Goal: Answer question/provide support

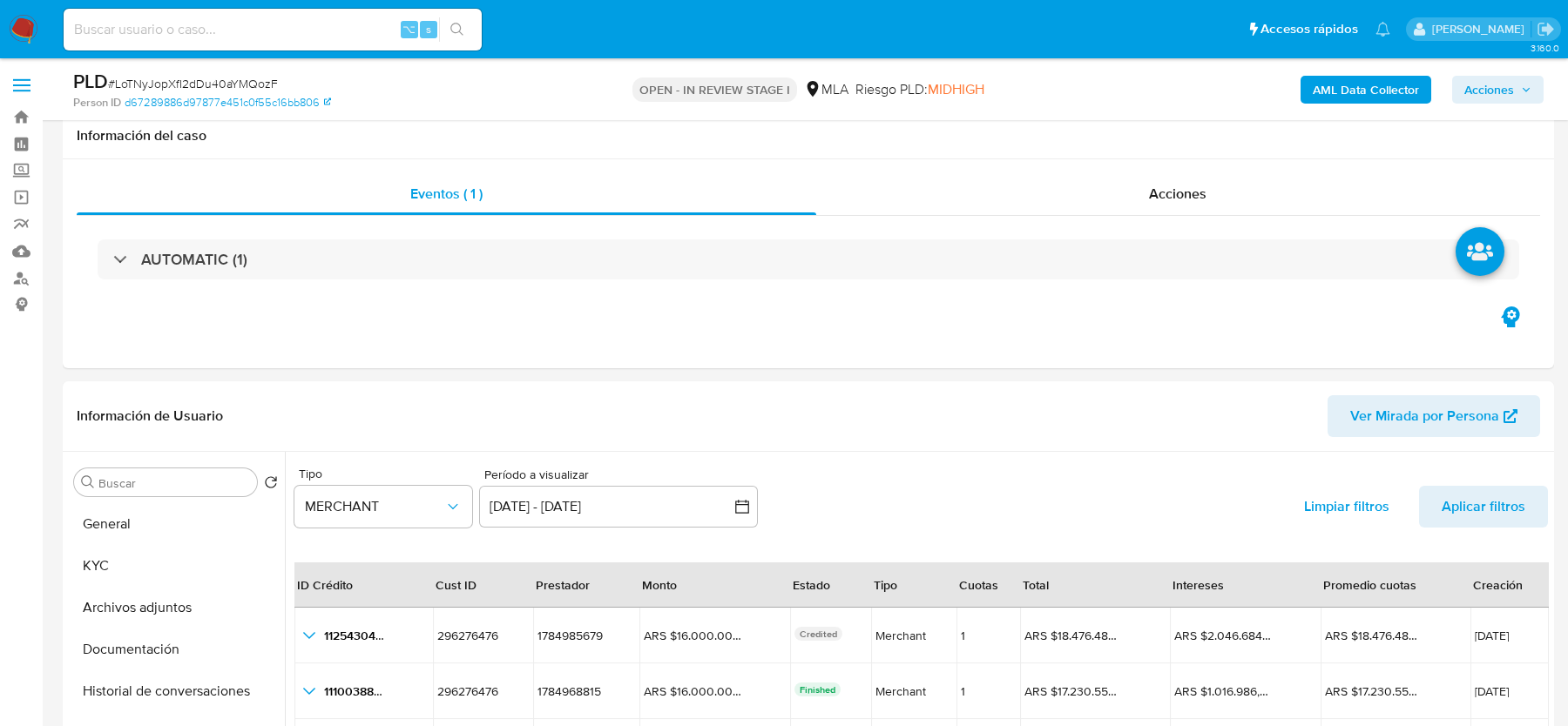
select select "10"
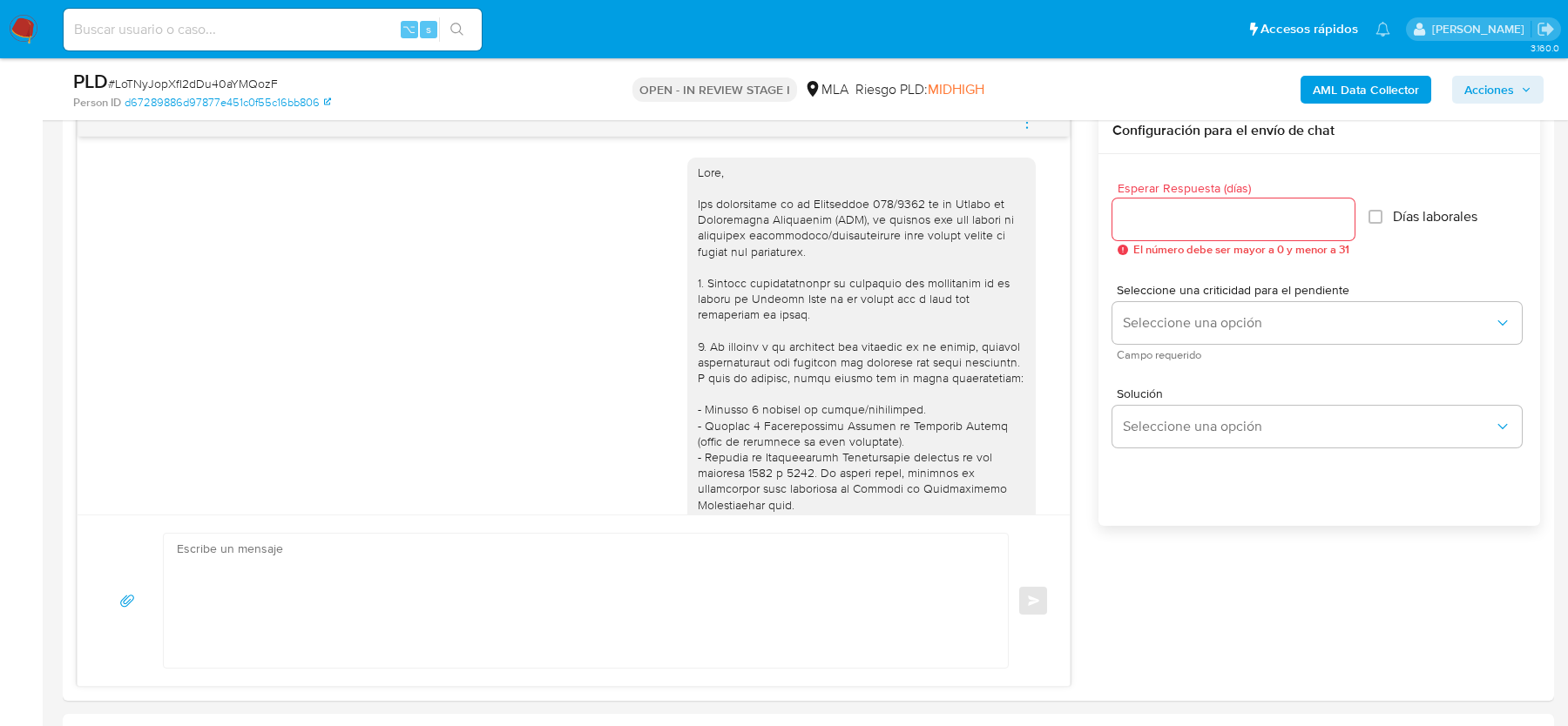
scroll to position [902, 0]
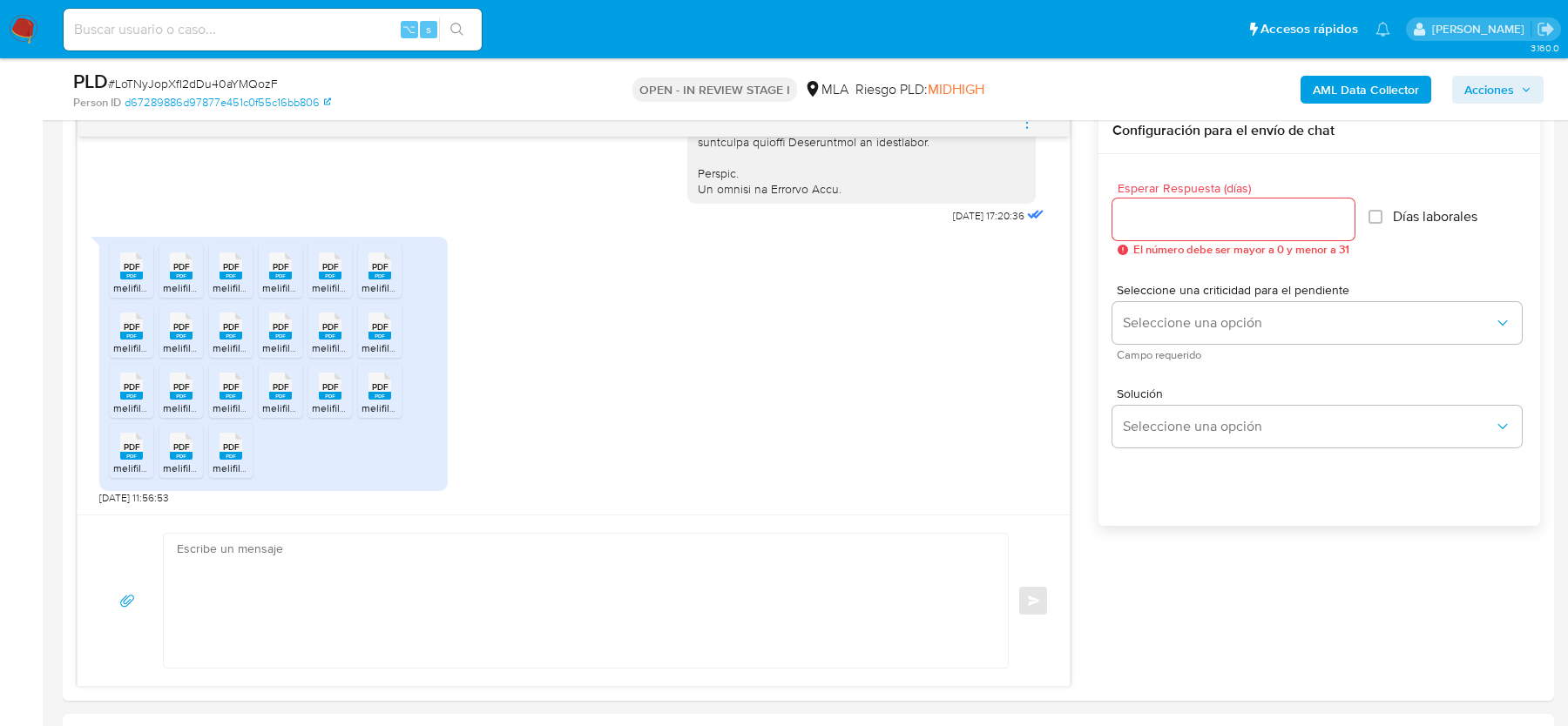
click at [184, 37] on input at bounding box center [272, 29] width 418 height 23
paste input "3OGJwDM89AGsvxePo6oqFU0L"
type input "3OGJwDM89AGsvxePo6oqFU0L"
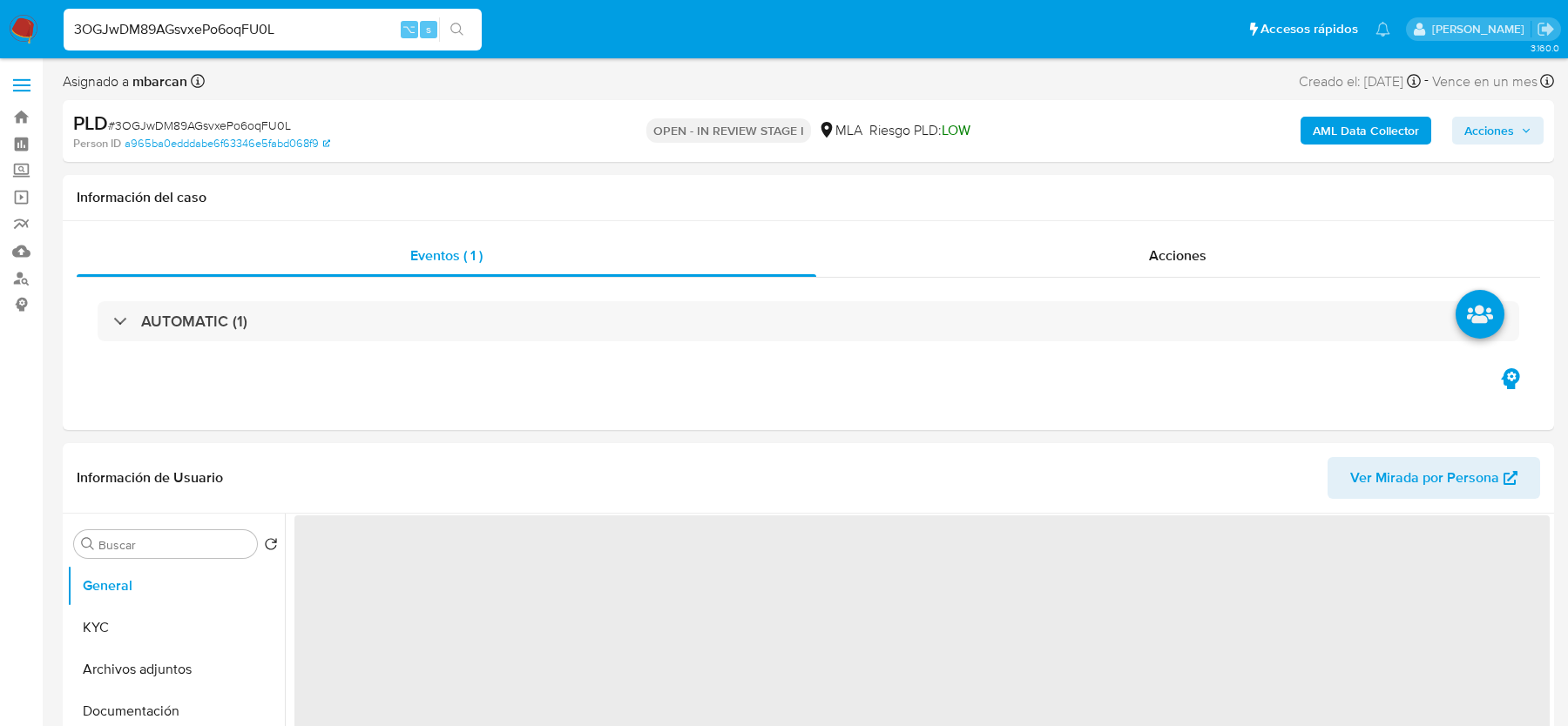
select select "10"
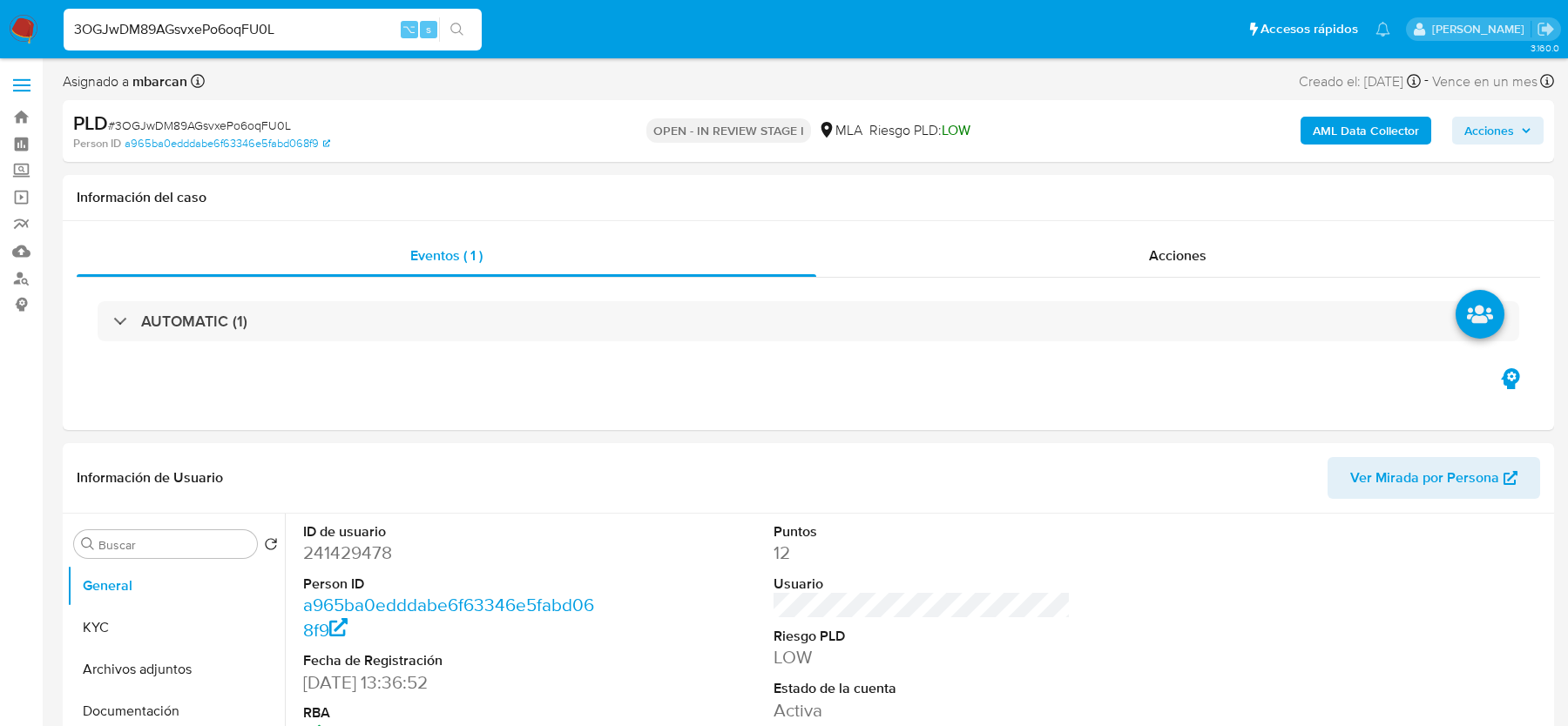
click at [188, 130] on span "# 3OGJwDM89AGsvxePo6oqFU0L" at bounding box center [200, 125] width 183 height 18
click at [173, 120] on span "# 3OGJwDM89AGsvxePo6oqFU0L" at bounding box center [200, 125] width 183 height 18
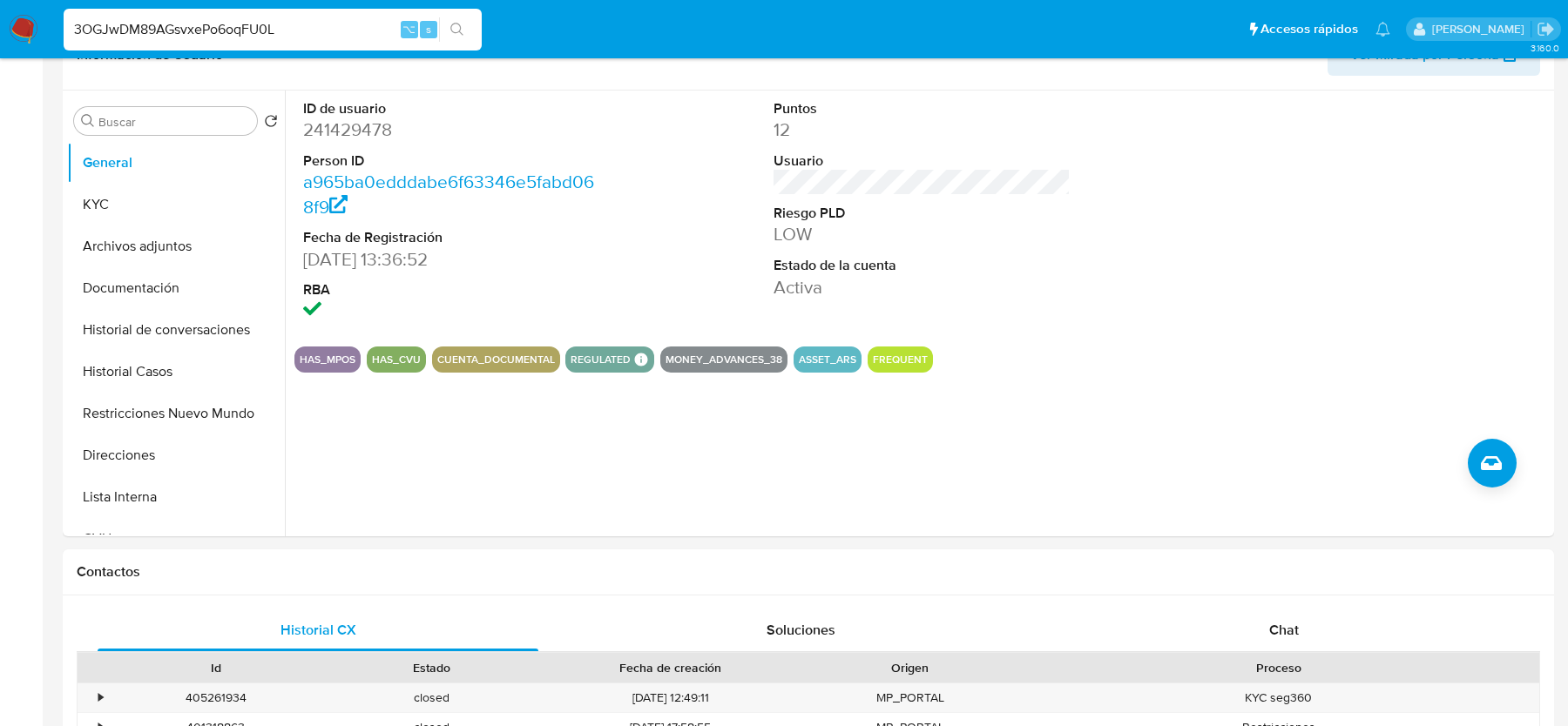
scroll to position [816, 0]
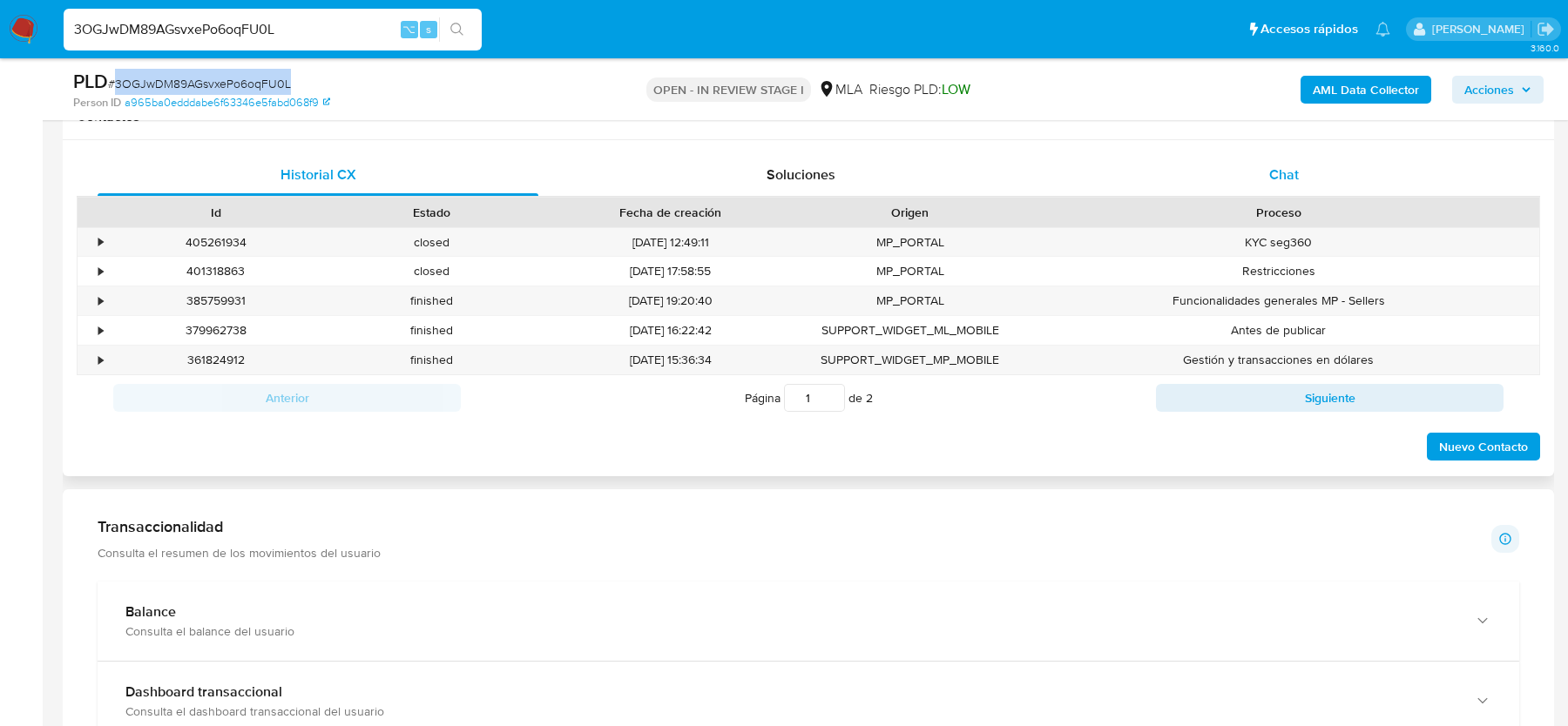
click at [1328, 167] on div "Chat" at bounding box center [1284, 175] width 441 height 42
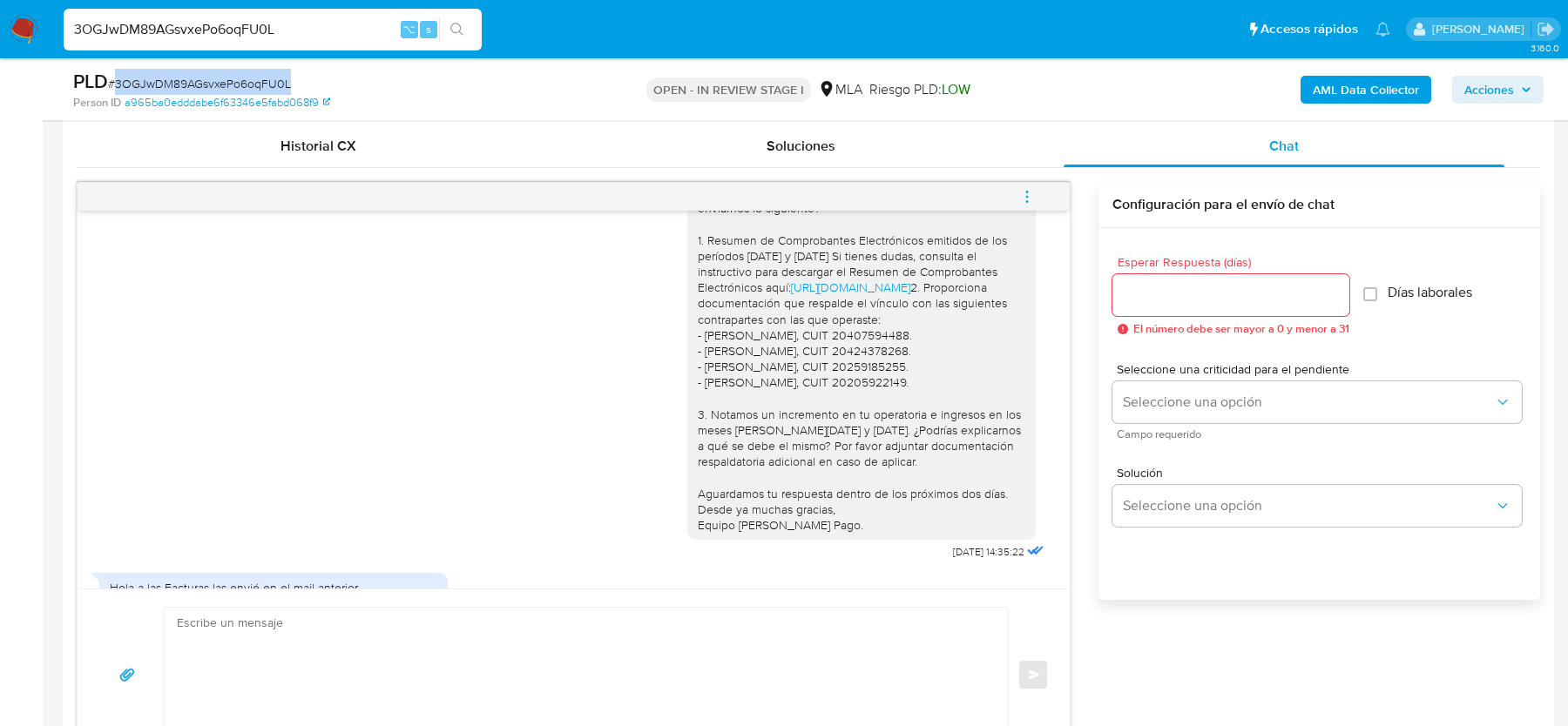
scroll to position [3183, 0]
drag, startPoint x: 703, startPoint y: 243, endPoint x: 704, endPoint y: 289, distance: 46.0
click at [704, 289] on div "Hola, Muchas gracias por tu respuesta. Al respecto, ¿podrías enviarnos lo sigui…" at bounding box center [862, 342] width 328 height 380
click at [710, 286] on div "Hola, Muchas gracias por tu respuesta. Al respecto, ¿podrías enviarnos lo sigui…" at bounding box center [862, 342] width 328 height 380
drag, startPoint x: 711, startPoint y: 268, endPoint x: 719, endPoint y: 325, distance: 57.6
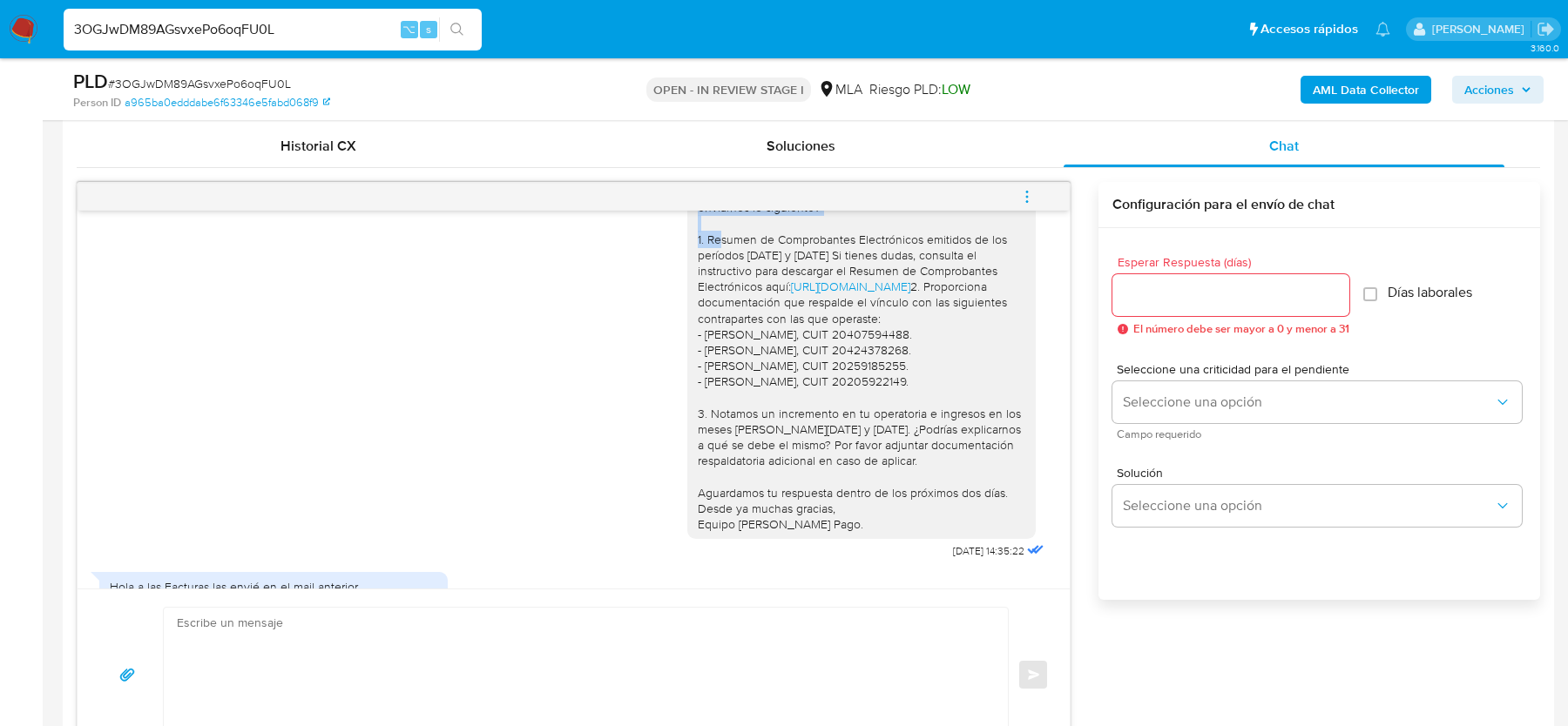
click at [719, 325] on div "Hola, Muchas gracias por tu respuesta. Al respecto, ¿podrías enviarnos lo sigui…" at bounding box center [862, 342] width 328 height 380
click at [731, 295] on div "Hola, Muchas gracias por tu respuesta. Al respecto, ¿podrías enviarnos lo sigui…" at bounding box center [862, 342] width 328 height 380
drag, startPoint x: 699, startPoint y: 267, endPoint x: 722, endPoint y: 292, distance: 34.0
click at [722, 292] on div "Hola, Muchas gracias por tu respuesta. Al respecto, ¿podrías enviarnos lo sigui…" at bounding box center [862, 342] width 328 height 380
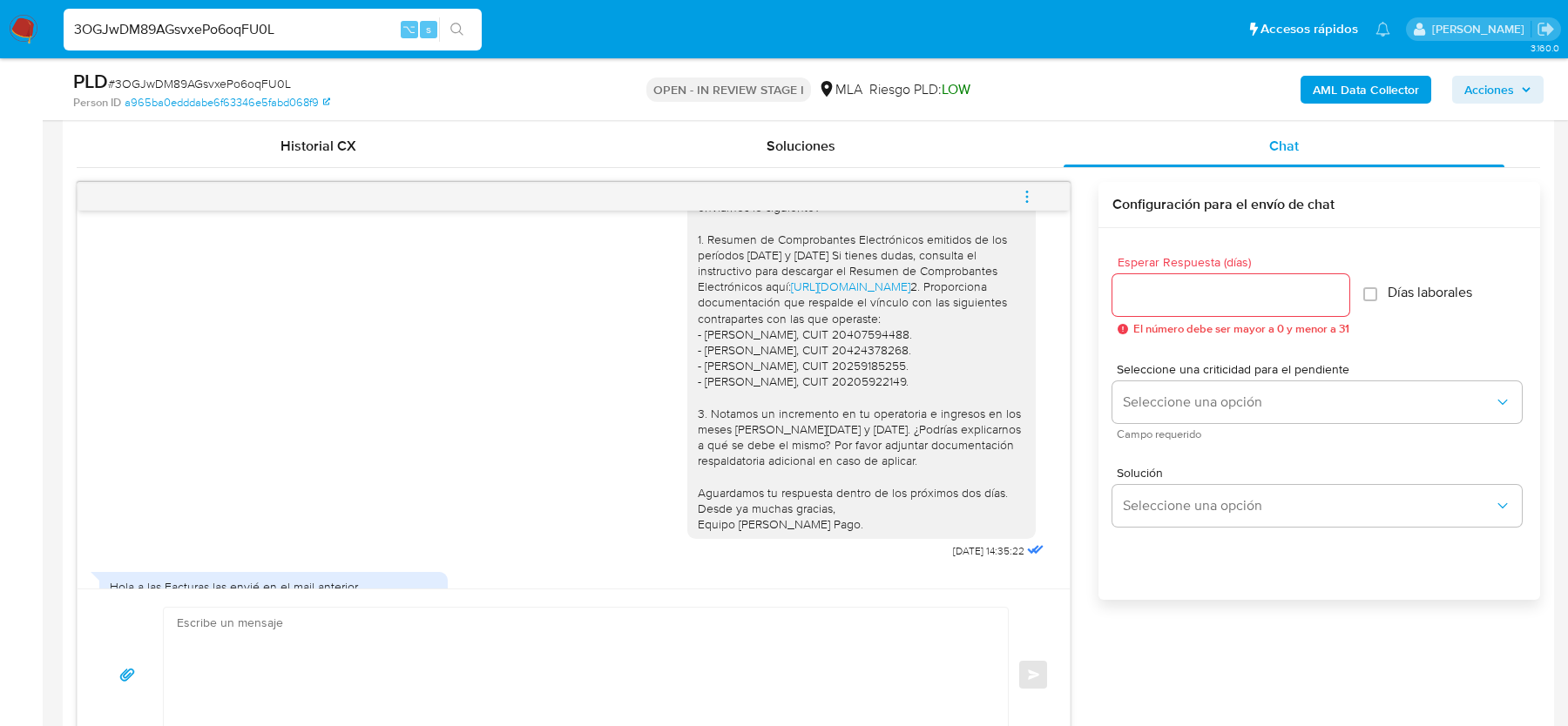
scroll to position [3251, 0]
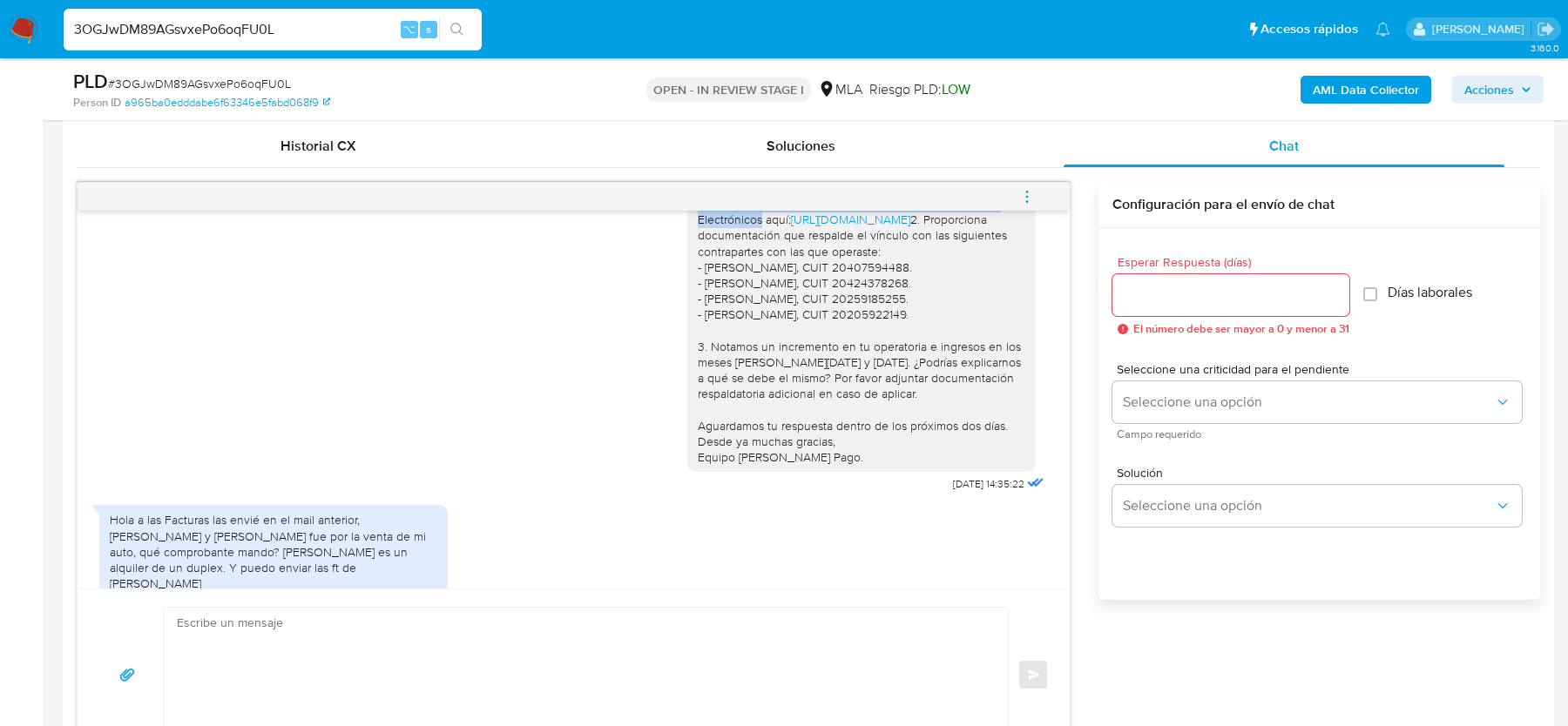
drag, startPoint x: 727, startPoint y: 255, endPoint x: 718, endPoint y: 297, distance: 43.0
click at [718, 297] on div "Hola, Muchas gracias por tu respuesta. Al respecto, ¿podrías enviarnos lo sigui…" at bounding box center [862, 275] width 328 height 380
drag, startPoint x: 696, startPoint y: 250, endPoint x: 717, endPoint y: 296, distance: 50.6
click at [717, 296] on div "Hola, Muchas gracias por tu respuesta. Al respecto, ¿podrías enviarnos lo sigui…" at bounding box center [862, 275] width 349 height 394
click at [717, 296] on div "Hola, Muchas gracias por tu respuesta. Al respecto, ¿podrías enviarnos lo sigui…" at bounding box center [862, 275] width 328 height 380
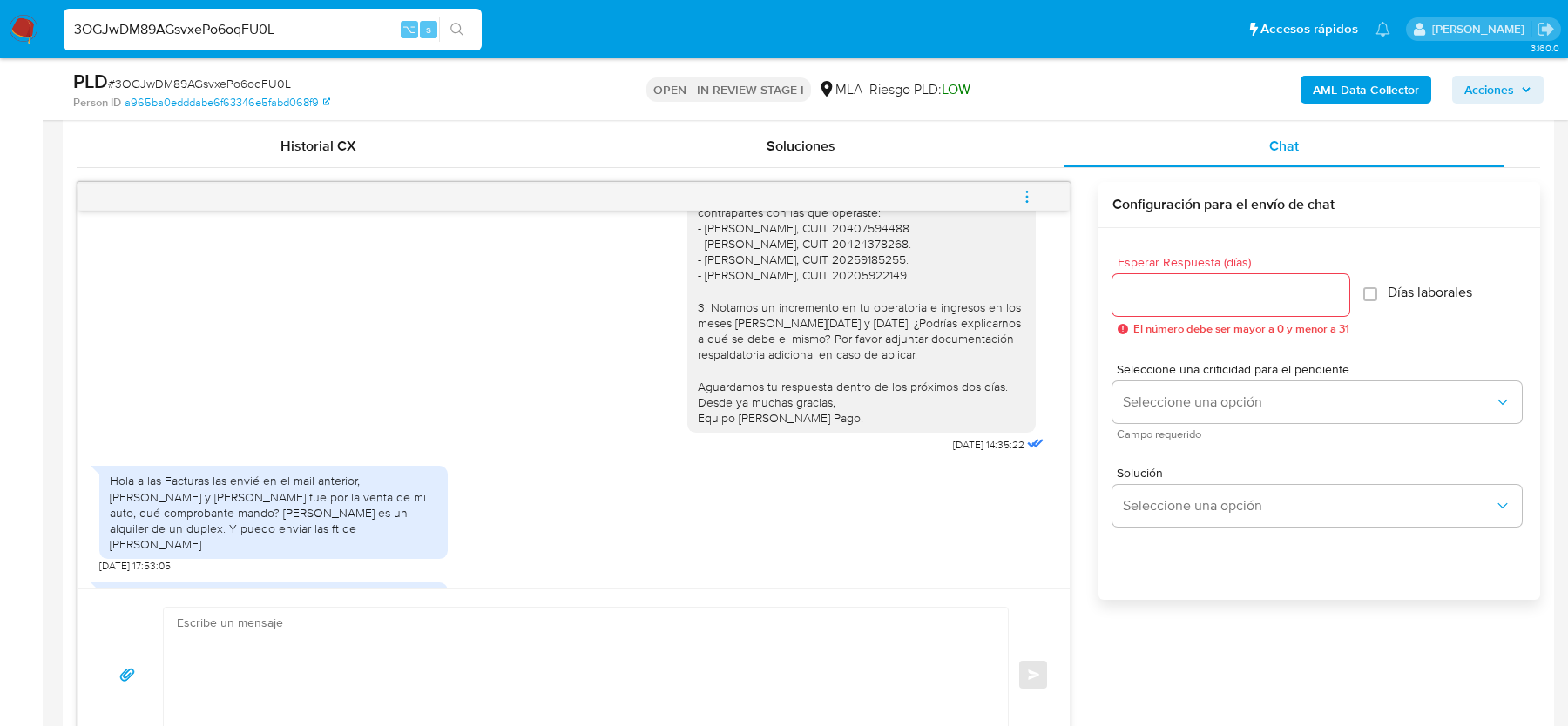
scroll to position [3302, 0]
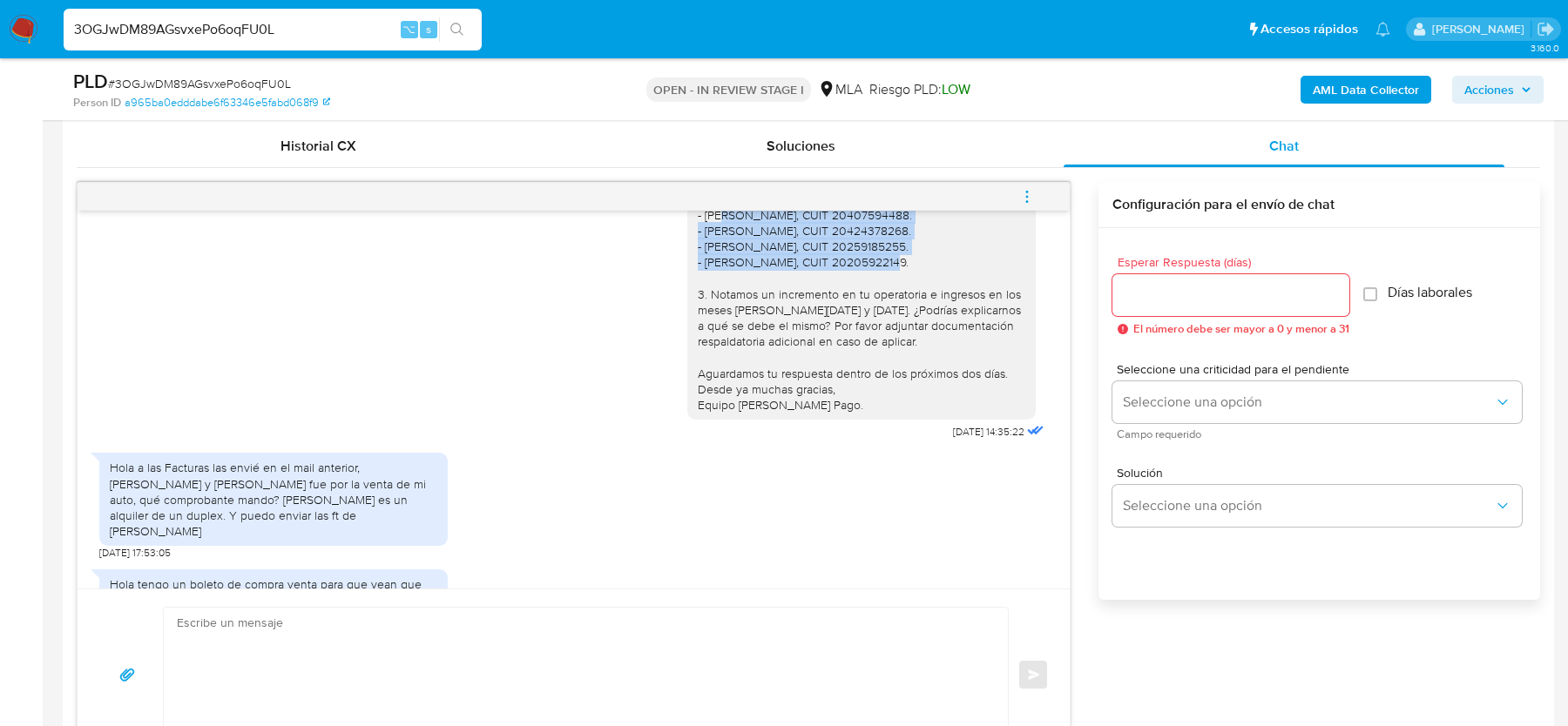
drag, startPoint x: 711, startPoint y: 314, endPoint x: 721, endPoint y: 362, distance: 49.0
click at [721, 362] on div "Hola, Muchas gracias por tu respuesta. Al respecto, ¿podrías enviarnos lo sigui…" at bounding box center [862, 222] width 328 height 380
click at [720, 362] on div "Hola, Muchas gracias por tu respuesta. Al respecto, ¿podrías enviarnos lo sigui…" at bounding box center [862, 222] width 328 height 380
drag, startPoint x: 720, startPoint y: 362, endPoint x: 719, endPoint y: 297, distance: 65.0
click at [719, 297] on div "Hola, Muchas gracias por tu respuesta. Al respecto, ¿podrías enviarnos lo sigui…" at bounding box center [862, 222] width 328 height 380
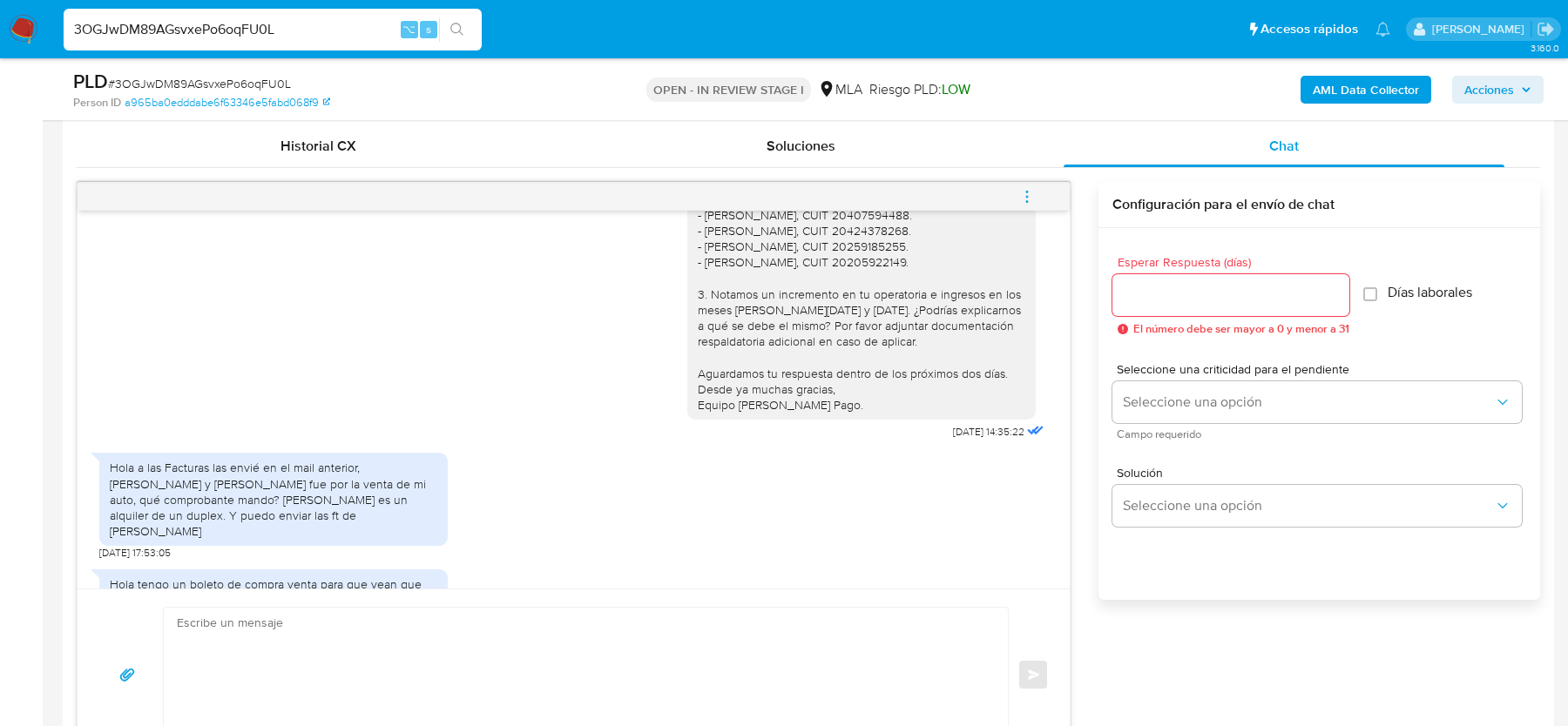
click at [717, 283] on div "Hola, Muchas gracias por tu respuesta. Al respecto, ¿podrías enviarnos lo sigui…" at bounding box center [862, 222] width 328 height 380
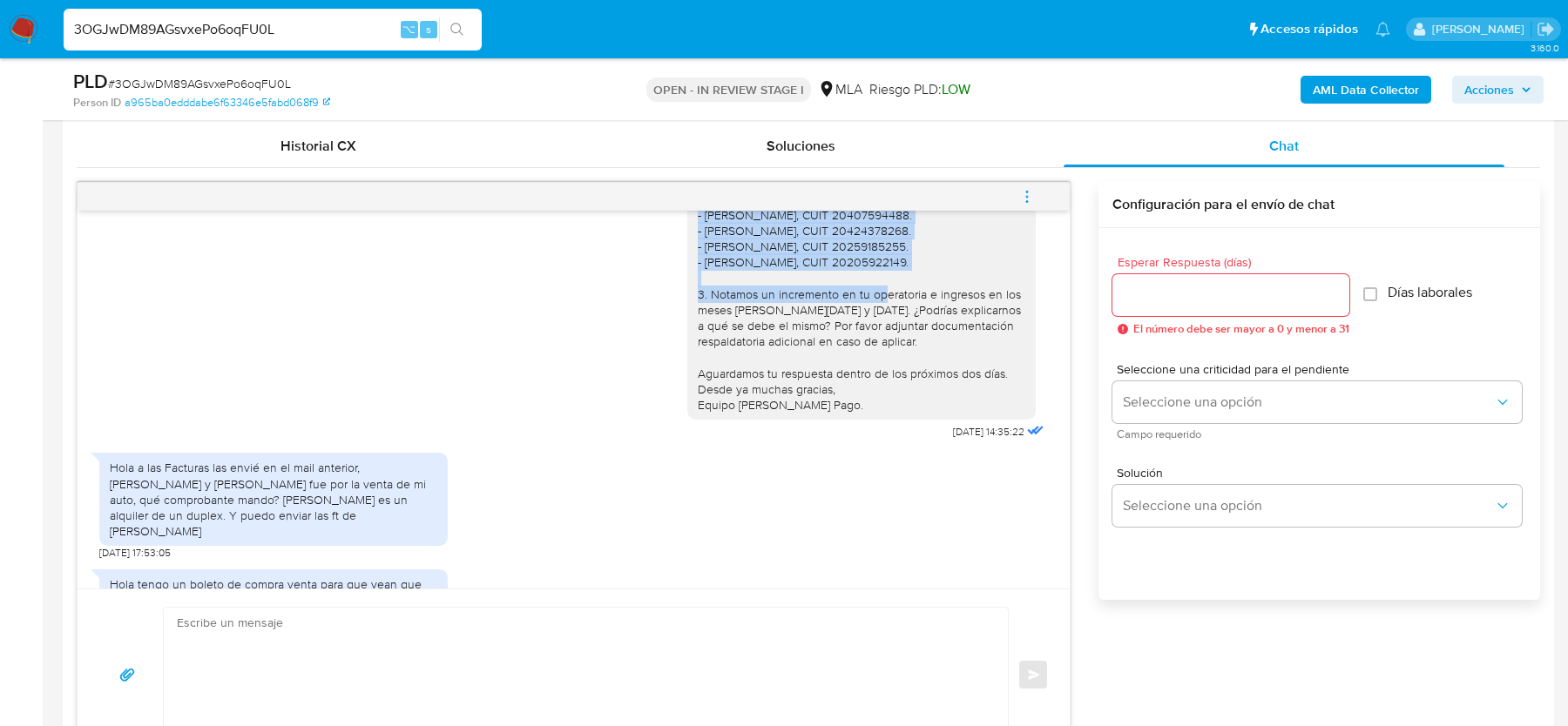
drag, startPoint x: 715, startPoint y: 282, endPoint x: 947, endPoint y: 356, distance: 243.5
click at [947, 356] on div "Hola, Muchas gracias por tu respuesta. Al respecto, ¿podrías enviarnos lo sigui…" at bounding box center [862, 222] width 328 height 380
drag, startPoint x: 947, startPoint y: 356, endPoint x: 689, endPoint y: 282, distance: 268.4
click at [690, 282] on div "Hola, Muchas gracias por tu respuesta. Al respecto, ¿podrías enviarnos lo sigui…" at bounding box center [862, 222] width 349 height 394
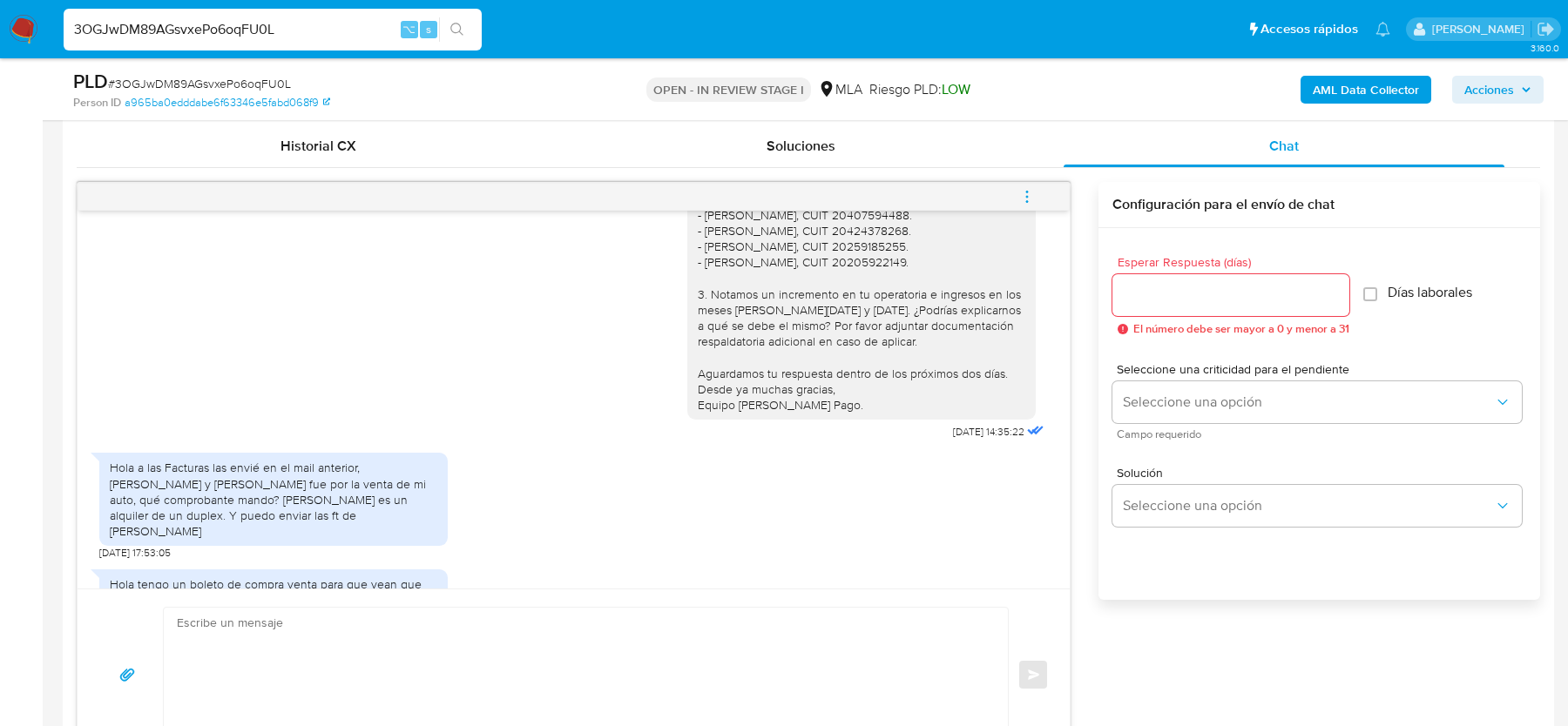
click at [745, 279] on div "Hola, Muchas gracias por tu respuesta. Al respecto, ¿podrías enviarnos lo sigui…" at bounding box center [862, 222] width 328 height 380
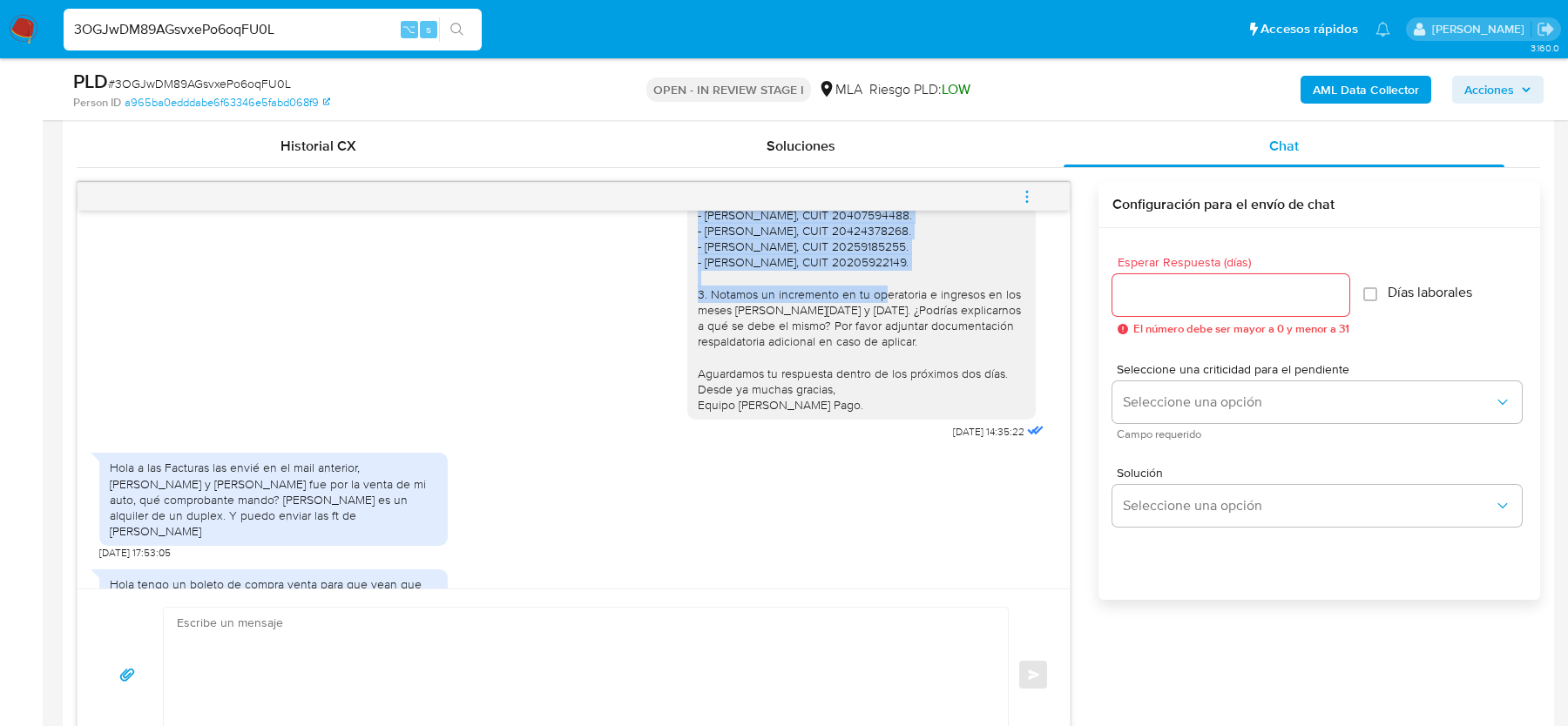
drag, startPoint x: 710, startPoint y: 277, endPoint x: 952, endPoint y: 351, distance: 253.1
click at [952, 351] on div "Hola, Muchas gracias por tu respuesta. Al respecto, ¿podrías enviarnos lo sigui…" at bounding box center [862, 222] width 328 height 380
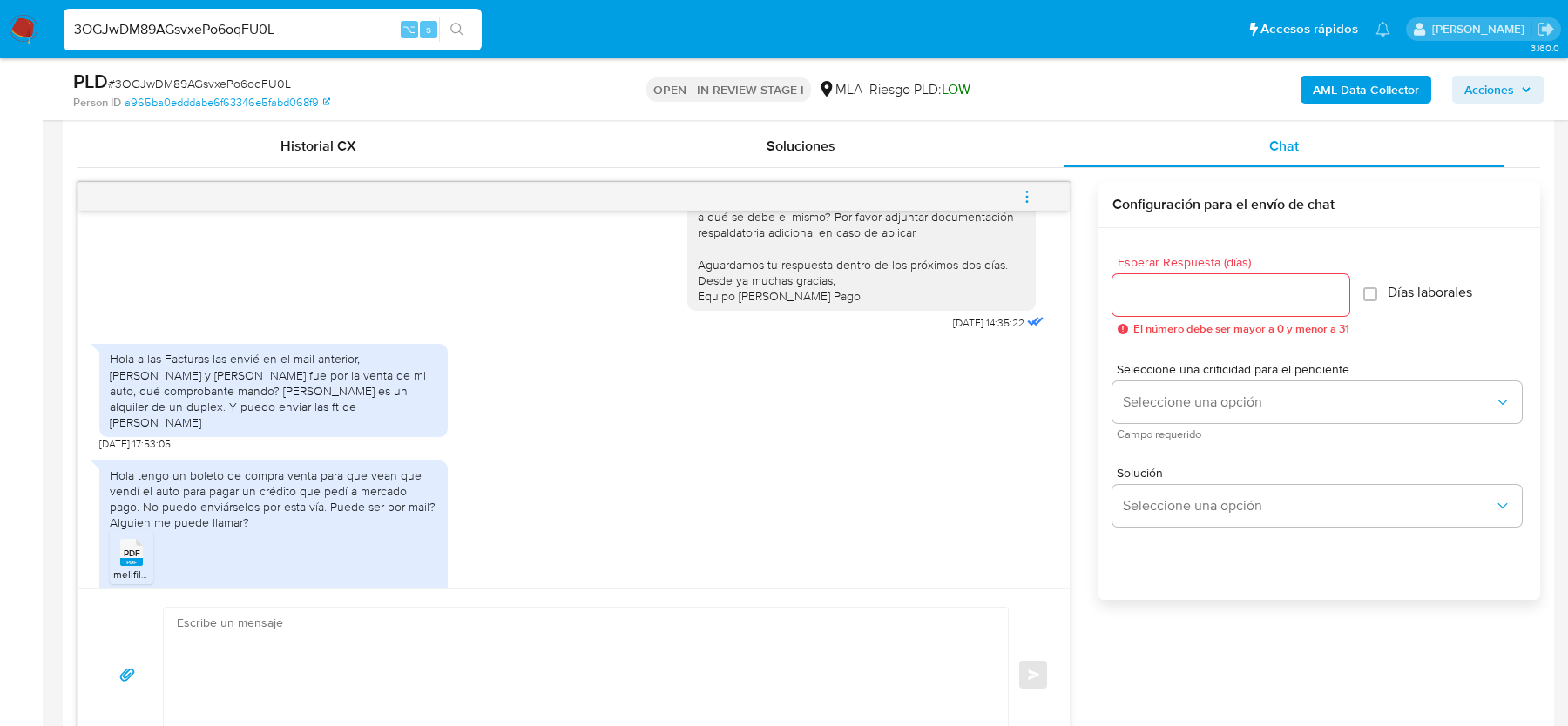
scroll to position [3430, 0]
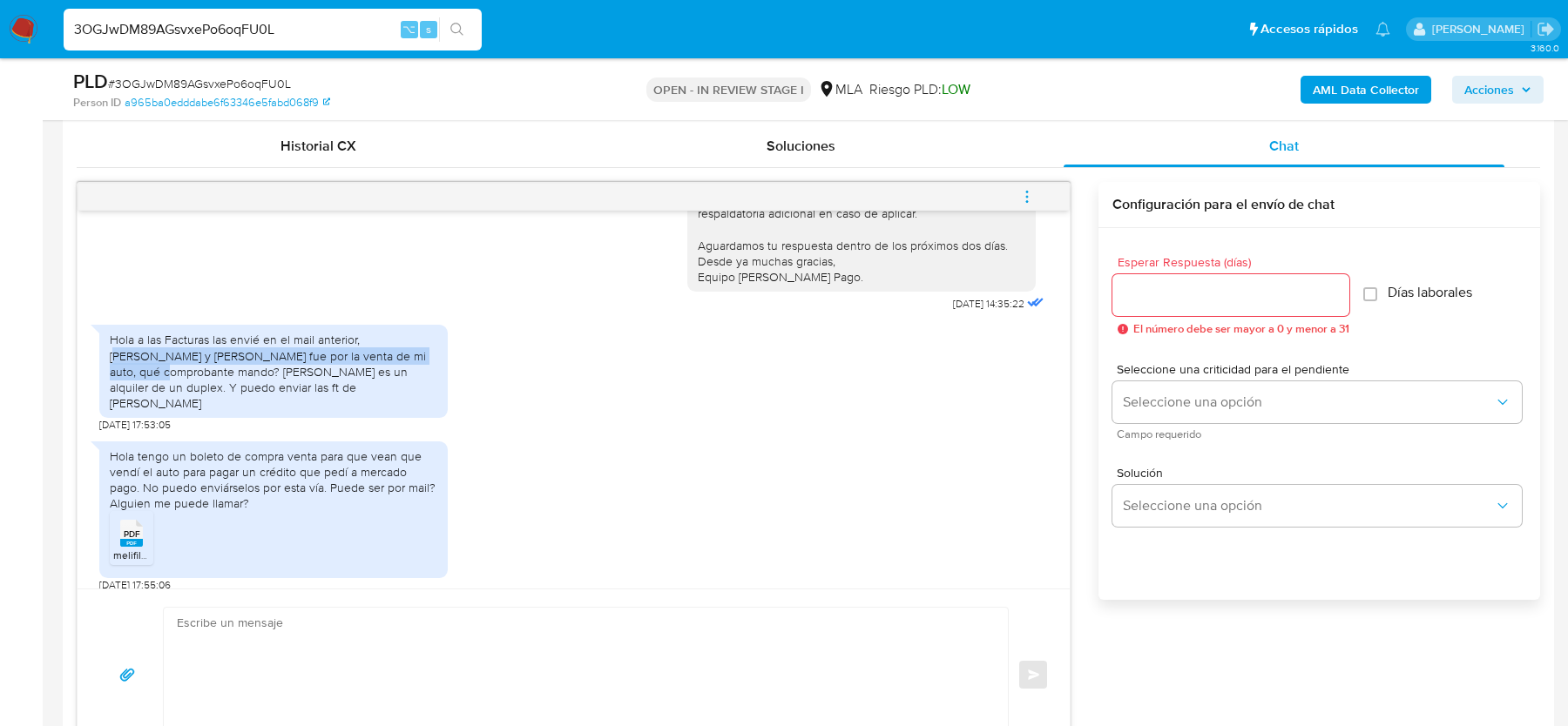
drag, startPoint x: 368, startPoint y: 434, endPoint x: 368, endPoint y: 449, distance: 15.0
click at [368, 411] on div "Hola a las Facturas las envié en el mail anterior, matias colloso y Enzo quinte…" at bounding box center [273, 371] width 328 height 79
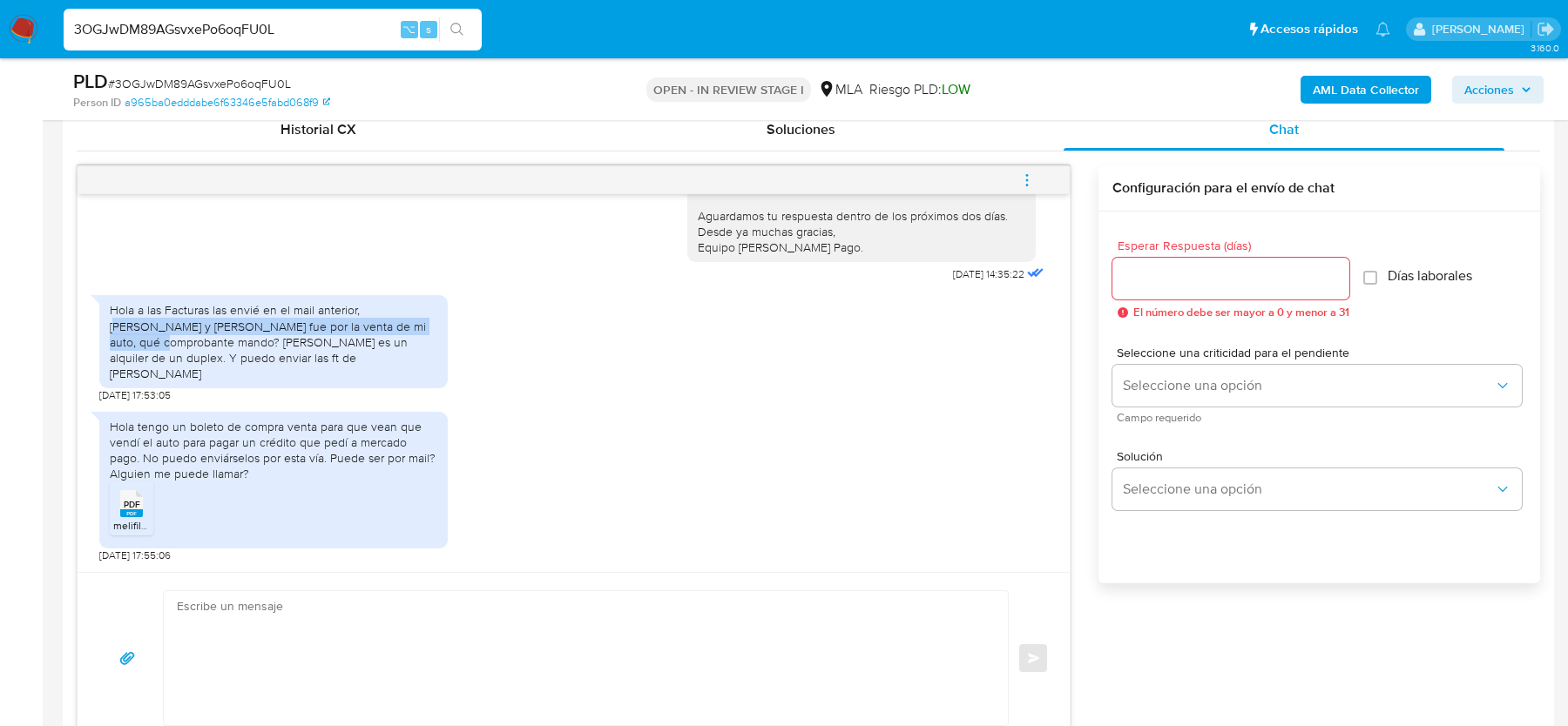
scroll to position [863, 0]
click at [136, 511] on rect at bounding box center [131, 512] width 23 height 8
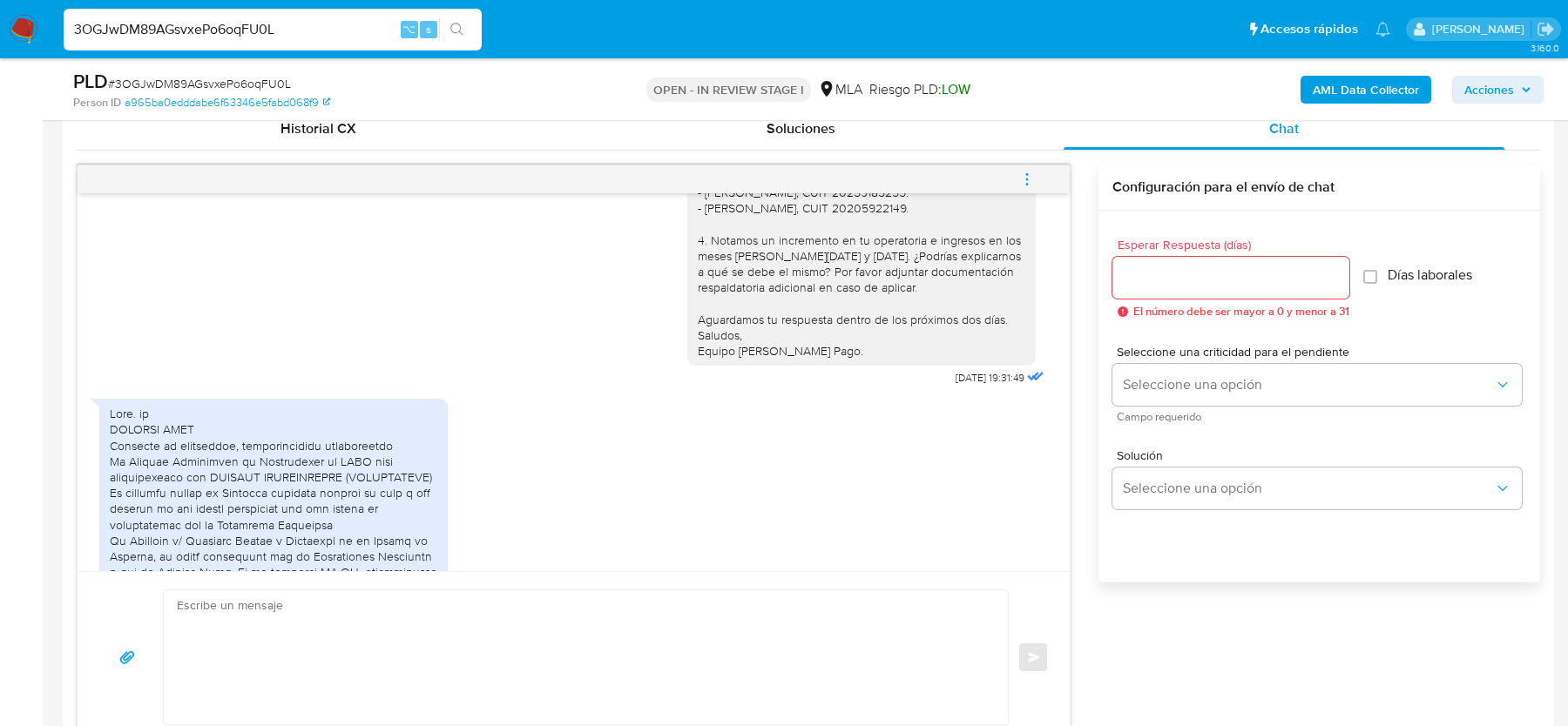
scroll to position [1573, 0]
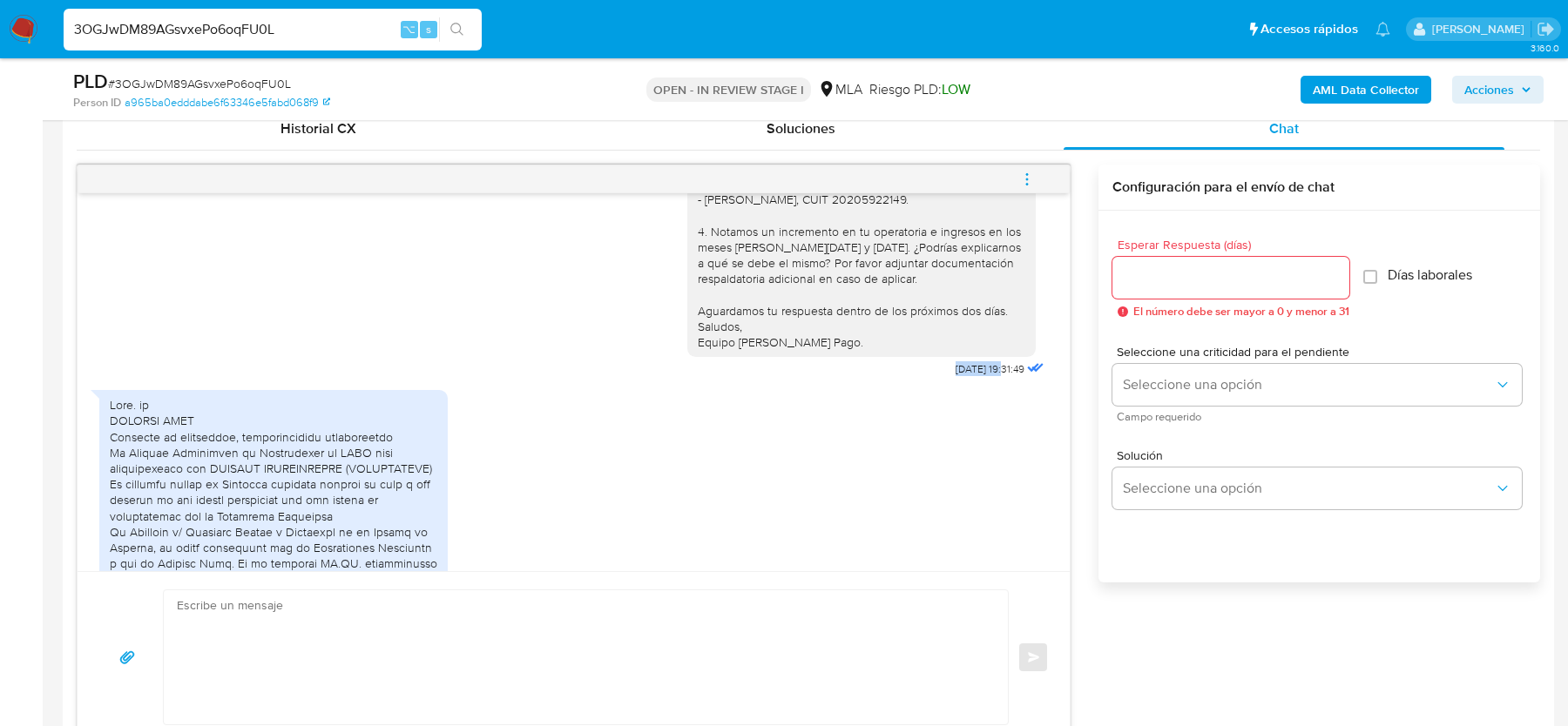
drag, startPoint x: 931, startPoint y: 411, endPoint x: 988, endPoint y: 413, distance: 57.0
click at [988, 381] on div "Hola, esperamos que te encuentres muy bien. Te consultamos si tuviste oportunid…" at bounding box center [867, 8] width 361 height 747
copy span "15/09/2025"
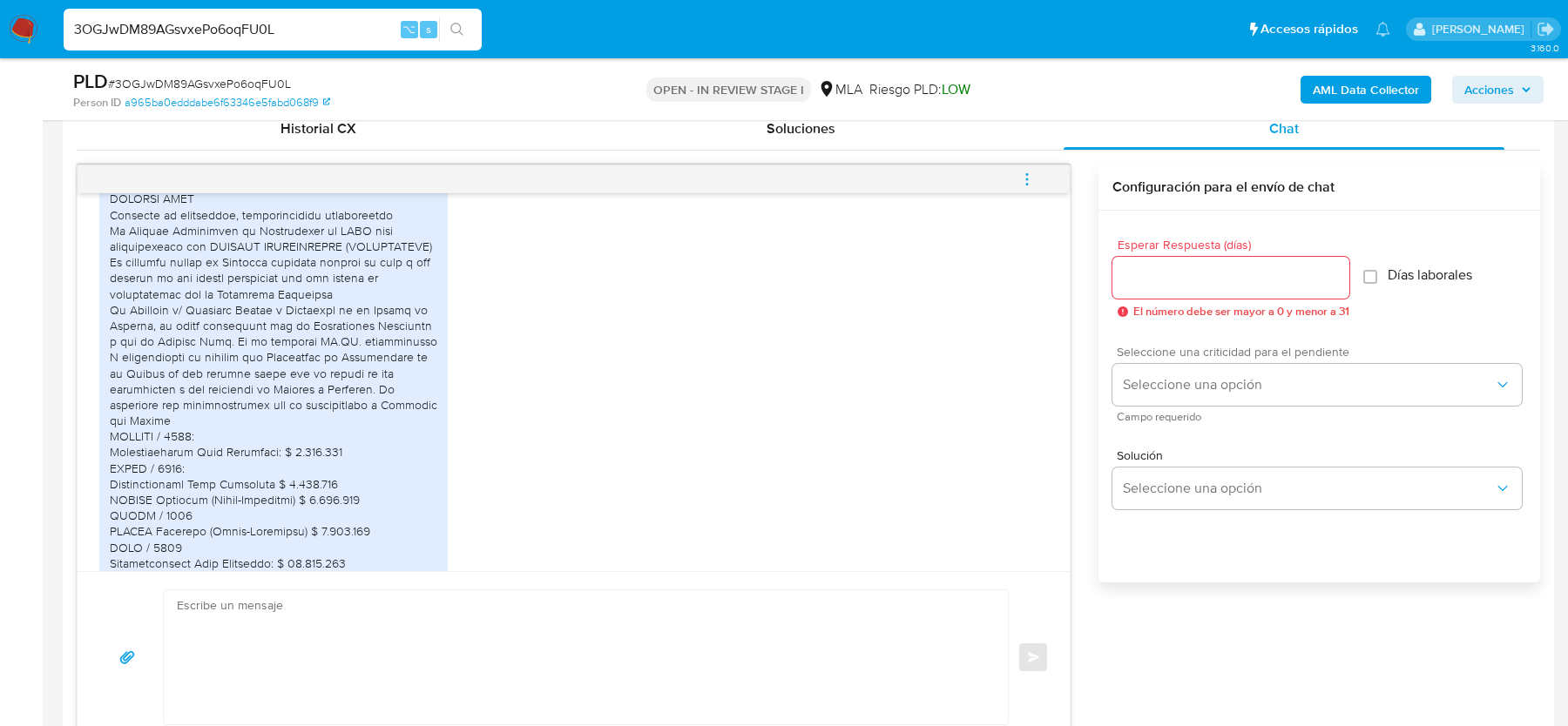
scroll to position [1797, 0]
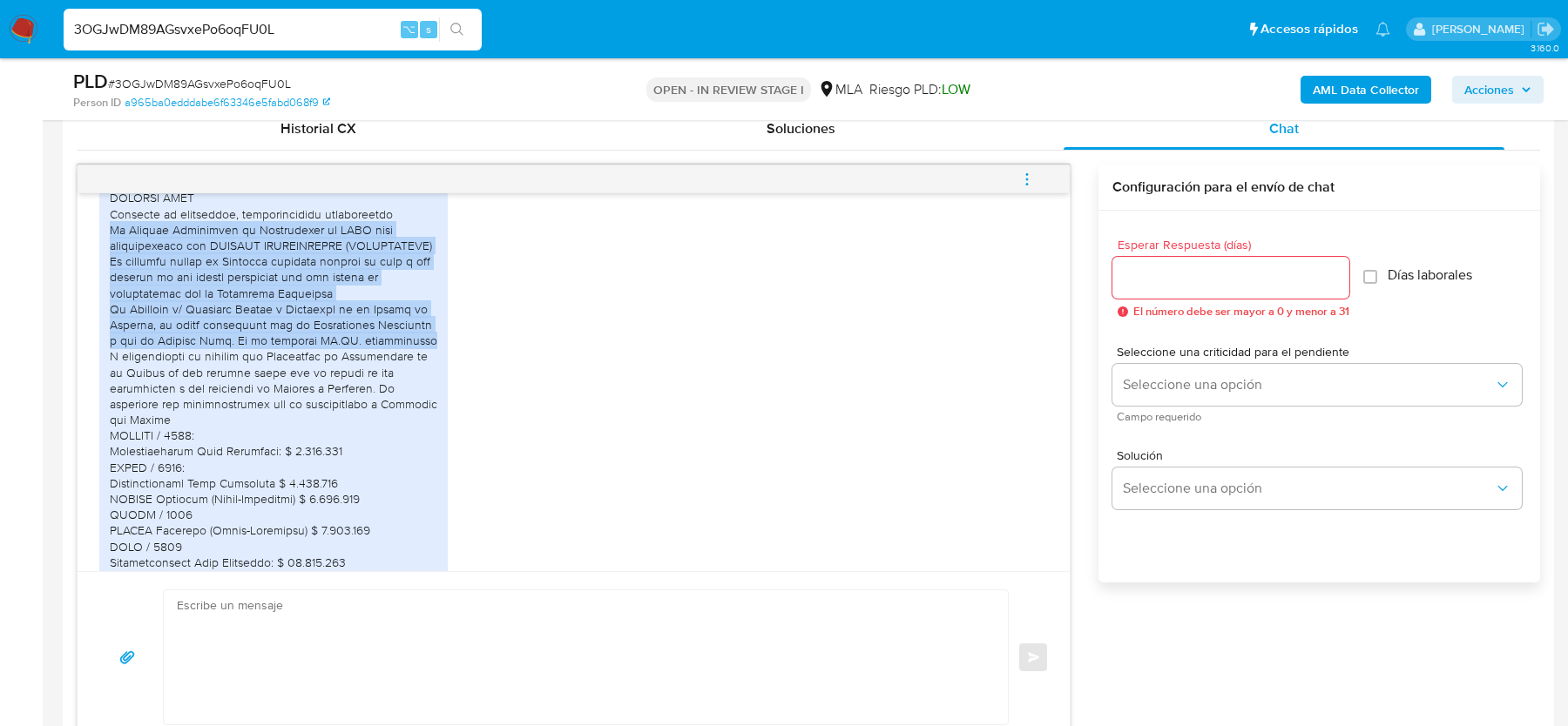
drag, startPoint x: 105, startPoint y: 279, endPoint x: 428, endPoint y: 390, distance: 341.5
click at [428, 390] on div at bounding box center [273, 443] width 349 height 552
copy div "Se Adjunta Constancia de Inscripción en ARCA como contribuyente del RÉGIMEN SIM…"
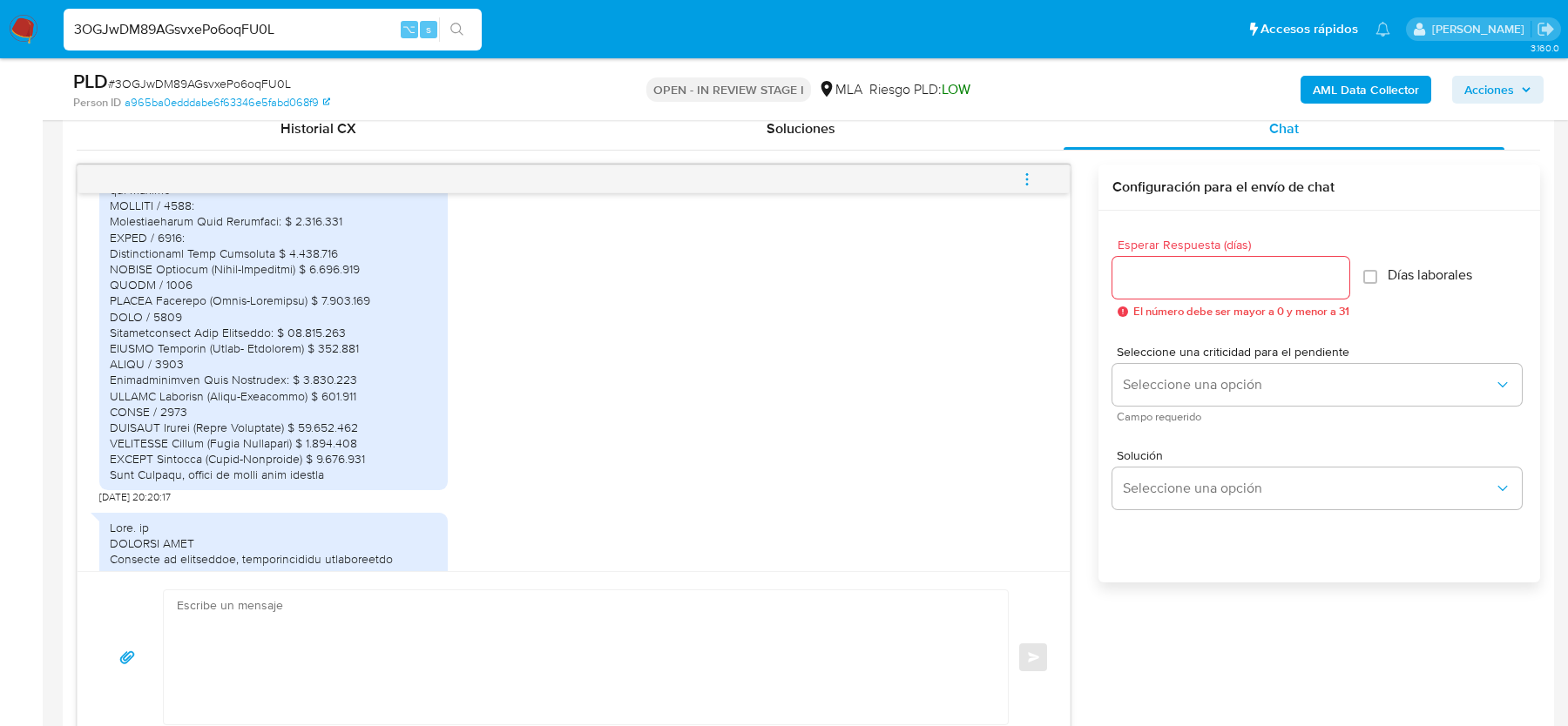
scroll to position [2025, 0]
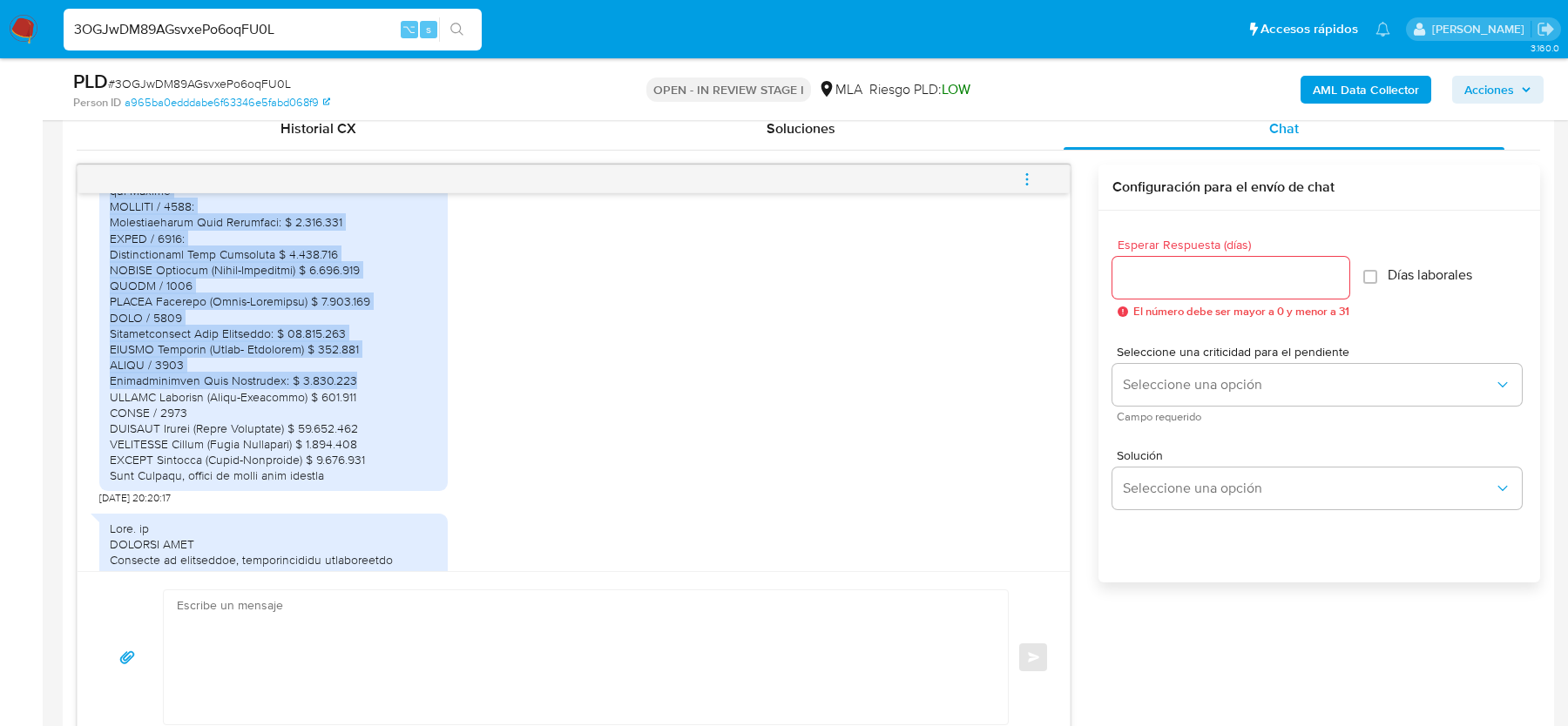
drag, startPoint x: 380, startPoint y: 209, endPoint x: 398, endPoint y: 426, distance: 217.7
click at [398, 425] on div at bounding box center [273, 215] width 328 height 538
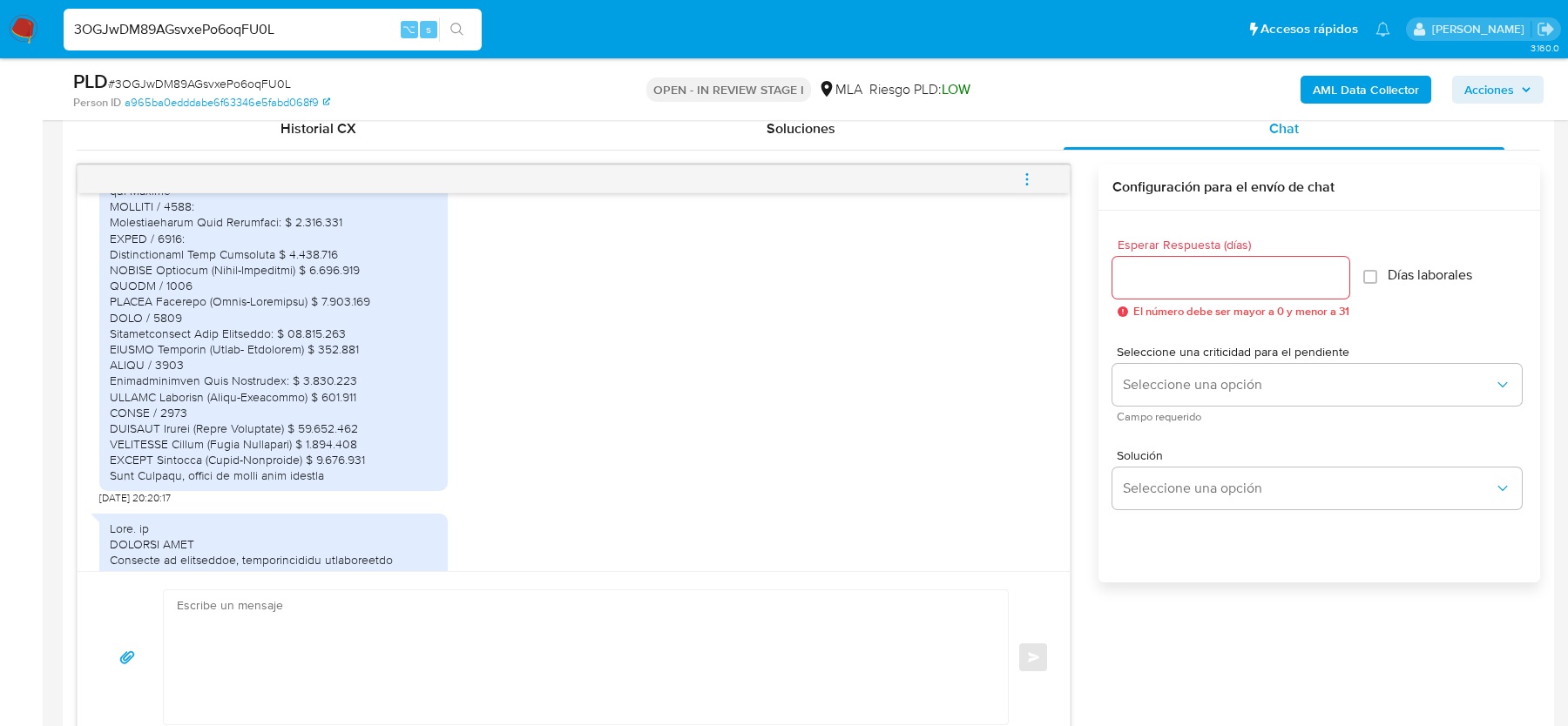
click at [398, 434] on div at bounding box center [273, 215] width 328 height 538
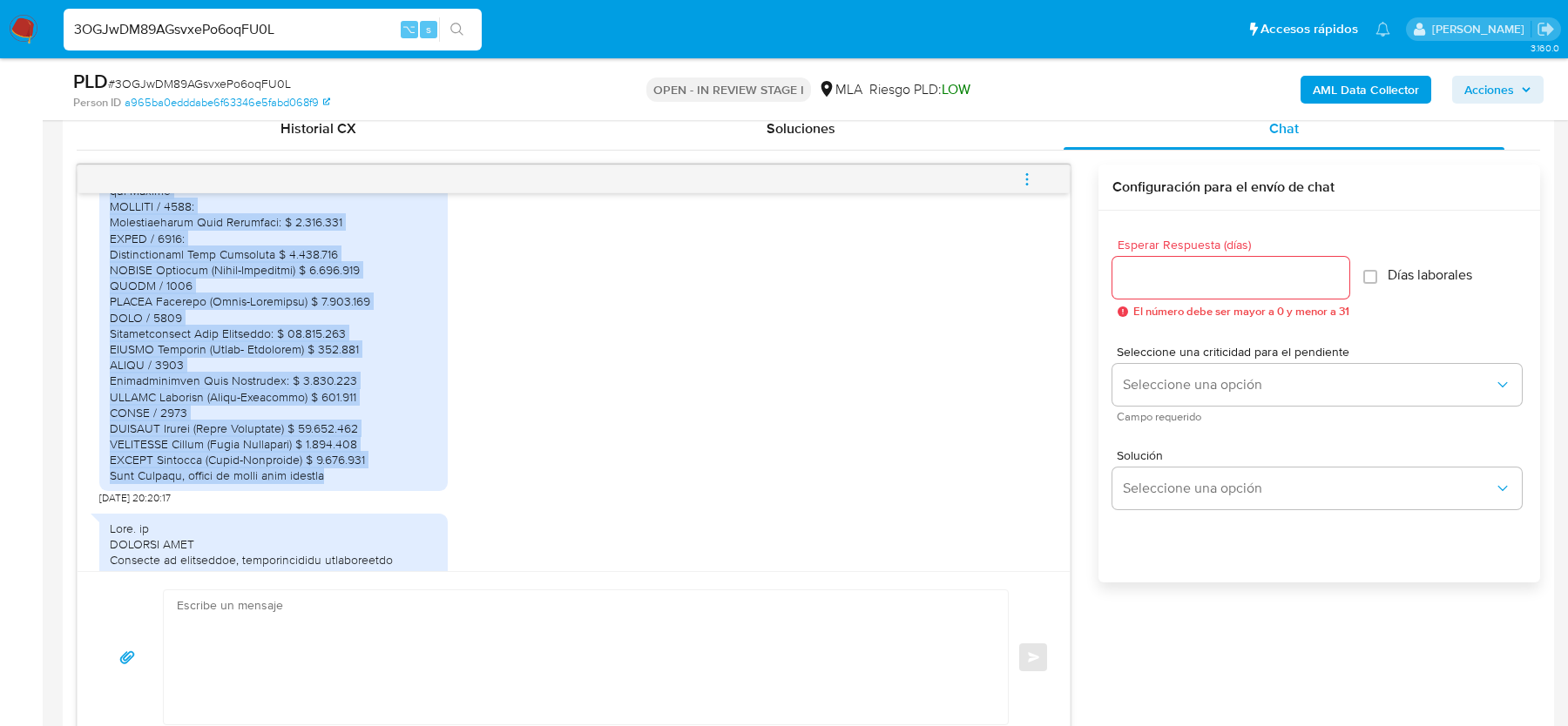
drag, startPoint x: 378, startPoint y: 213, endPoint x: 369, endPoint y: 520, distance: 307.1
click at [369, 484] on div at bounding box center [273, 215] width 328 height 538
copy div "Se mencionan las acreditaciones que no corresponden a Ingresos por Ventas FEBRE…"
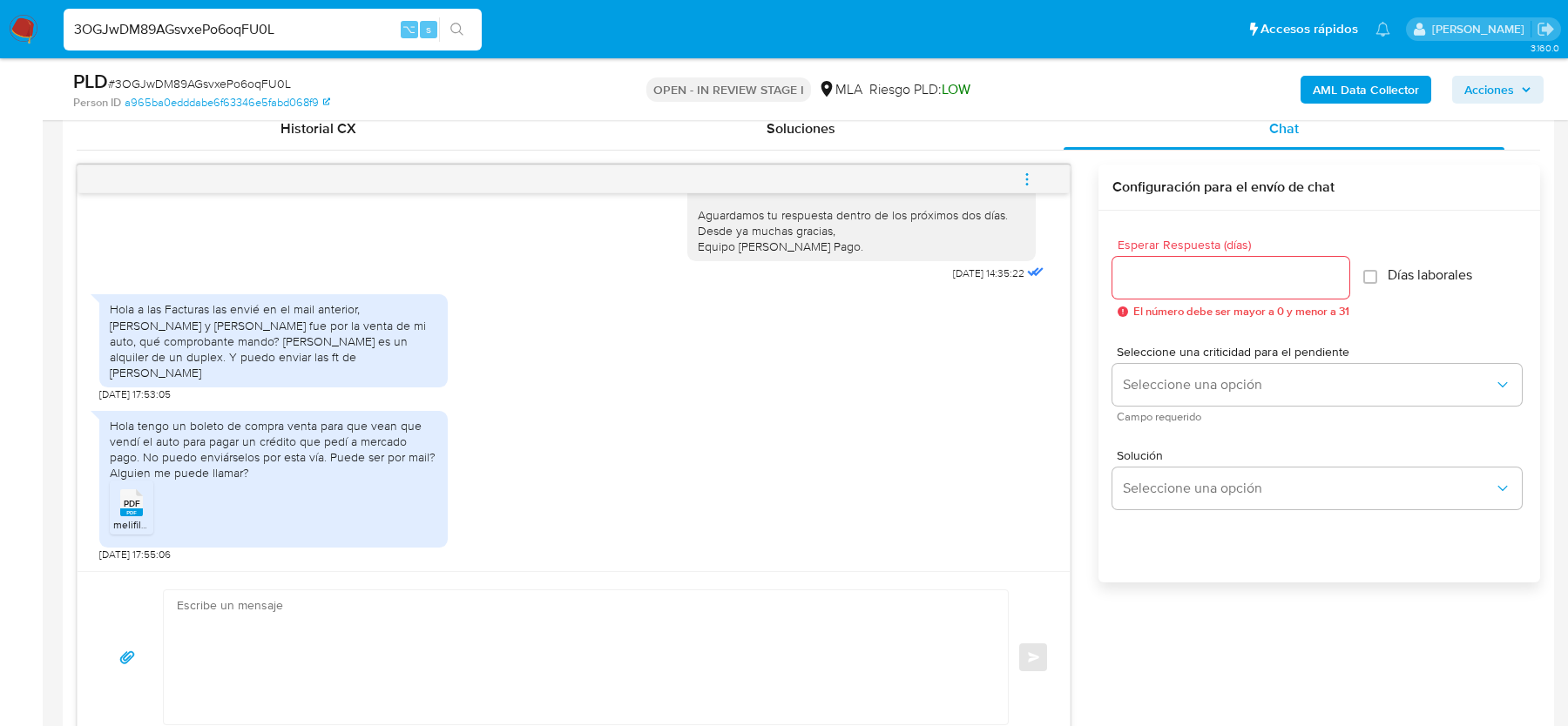
scroll to position [895, 0]
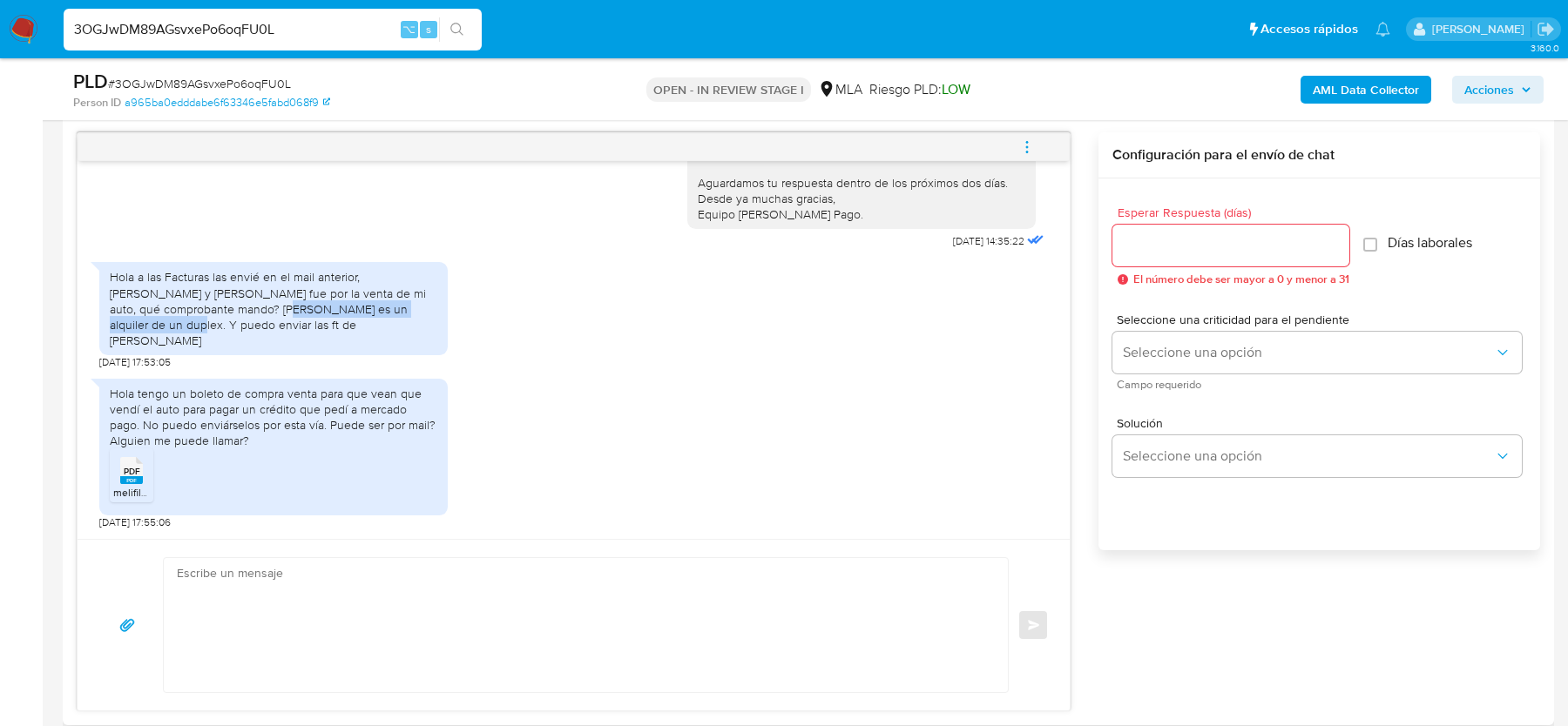
drag, startPoint x: 231, startPoint y: 326, endPoint x: 413, endPoint y: 324, distance: 182.0
click at [413, 324] on div "Hola a las Facturas las envié en el mail anterior, matias colloso y Enzo quinte…" at bounding box center [273, 309] width 328 height 79
copy div "Esteley es un alquiler de un duplex."
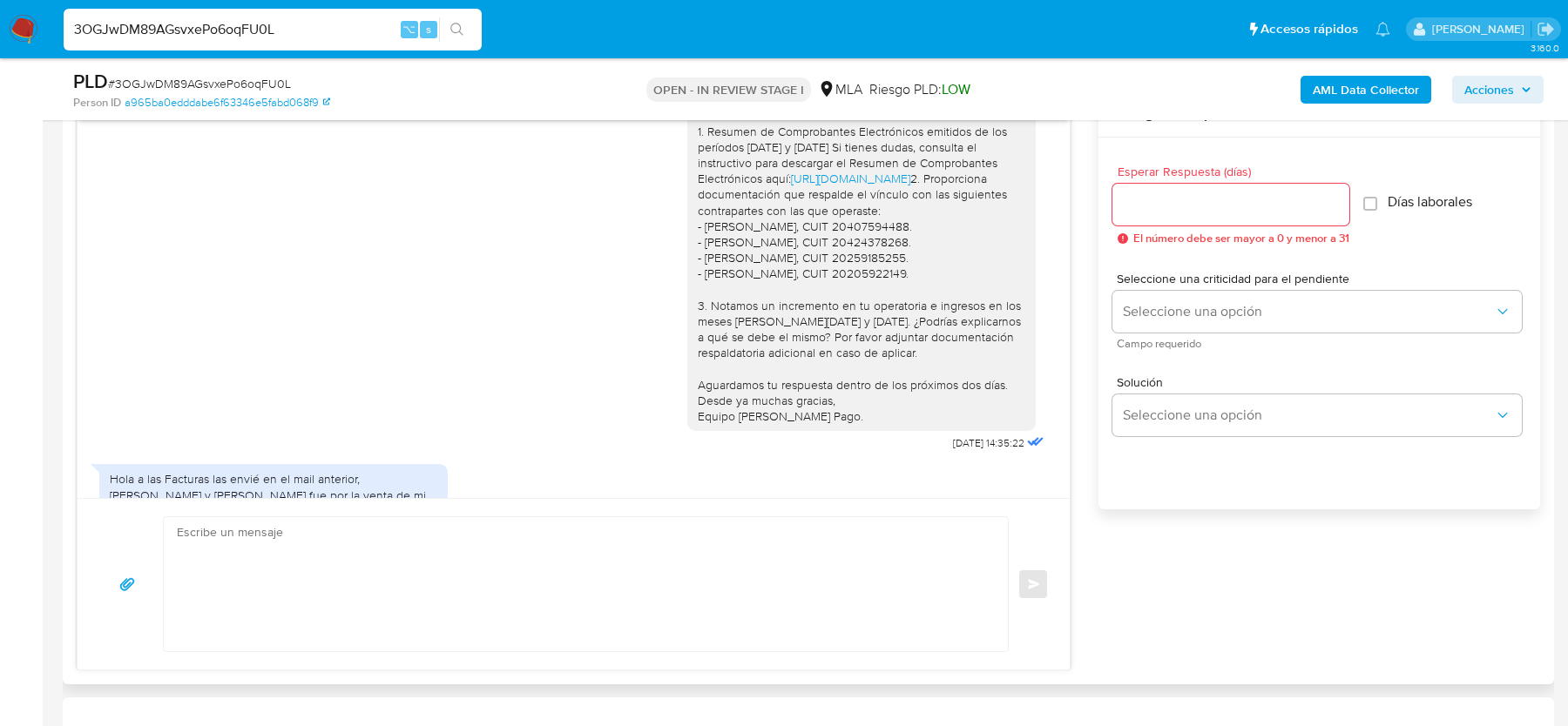
scroll to position [3196, 0]
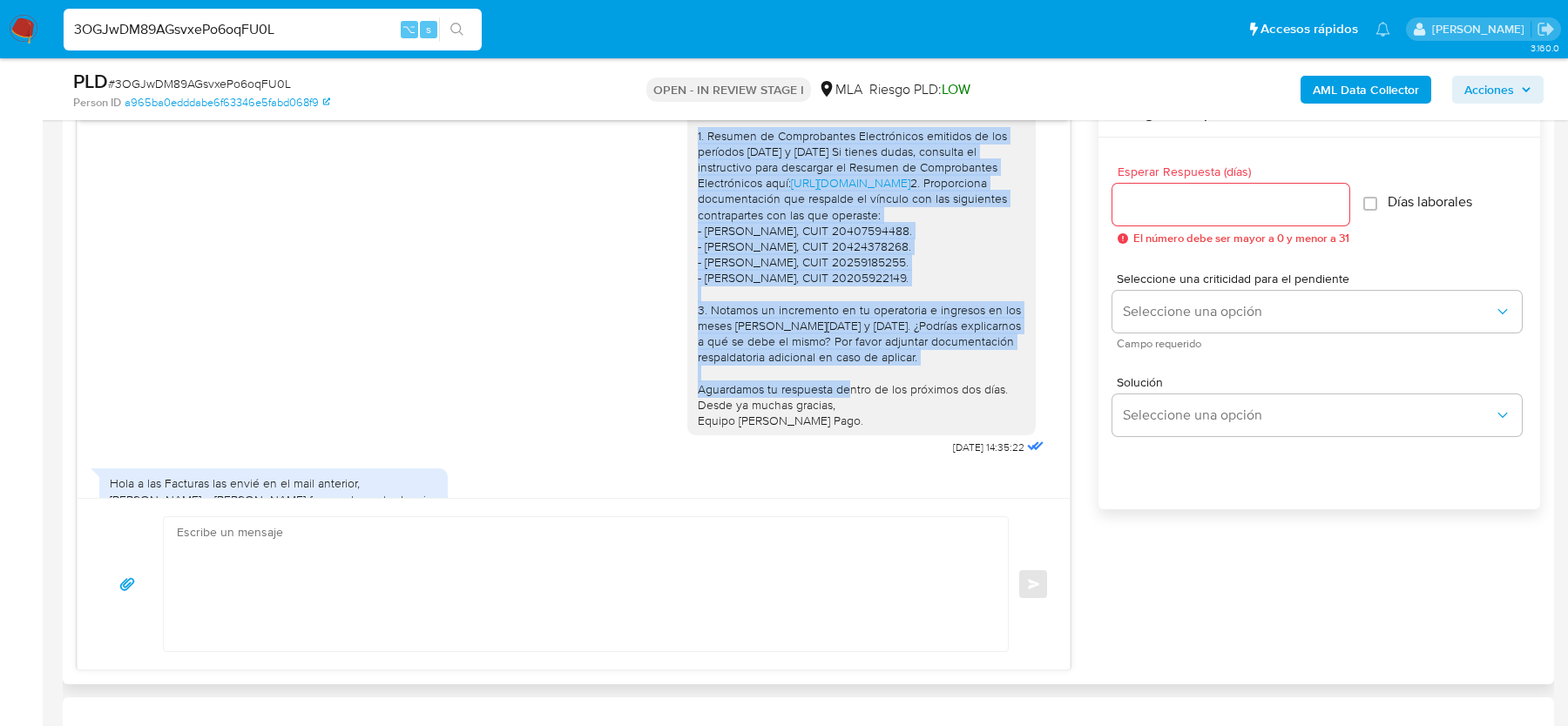
drag, startPoint x: 697, startPoint y: 217, endPoint x: 954, endPoint y: 453, distance: 348.9
click at [954, 436] on div "Hola, Muchas gracias por tu respuesta. Al respecto, ¿podrías enviarnos lo sigui…" at bounding box center [862, 238] width 349 height 394
copy div "1. Resumen de Comprobantes Electrónicos emitidos de los períodos 2024 y 2025 Si…"
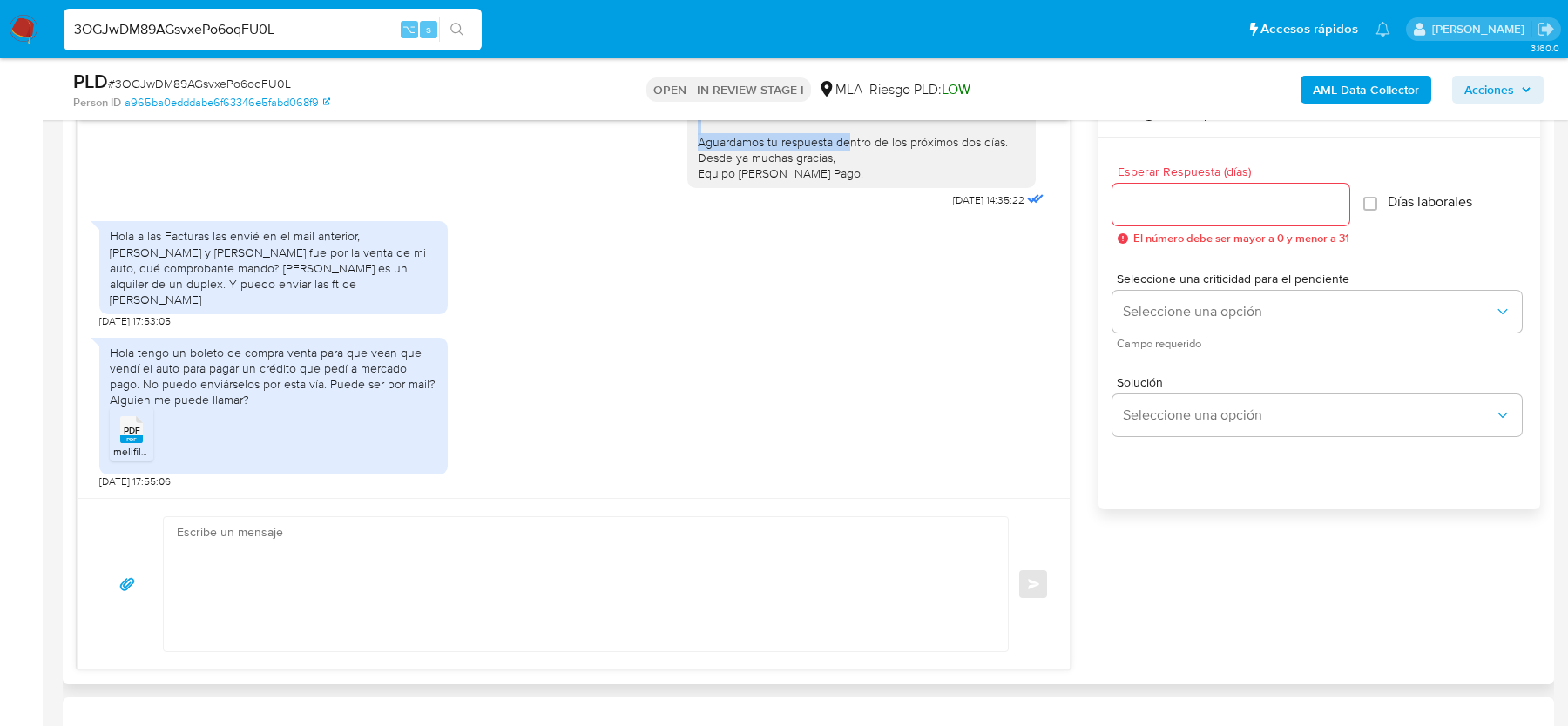
scroll to position [3527, 0]
click at [251, 284] on div "Hola a las Facturas las envié en el mail anterior, matias colloso y Enzo quinte…" at bounding box center [273, 268] width 328 height 79
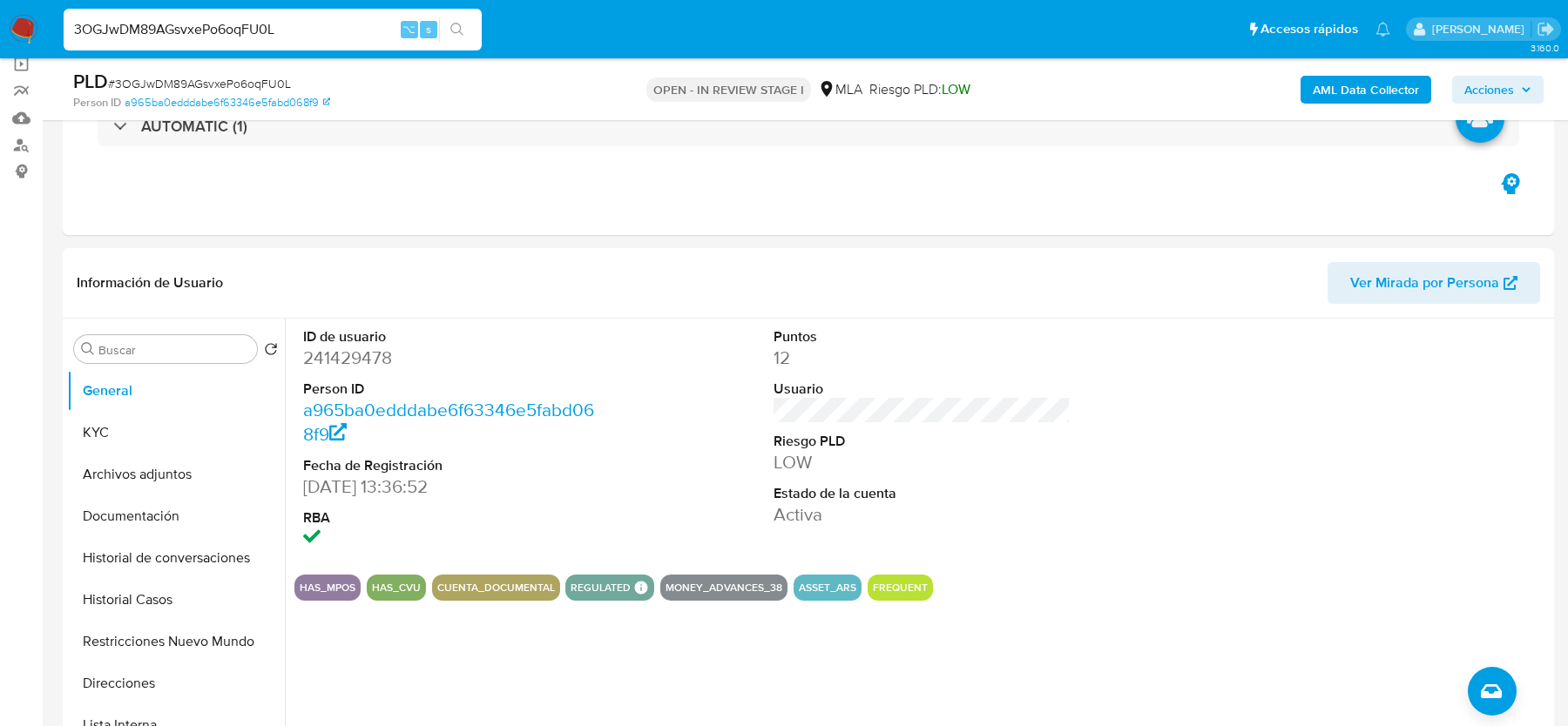
scroll to position [68, 0]
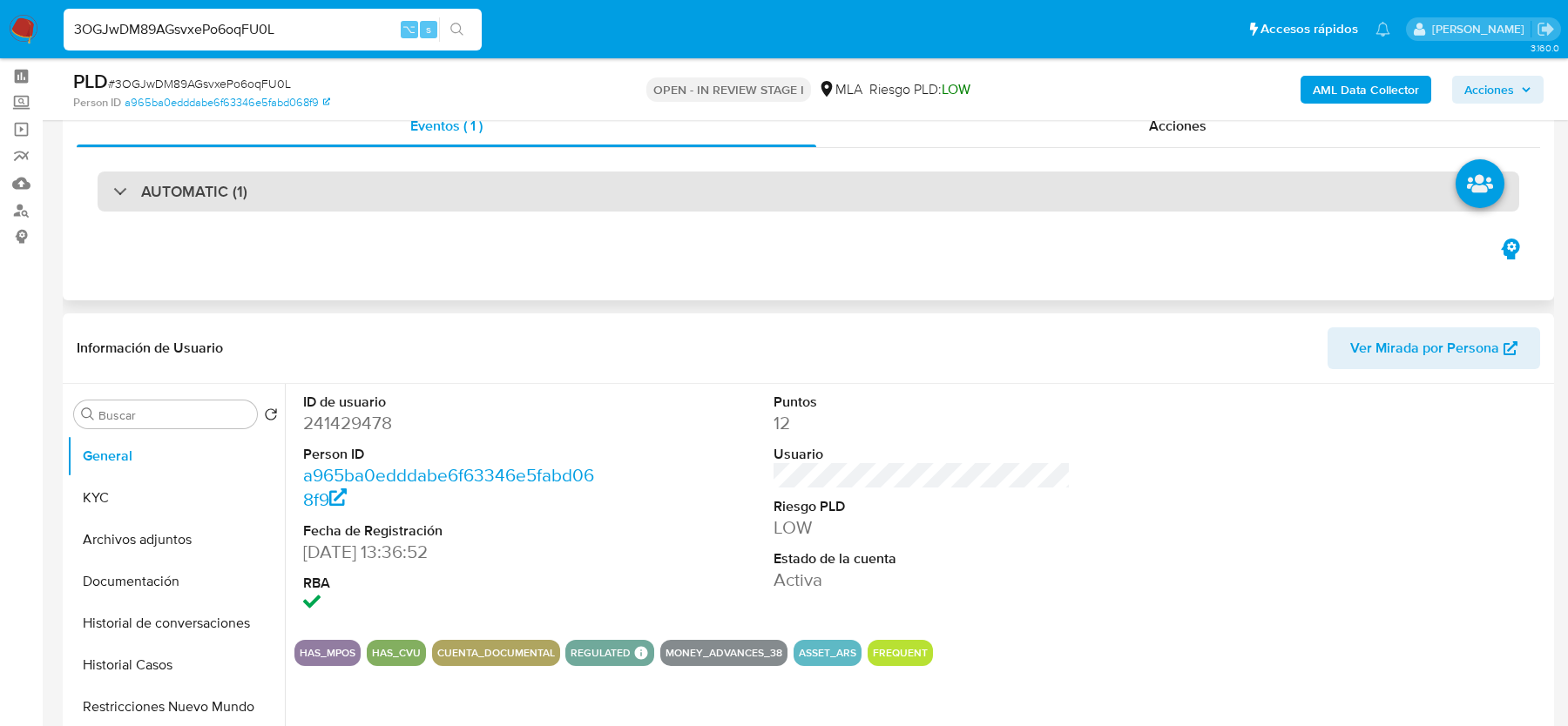
click at [161, 188] on h3 "AUTOMATIC (1)" at bounding box center [194, 191] width 106 height 19
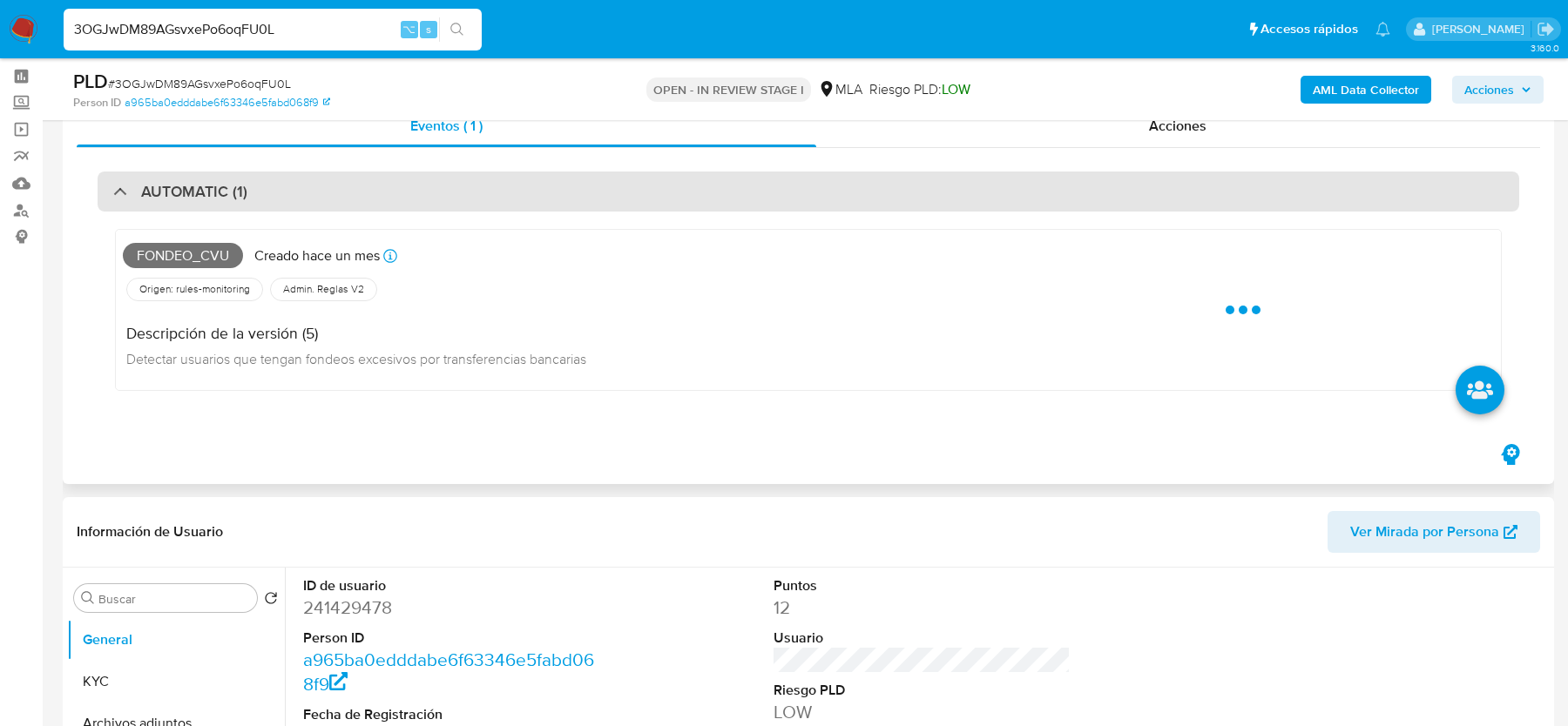
click at [161, 188] on h3 "AUTOMATIC (1)" at bounding box center [194, 191] width 106 height 19
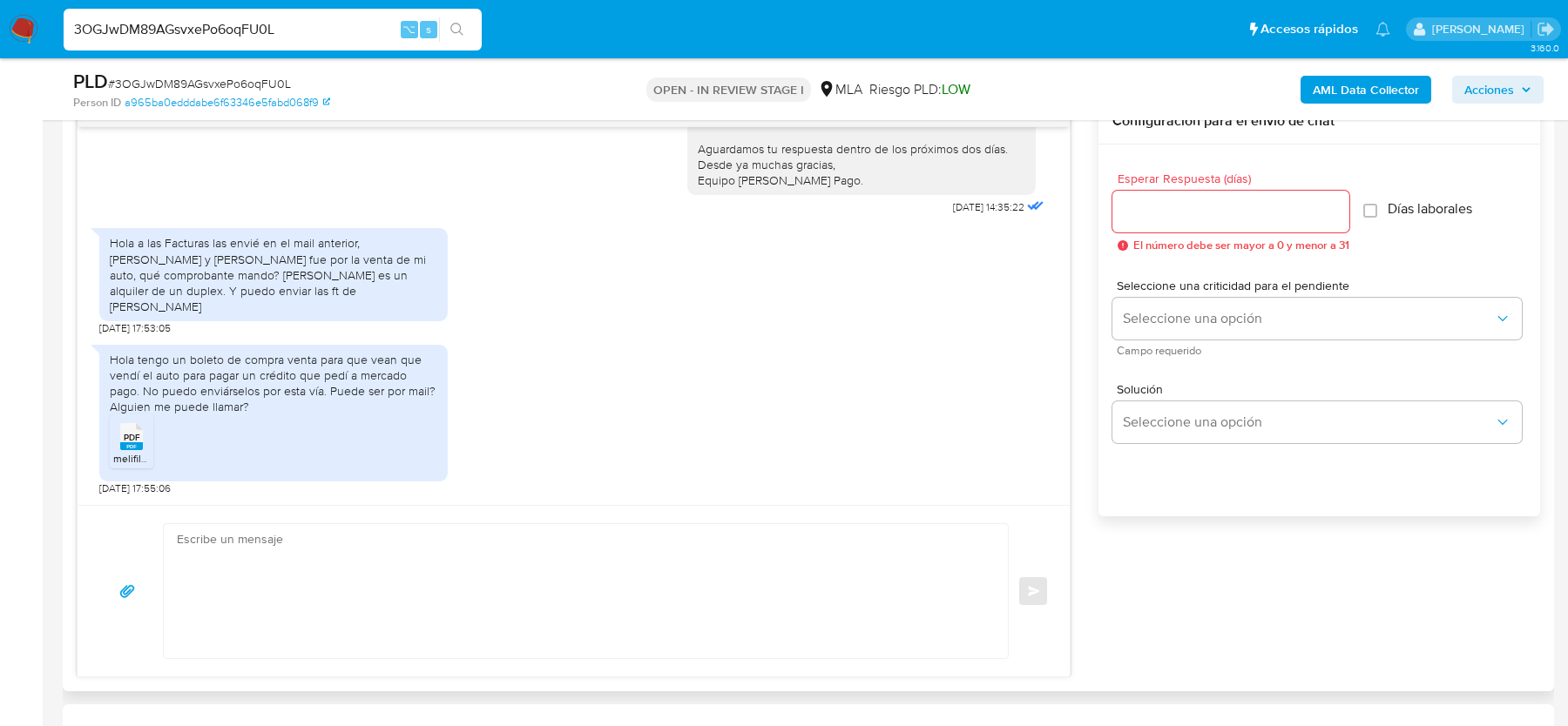
scroll to position [938, 0]
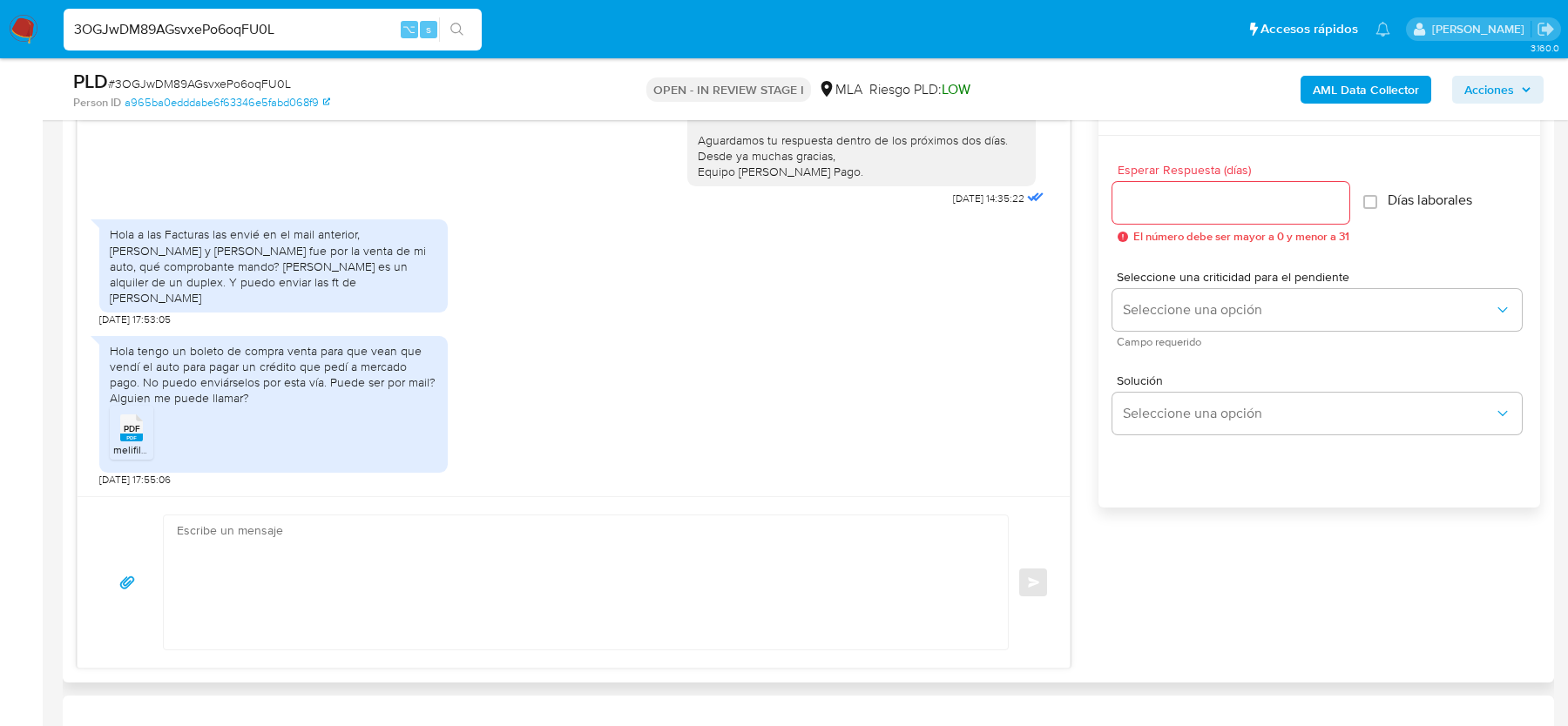
click at [236, 611] on textarea at bounding box center [581, 582] width 809 height 134
paste textarea "Hola, Esperamos que te encuentres bien. Te comentamos que podes enviar la docum…"
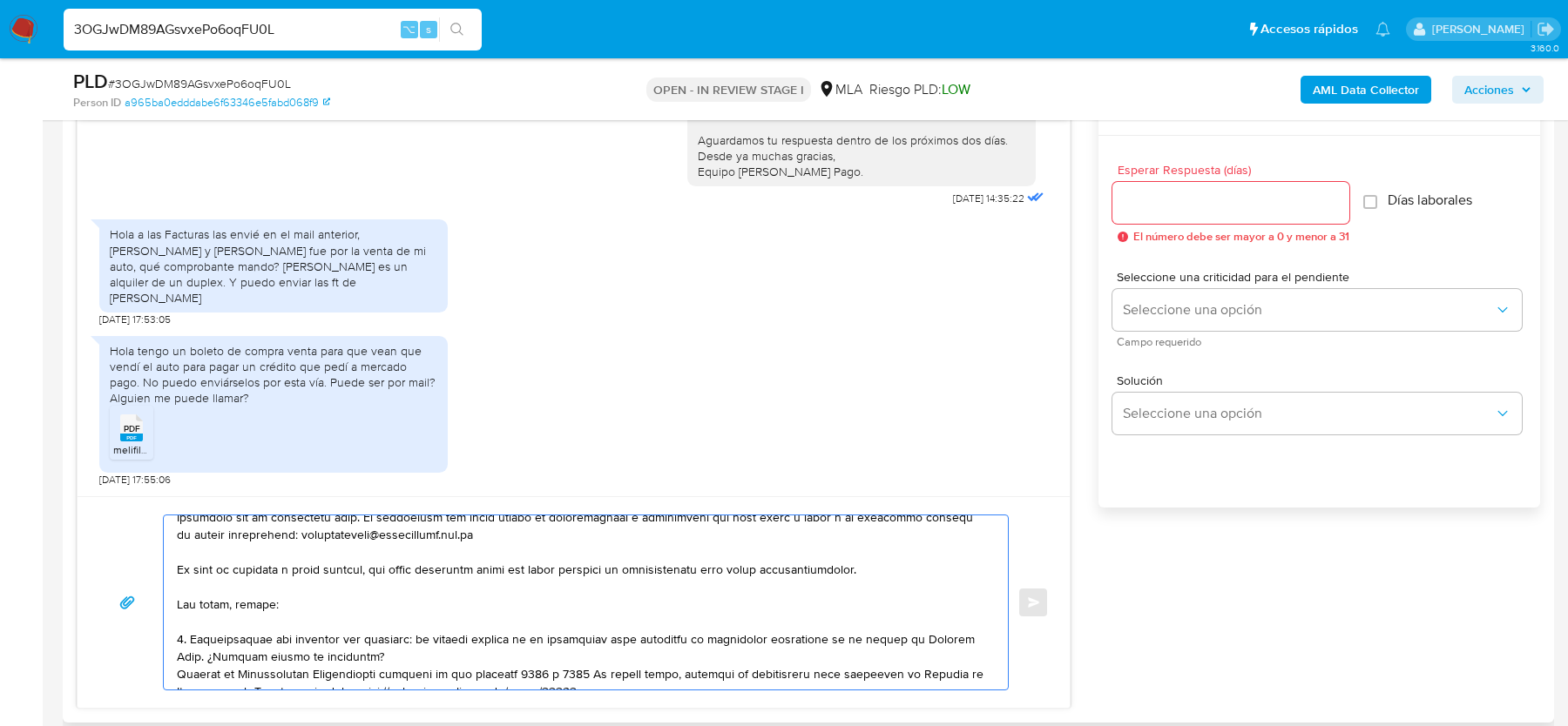
scroll to position [58, 0]
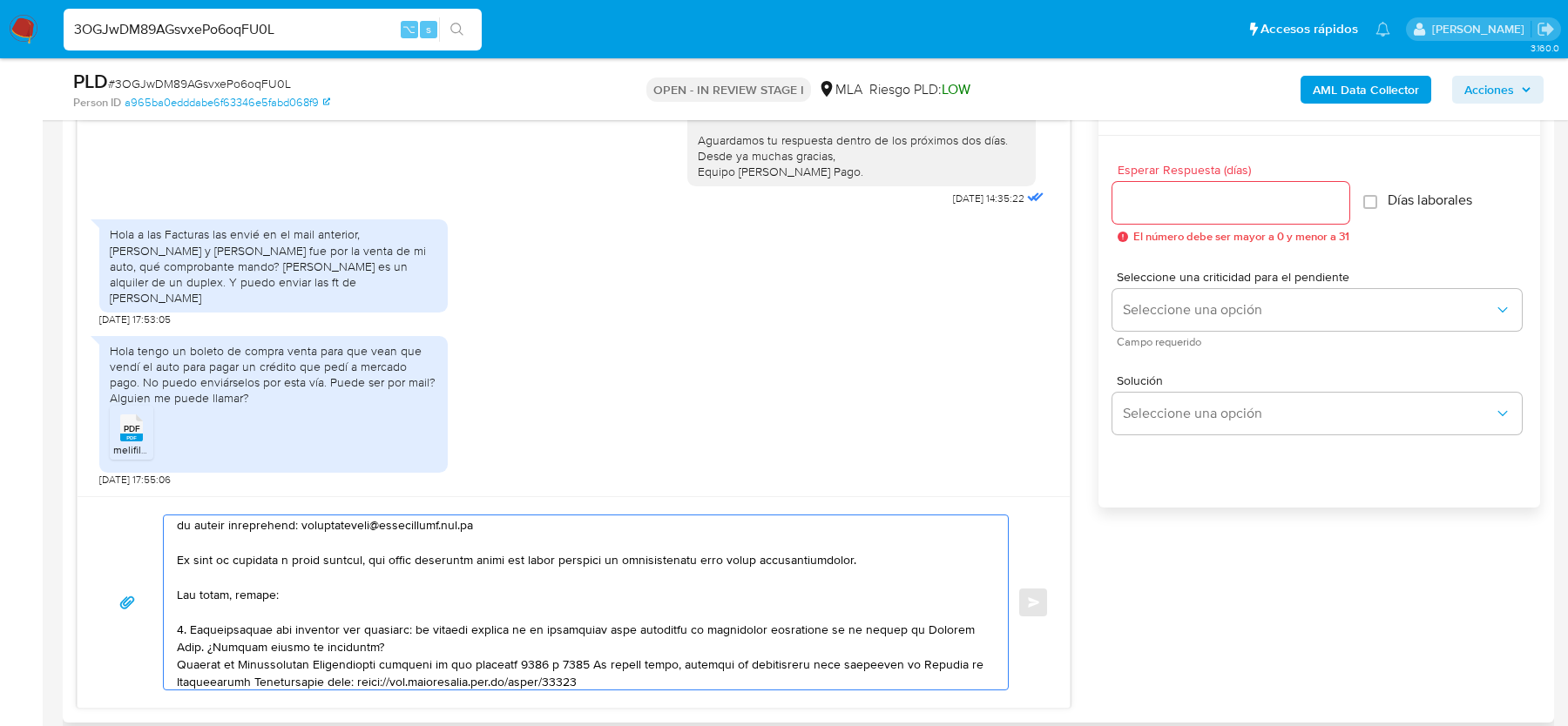
click at [471, 558] on textarea at bounding box center [581, 602] width 809 height 174
click at [440, 595] on textarea at bounding box center [581, 602] width 809 height 174
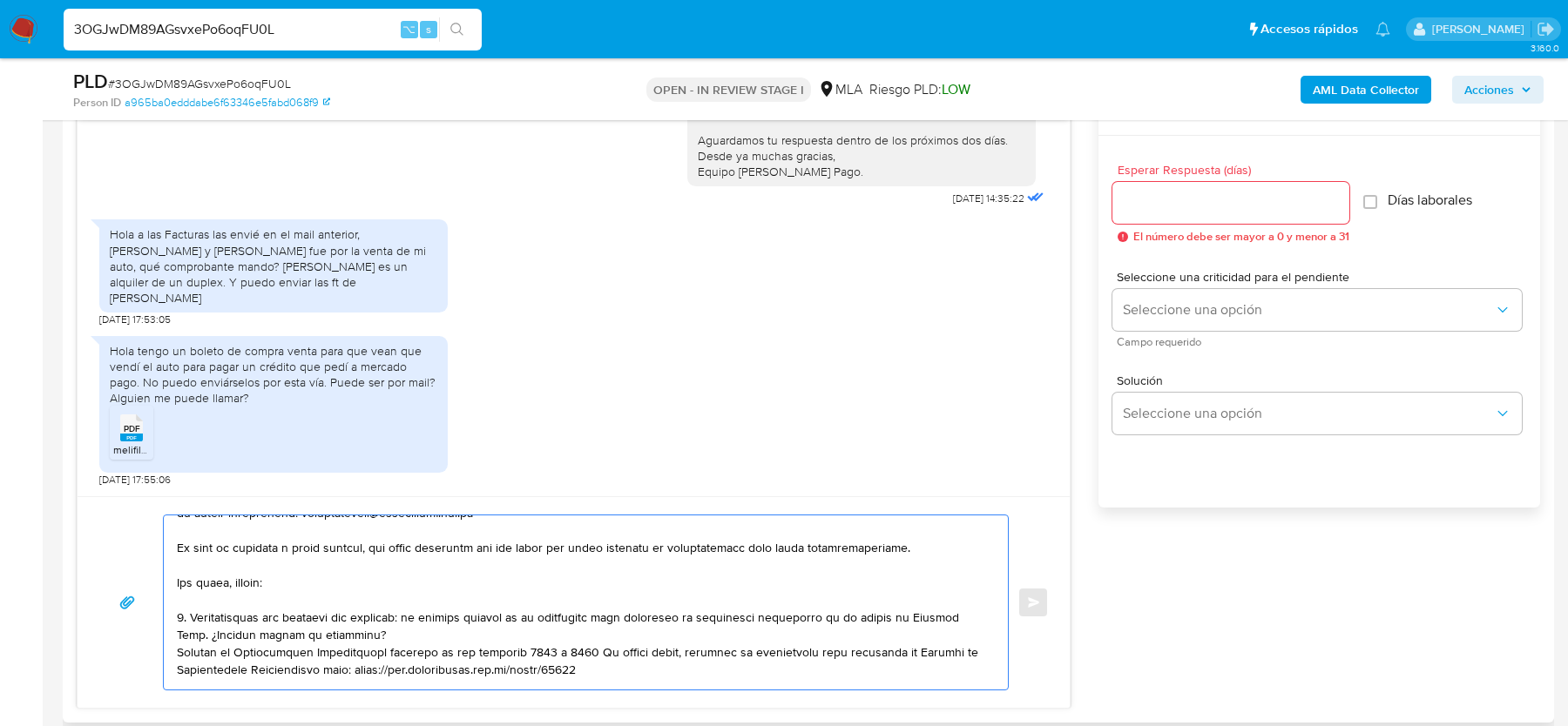
click at [495, 549] on textarea at bounding box center [581, 602] width 809 height 174
click at [455, 563] on textarea at bounding box center [581, 602] width 809 height 174
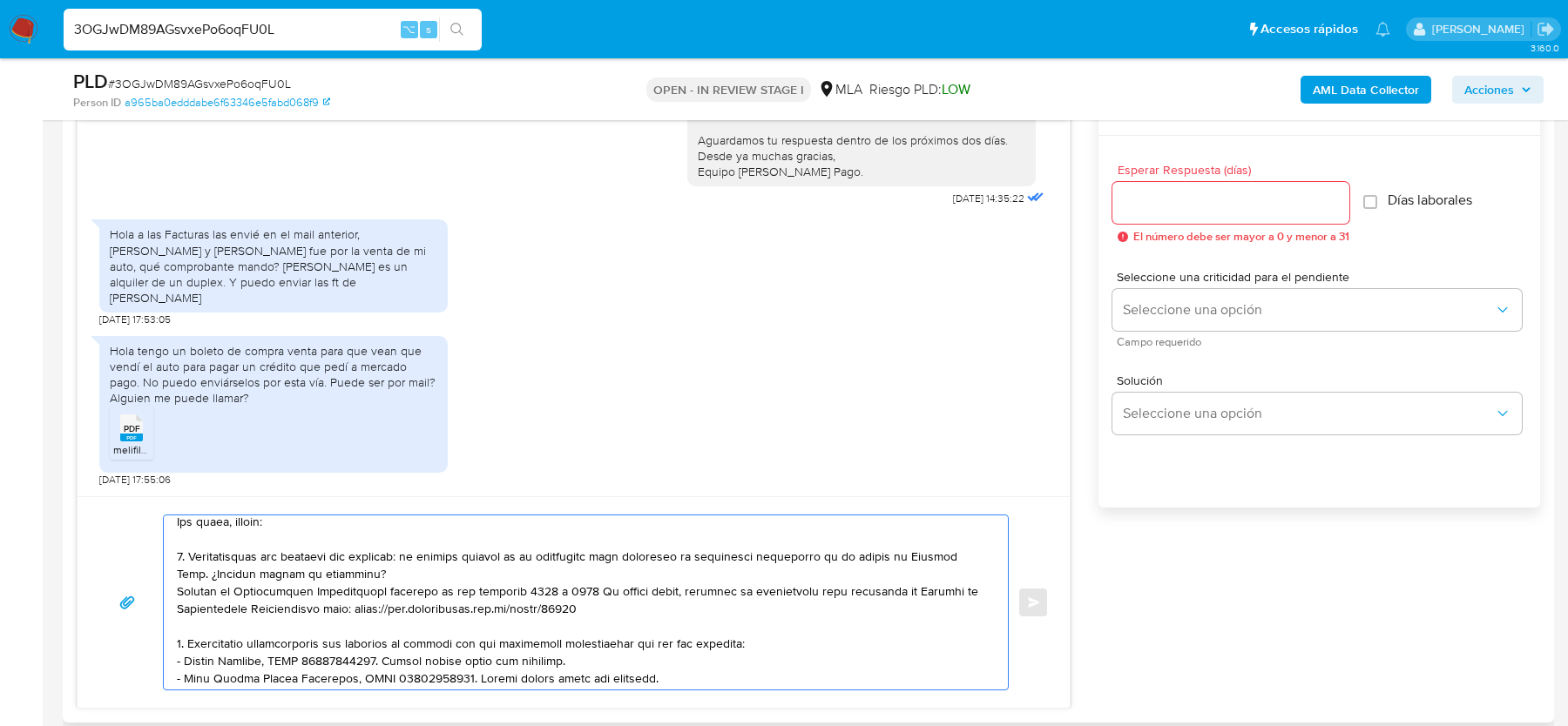
scroll to position [136, 0]
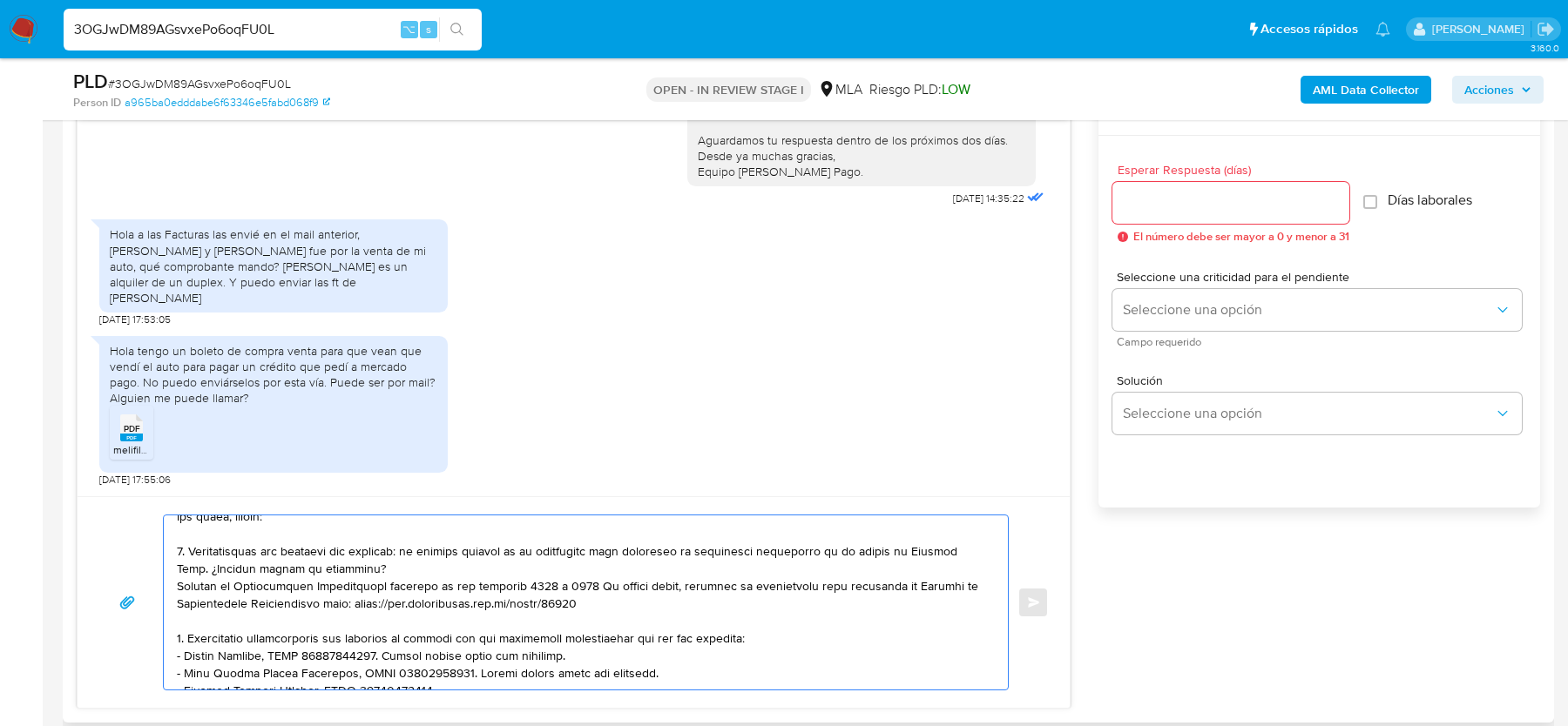
click at [448, 561] on textarea at bounding box center [581, 602] width 809 height 174
click at [536, 569] on textarea at bounding box center [581, 602] width 809 height 174
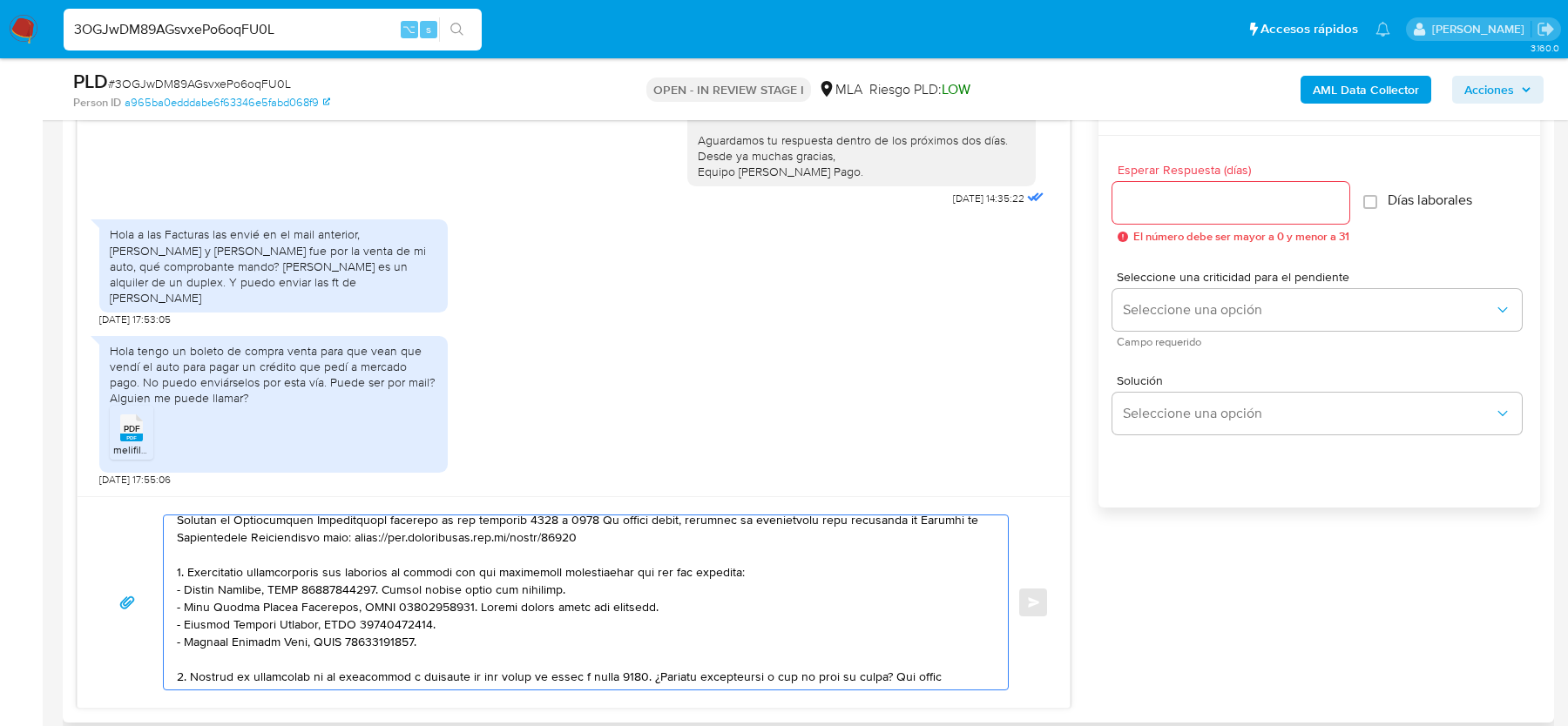
scroll to position [209, 0]
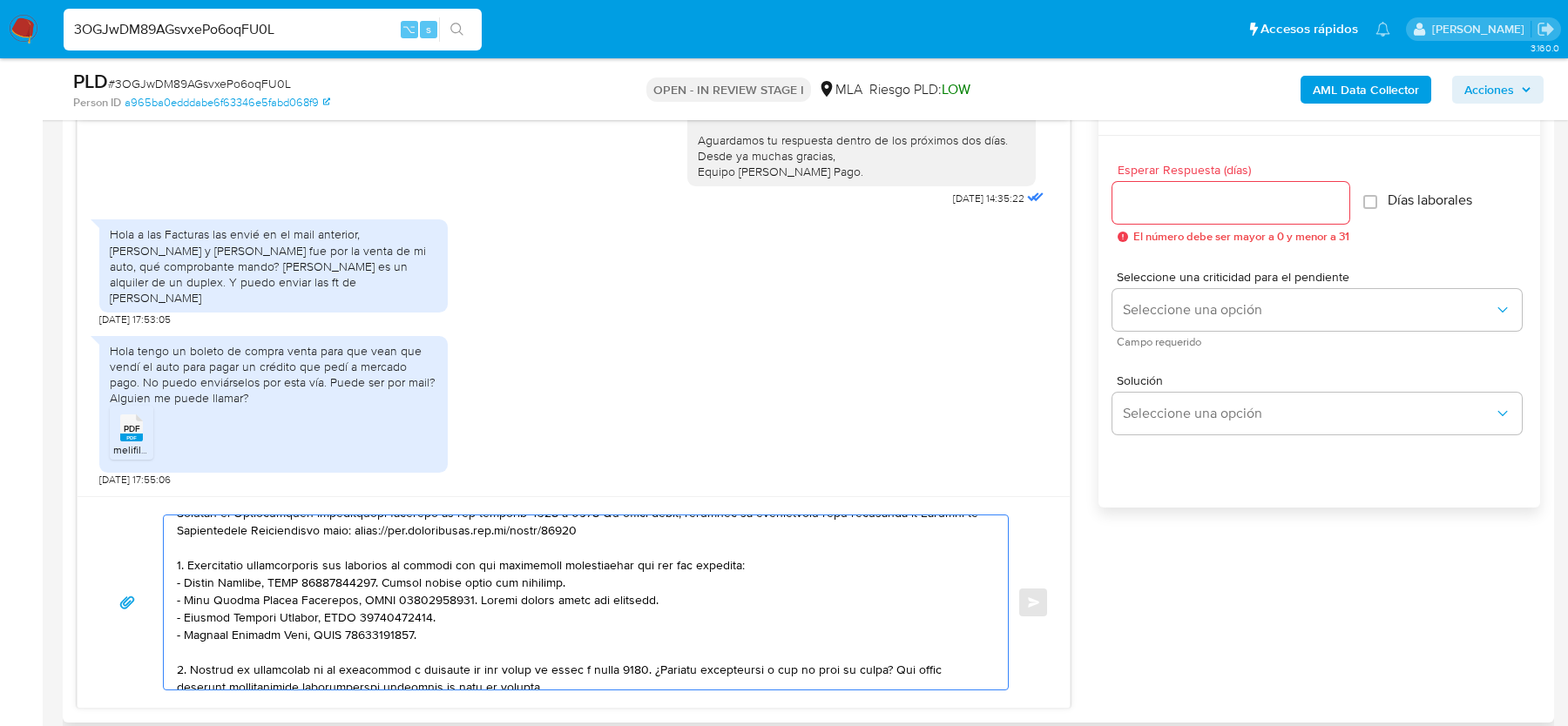
drag, startPoint x: 357, startPoint y: 568, endPoint x: 358, endPoint y: 635, distance: 67.0
click at [358, 635] on textarea at bounding box center [581, 602] width 809 height 174
click at [475, 639] on textarea at bounding box center [581, 602] width 809 height 174
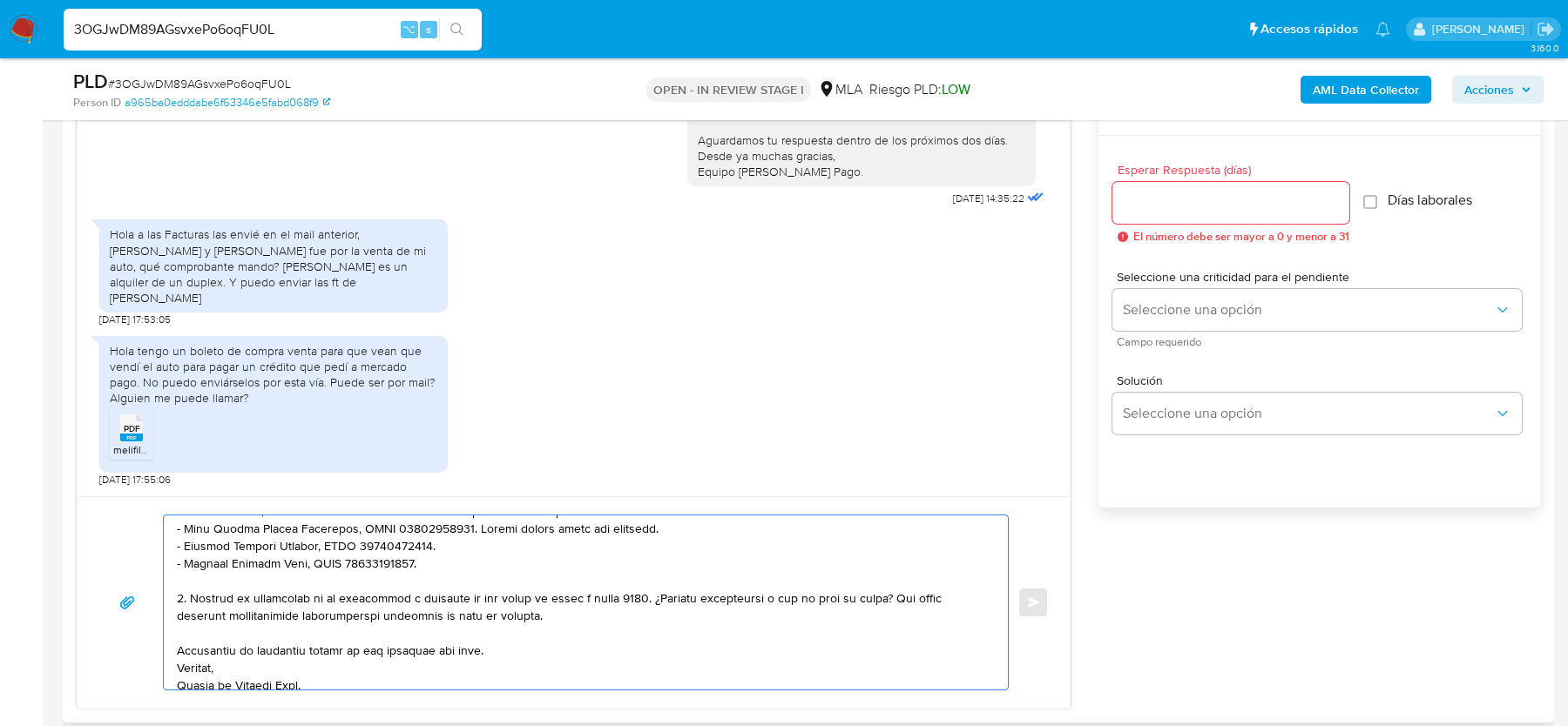
scroll to position [290, 0]
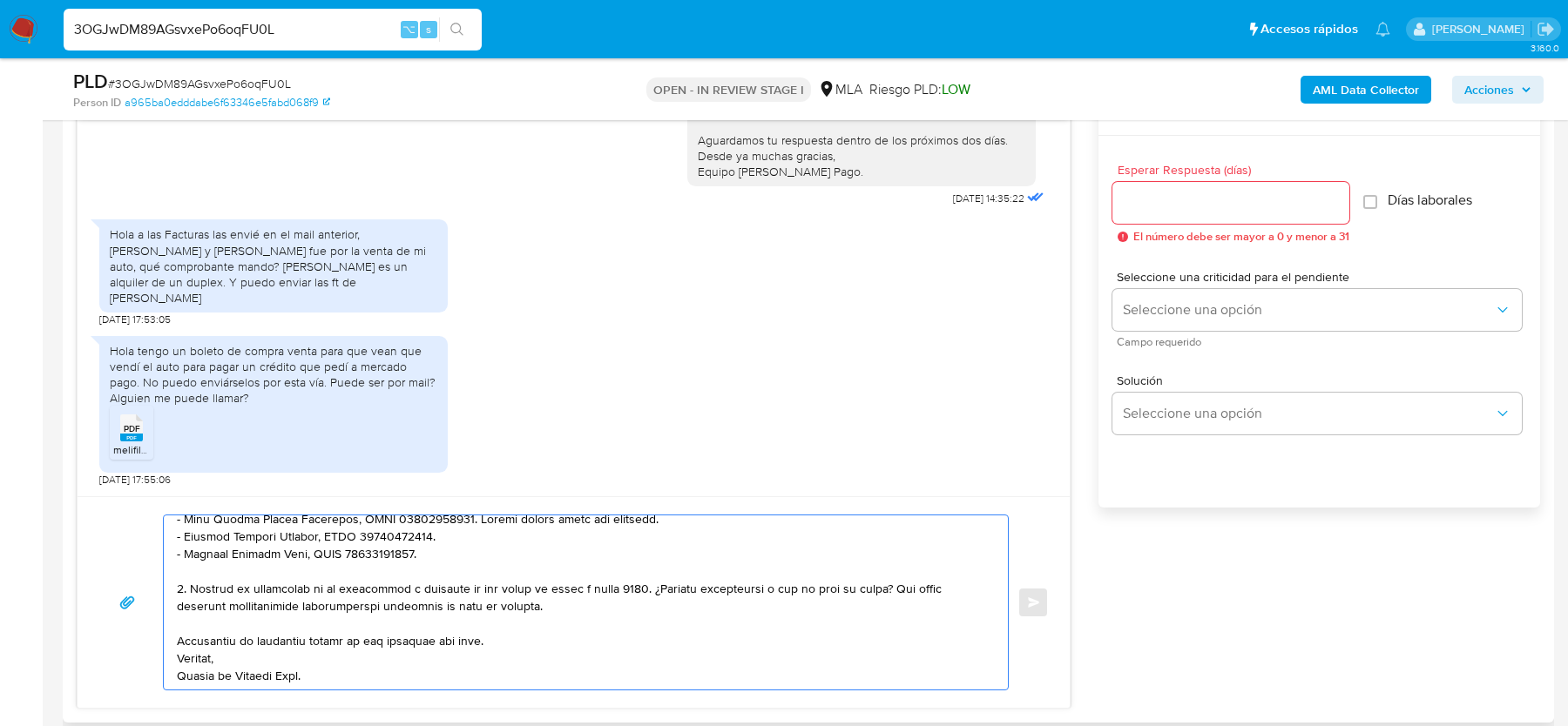
click at [574, 611] on textarea at bounding box center [581, 602] width 809 height 174
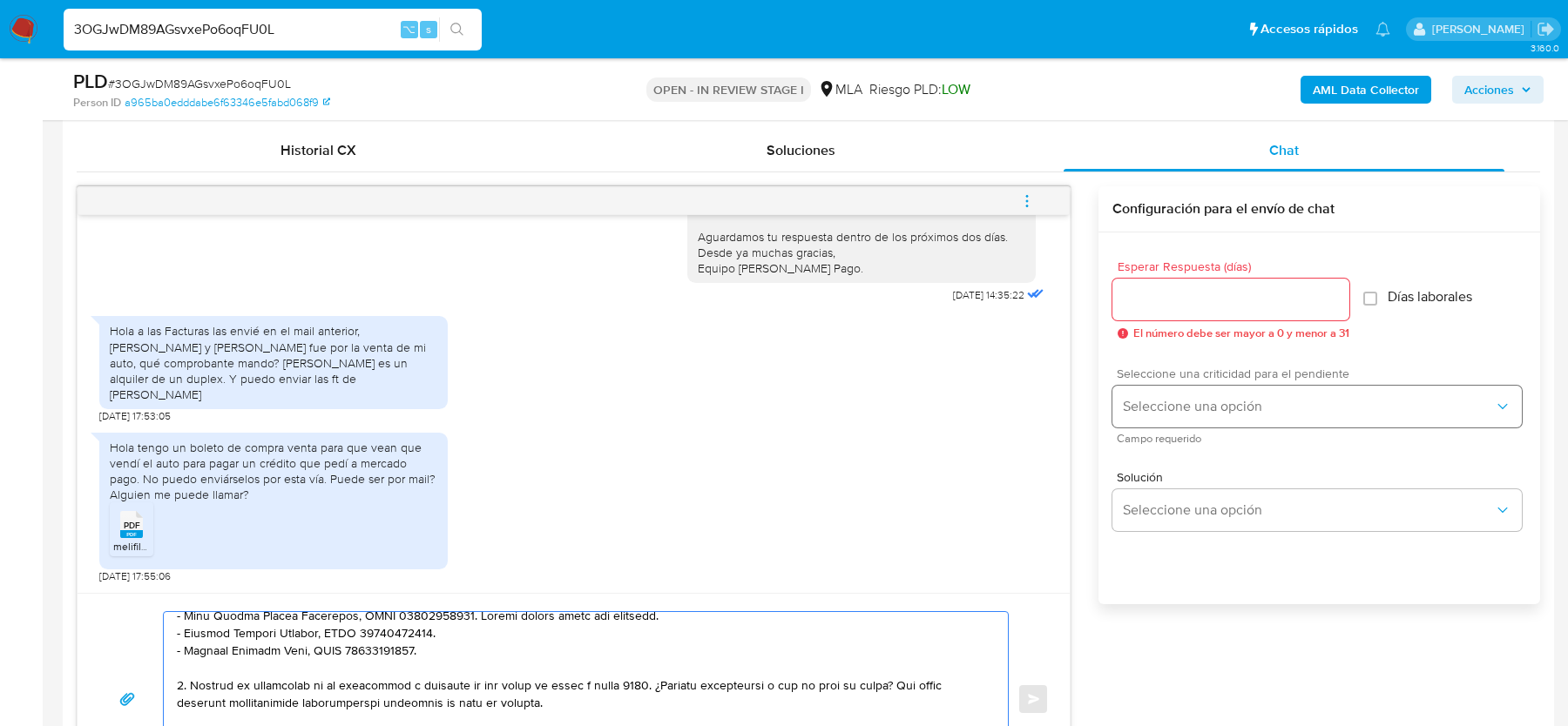
scroll to position [772, 0]
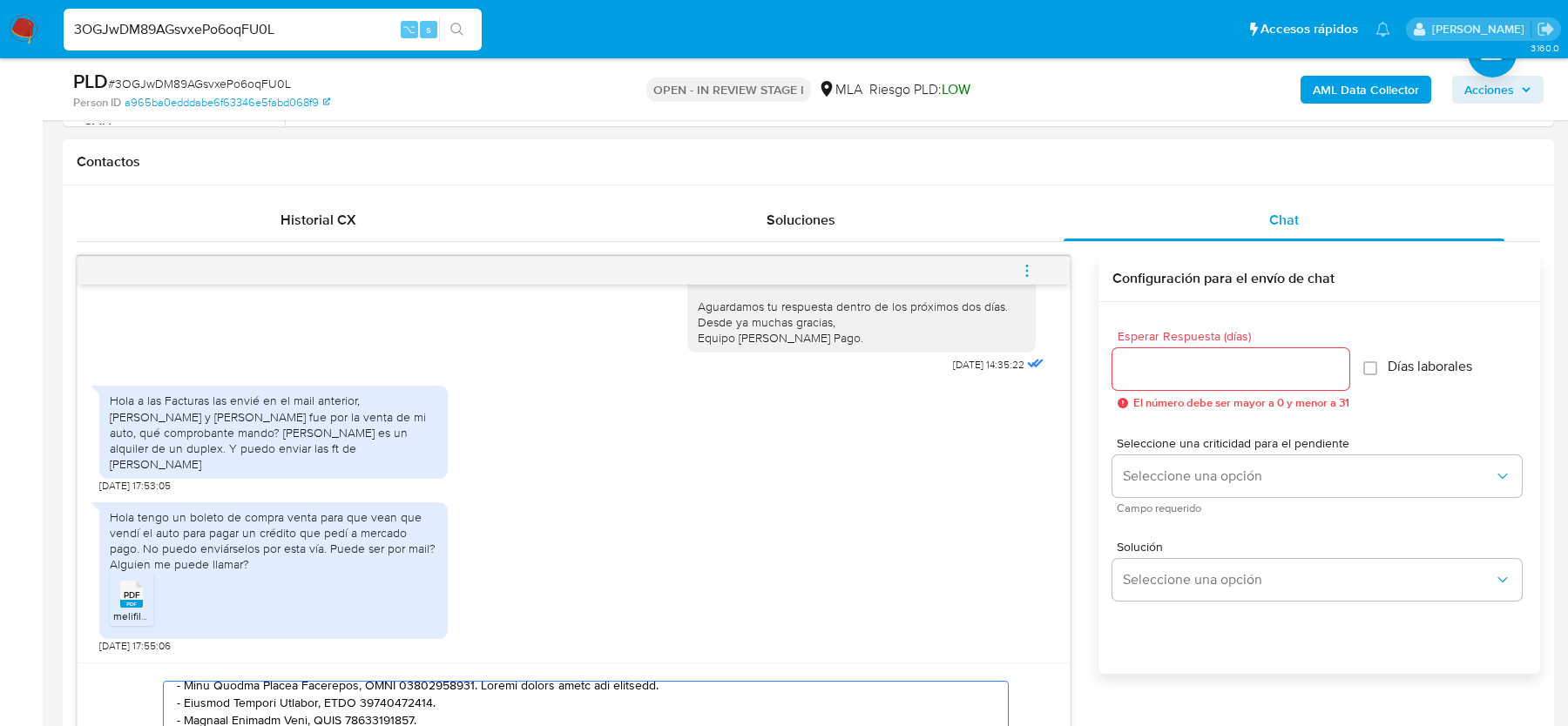
type textarea "Hola, Esperamos que te encuentres bien. Te comentamos que podes enviar la docum…"
click at [1155, 368] on input "Esperar Respuesta (días)" at bounding box center [1231, 368] width 236 height 23
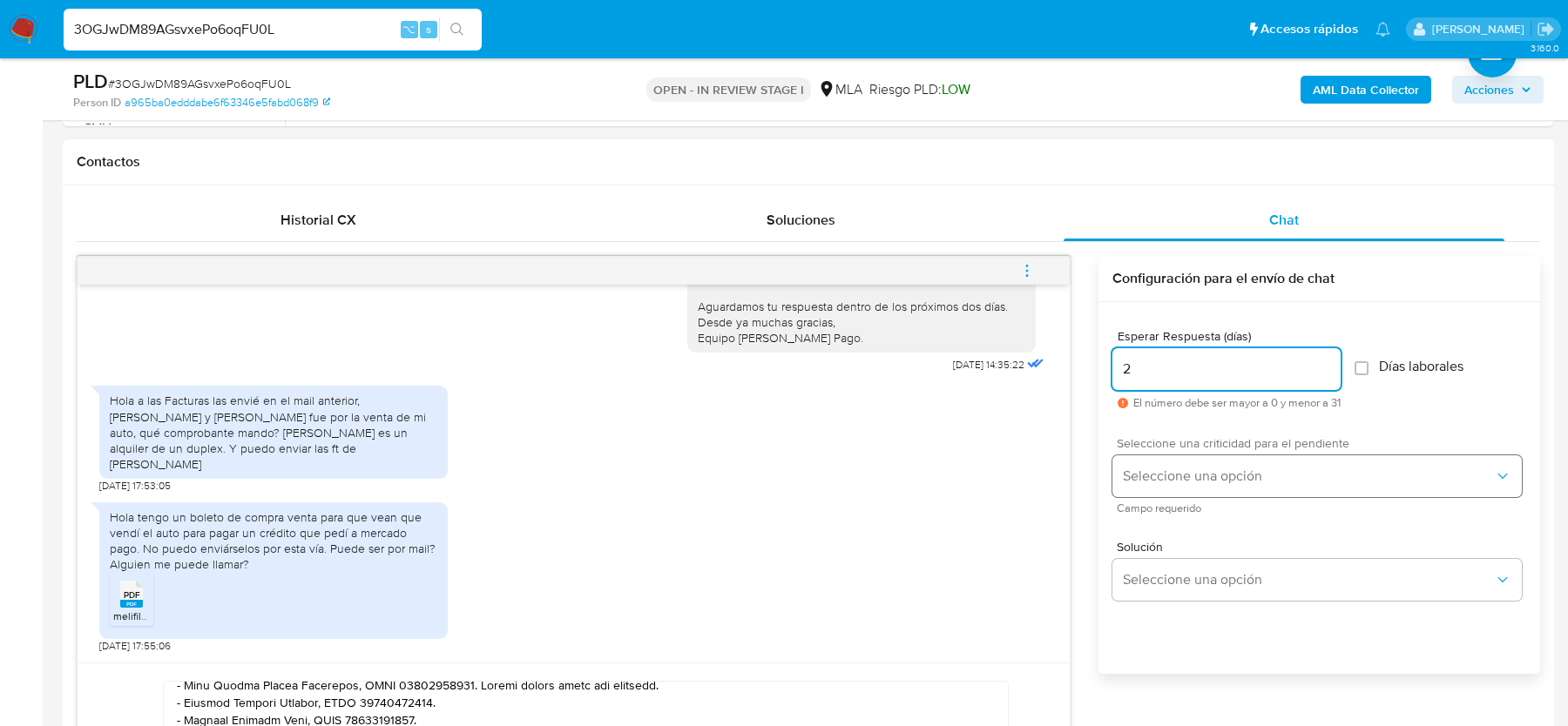
type input "2"
click at [1160, 474] on span "Seleccione una opción" at bounding box center [1308, 477] width 371 height 18
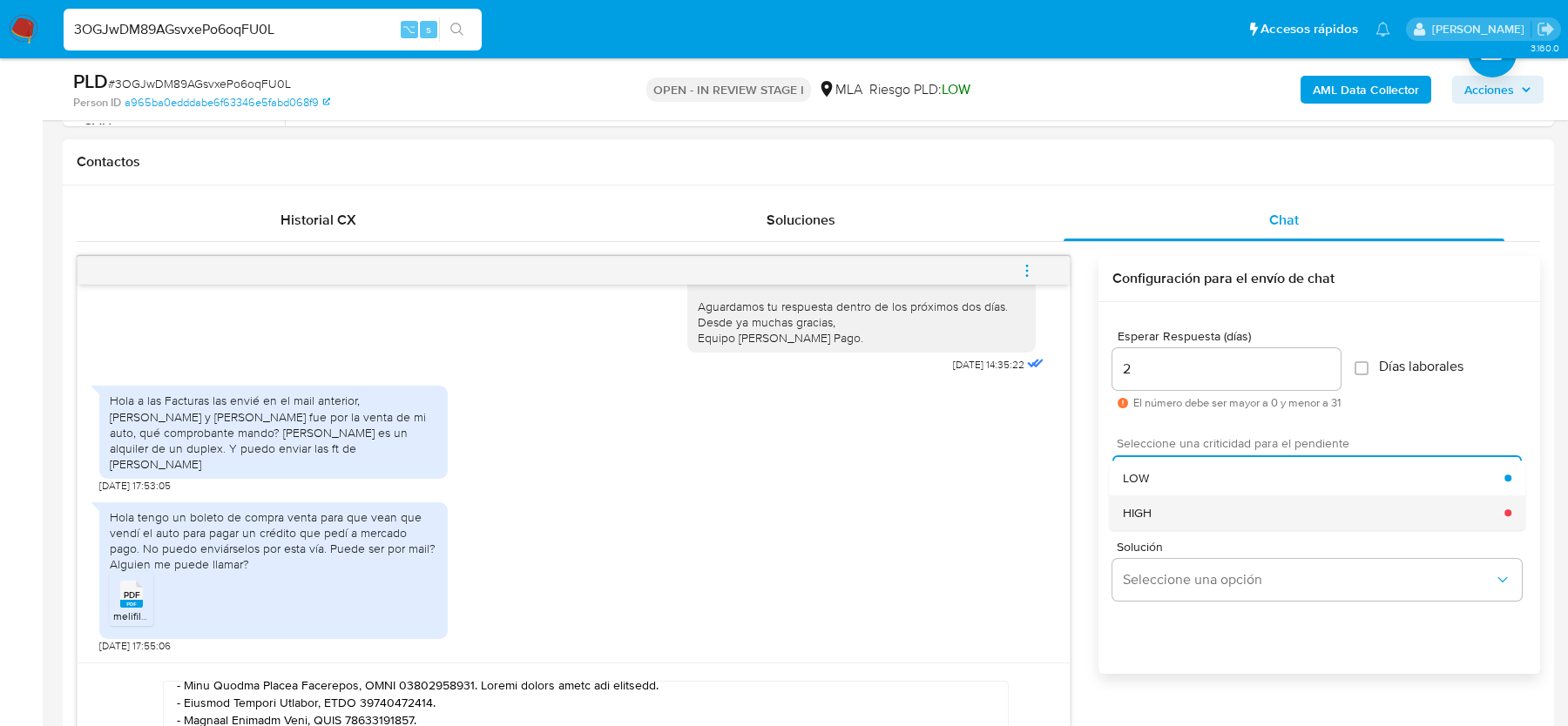
click at [1155, 508] on div "HIGH" at bounding box center [1314, 512] width 382 height 35
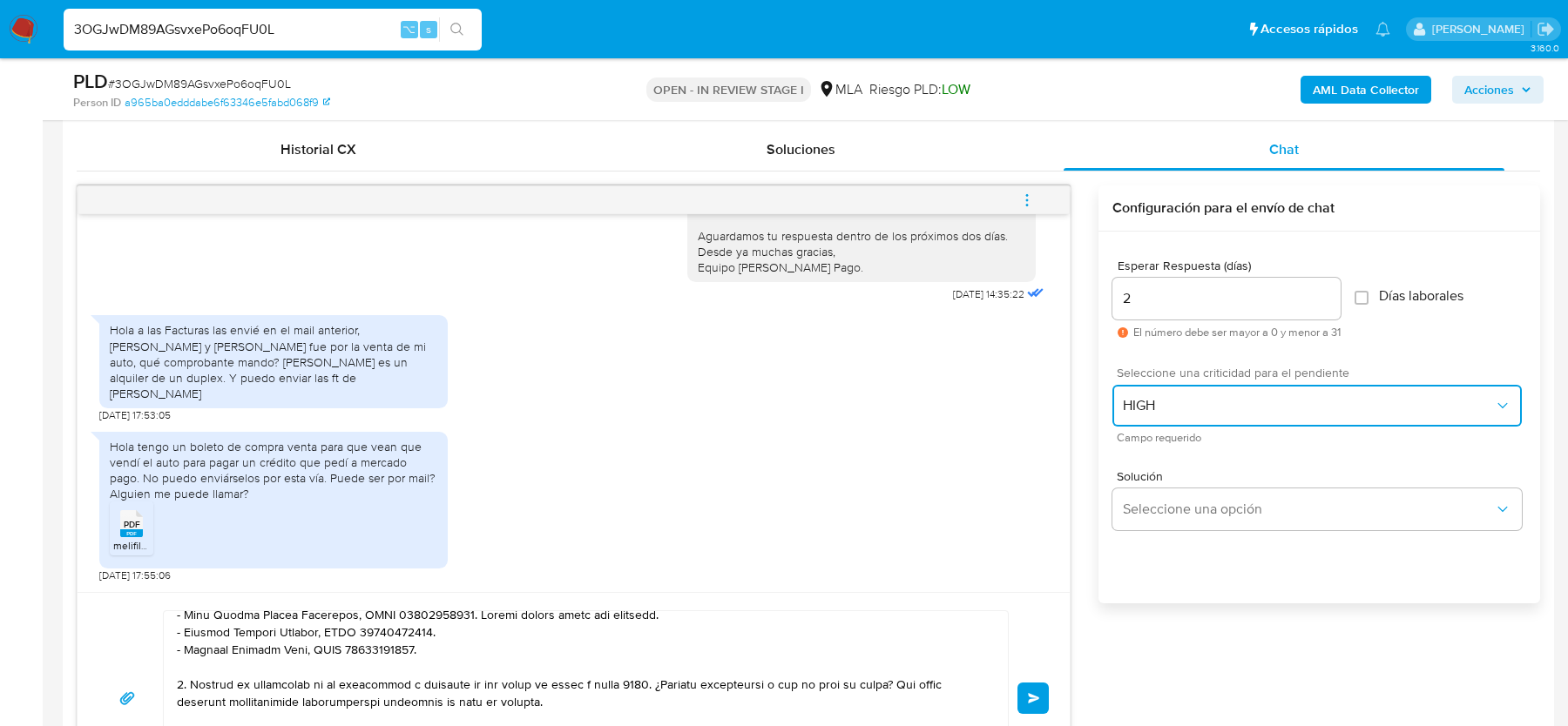
scroll to position [884, 0]
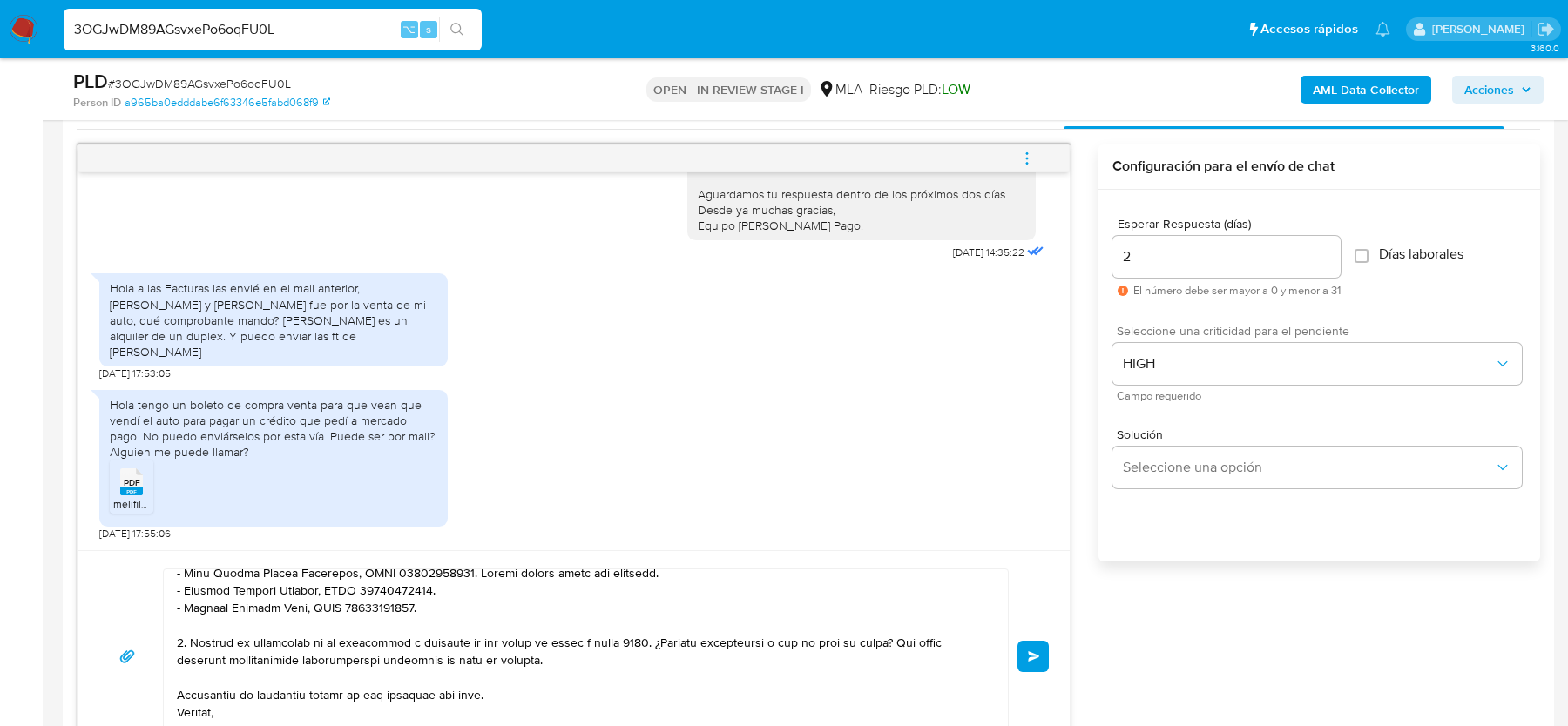
click at [1031, 657] on span "Enviar" at bounding box center [1033, 656] width 12 height 11
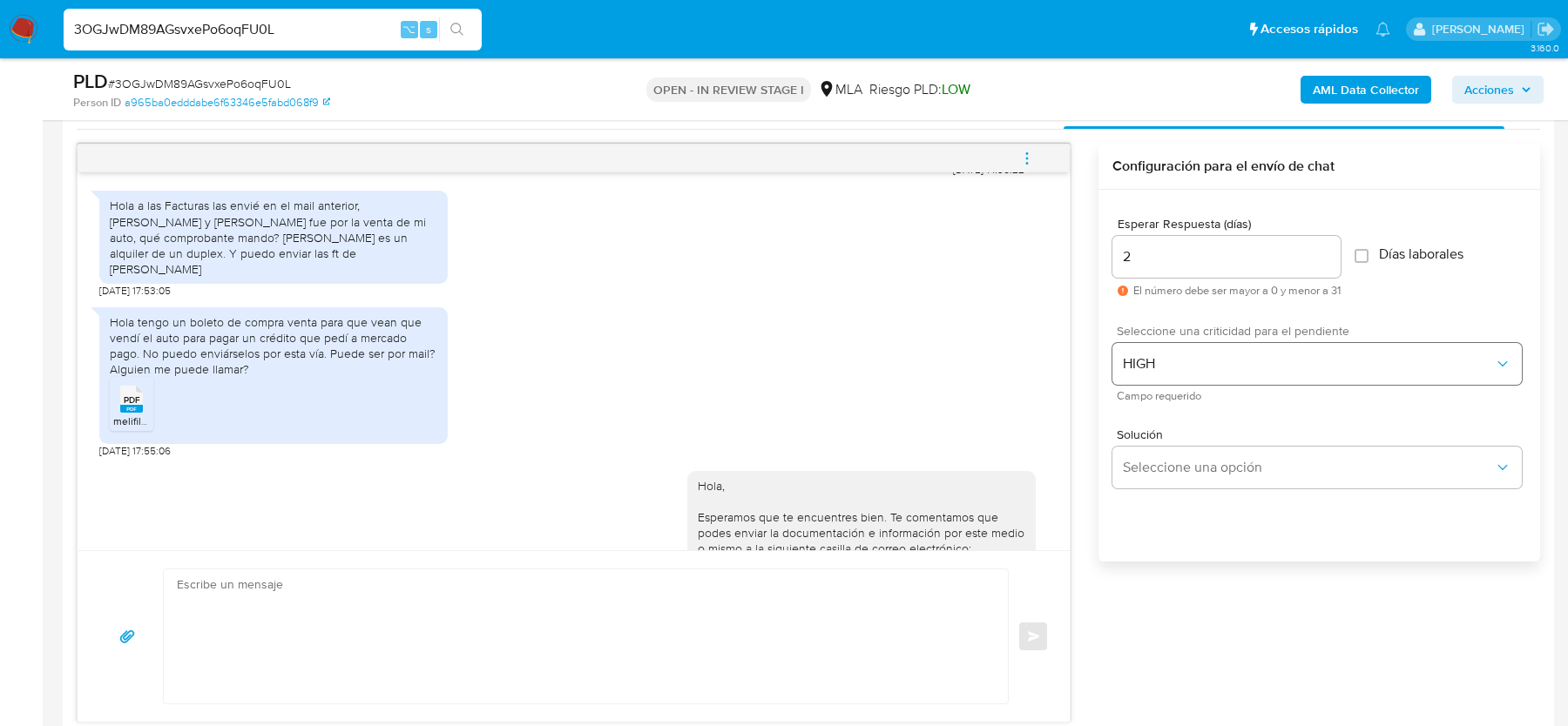
scroll to position [4195, 0]
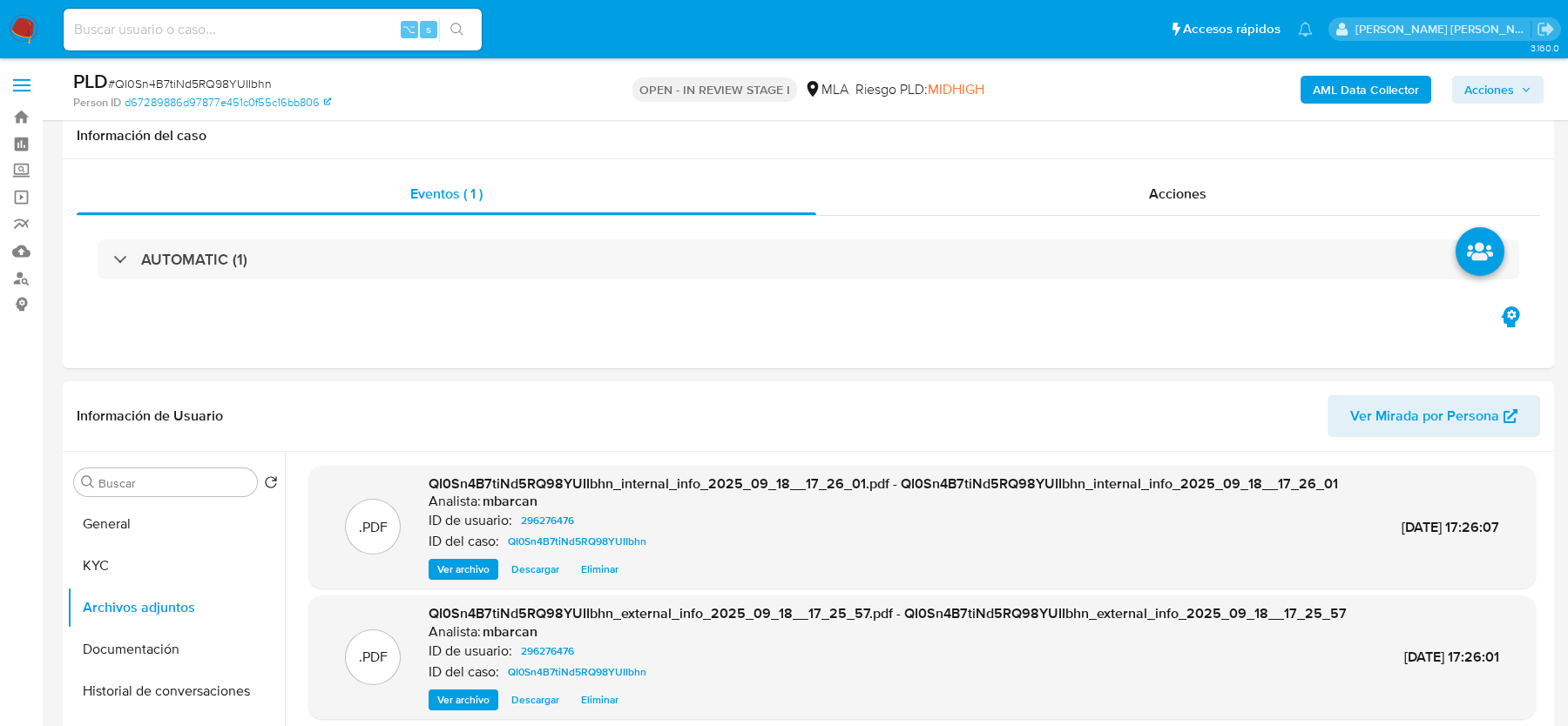
select select "10"
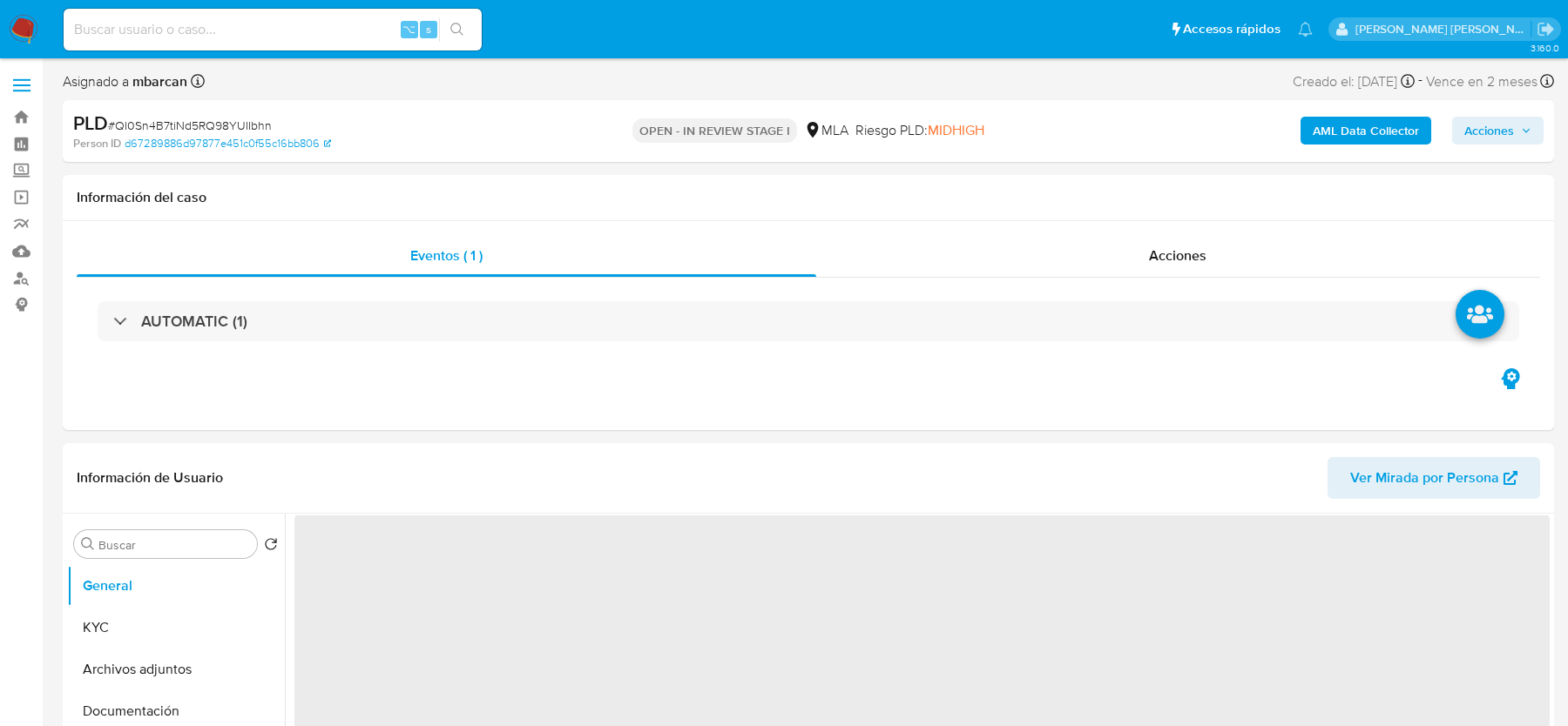
select select "10"
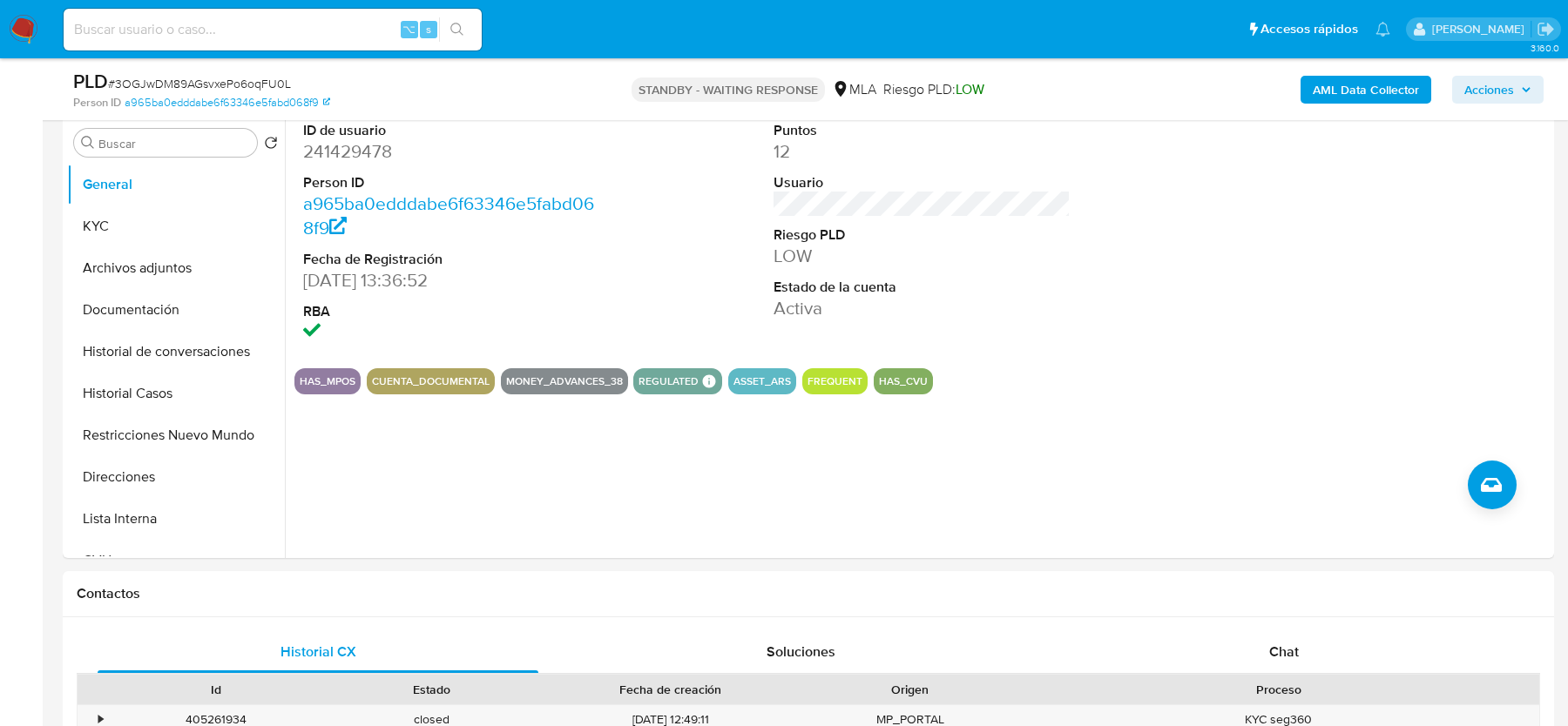
scroll to position [819, 0]
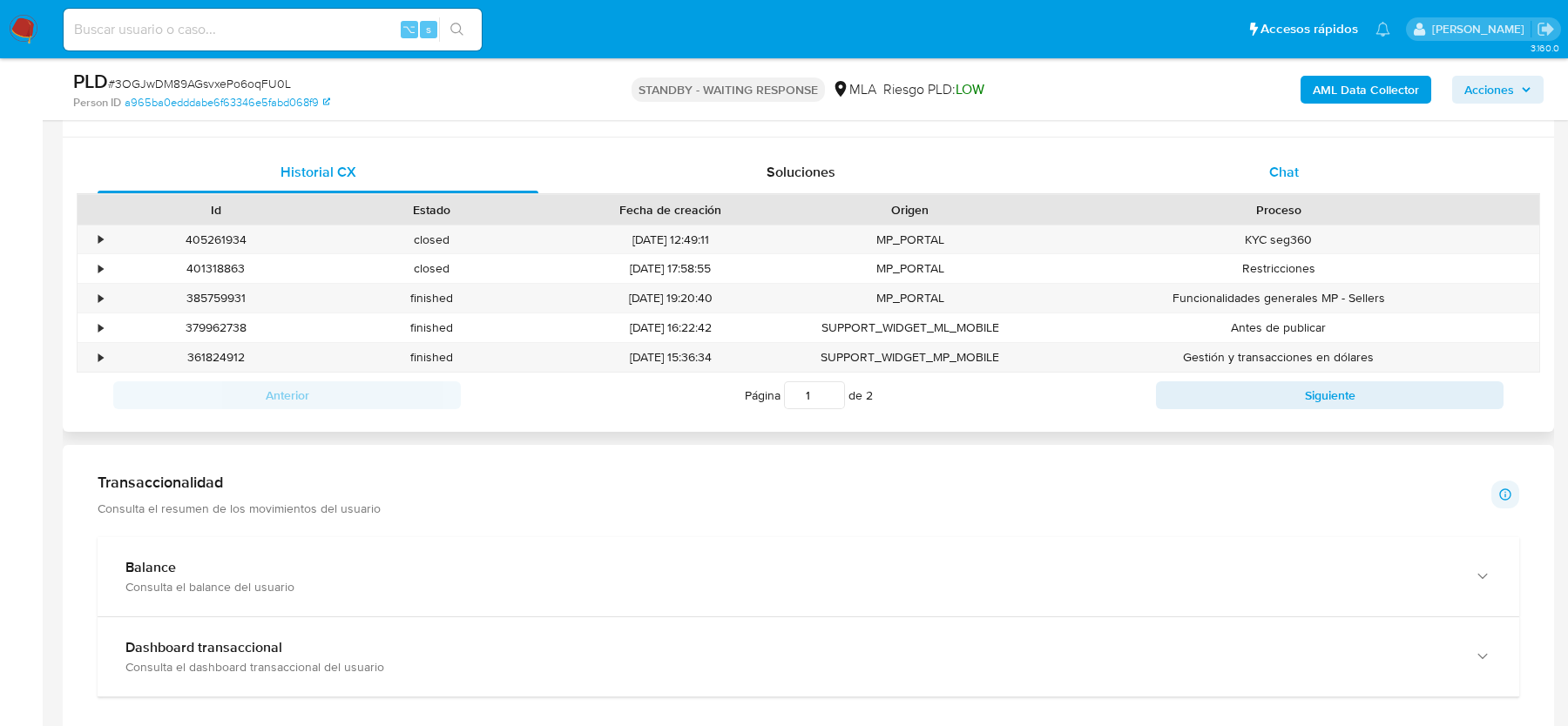
click at [1253, 161] on div "Chat" at bounding box center [1284, 173] width 441 height 42
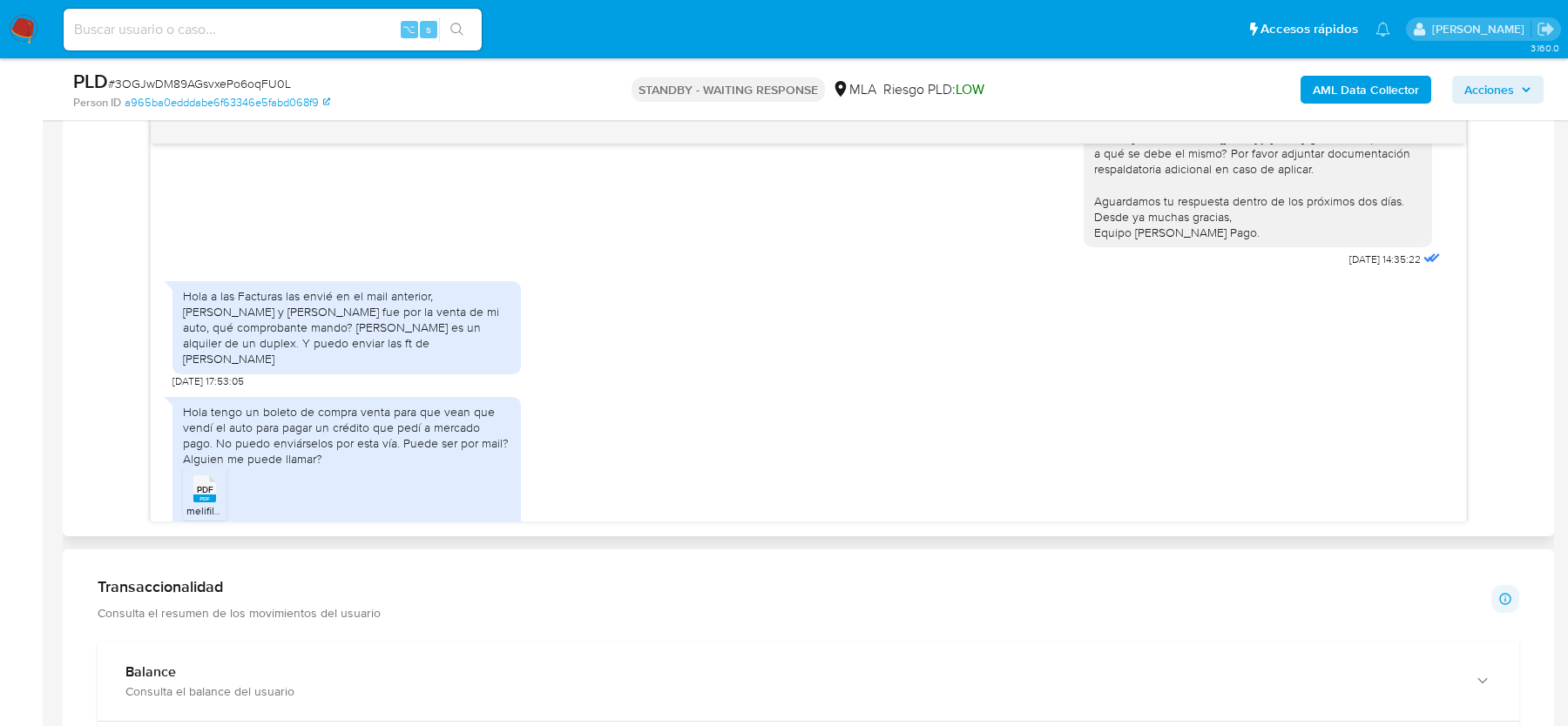
scroll to position [2474, 0]
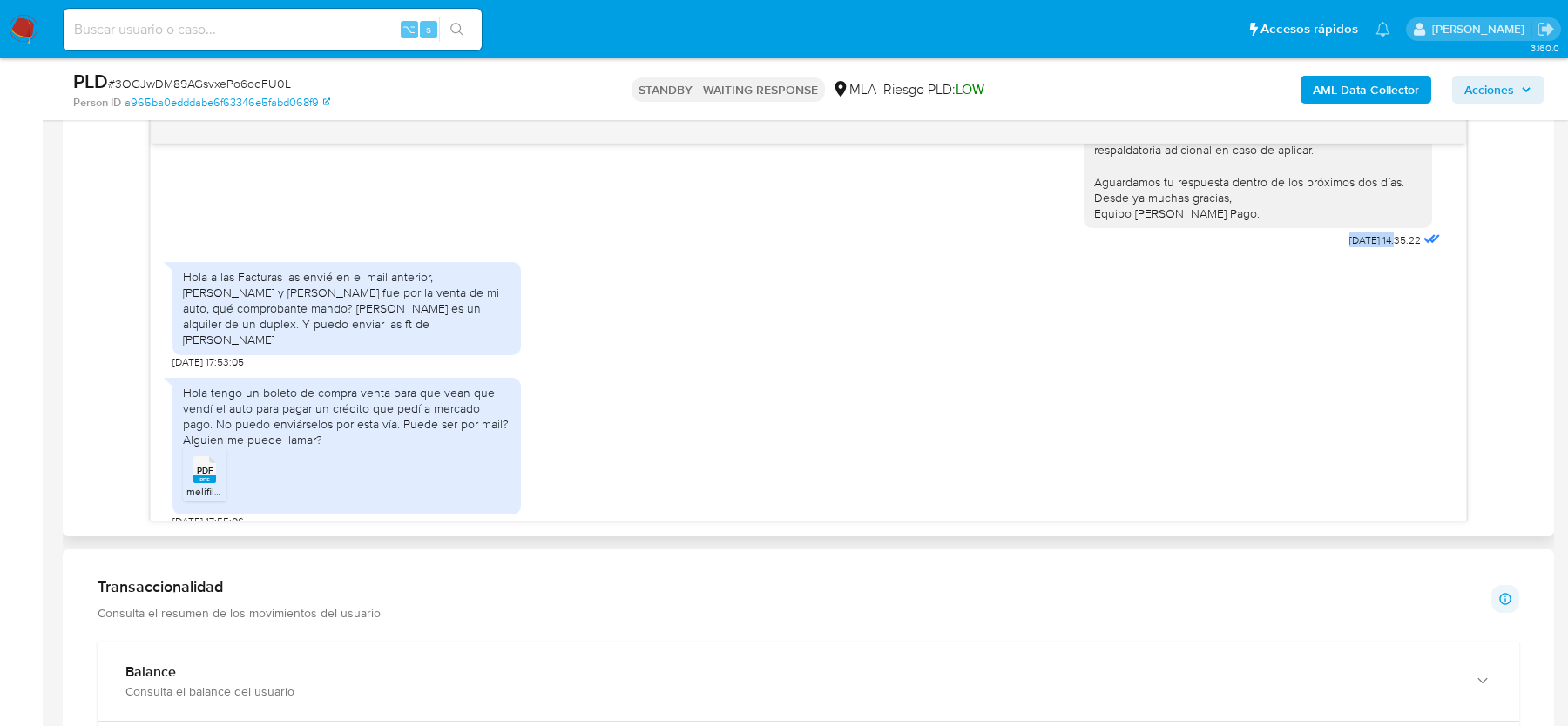
drag, startPoint x: 1330, startPoint y: 300, endPoint x: 1378, endPoint y: 300, distance: 48.0
click at [1378, 247] on span "17/09/2025 14:35:22" at bounding box center [1385, 240] width 72 height 14
copy span "17/09/2025"
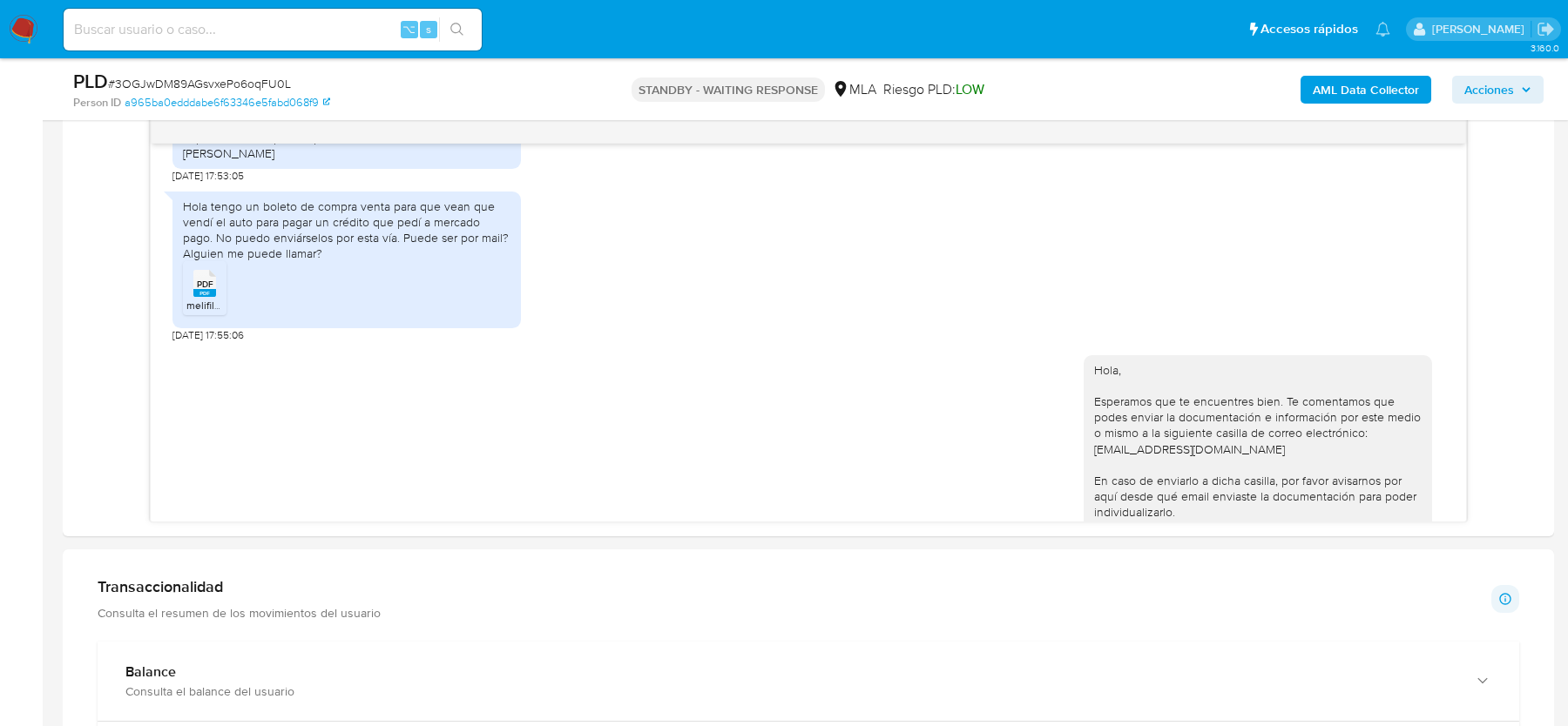
scroll to position [2665, 0]
drag, startPoint x: 211, startPoint y: 249, endPoint x: 512, endPoint y: 269, distance: 301.7
click at [512, 269] on div "Hola tengo un boleto de compra venta para que vean que vendí el auto para pagar…" at bounding box center [347, 255] width 349 height 138
copy div "tengo un boleto de compra venta para que vean que vendí el auto para pagar un c…"
click at [429, 310] on ul "PDF PDF melifile9147793910844689347.pdf" at bounding box center [347, 287] width 328 height 60
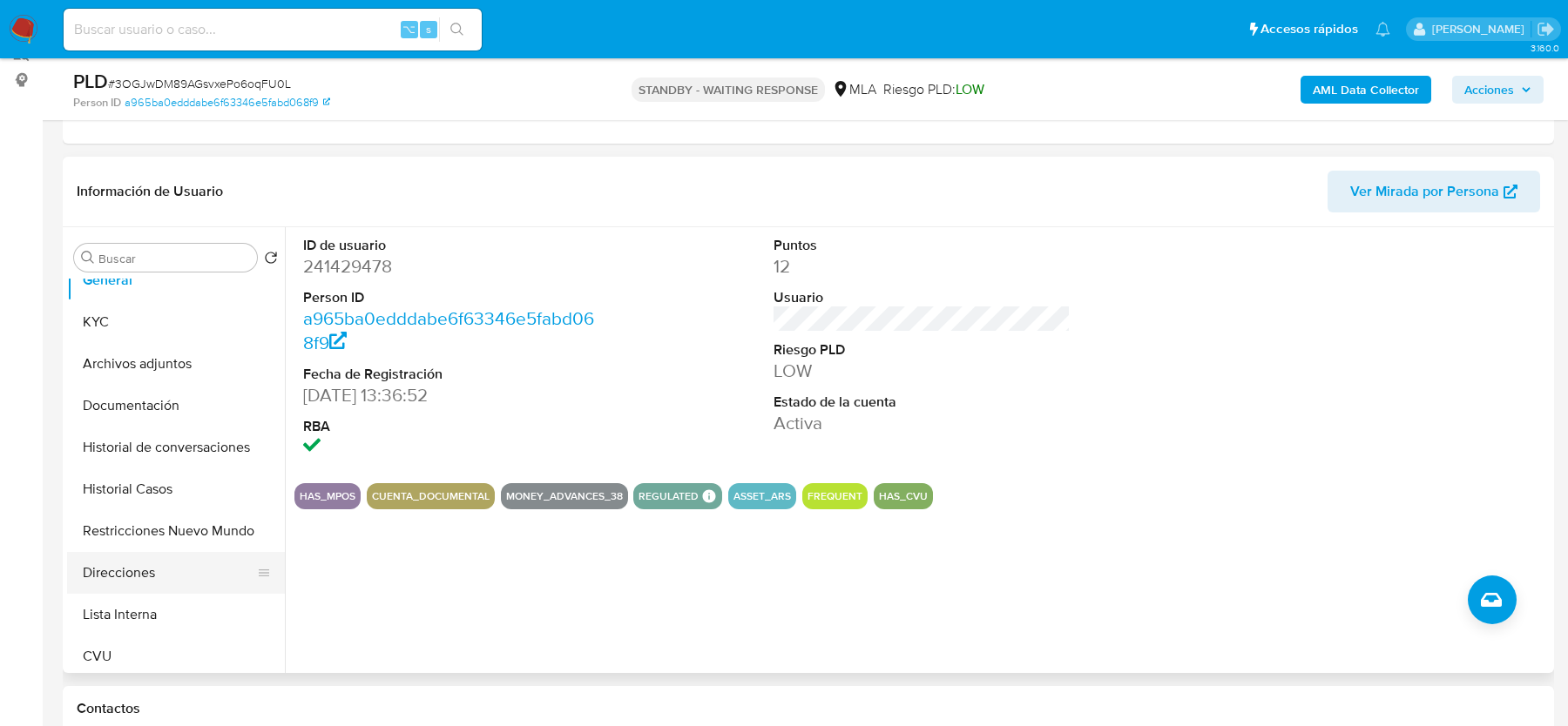
scroll to position [20, 0]
click at [149, 514] on button "Restricciones Nuevo Mundo" at bounding box center [169, 530] width 204 height 42
click at [149, 474] on button "Historial Casos" at bounding box center [169, 489] width 204 height 42
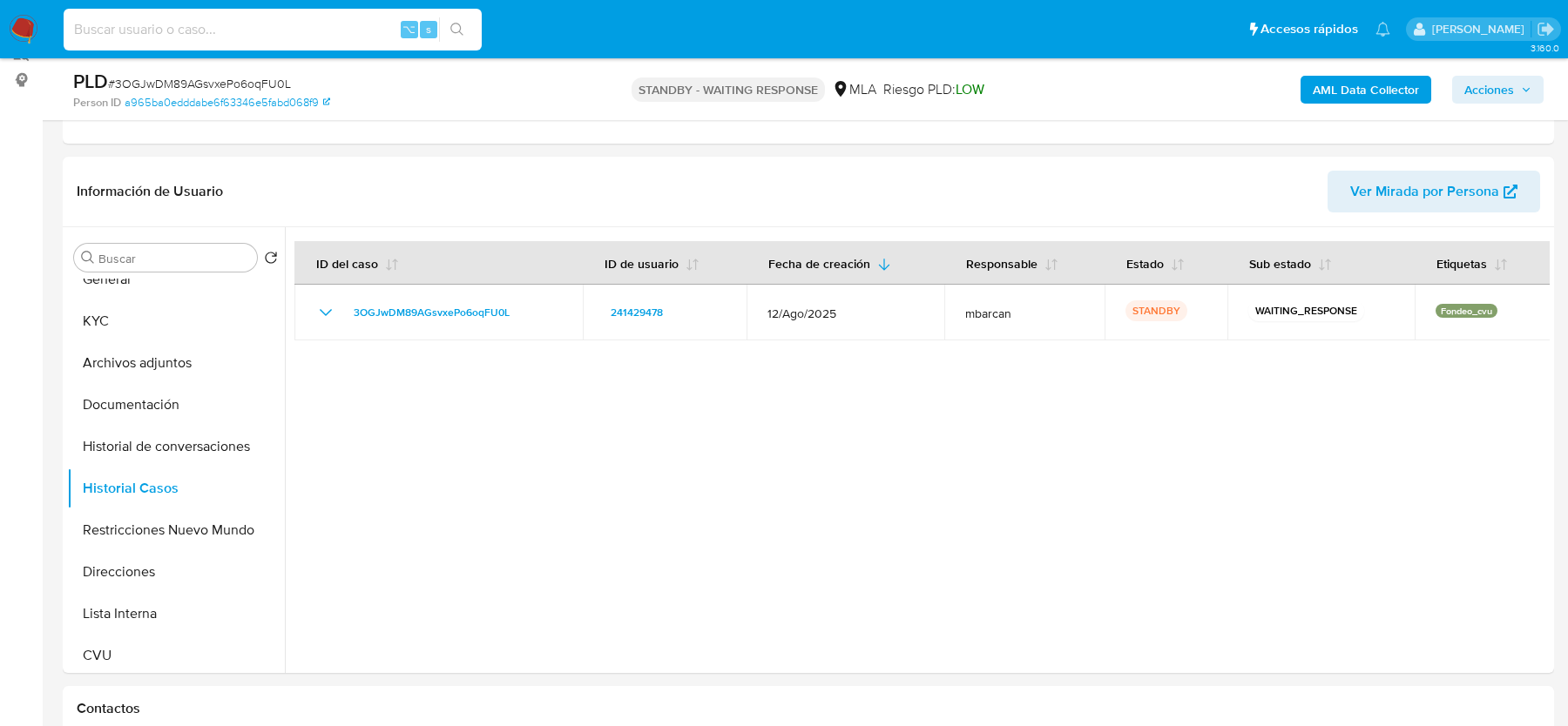
click at [292, 28] on input at bounding box center [272, 29] width 418 height 23
paste input "ZE2PxkZ1vev6Xox4iNwCt7Fi"
type input "ZE2PxkZ1vev6Xox4iNwCt7Fi"
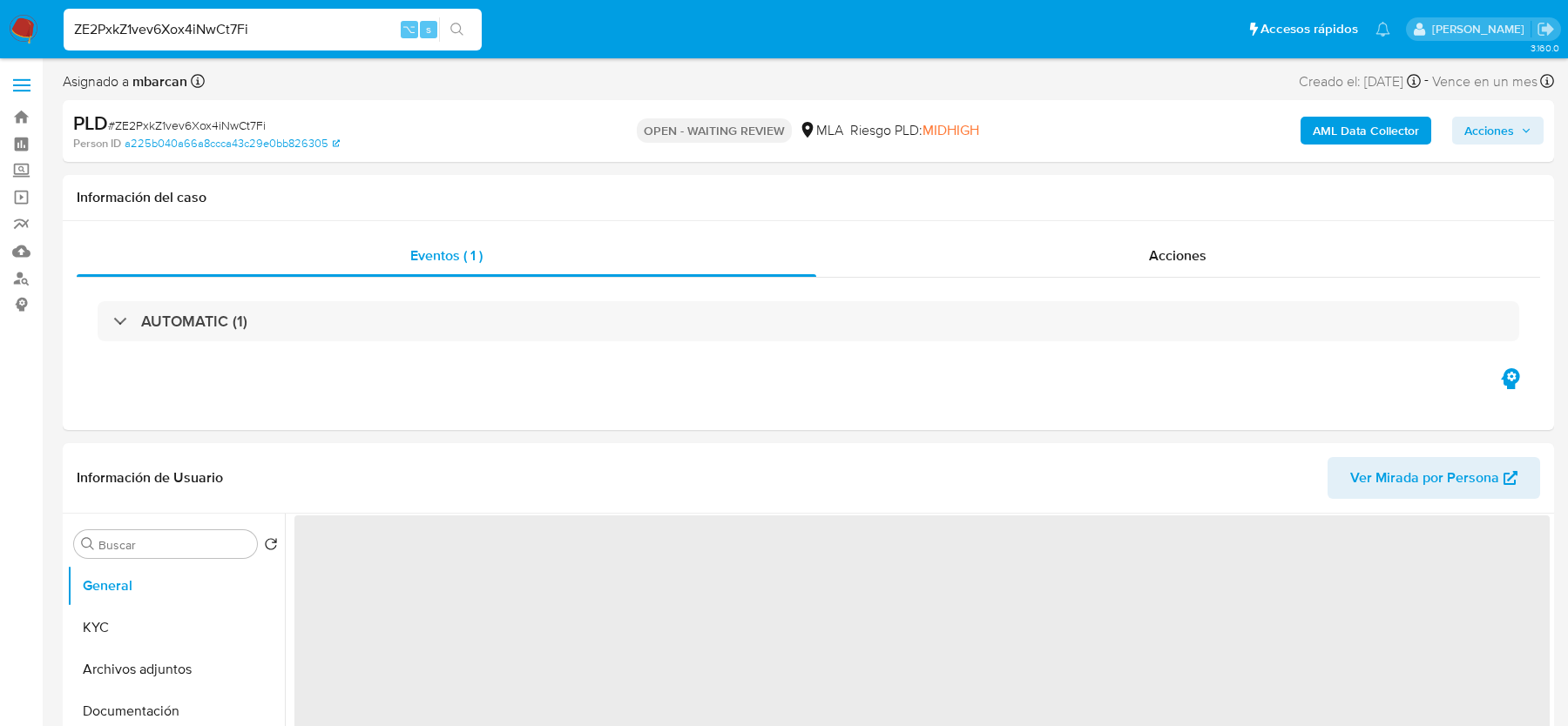
select select "10"
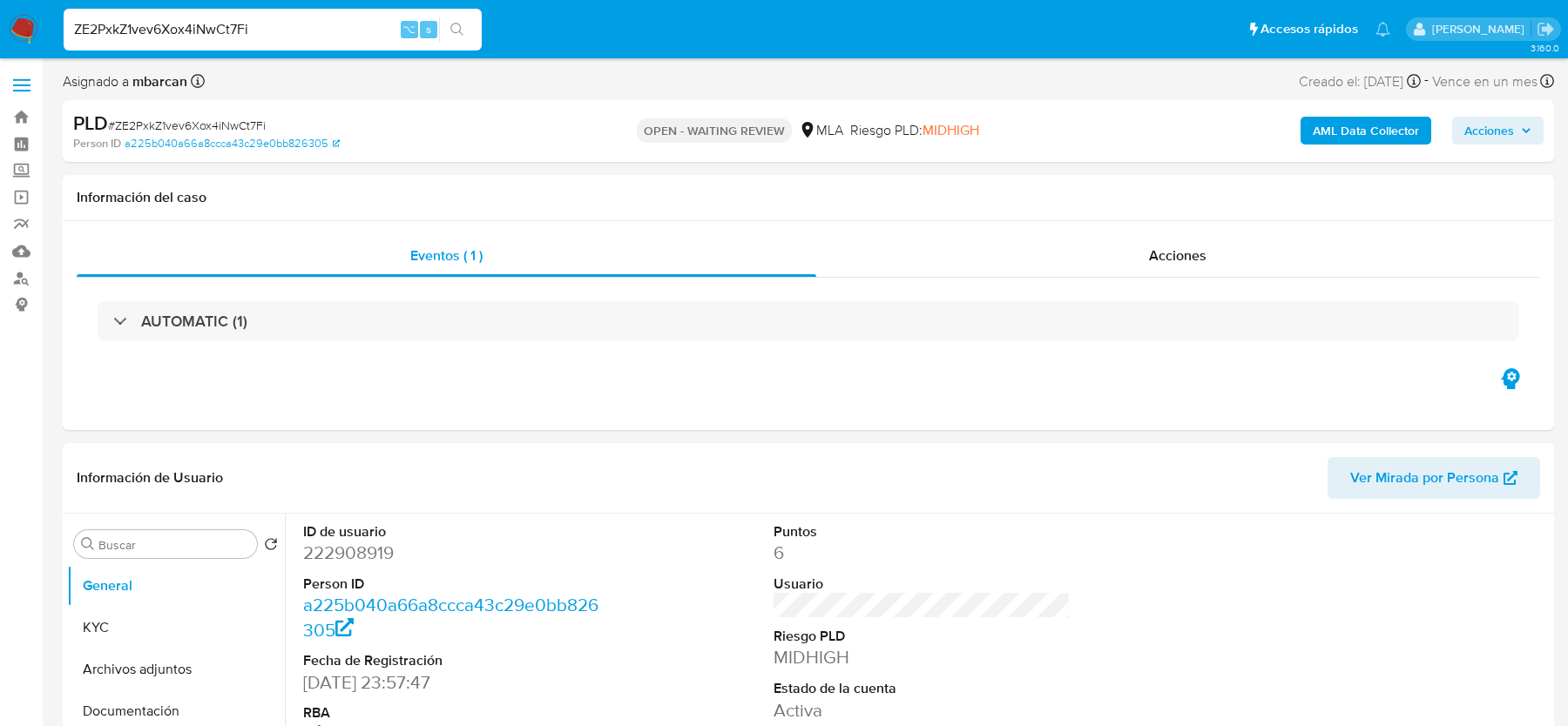
click at [33, 39] on img at bounding box center [24, 30] width 30 height 30
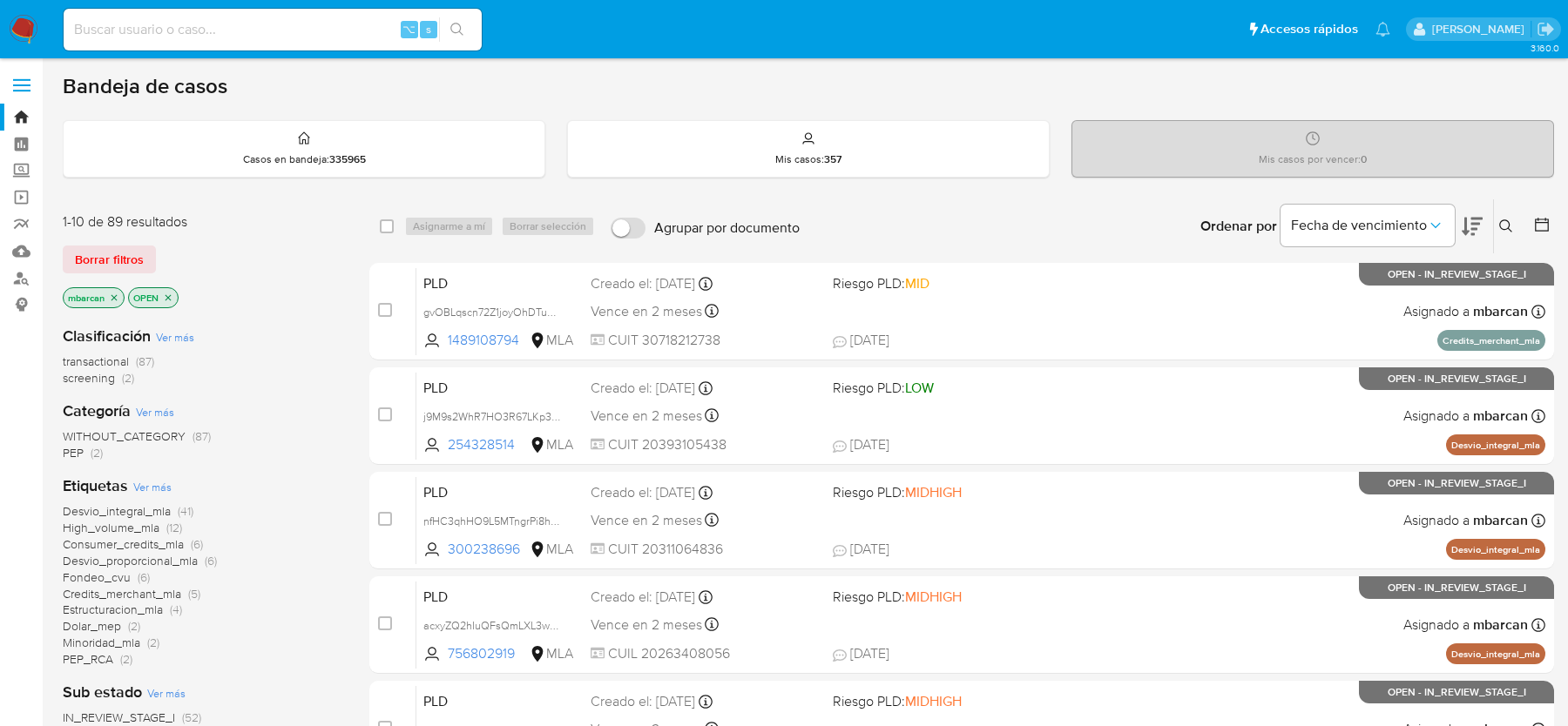
click at [1515, 214] on div "Ingrese ID de usuario o caso Buscar Borrar filtros" at bounding box center [1508, 226] width 30 height 54
click at [1508, 222] on icon at bounding box center [1505, 225] width 13 height 13
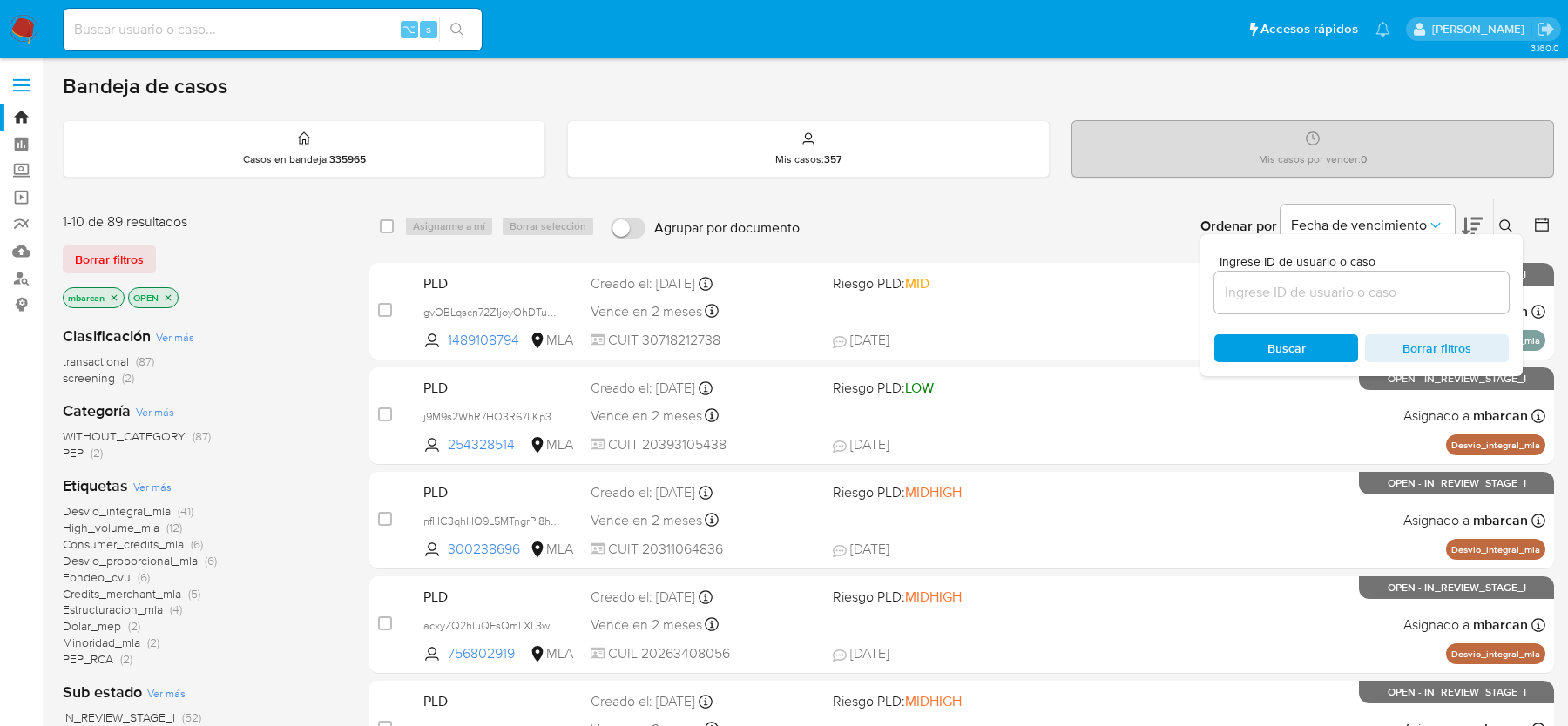
click at [1416, 296] on input at bounding box center [1361, 292] width 294 height 23
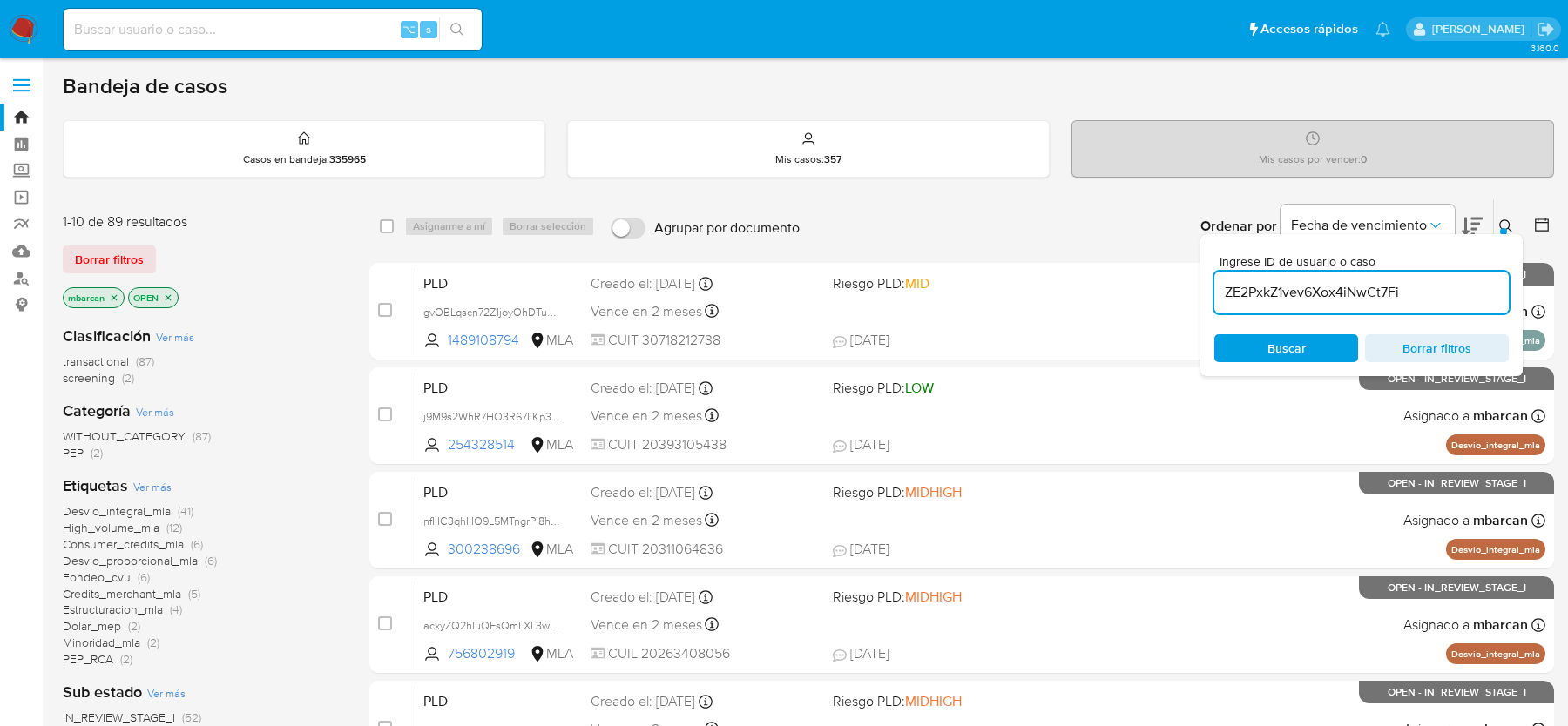
type input "ZE2PxkZ1vev6Xox4iNwCt7Fi"
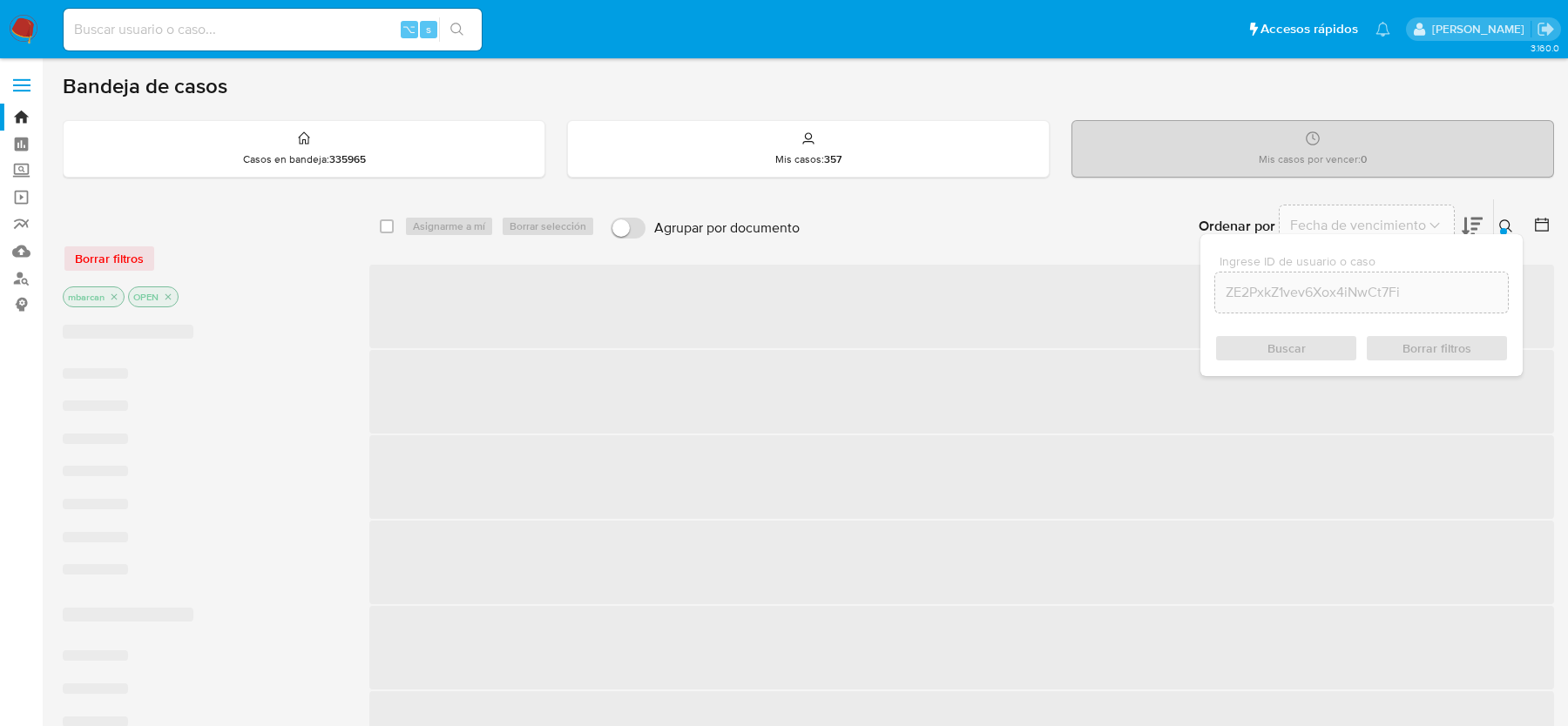
click at [1509, 221] on icon at bounding box center [1506, 226] width 14 height 14
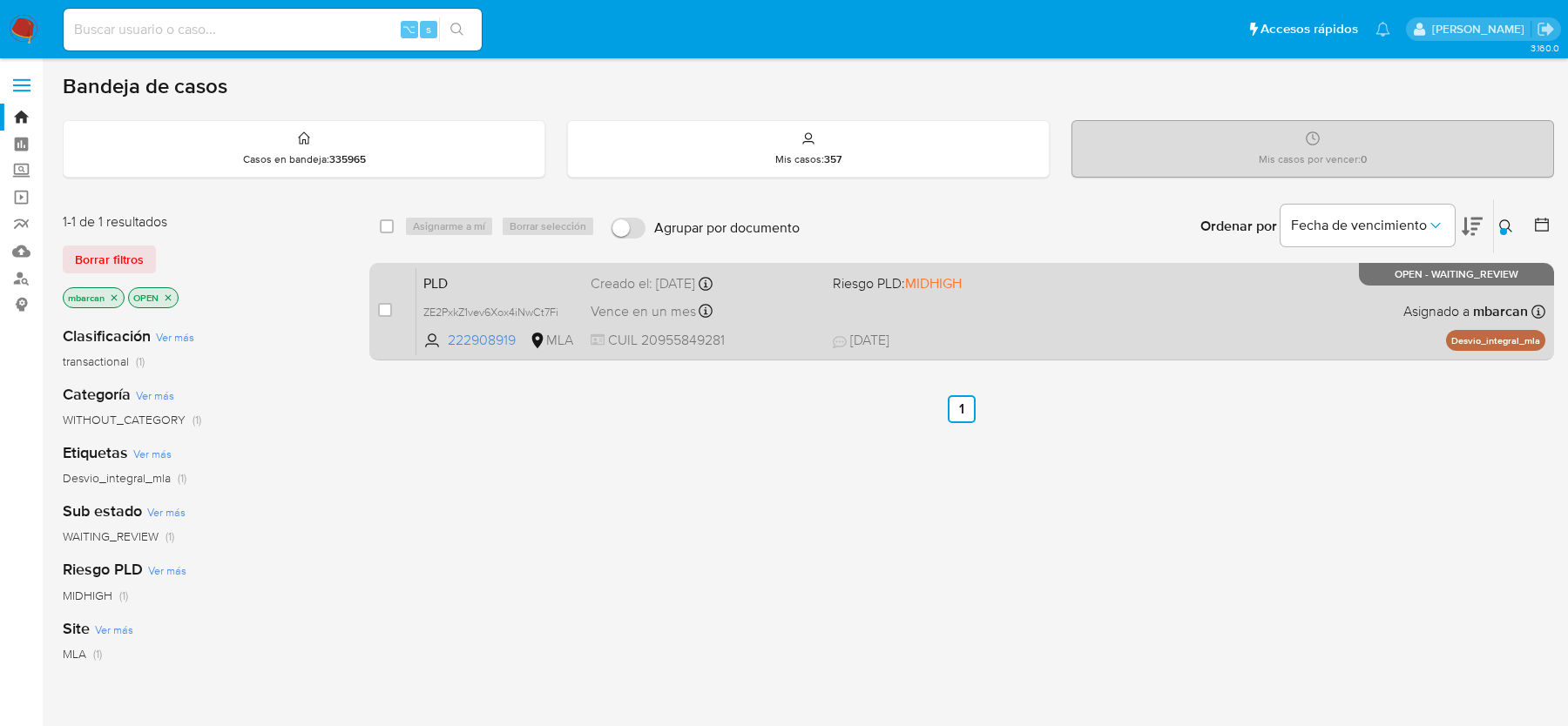
click at [392, 307] on div "case-item-checkbox No es posible asignar el caso" at bounding box center [396, 311] width 39 height 88
click at [385, 305] on input "checkbox" at bounding box center [385, 310] width 14 height 14
checkbox input "true"
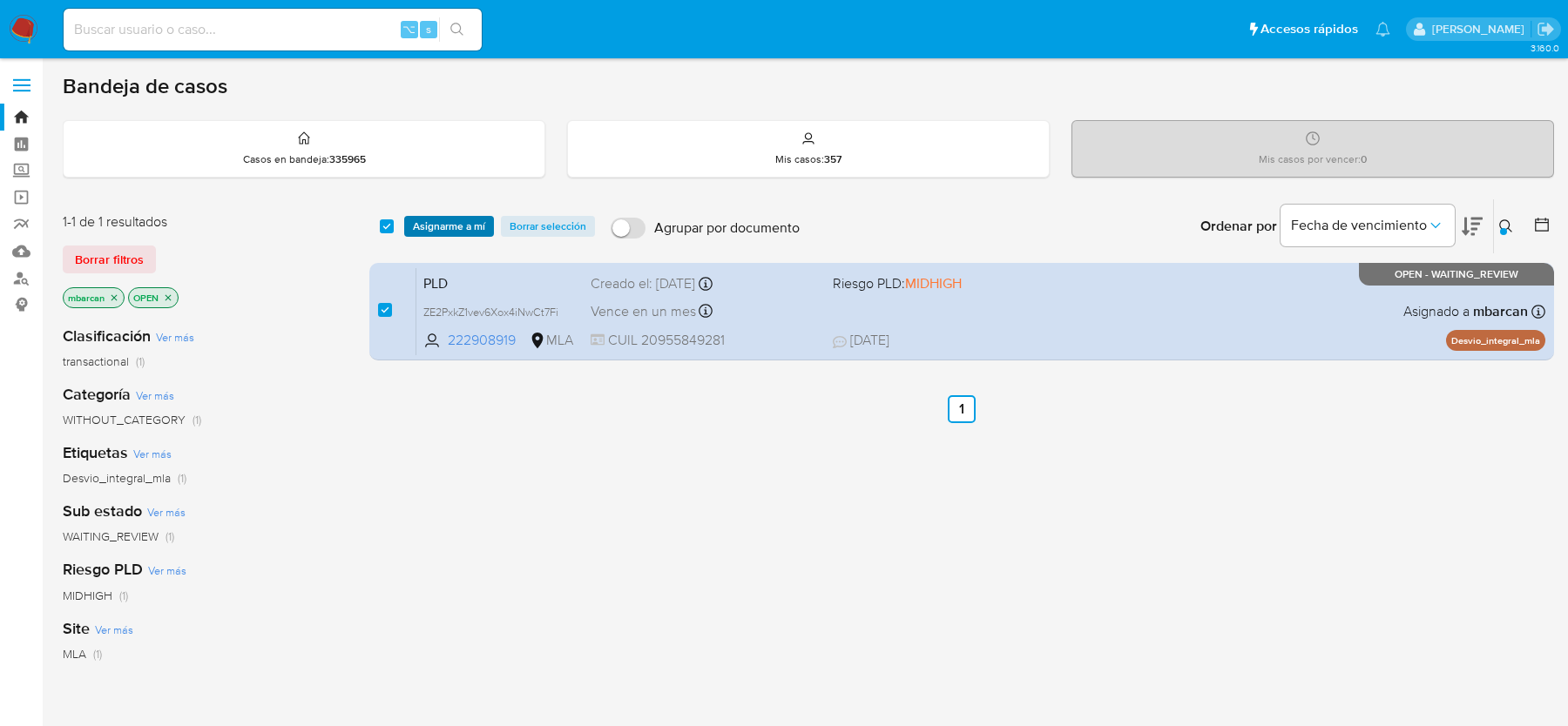
click at [444, 225] on span "Asignarme a mí" at bounding box center [449, 226] width 73 height 18
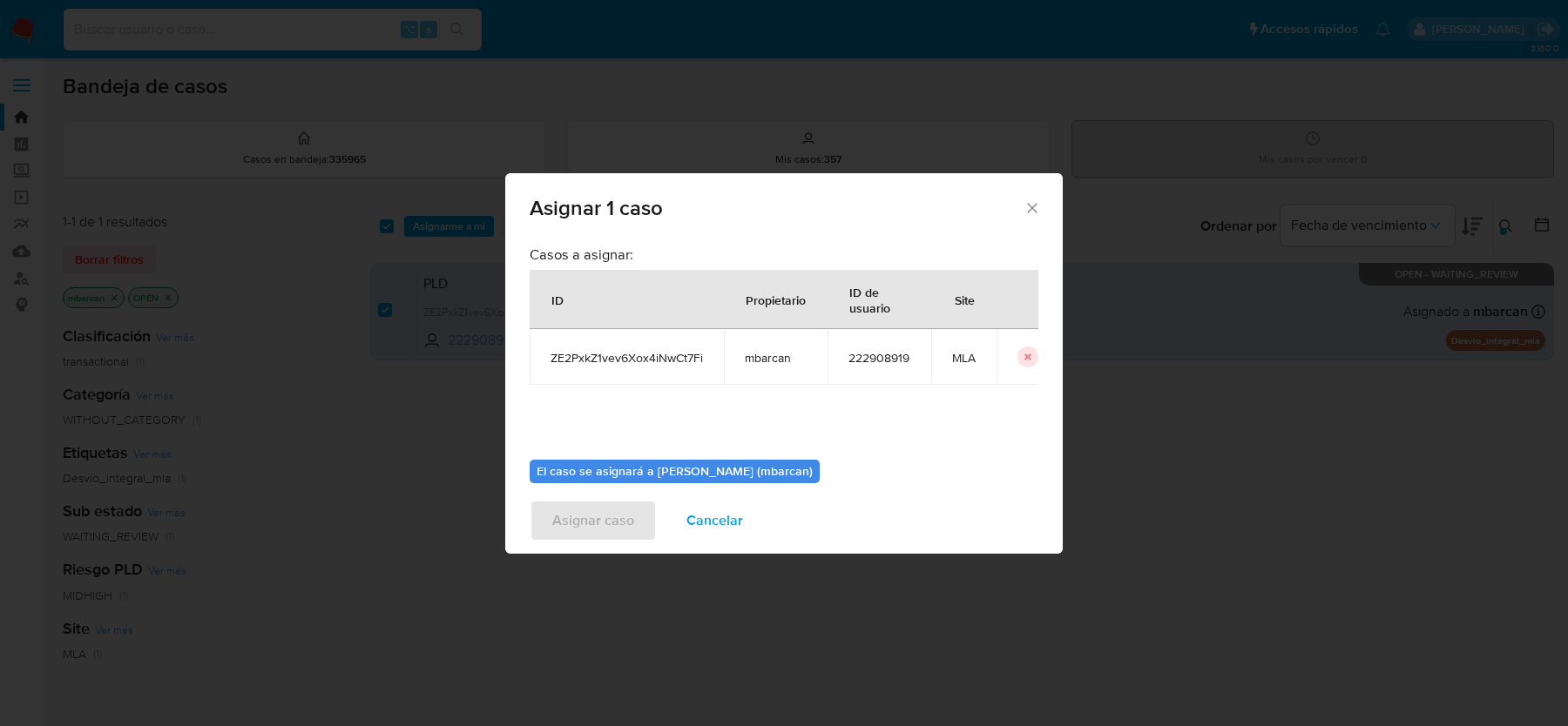
scroll to position [88, 0]
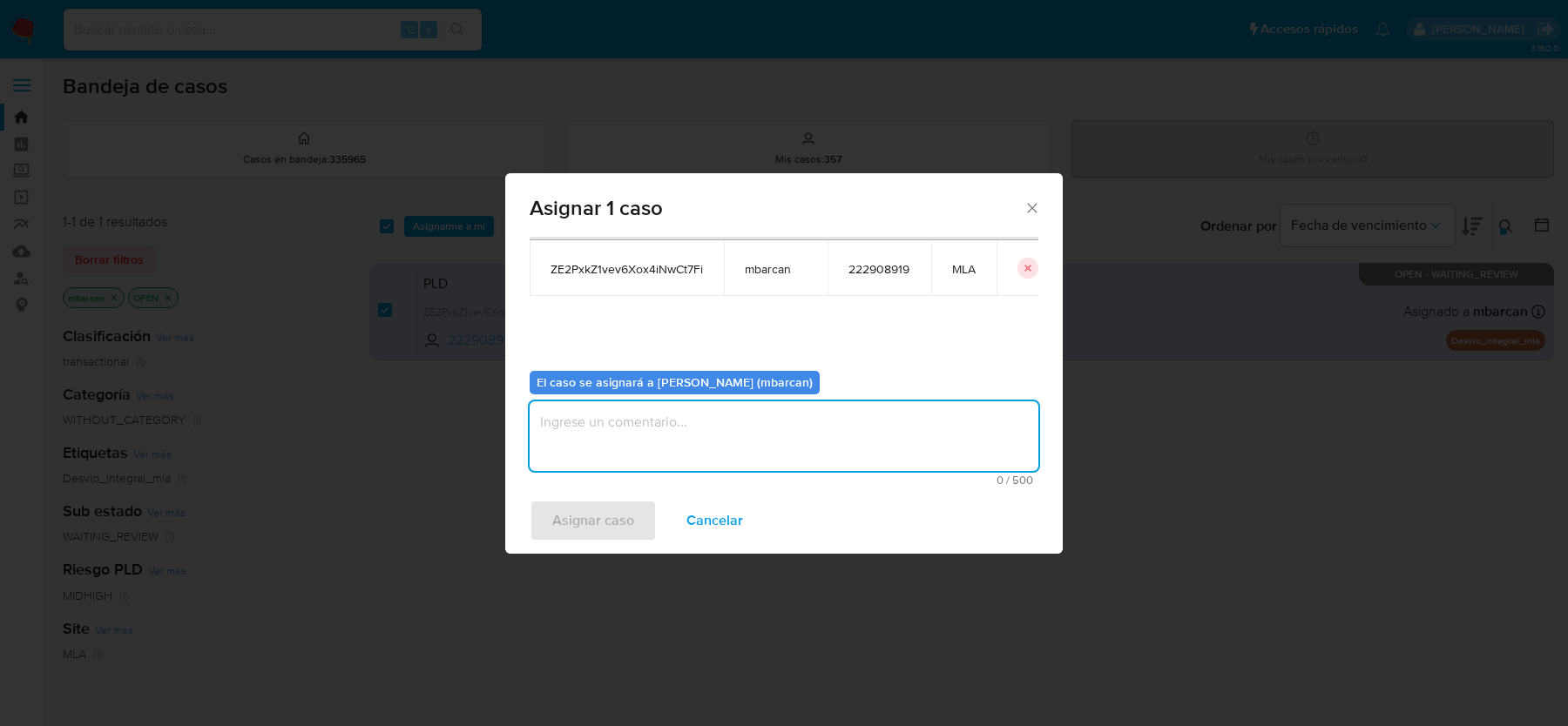
click at [581, 406] on textarea "assign-modal" at bounding box center [784, 436] width 509 height 70
type textarea "análisis"
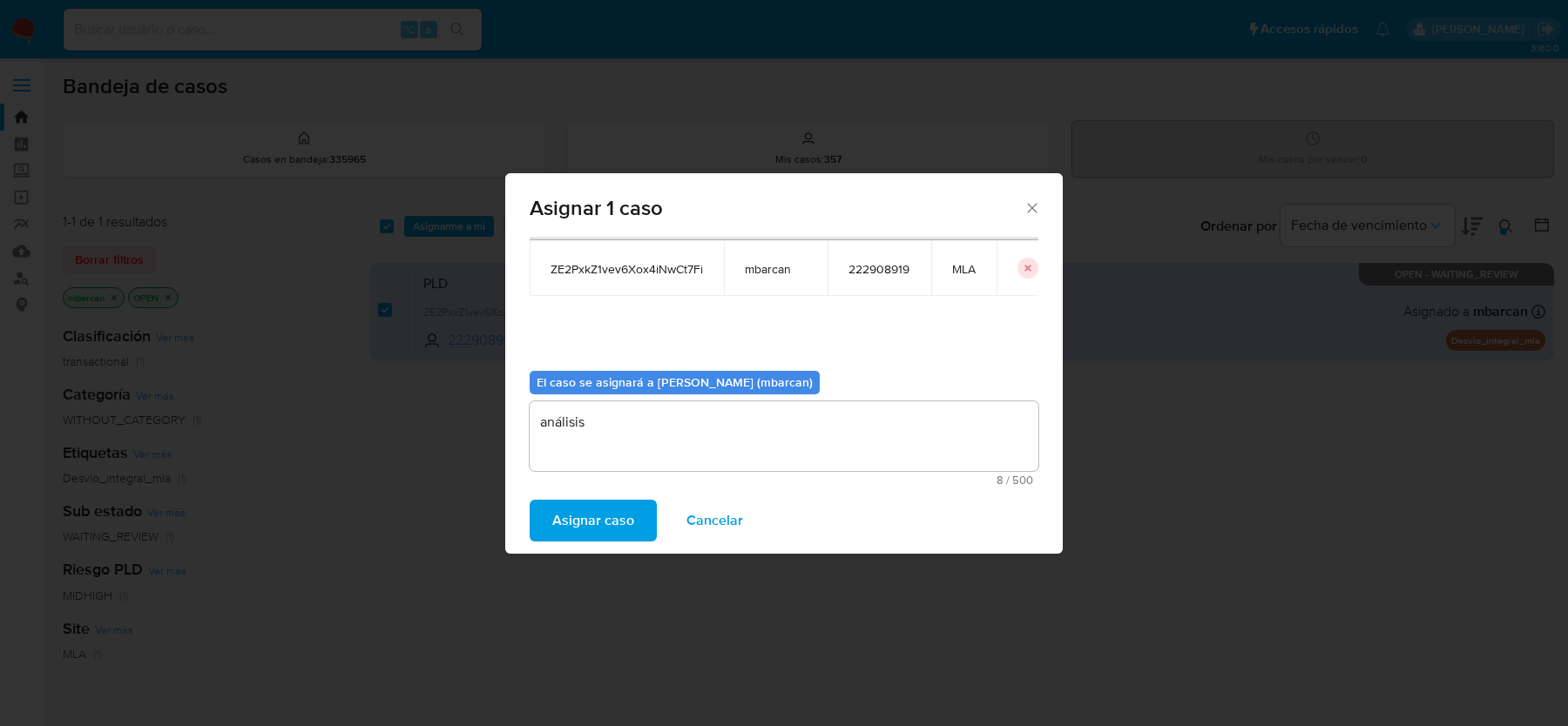
click at [568, 533] on span "Asignar caso" at bounding box center [593, 520] width 81 height 39
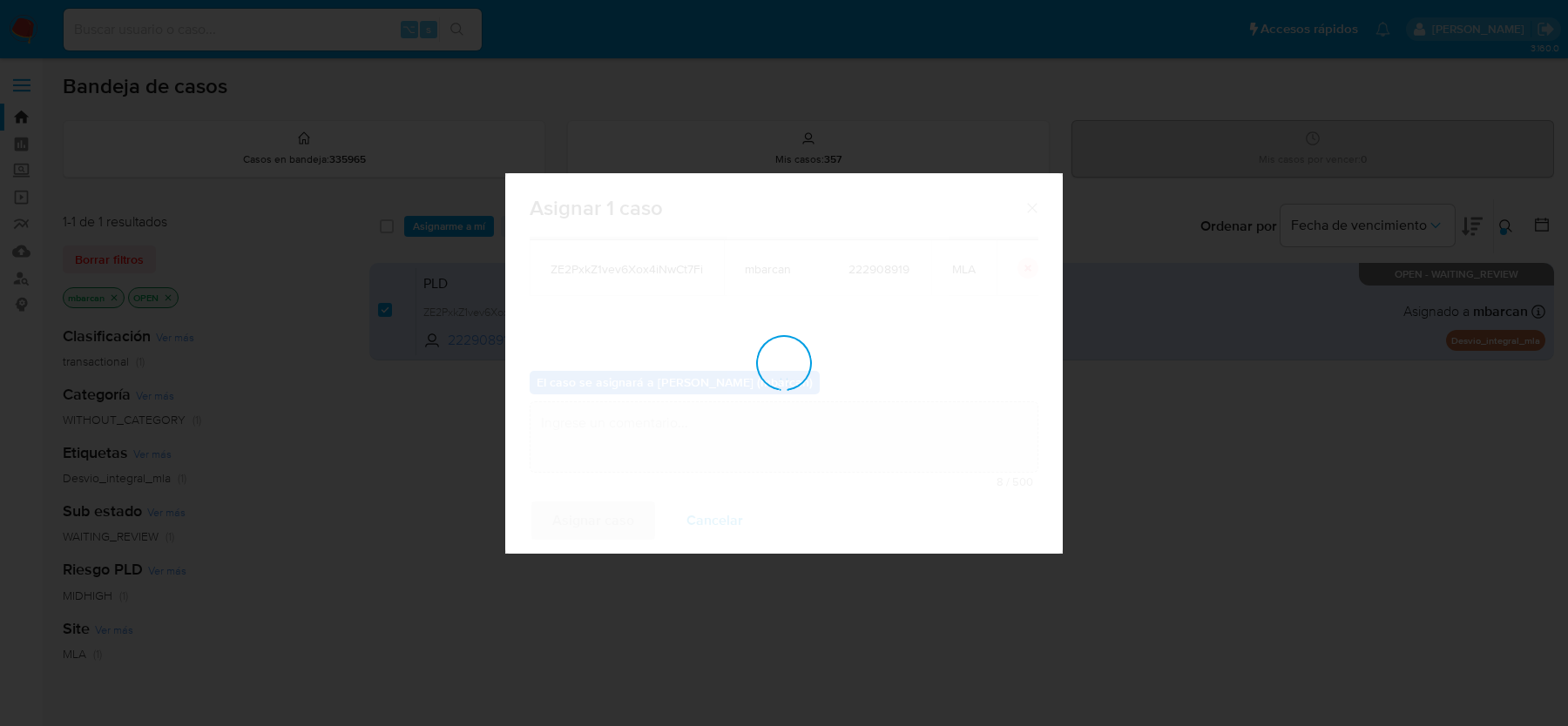
checkbox input "false"
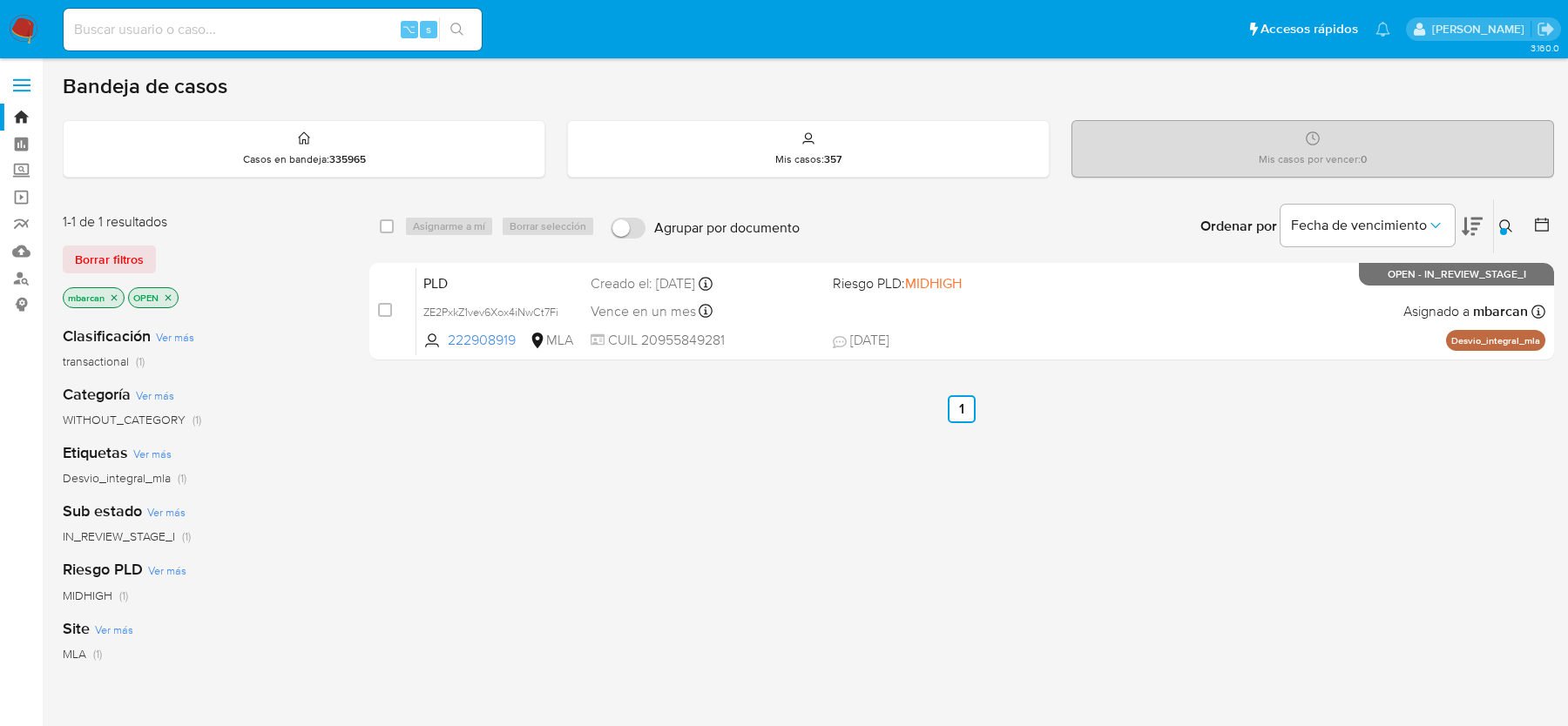
click at [180, 31] on input at bounding box center [272, 29] width 418 height 23
paste input "6gKLvKCYfJjurO8OkYAopLex"
type input "6gKLvKCYfJjurO8OkYAopLex"
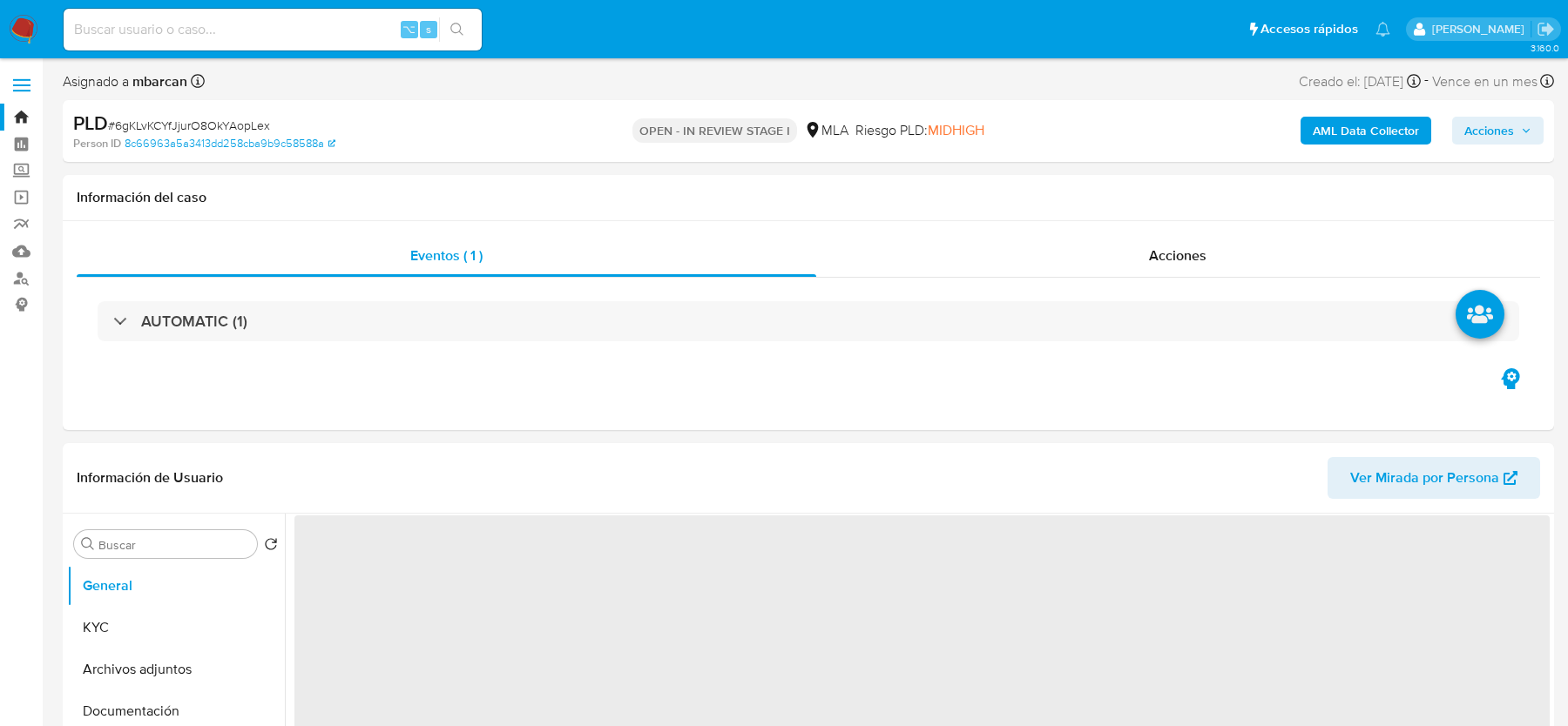
select select "10"
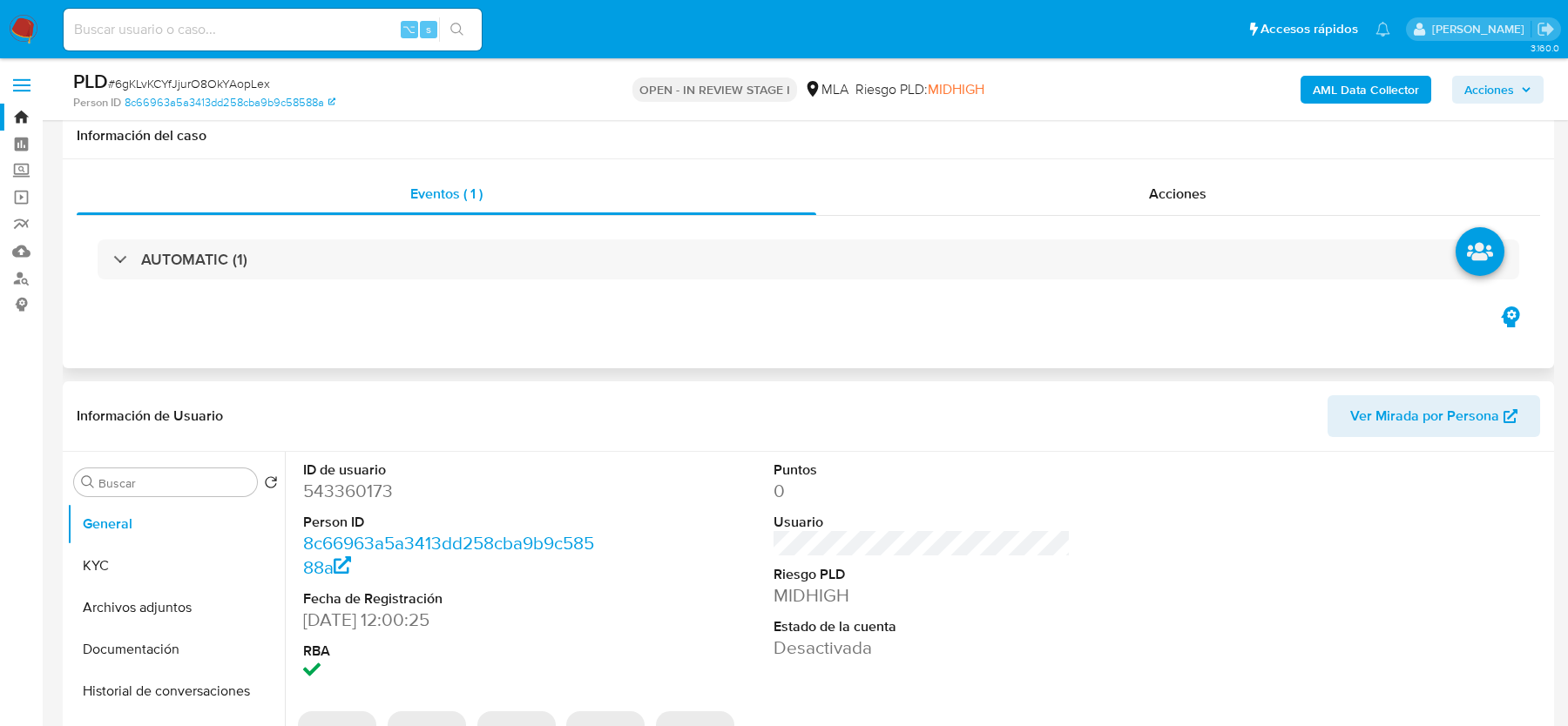
scroll to position [355, 0]
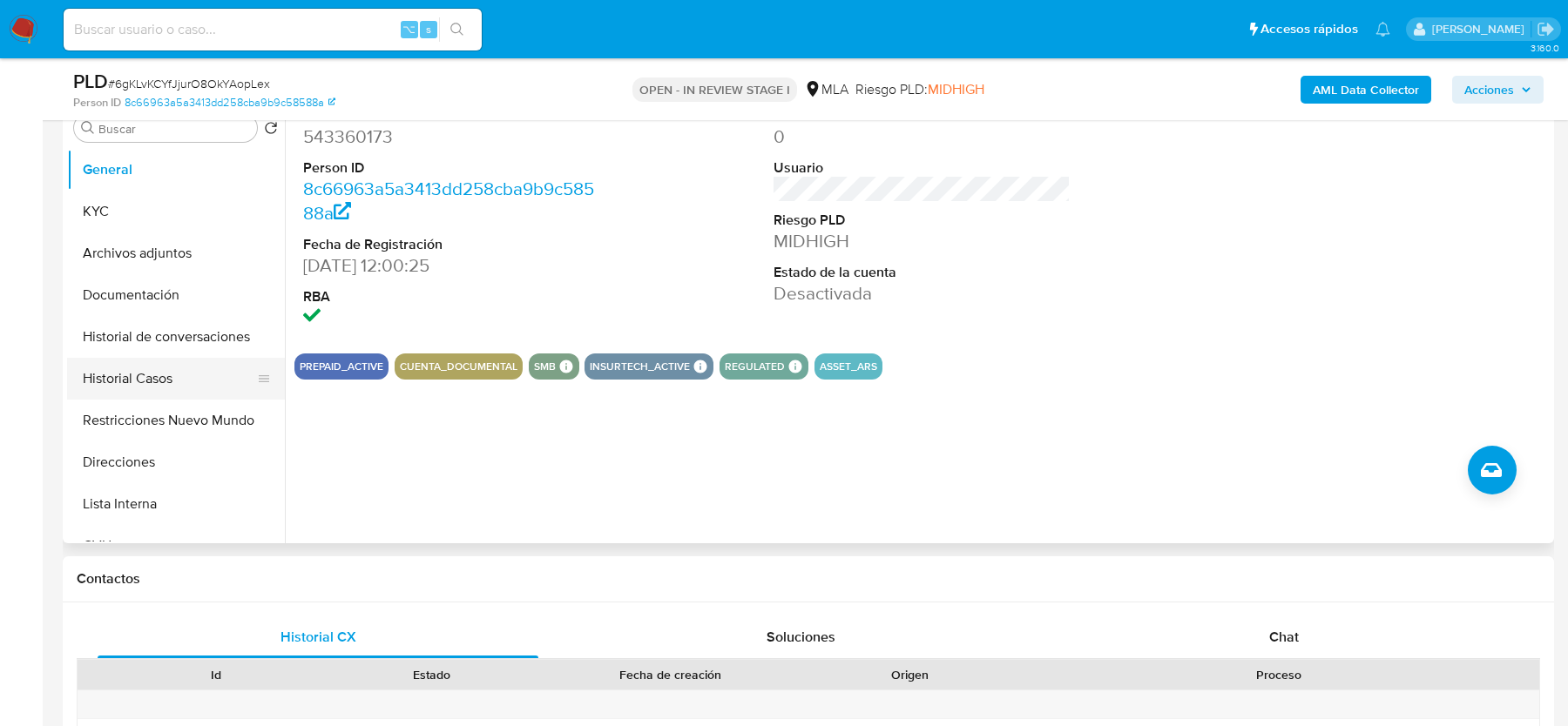
click at [155, 374] on button "Historial Casos" at bounding box center [169, 378] width 204 height 42
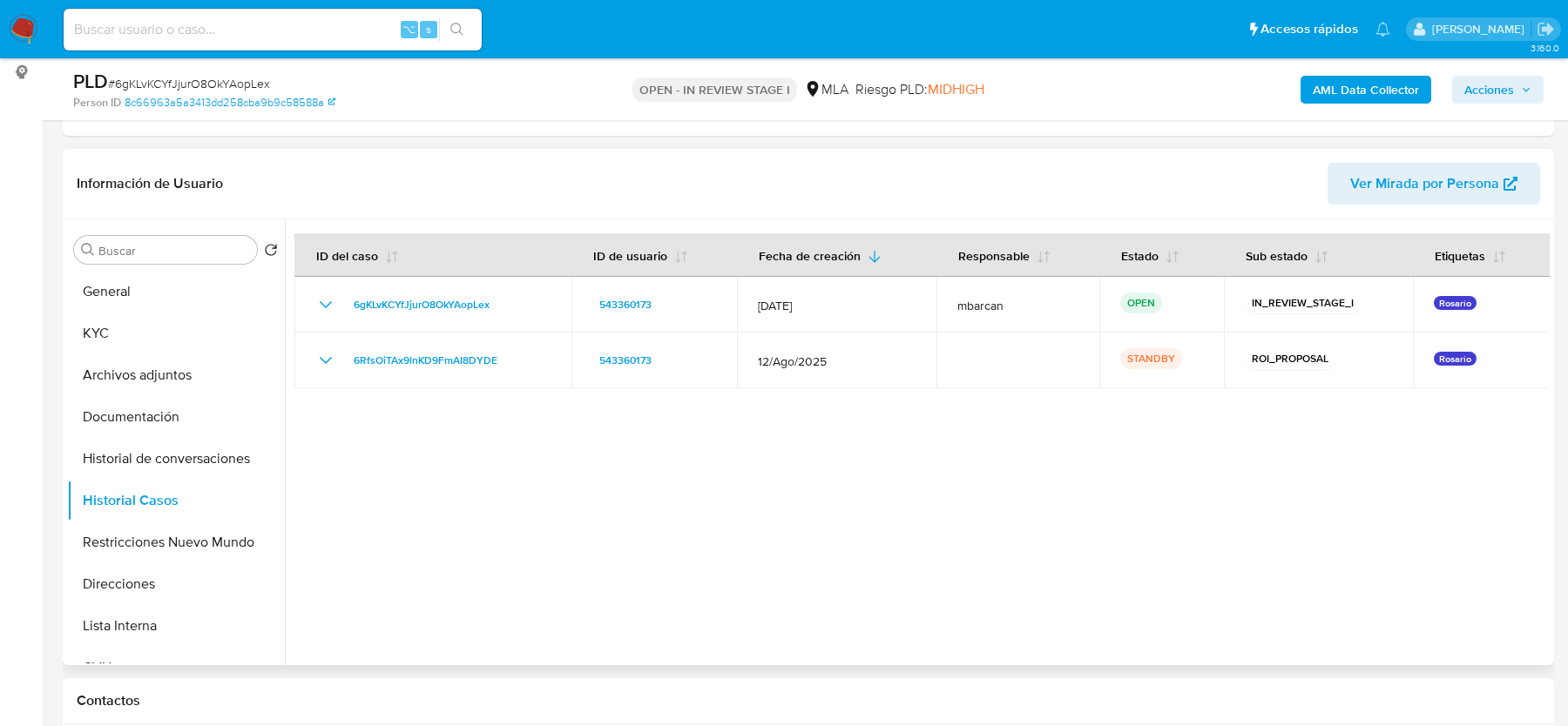
scroll to position [230, 0]
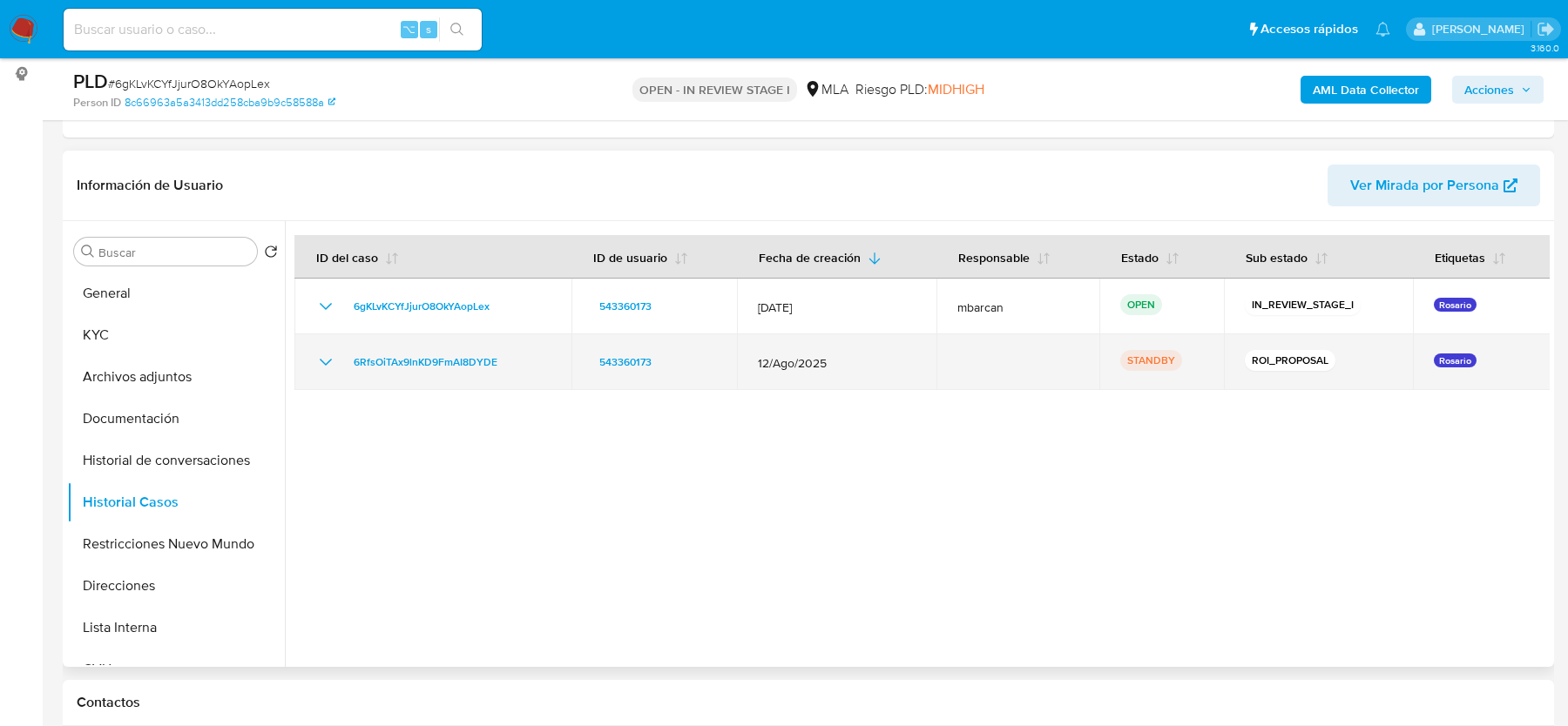
click at [325, 357] on icon "Mostrar/Ocultar" at bounding box center [325, 362] width 21 height 21
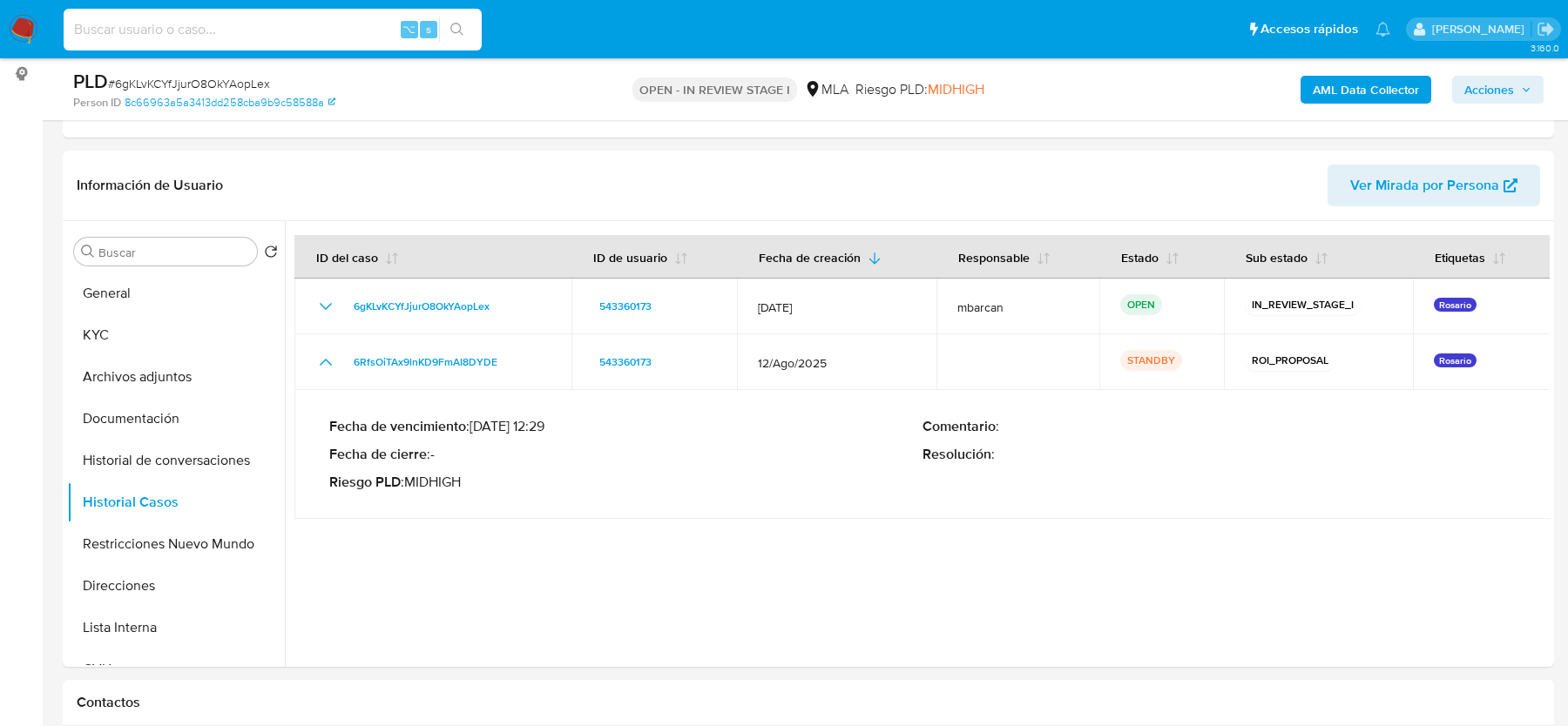
click at [267, 30] on input at bounding box center [272, 29] width 418 height 23
paste input "6gKLvKCYfJjurO8OkYAopLex"
type input "6gKLvKCYfJjurO8OkYAopLex"
click at [536, 511] on td "Fecha de vencimiento : 29/09/2025 12:29 Fecha de cierre : - Riesgo PLD : MIDHIG…" at bounding box center [922, 455] width 1256 height 129
click at [189, 81] on span "# 6gKLvKCYfJjurO8OkYAopLex" at bounding box center [189, 83] width 162 height 18
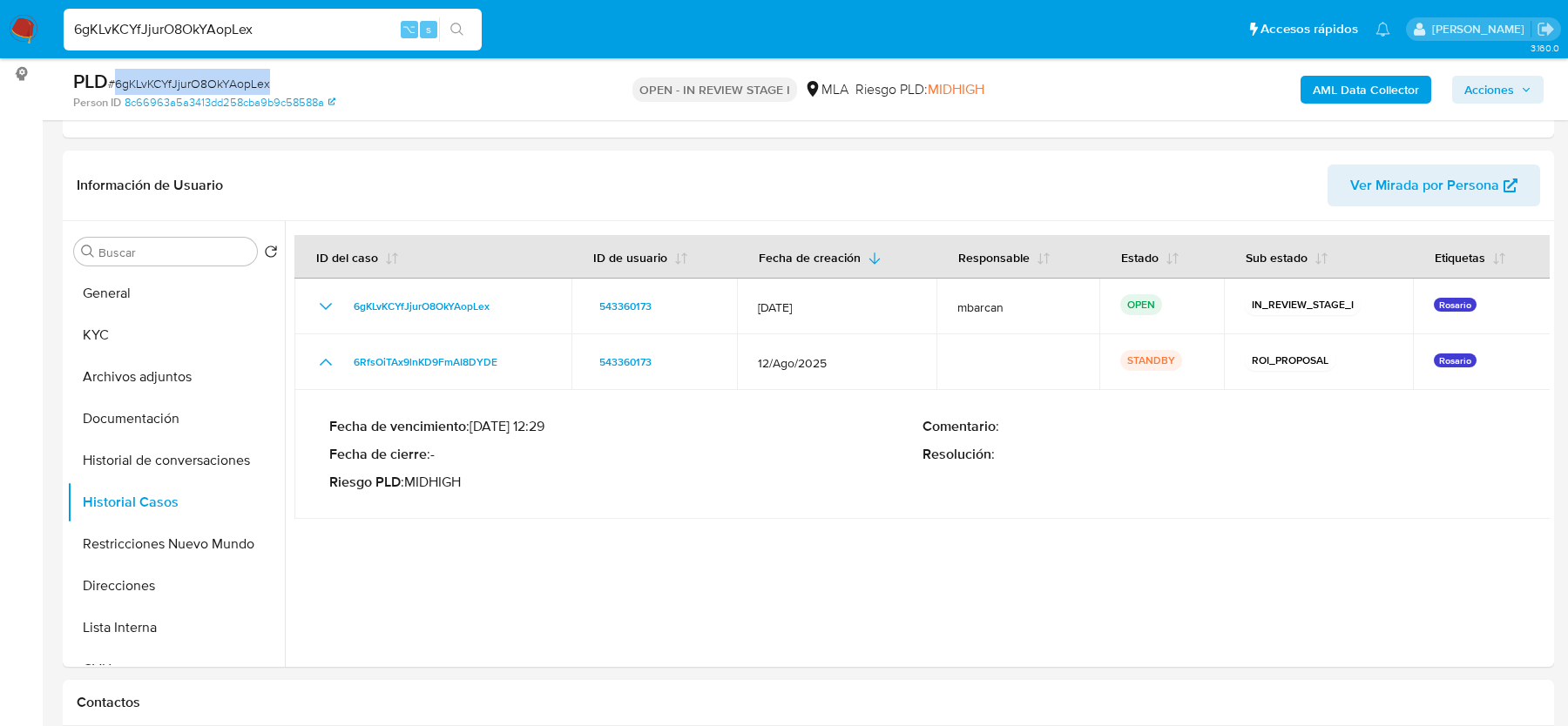
click at [189, 81] on span "# 6gKLvKCYfJjurO8OkYAopLex" at bounding box center [189, 83] width 162 height 18
copy span "6gKLvKCYfJjurO8OkYAopLex"
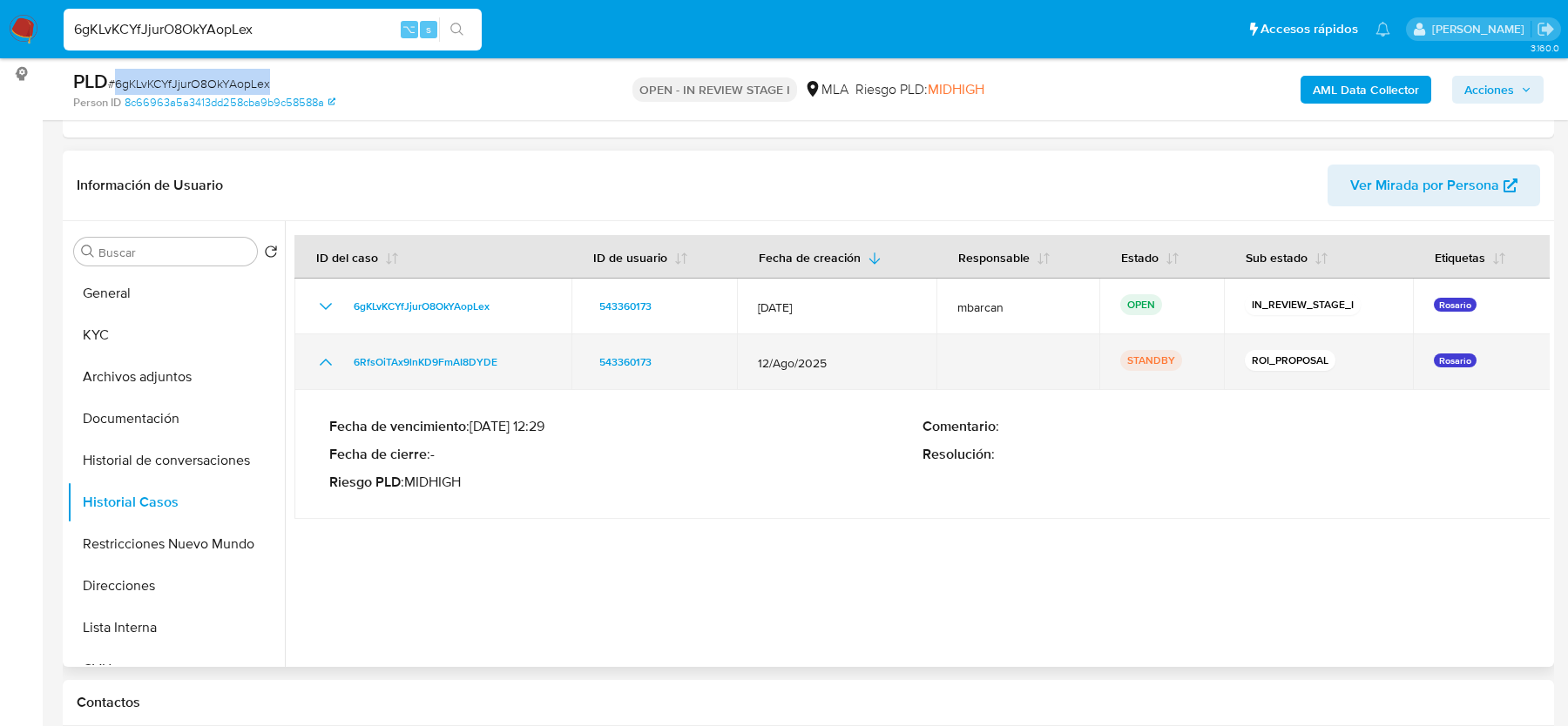
click at [322, 366] on icon "Mostrar/Ocultar" at bounding box center [325, 362] width 21 height 21
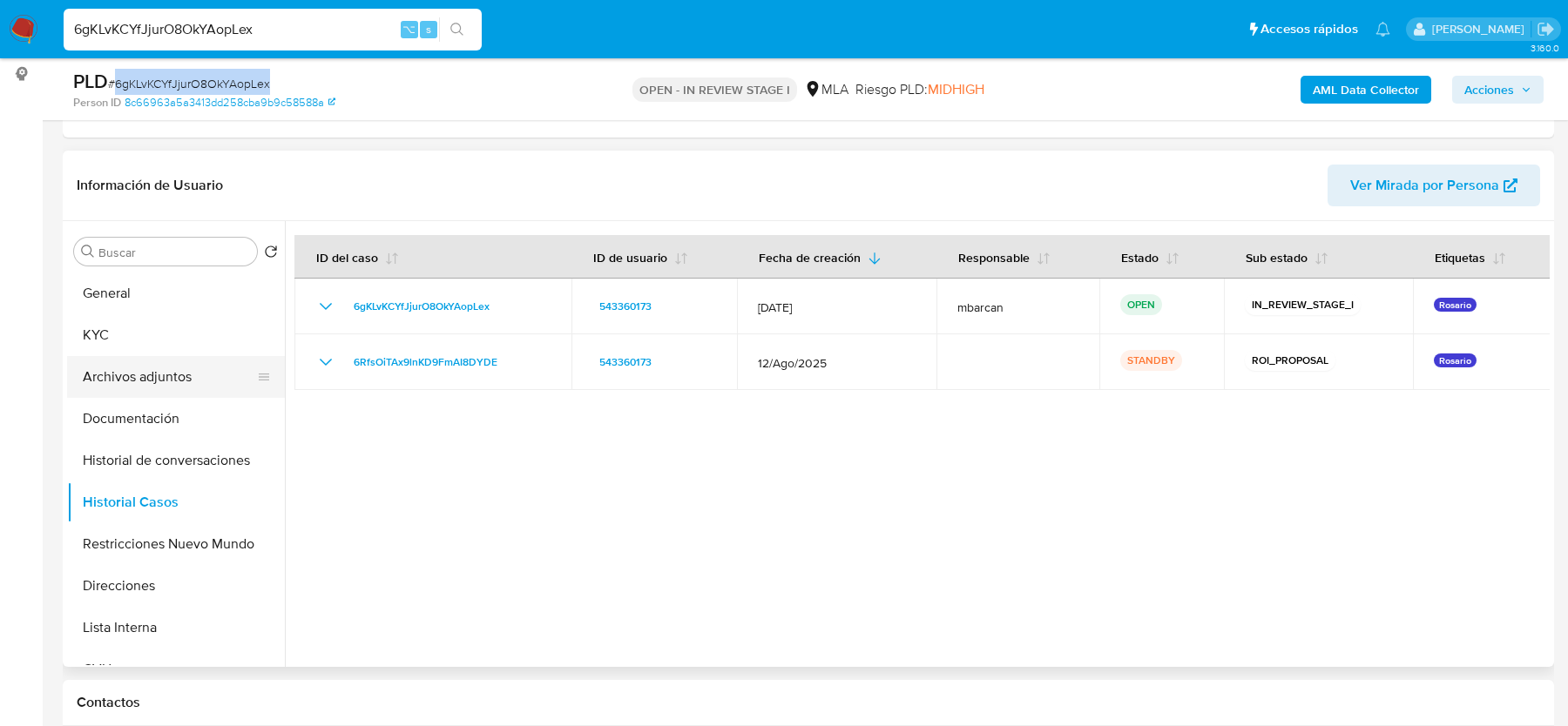
click at [200, 365] on button "Archivos adjuntos" at bounding box center [169, 377] width 204 height 42
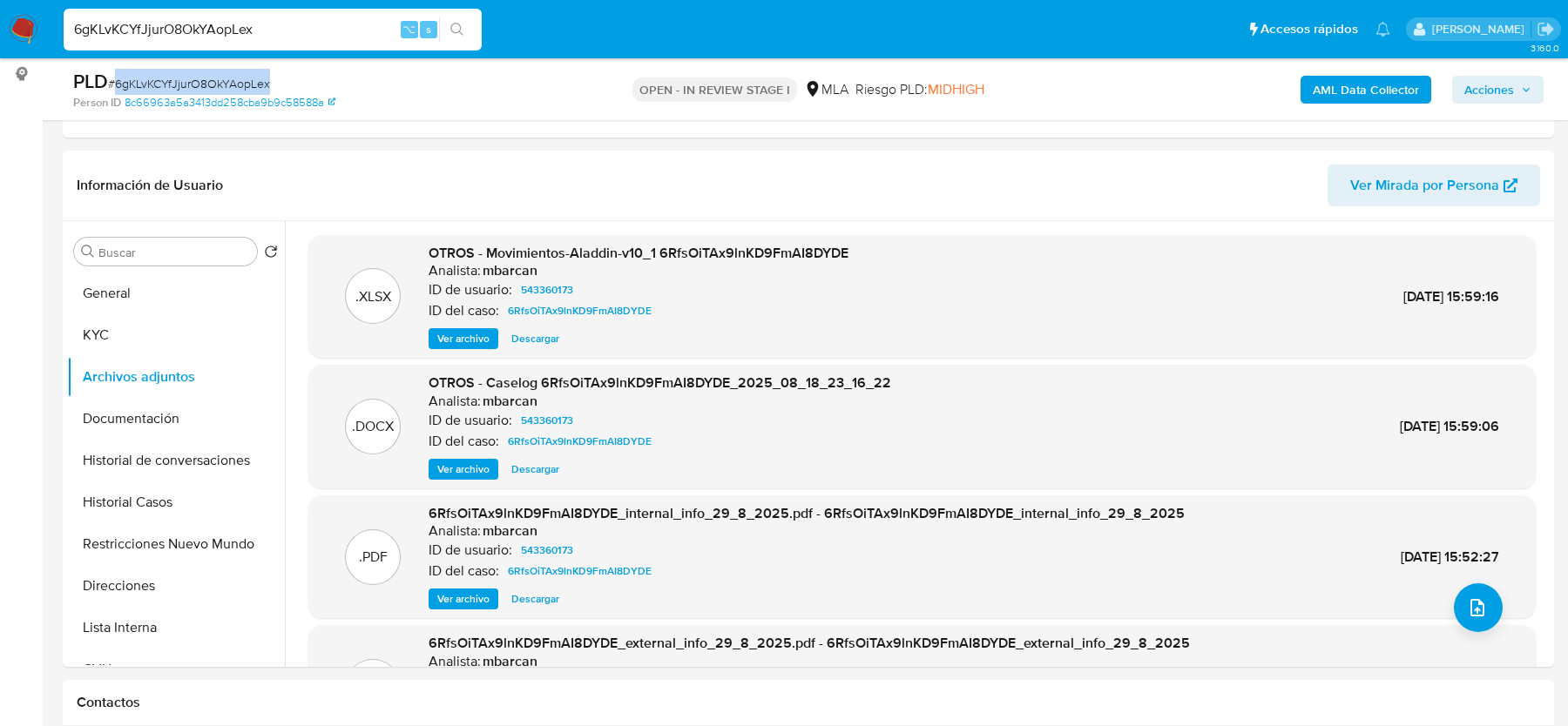
click at [1316, 85] on b "AML Data Collector" at bounding box center [1365, 89] width 106 height 28
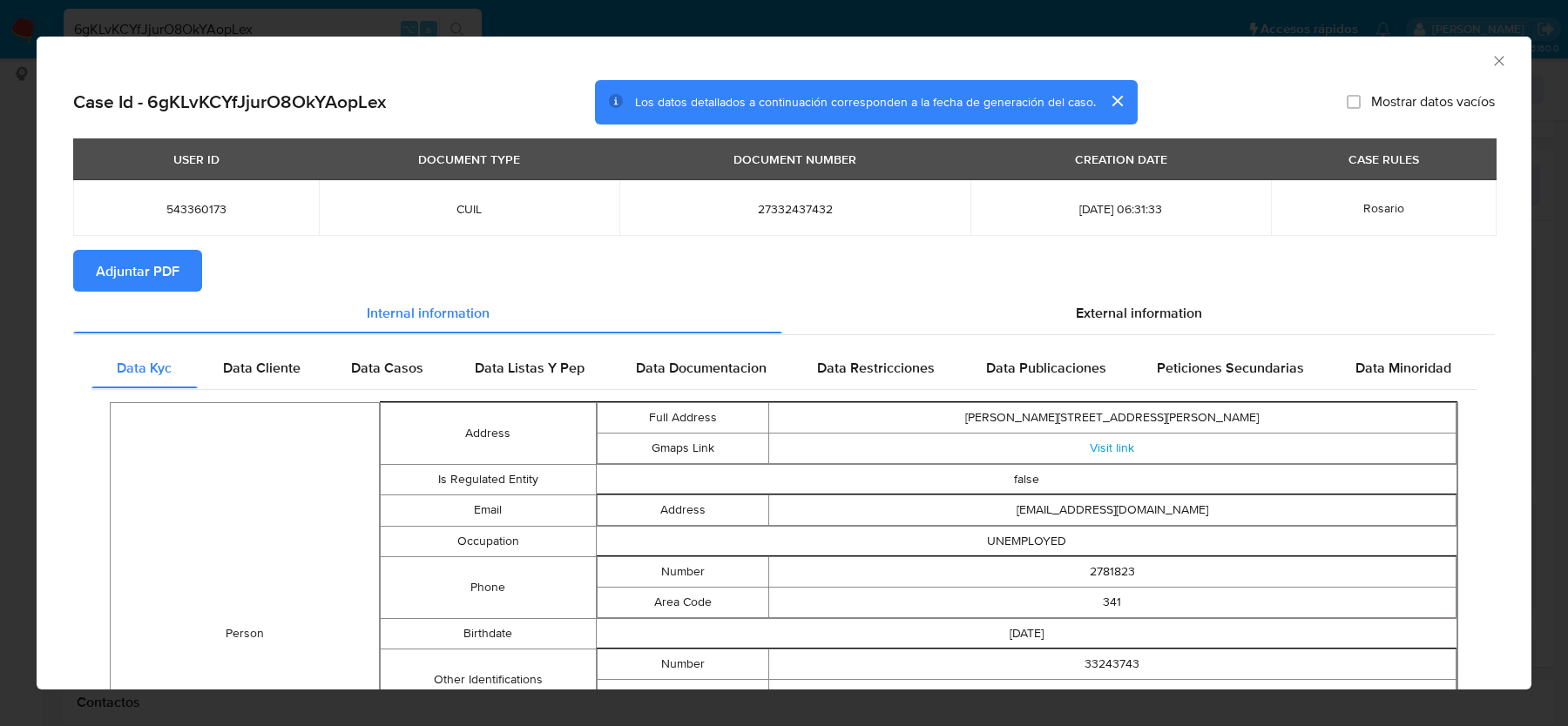
click at [156, 275] on span "Adjuntar PDF" at bounding box center [137, 270] width 83 height 39
click at [198, 209] on span "543360173" at bounding box center [196, 210] width 204 height 16
copy span "543360173"
click at [195, 119] on div "Case Id - 6gKLvKCYfJjurO8OkYAopLex Los datos detallados a continuación correspo…" at bounding box center [784, 103] width 1422 height 46
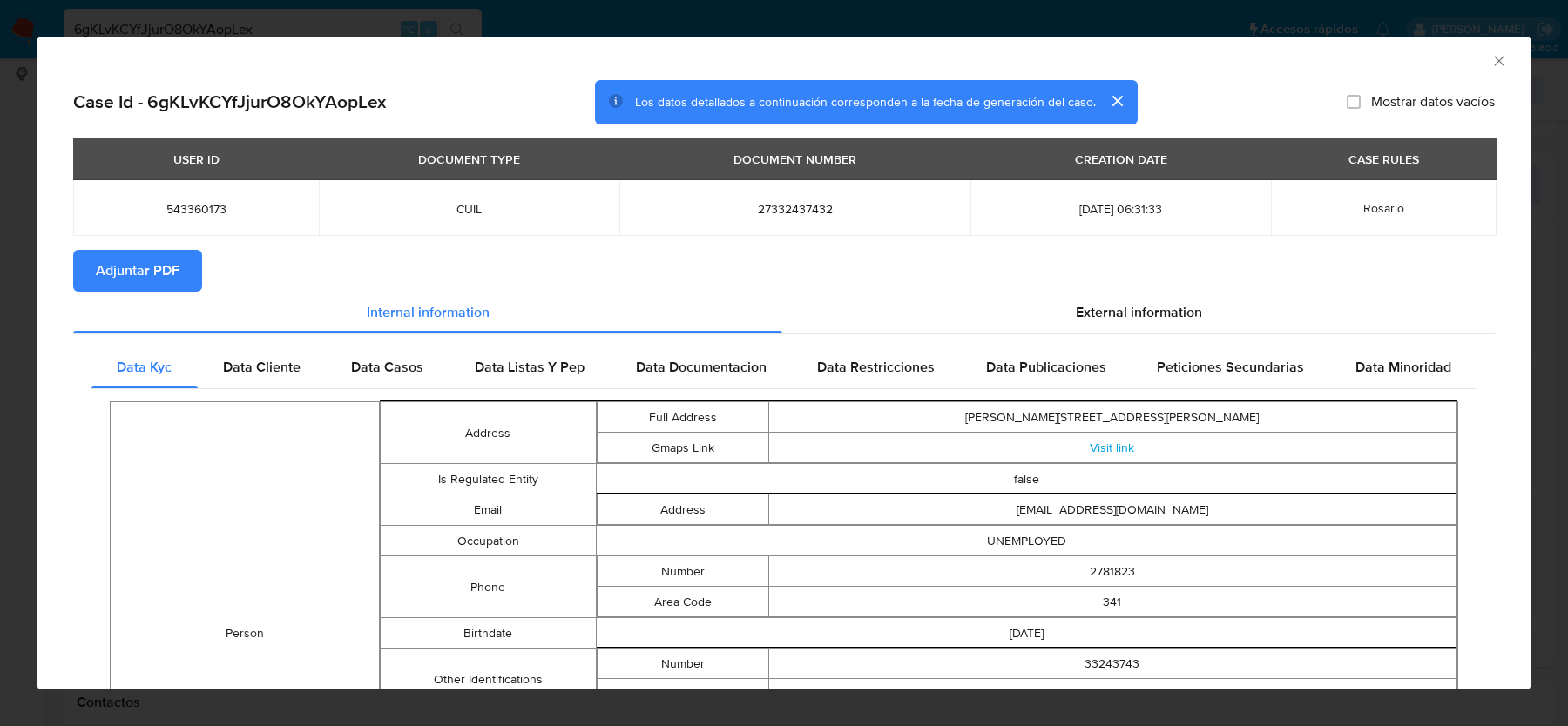
click at [195, 102] on h2 "Case Id - 6gKLvKCYfJjurO8OkYAopLex" at bounding box center [230, 101] width 313 height 23
copy h2 "6gKLvKCYfJjurO8OkYAopLex"
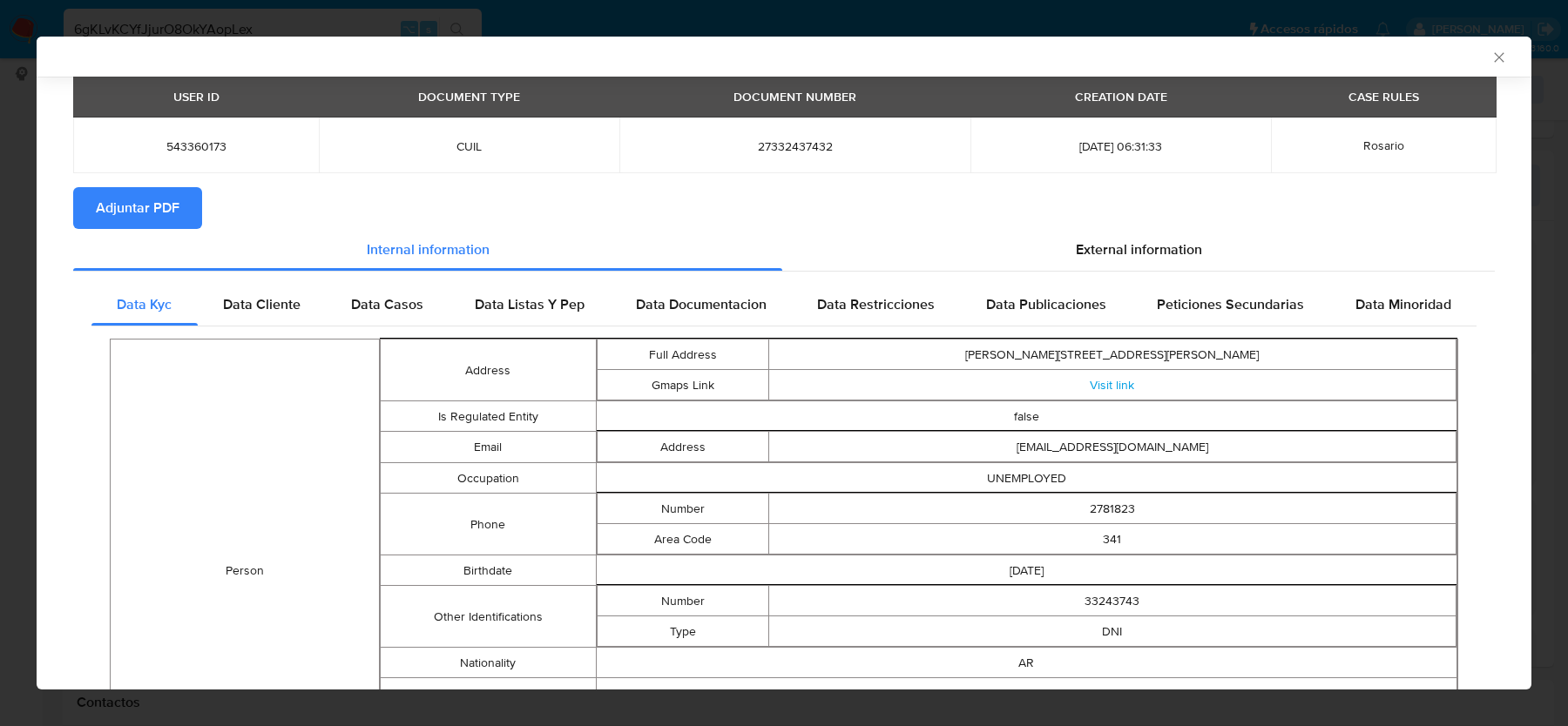
scroll to position [62, 0]
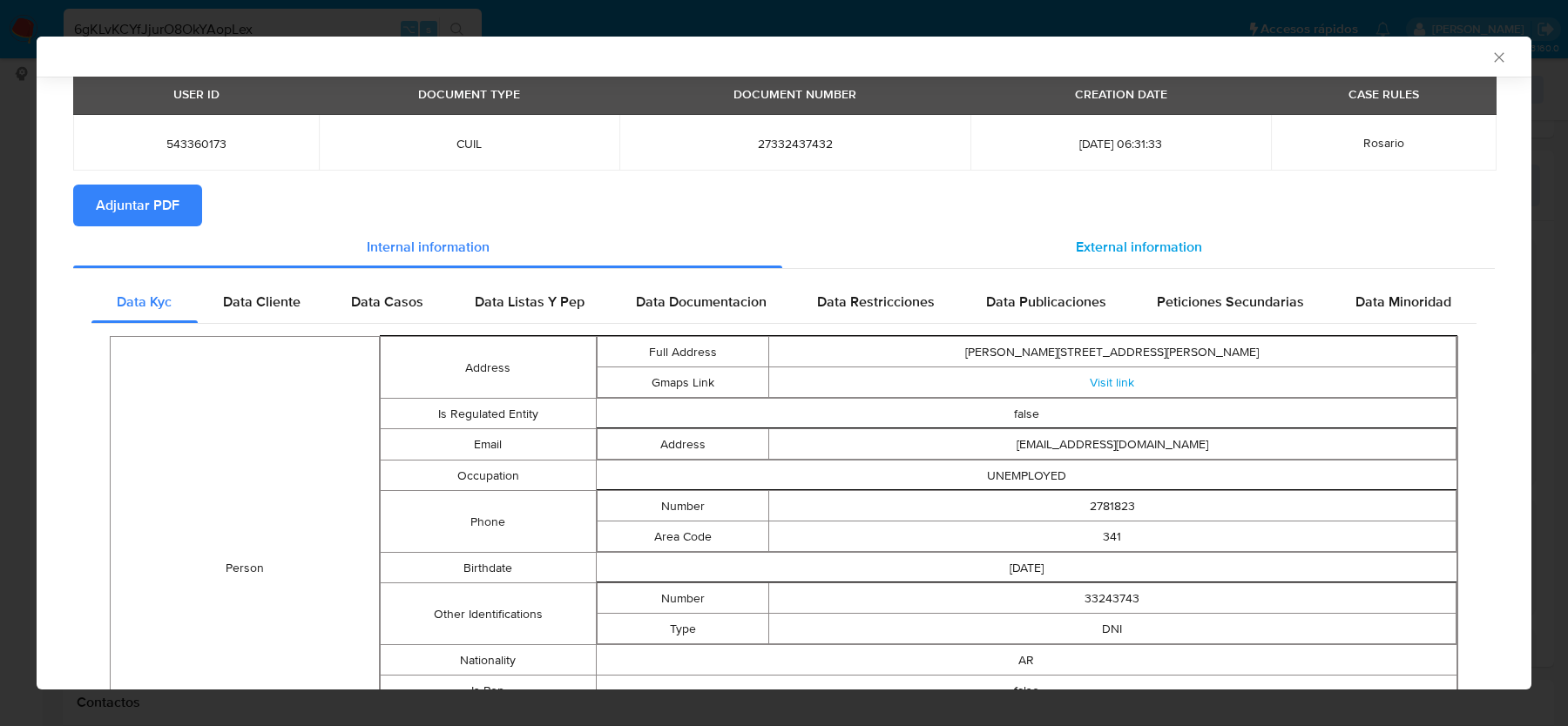
click at [1095, 242] on span "External information" at bounding box center [1139, 246] width 126 height 20
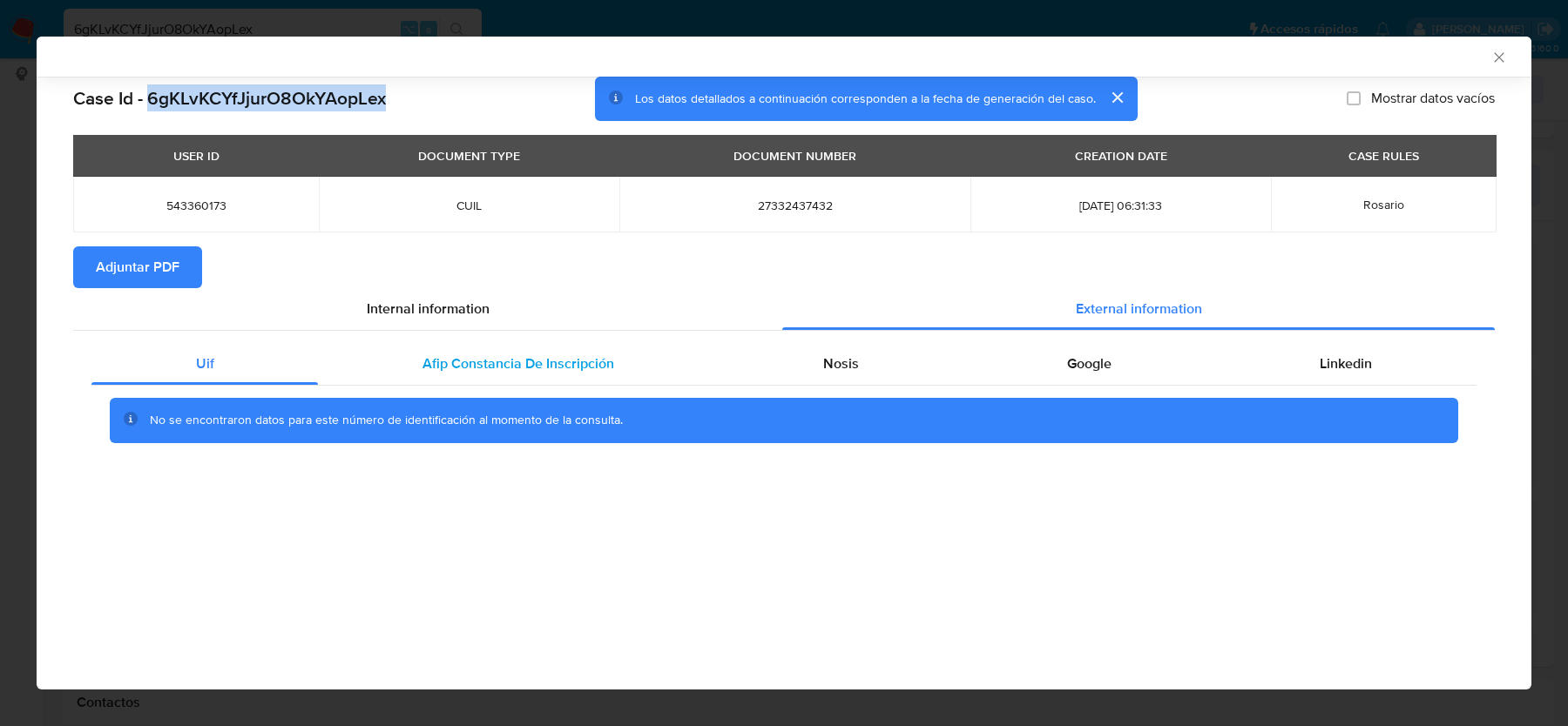
click at [508, 361] on span "Afip Constancia De Inscripción" at bounding box center [518, 363] width 192 height 20
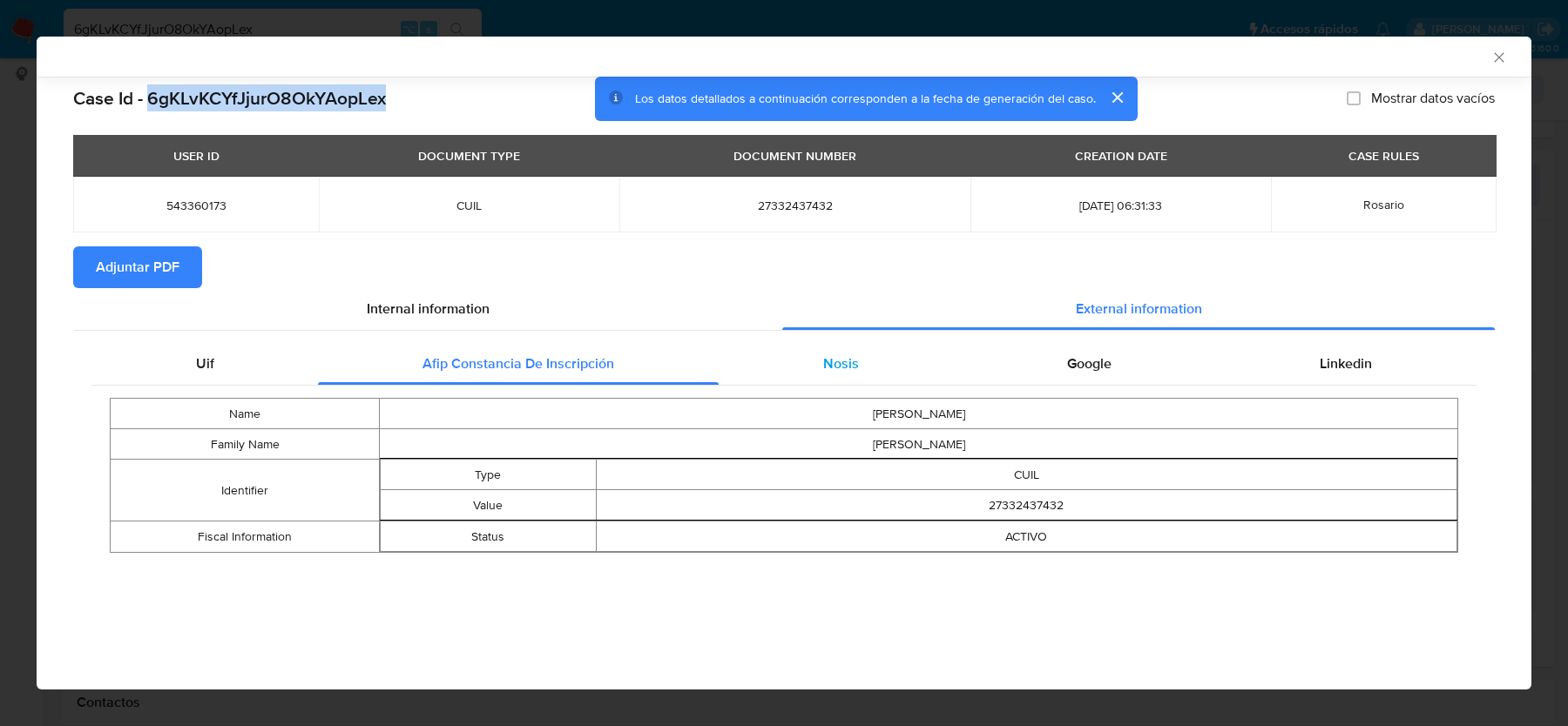
drag, startPoint x: 860, startPoint y: 381, endPoint x: 880, endPoint y: 362, distance: 27.6
click at [831, 363] on div "Nosis" at bounding box center [840, 363] width 243 height 42
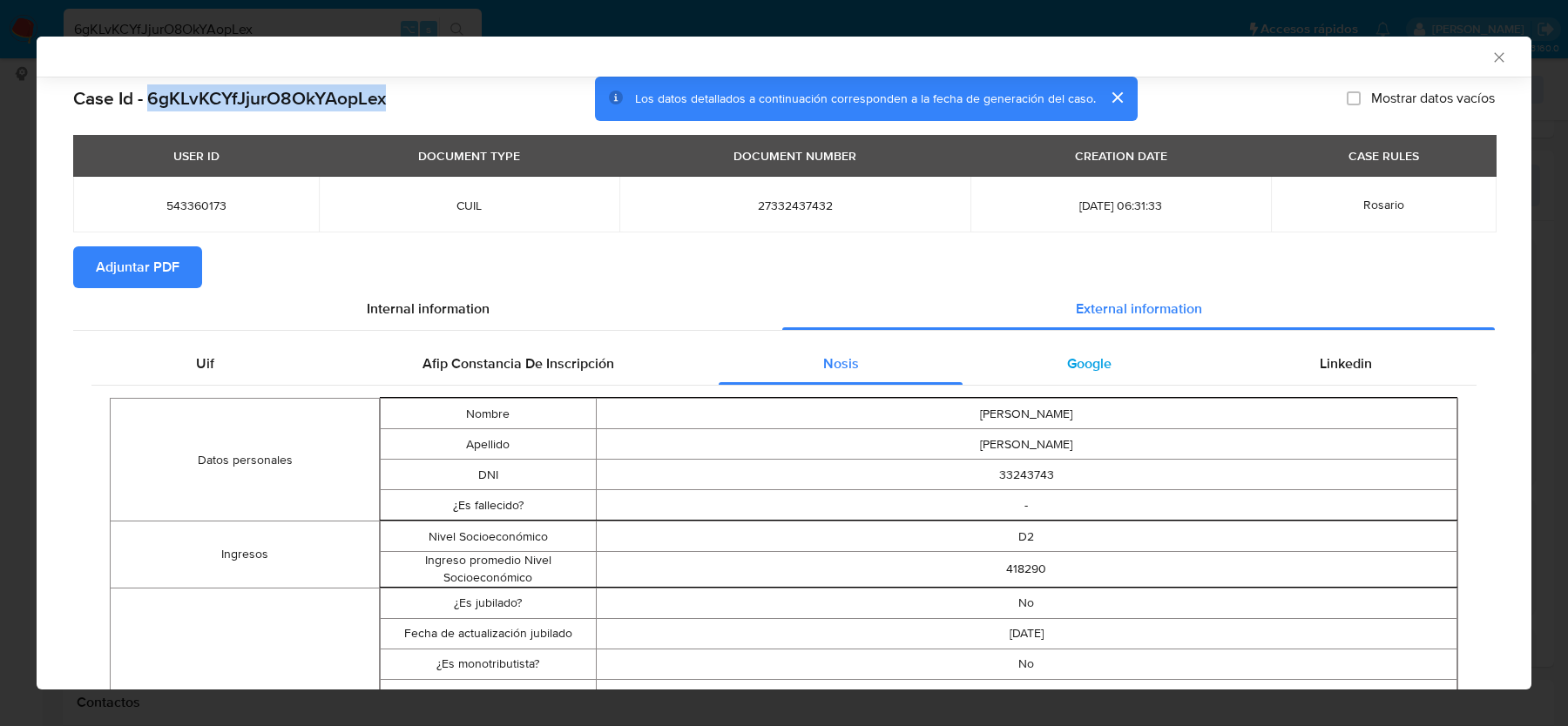
click at [1076, 367] on span "Google" at bounding box center [1089, 363] width 45 height 20
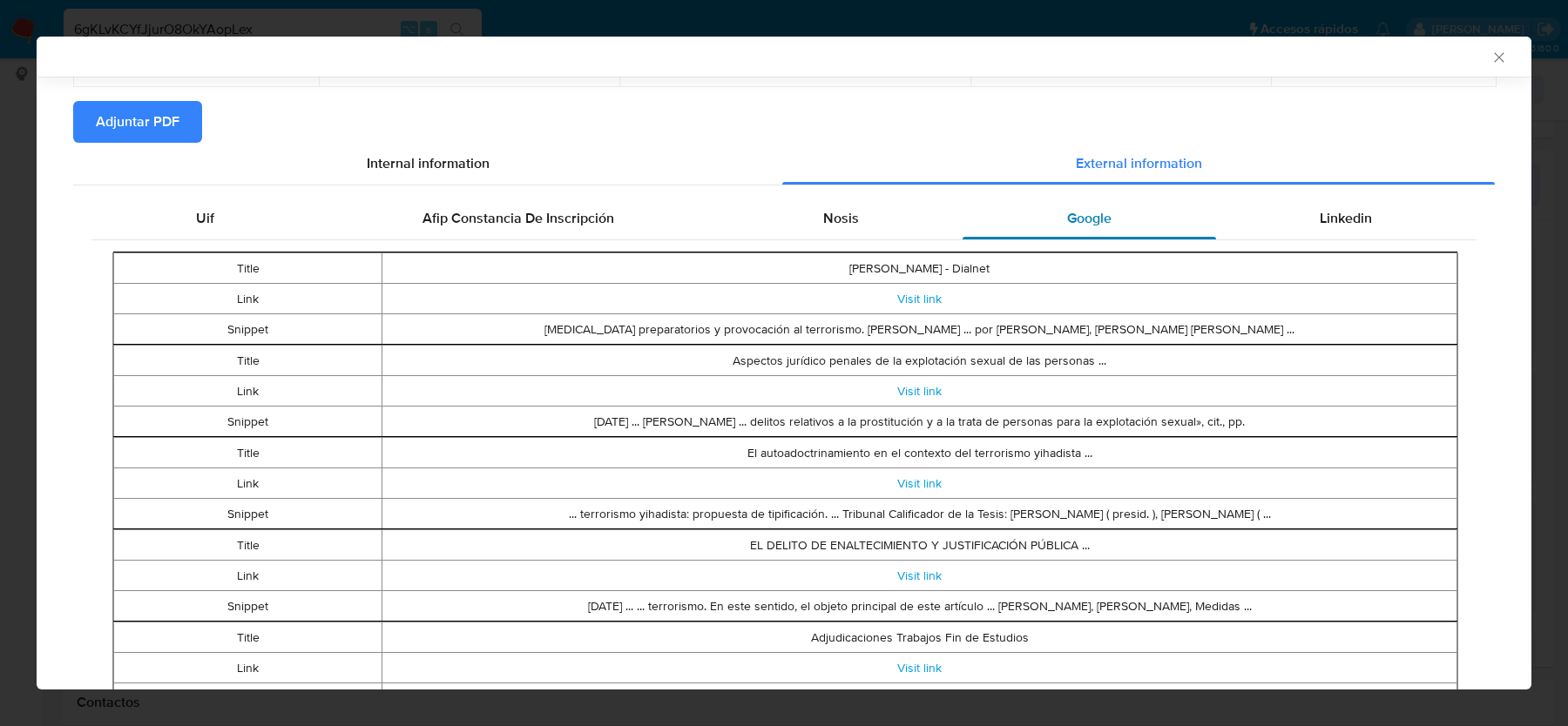
scroll to position [149, 0]
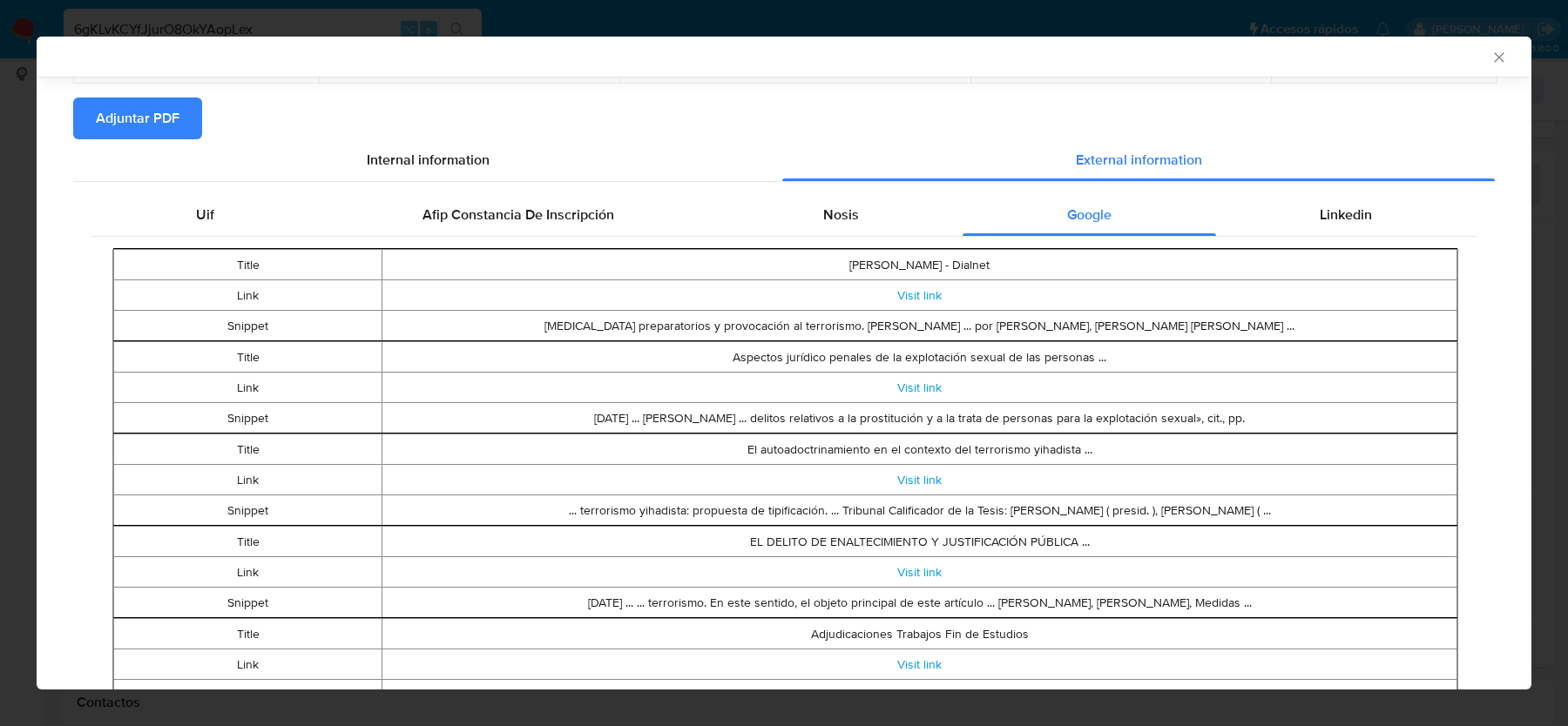
click at [1322, 243] on div "Title Jesús Bernal del Castillo - Dialnet Link Visit link Snippet Actos prepara…" at bounding box center [784, 710] width 1385 height 948
click at [1333, 211] on span "Linkedin" at bounding box center [1345, 215] width 53 height 20
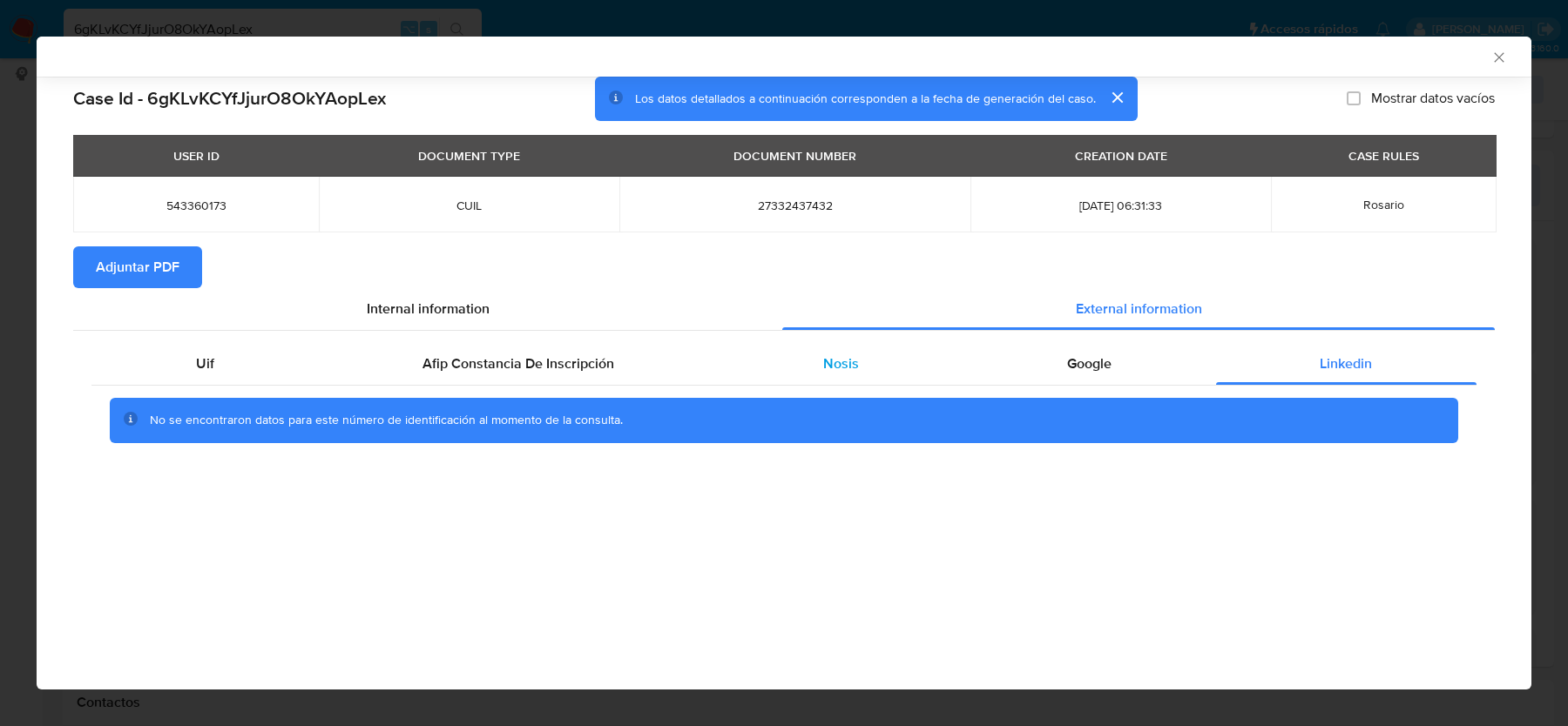
click at [834, 377] on div "Nosis" at bounding box center [840, 363] width 243 height 42
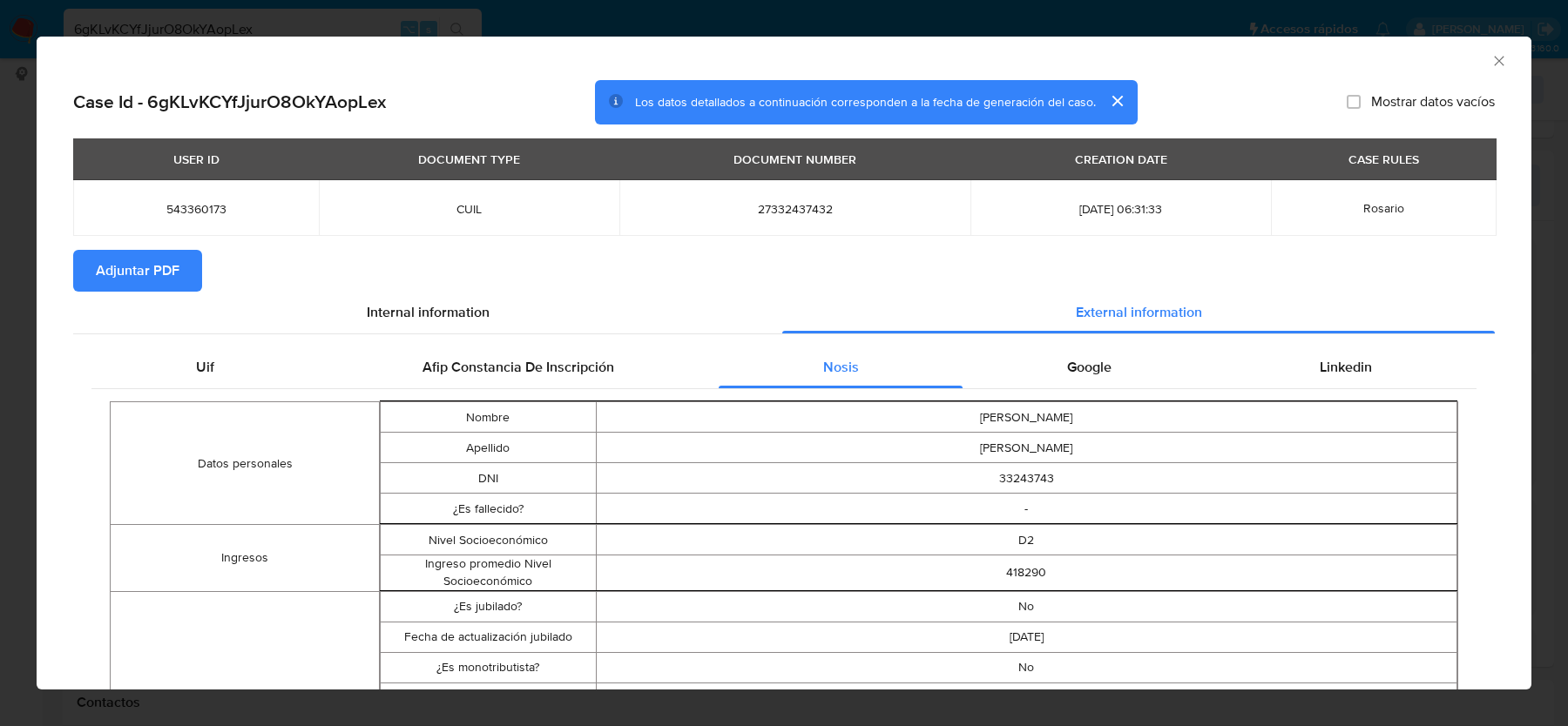
click at [1498, 66] on icon "Cerrar ventana" at bounding box center [1499, 62] width 18 height 18
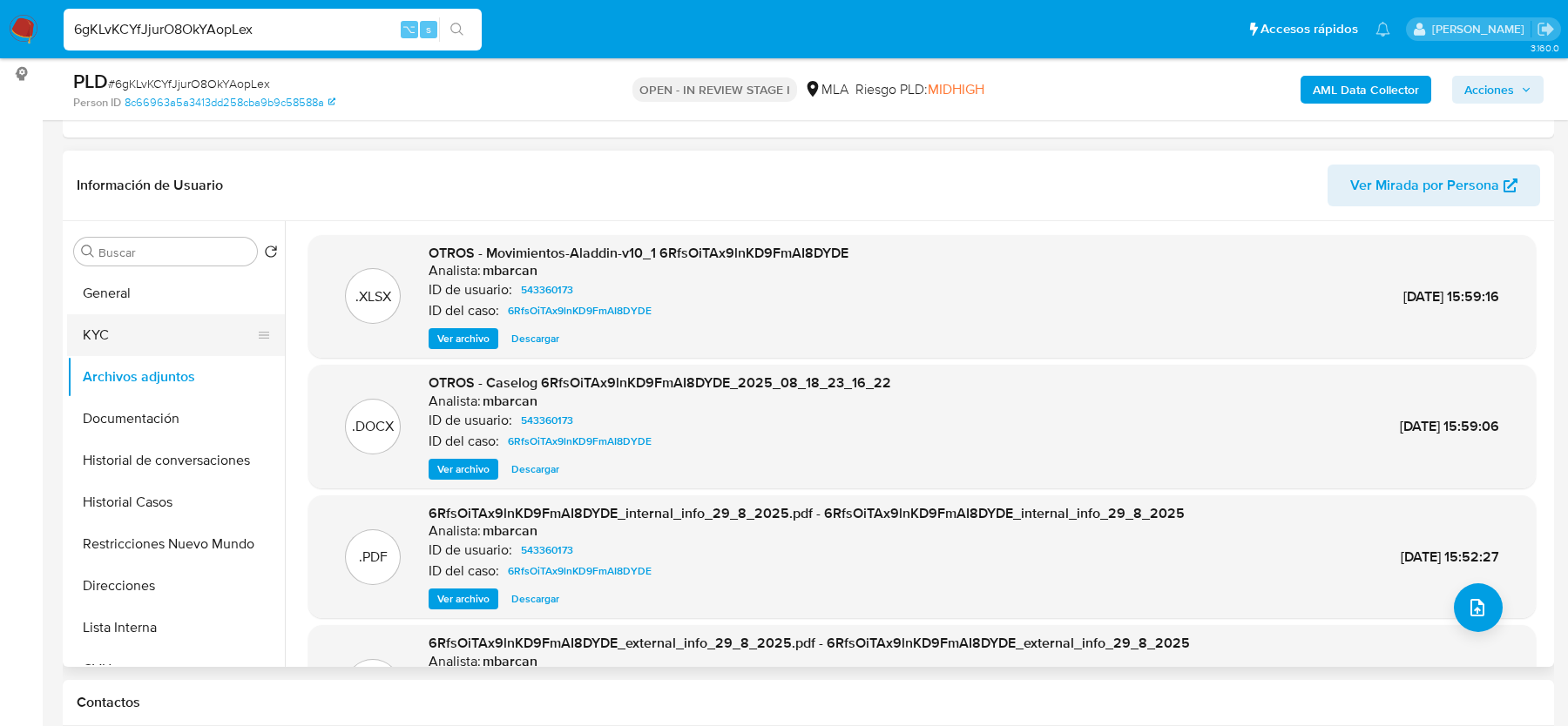
click at [124, 320] on button "KYC" at bounding box center [169, 335] width 204 height 42
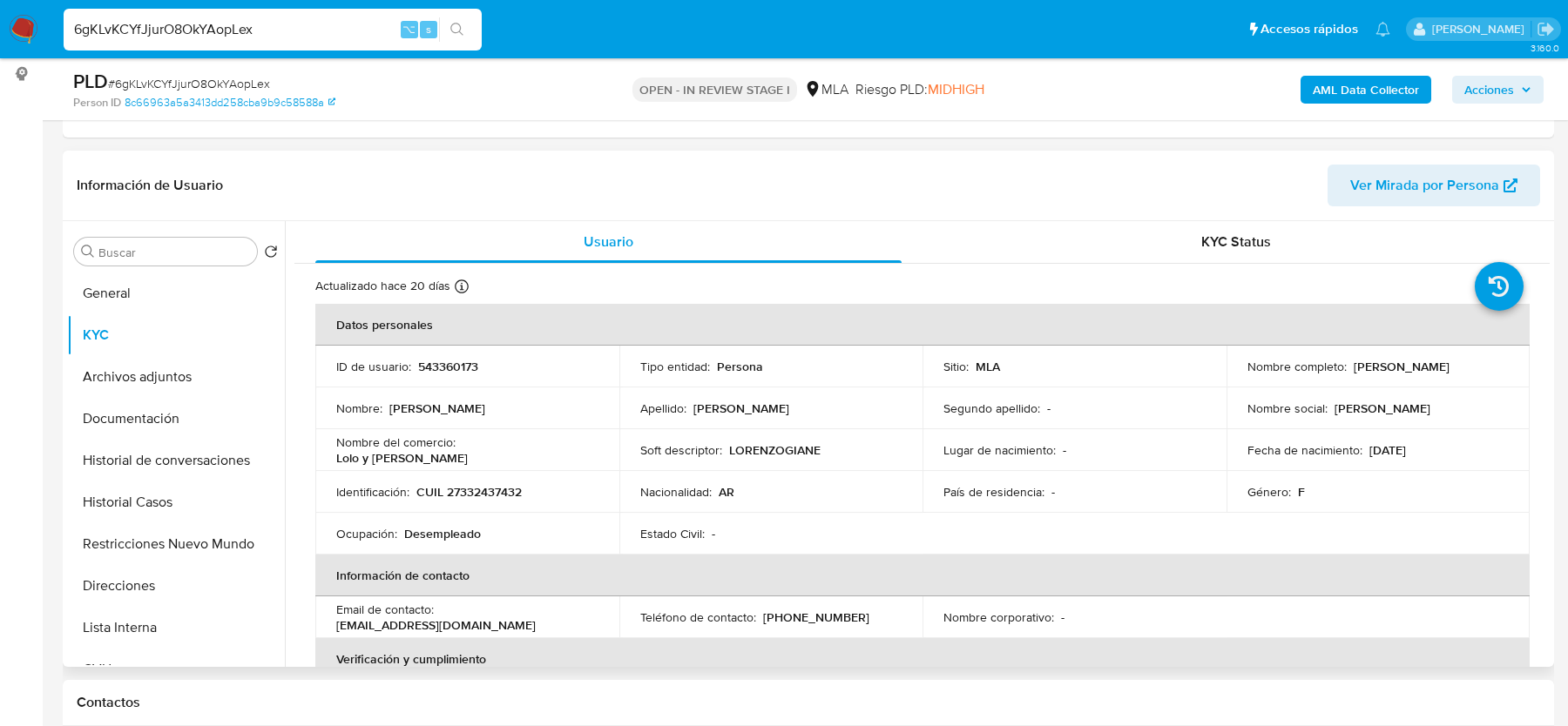
drag, startPoint x: 1349, startPoint y: 365, endPoint x: 1515, endPoint y: 364, distance: 166.0
click at [1515, 364] on td "Nombre completo : Maria Marta Gonzalez" at bounding box center [1378, 366] width 304 height 42
copy p "[PERSON_NAME]"
click at [1380, 96] on b "AML Data Collector" at bounding box center [1365, 89] width 106 height 28
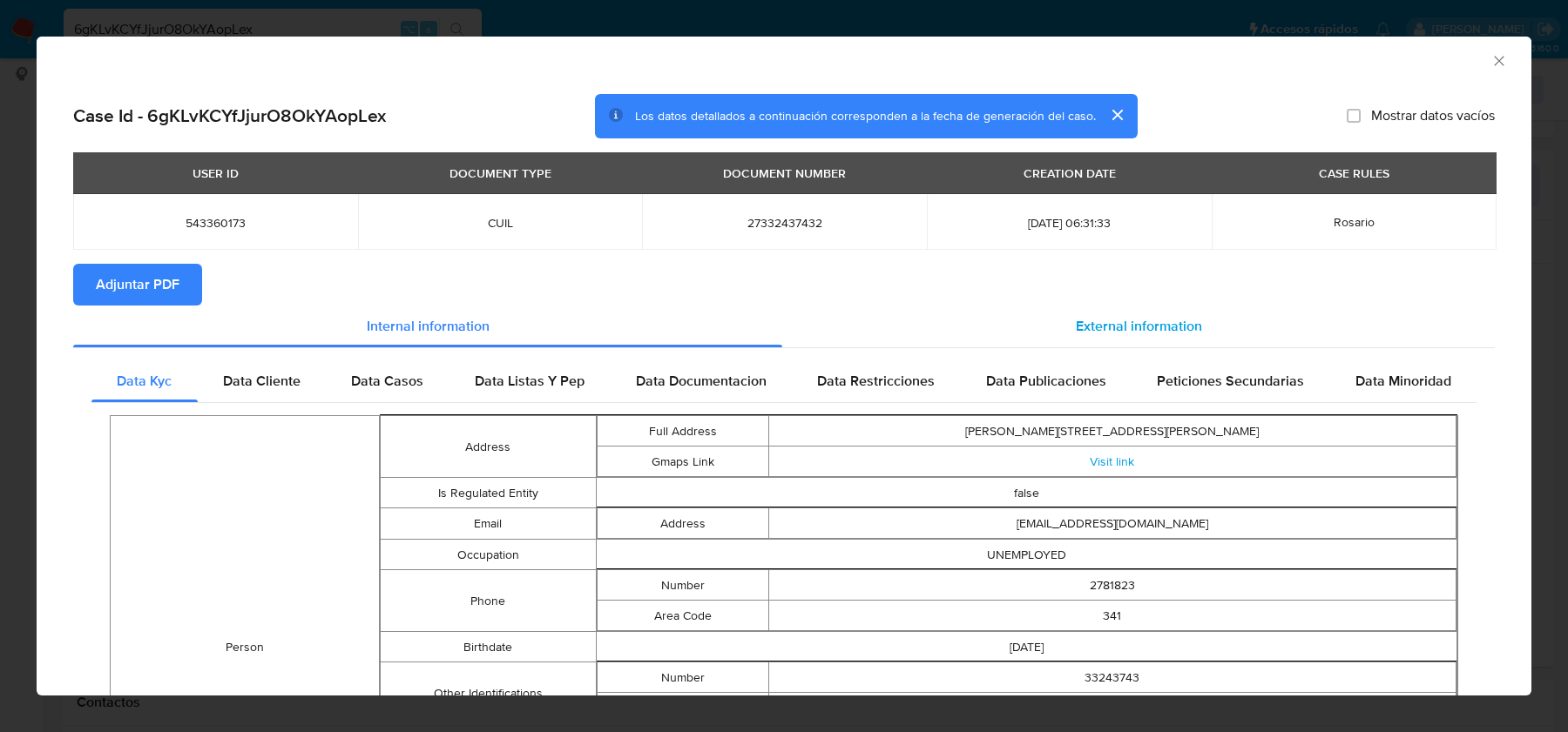
click at [1153, 322] on span "External information" at bounding box center [1139, 326] width 126 height 20
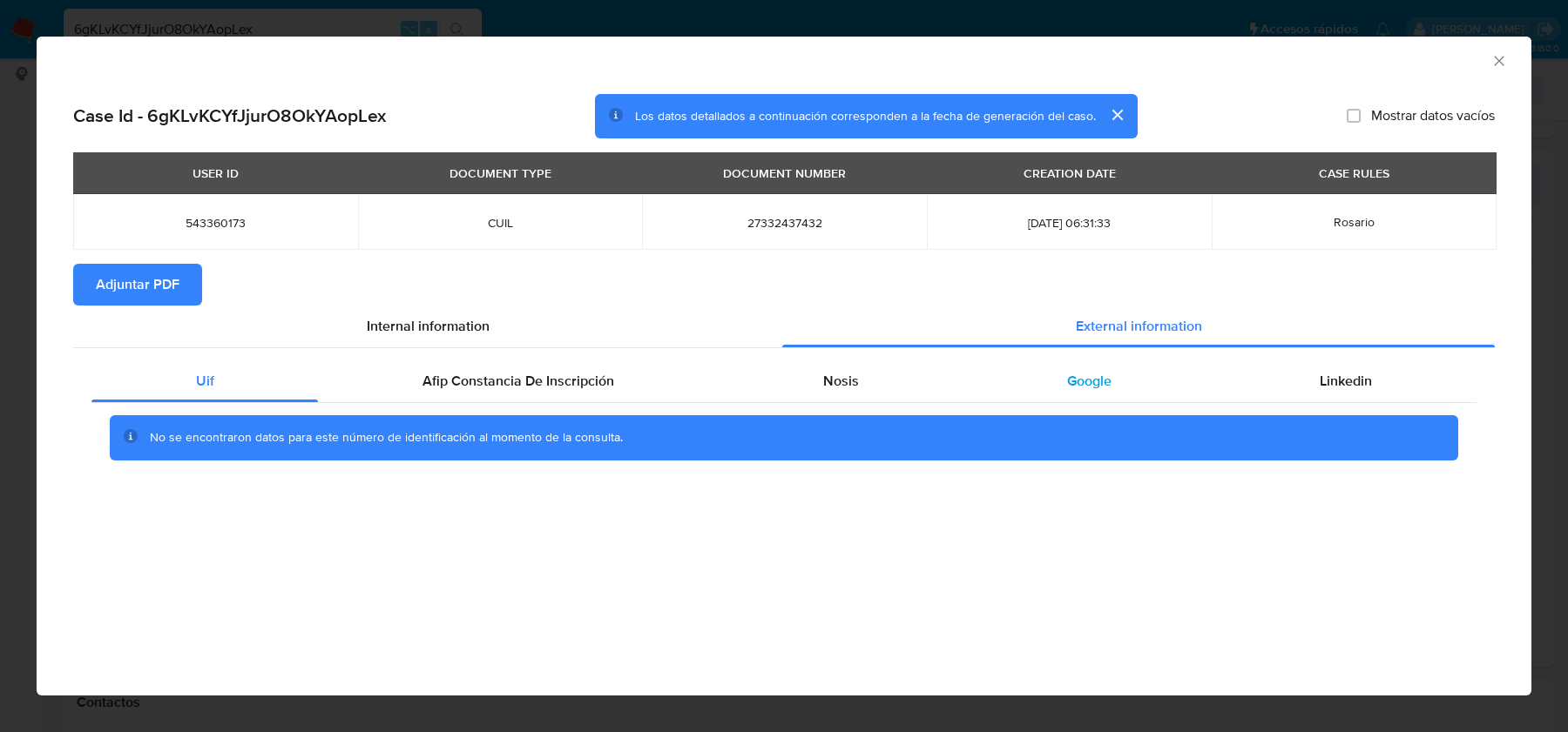
click at [1059, 370] on div "Google" at bounding box center [1089, 381] width 252 height 42
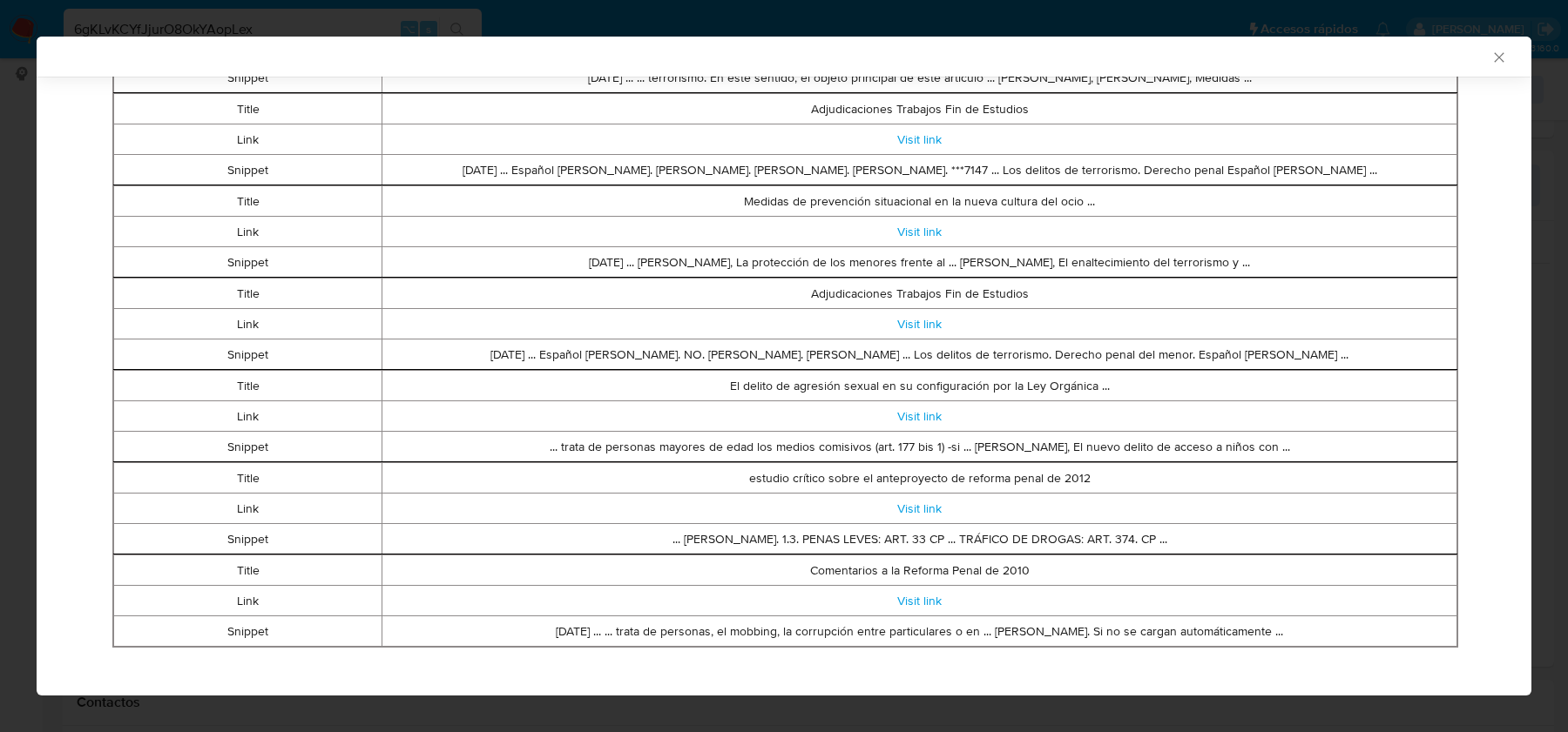
scroll to position [698, 0]
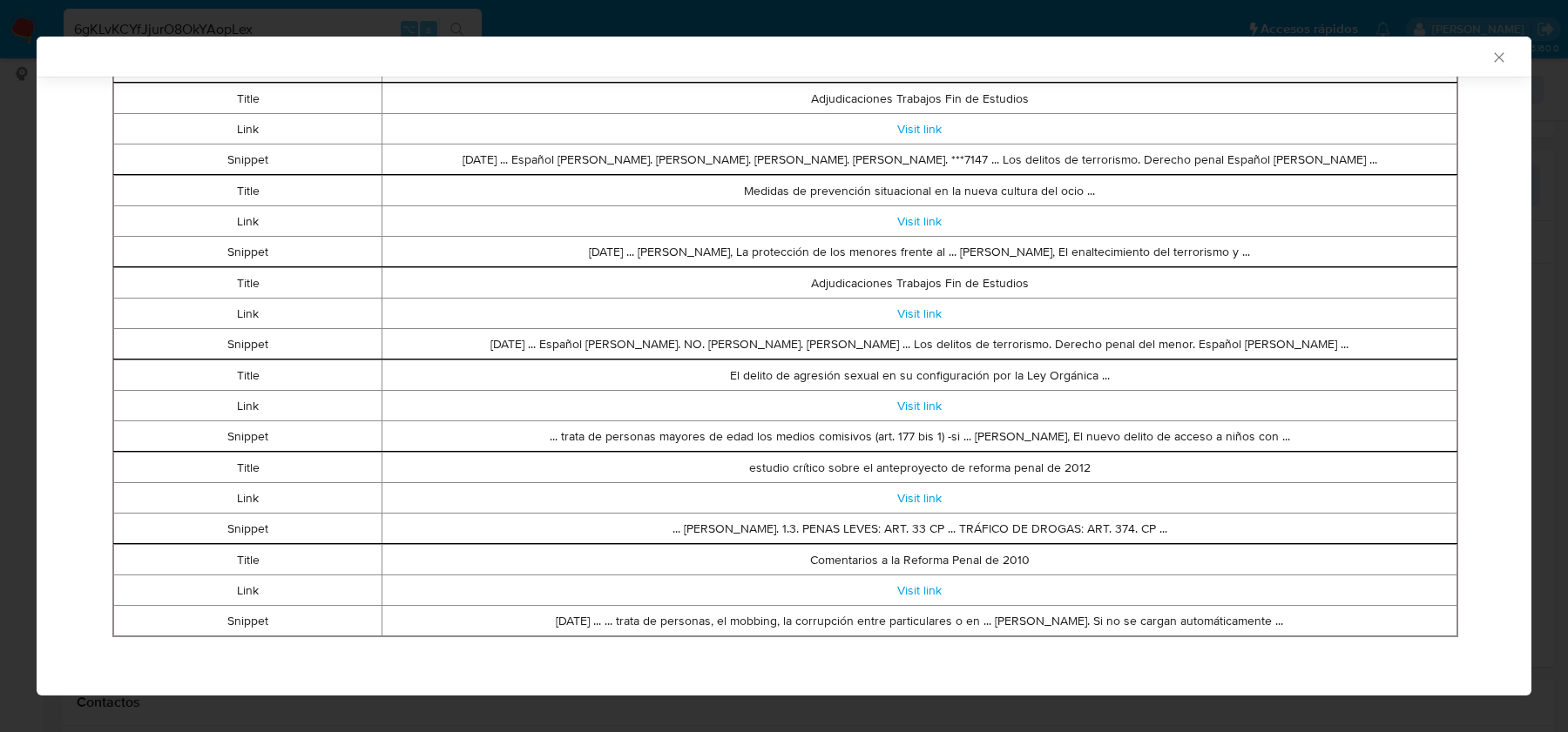
click at [1502, 46] on div "AML Data Collector" at bounding box center [784, 57] width 1494 height 40
click at [1500, 54] on icon "Cerrar ventana" at bounding box center [1499, 58] width 18 height 18
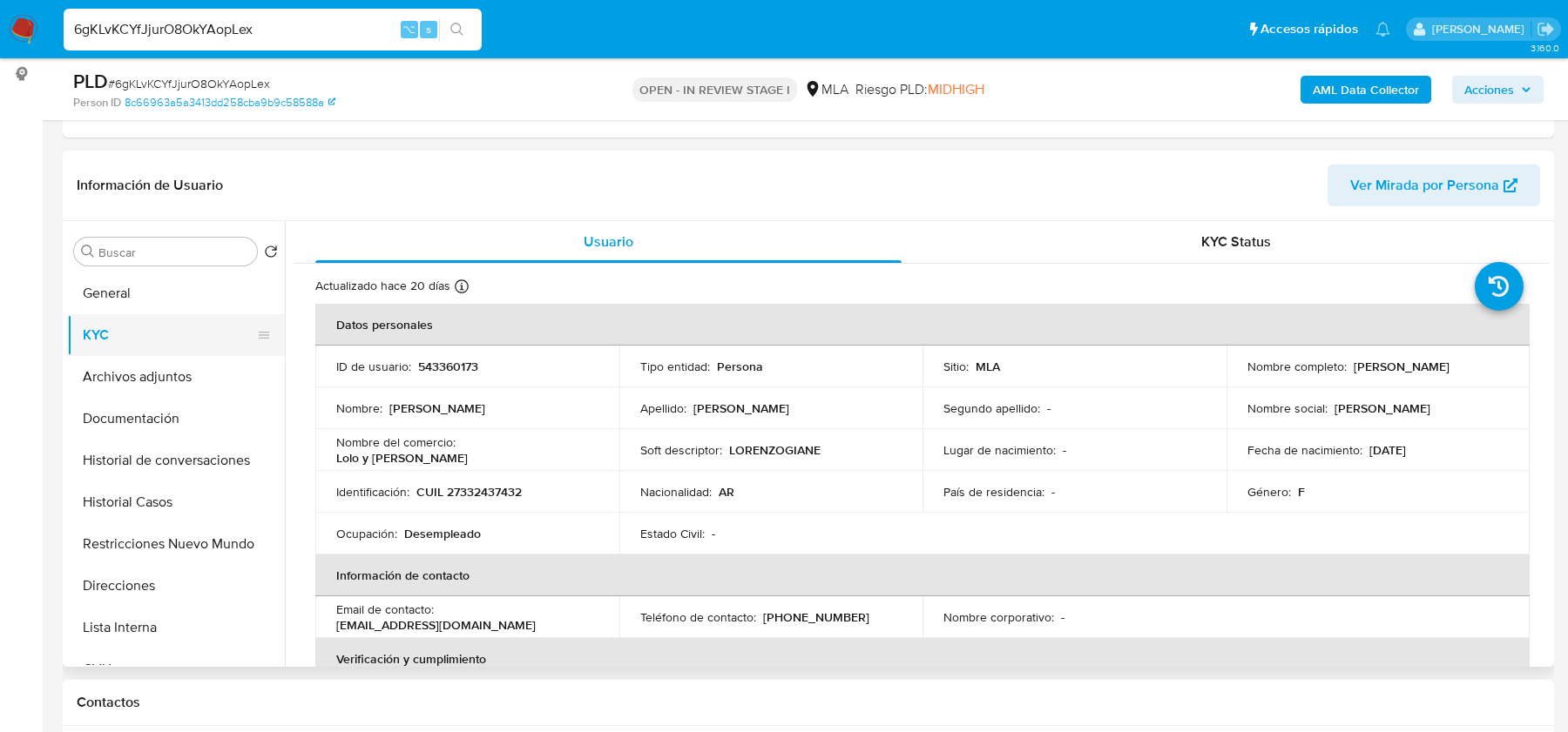
click at [131, 350] on button "KYC" at bounding box center [169, 335] width 204 height 42
click at [131, 367] on button "Archivos adjuntos" at bounding box center [169, 377] width 204 height 42
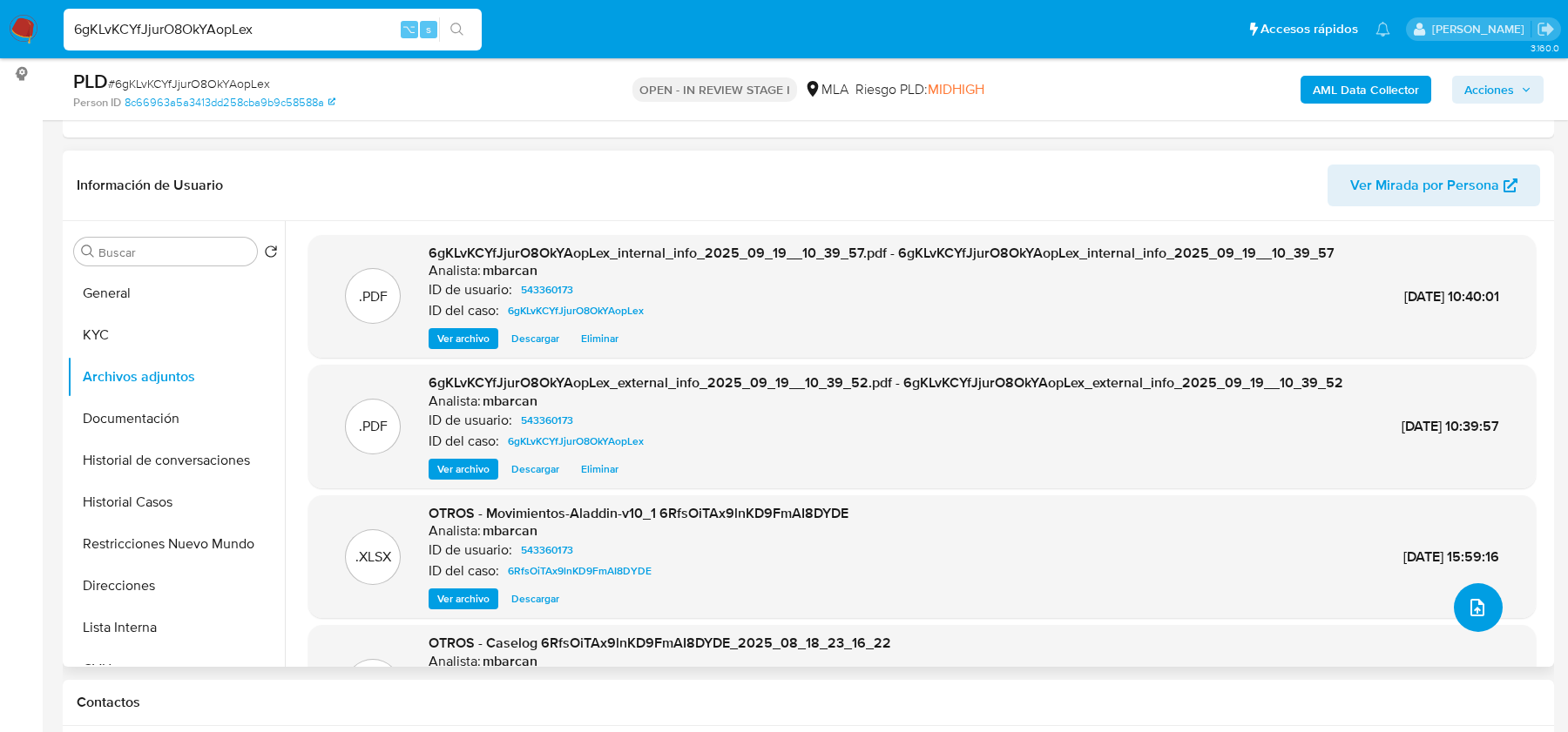
click at [1468, 625] on button "upload-file" at bounding box center [1478, 607] width 49 height 49
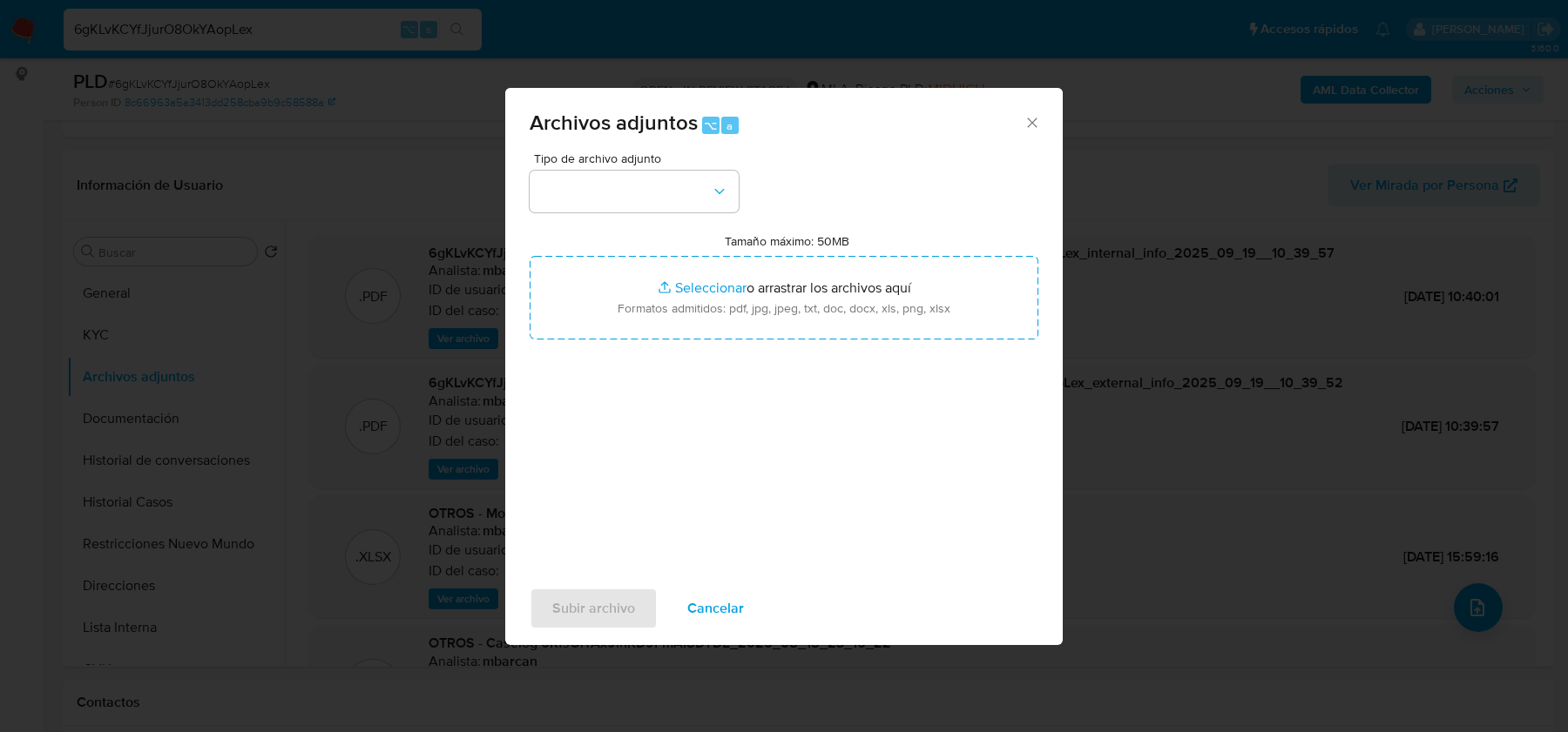
click at [625, 164] on span "Tipo de archivo adjunto" at bounding box center [638, 158] width 209 height 12
click at [625, 189] on button "button" at bounding box center [634, 192] width 209 height 42
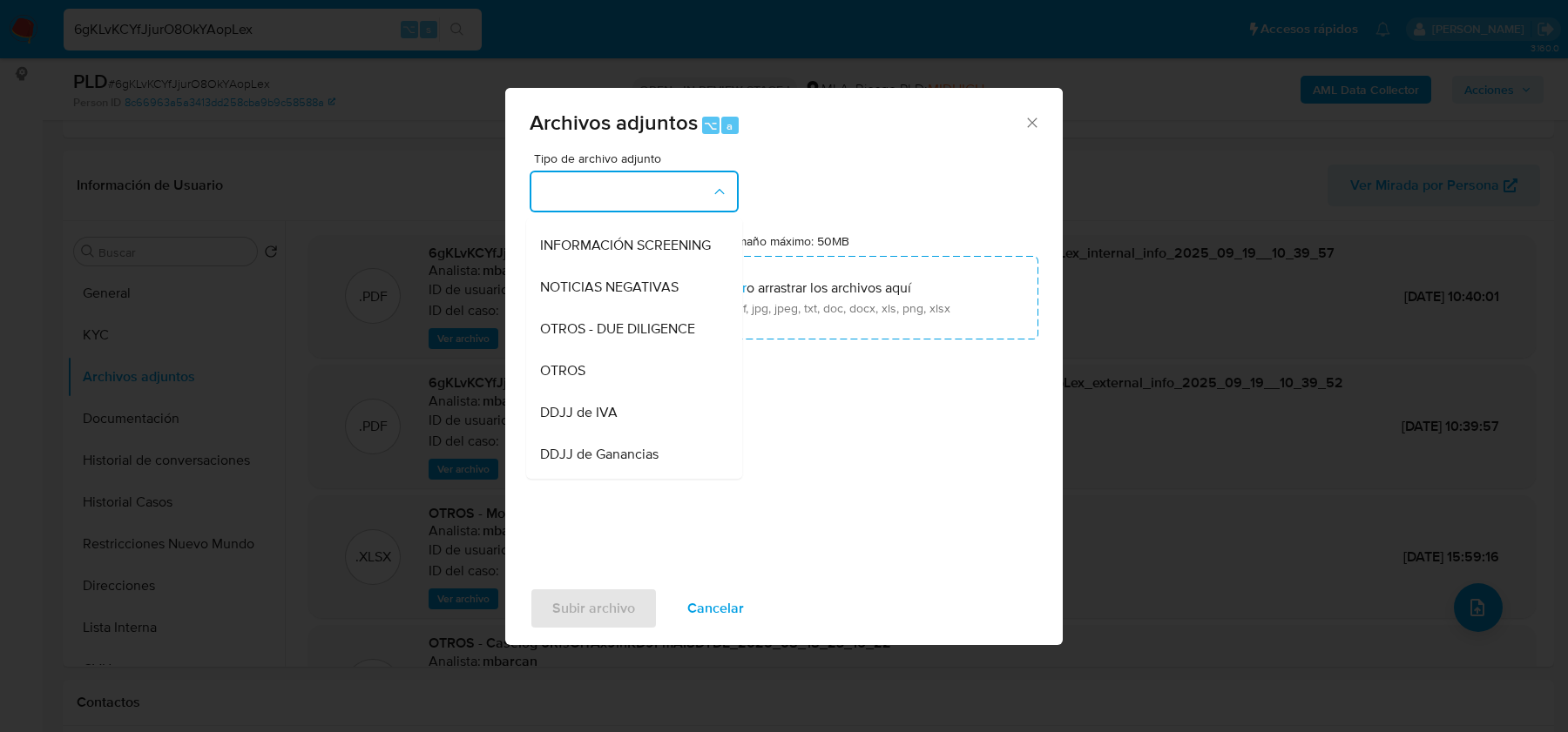
scroll to position [202, 0]
click at [610, 362] on div "OTROS" at bounding box center [629, 371] width 178 height 42
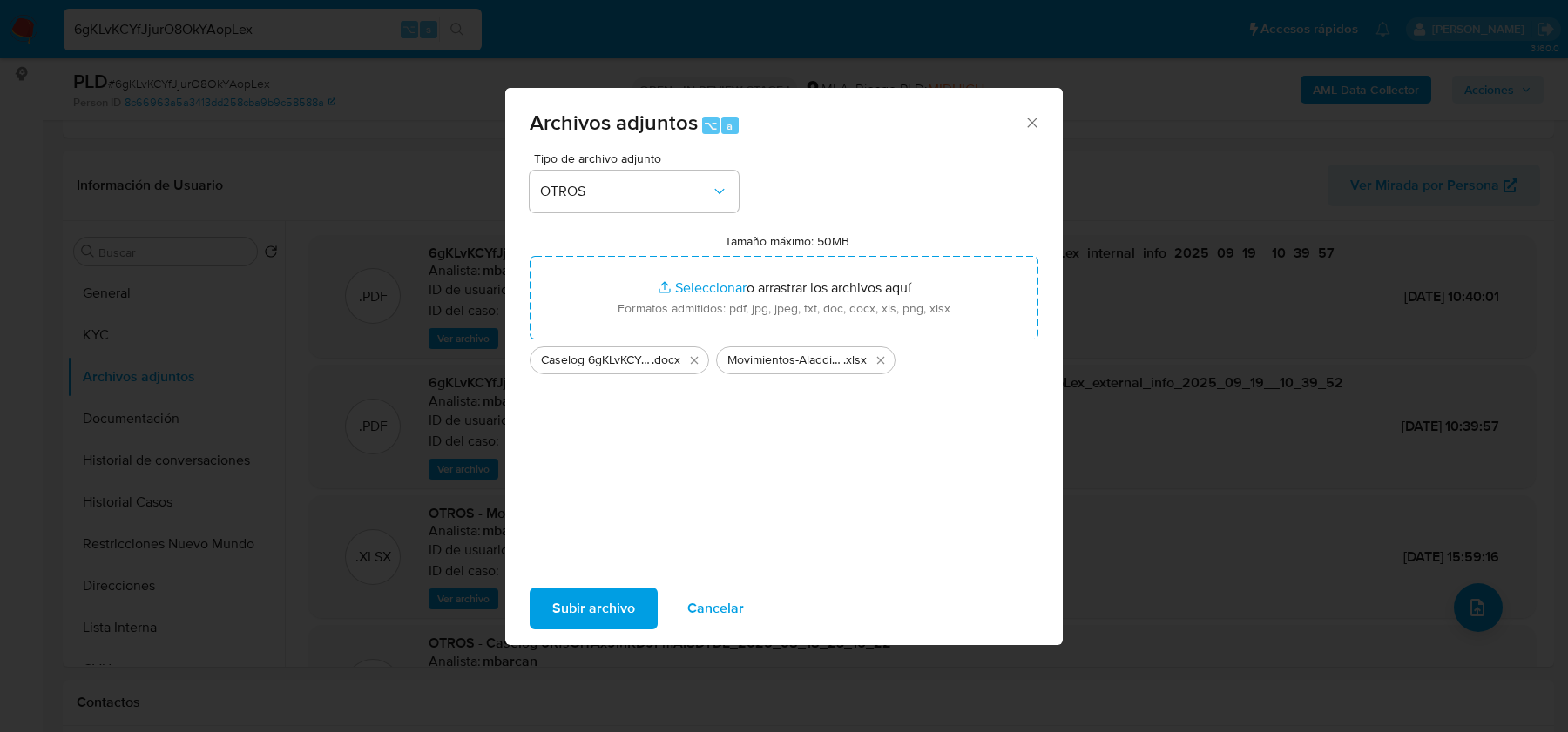
click at [575, 615] on span "Subir archivo" at bounding box center [593, 609] width 82 height 39
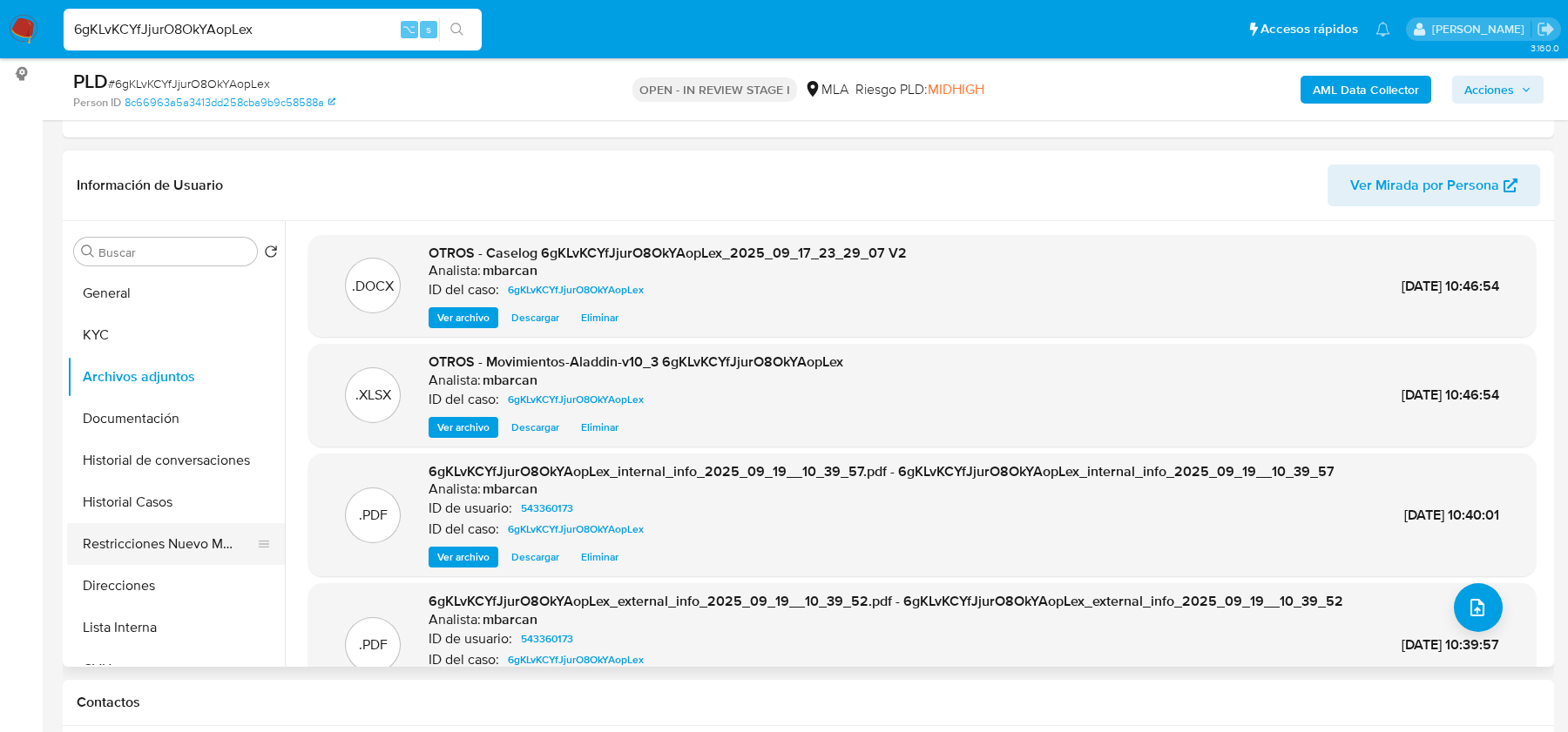
click at [116, 544] on button "Restricciones Nuevo Mundo" at bounding box center [169, 544] width 204 height 42
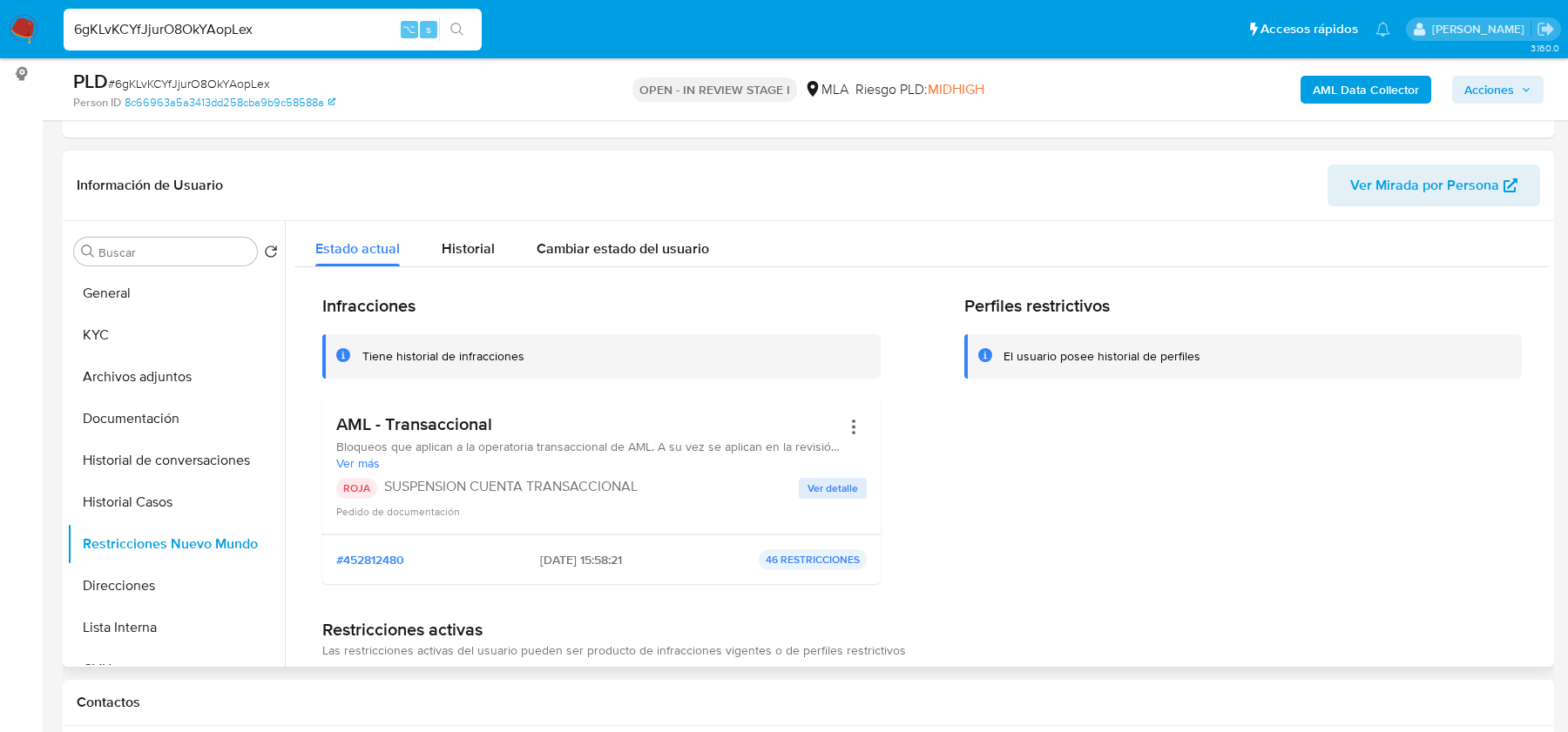
click at [451, 261] on div "Historial" at bounding box center [467, 244] width 53 height 46
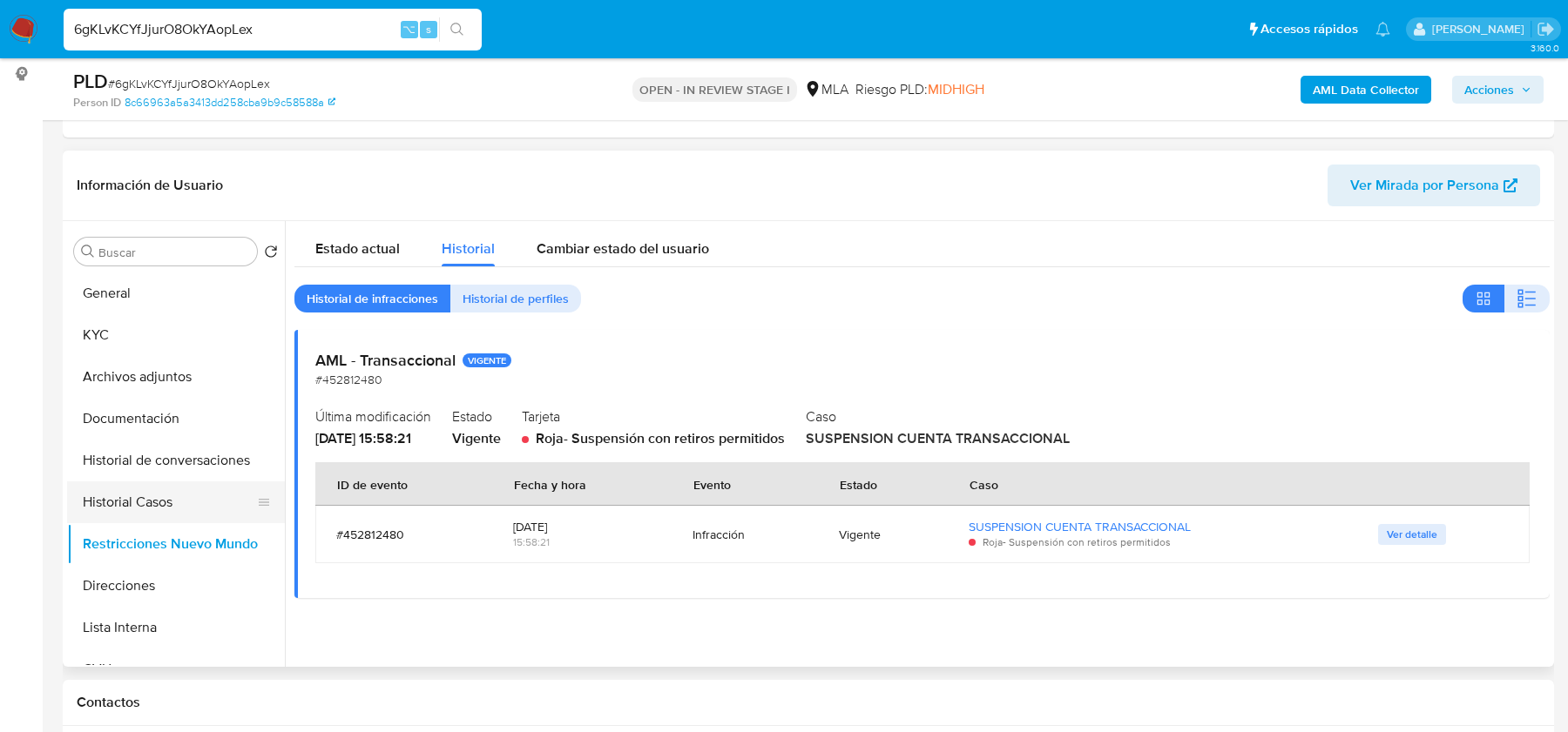
click at [236, 496] on button "Historial Casos" at bounding box center [169, 503] width 204 height 42
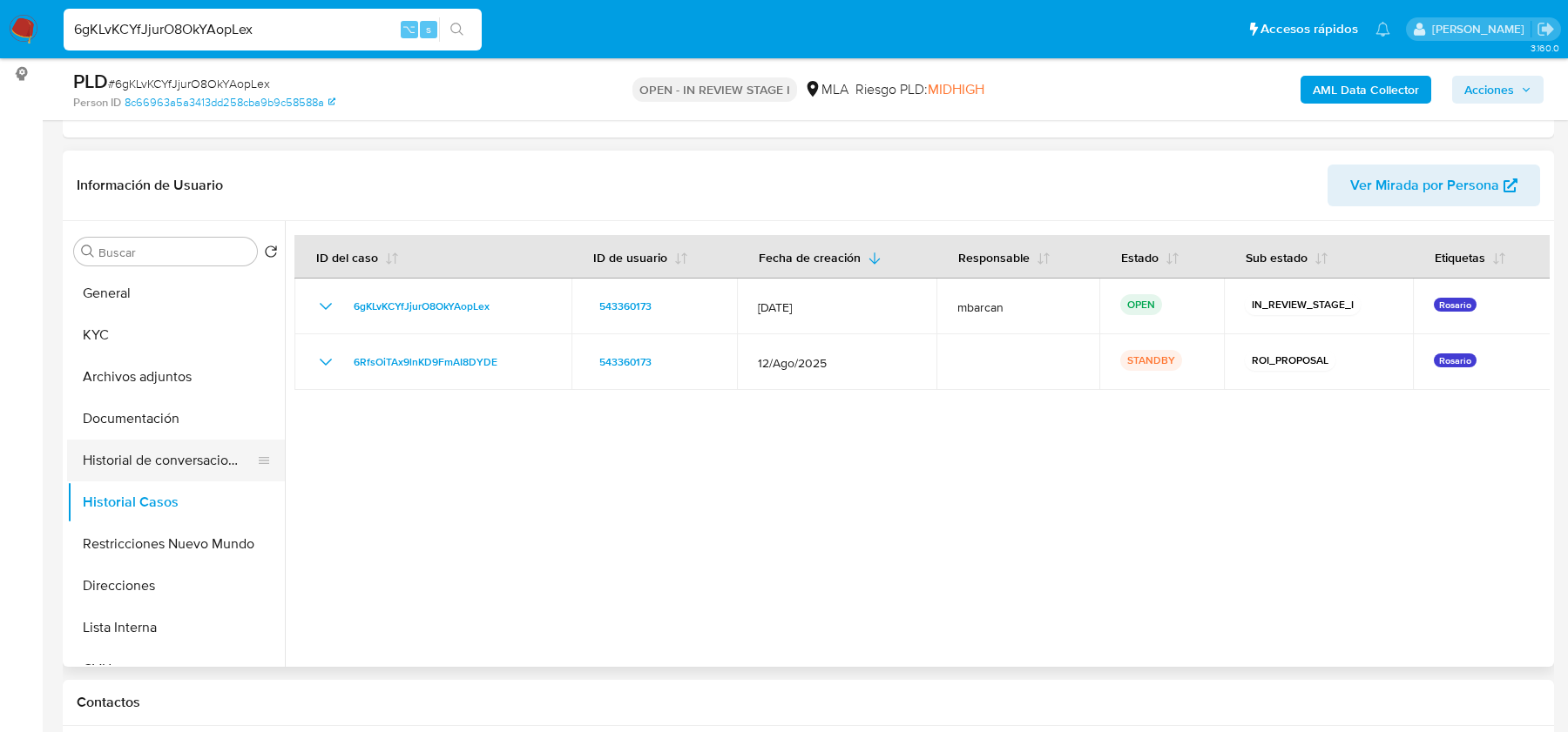
click at [150, 451] on button "Historial de conversaciones" at bounding box center [169, 461] width 204 height 42
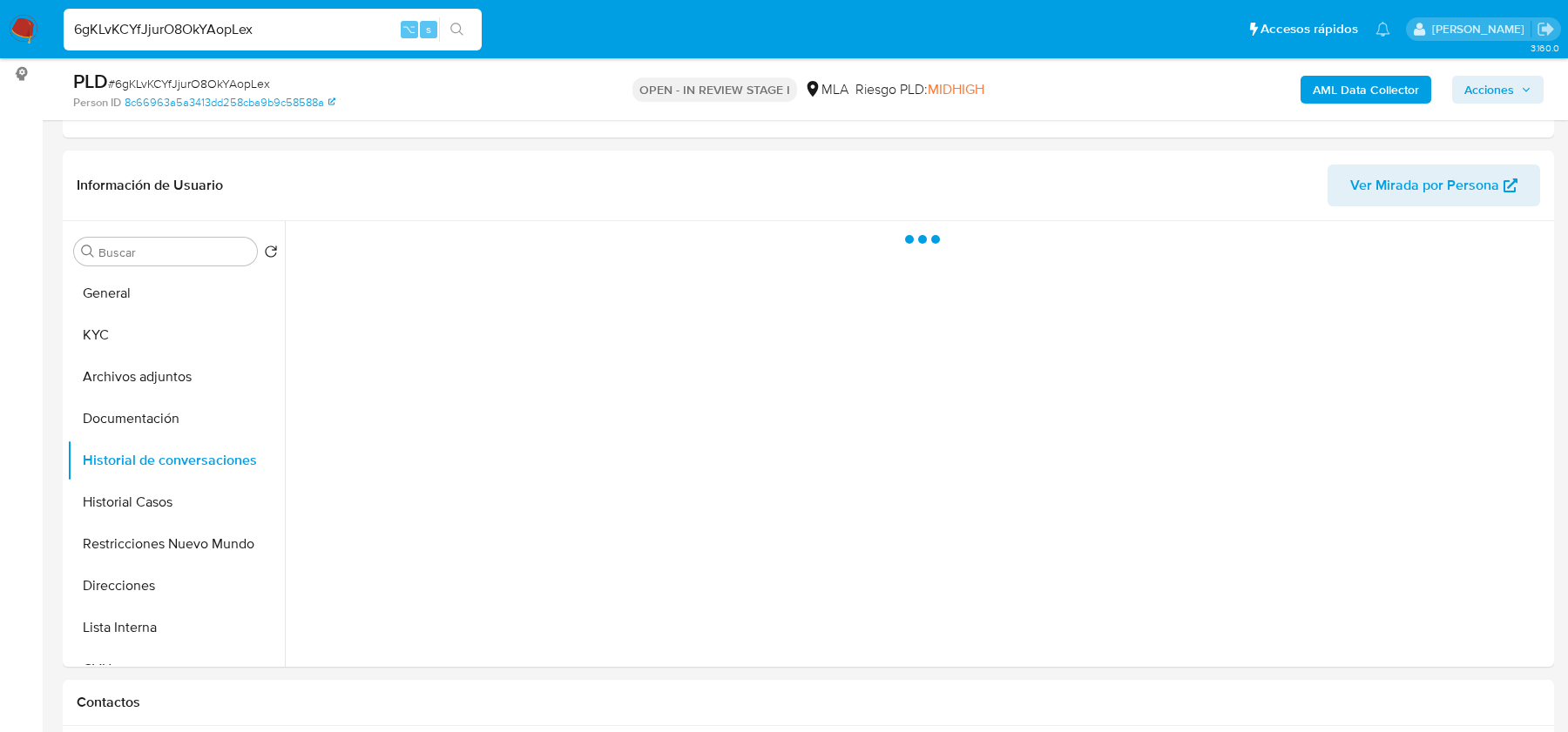
click at [239, 79] on span "# 6gKLvKCYfJjurO8OkYAopLex" at bounding box center [189, 83] width 162 height 18
copy span "6gKLvKCYfJjurO8OkYAopLex"
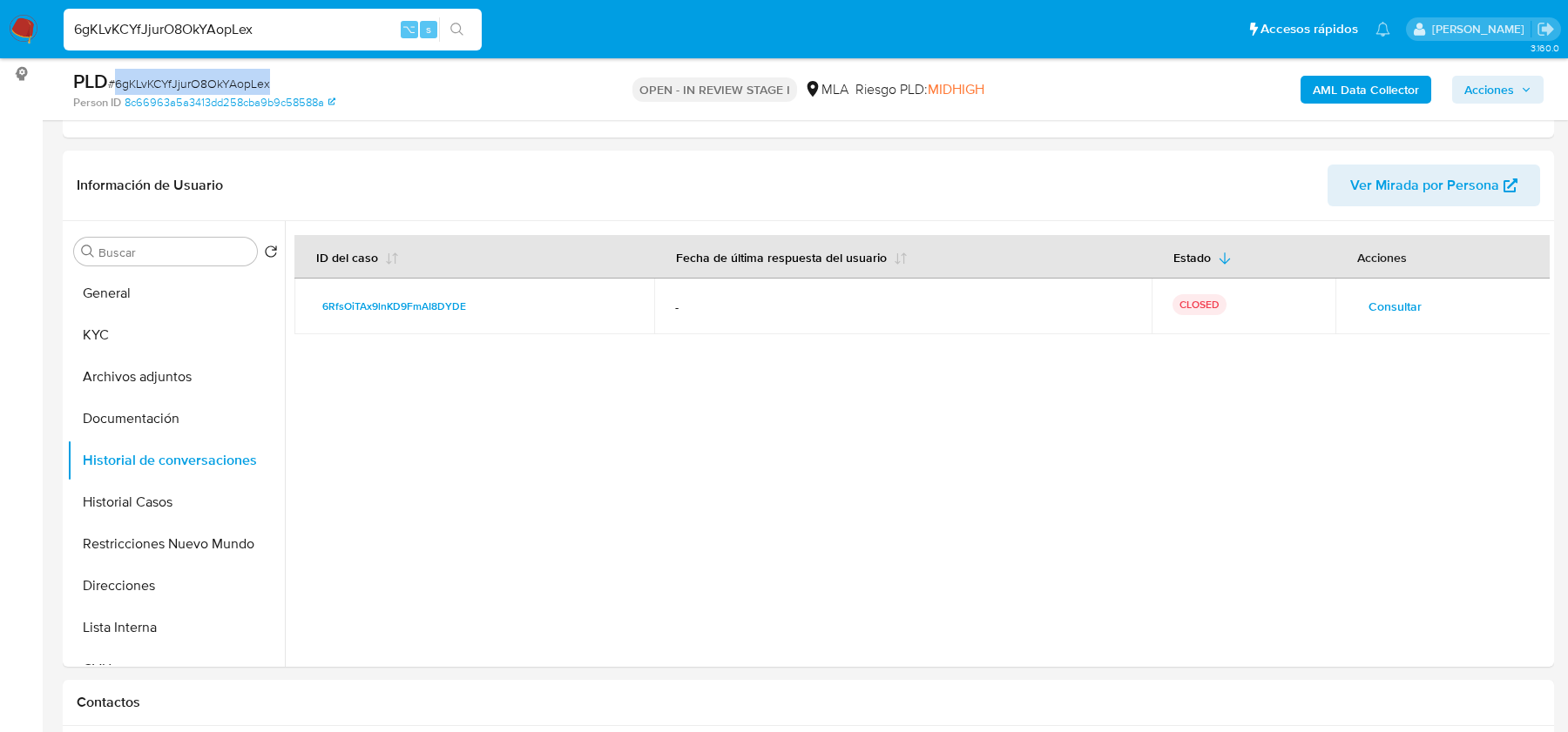
click at [1470, 81] on span "Acciones" at bounding box center [1490, 89] width 50 height 28
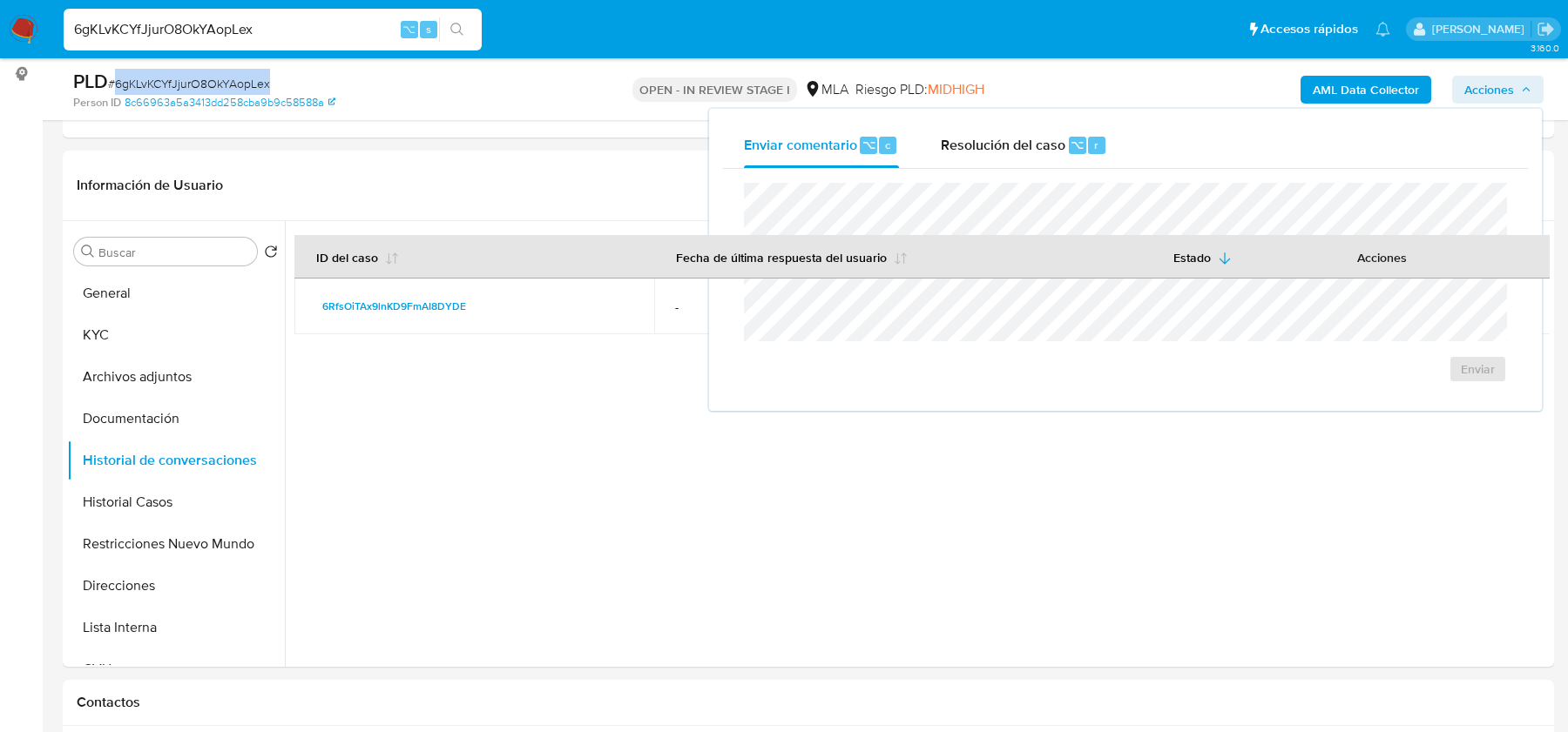
drag, startPoint x: 1051, startPoint y: 141, endPoint x: 1030, endPoint y: 172, distance: 37.4
click at [1051, 141] on span "Resolución del caso" at bounding box center [1003, 144] width 124 height 20
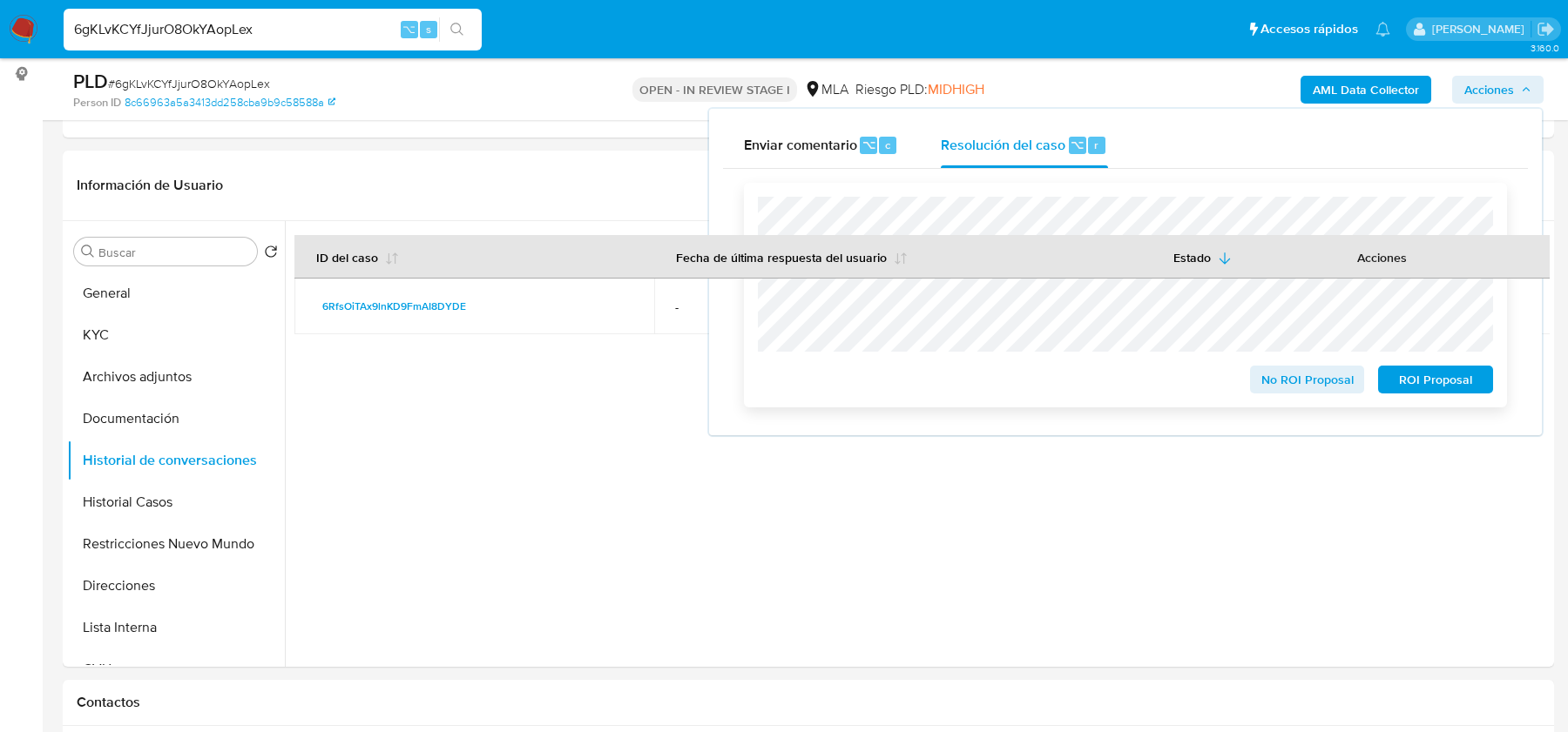
click at [1463, 380] on span "ROI Proposal" at bounding box center [1435, 379] width 90 height 25
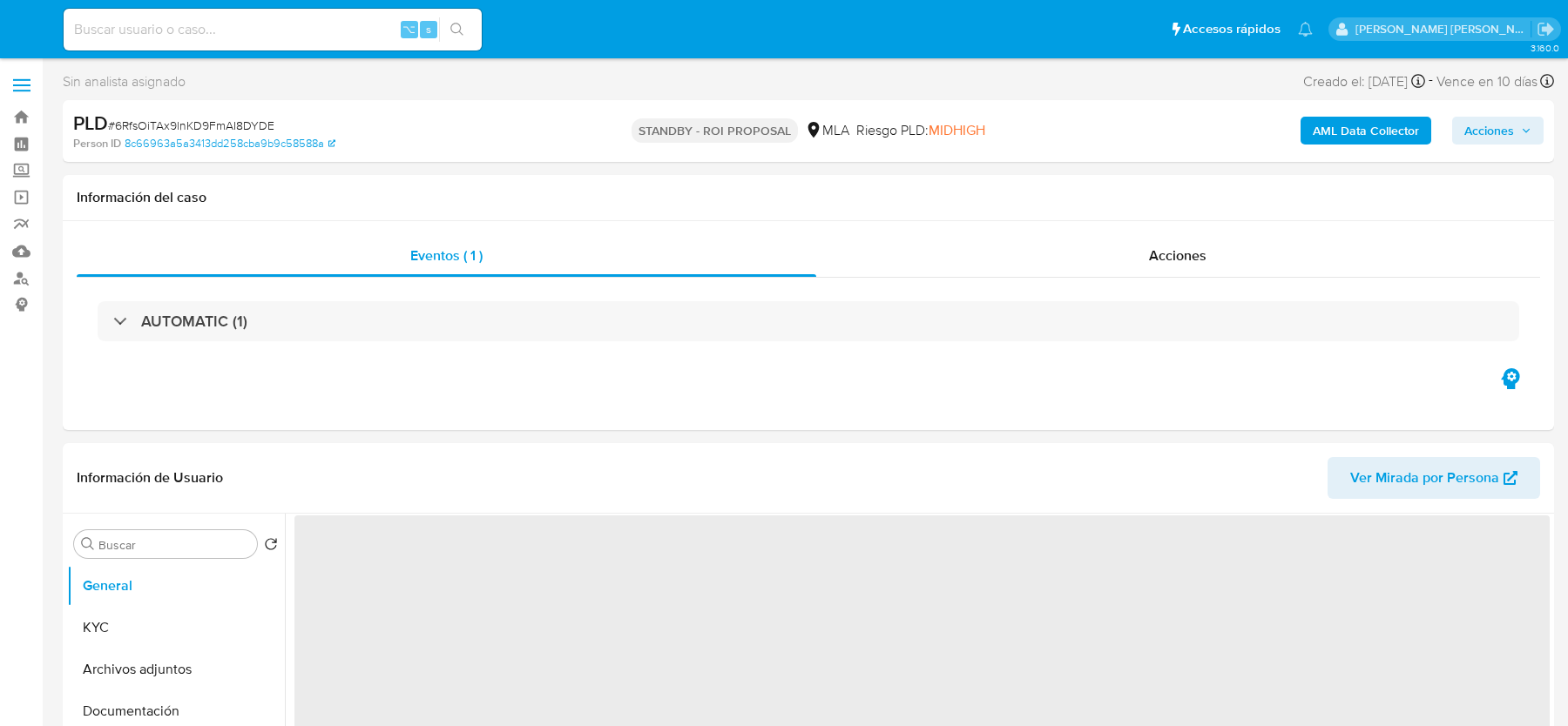
select select "10"
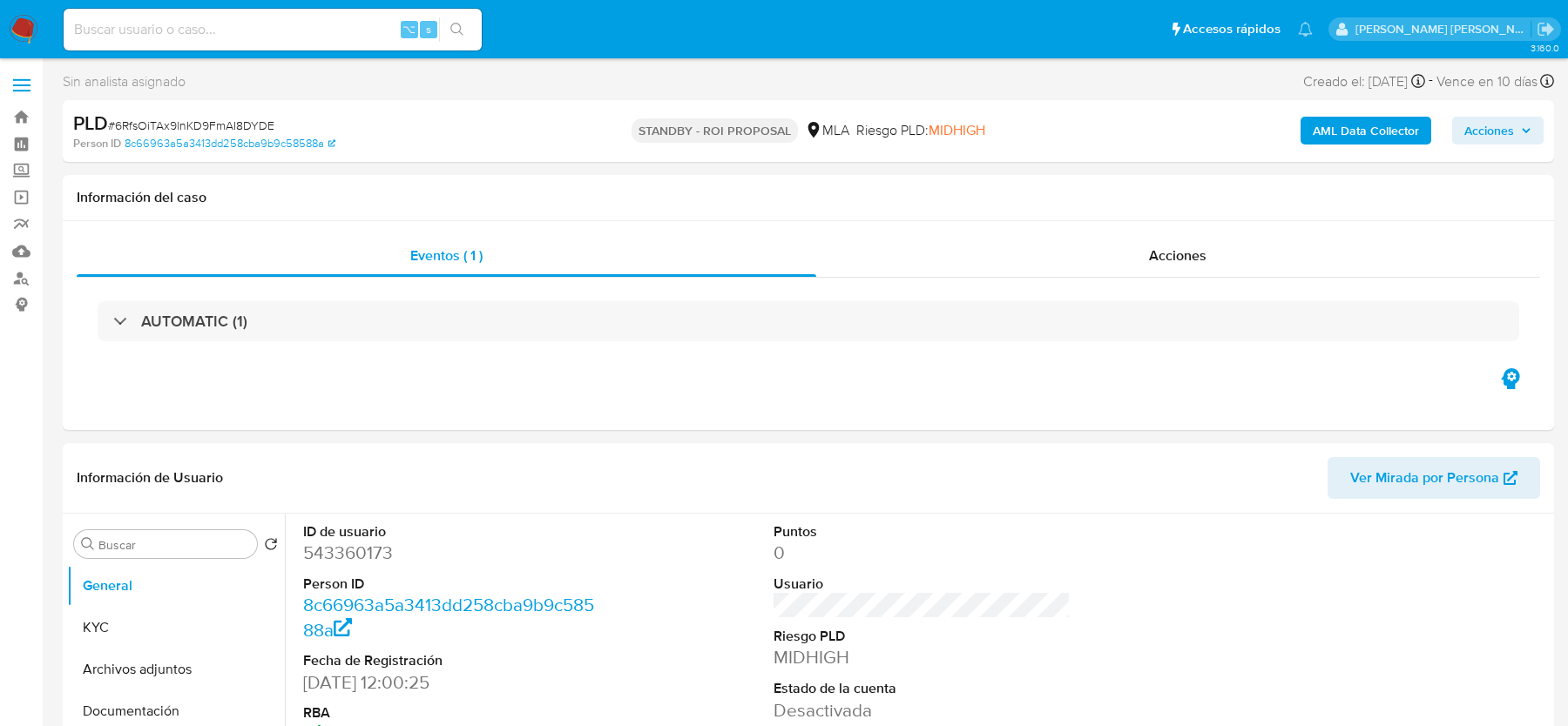
click at [173, 122] on span "# 6RfsOiTAx9lnKD9FmAI8DYDE" at bounding box center [191, 125] width 166 height 18
copy span "6RfsOiTAx9lnKD9FmAI8DYDE"
click at [132, 650] on button "Archivos adjuntos" at bounding box center [169, 669] width 204 height 42
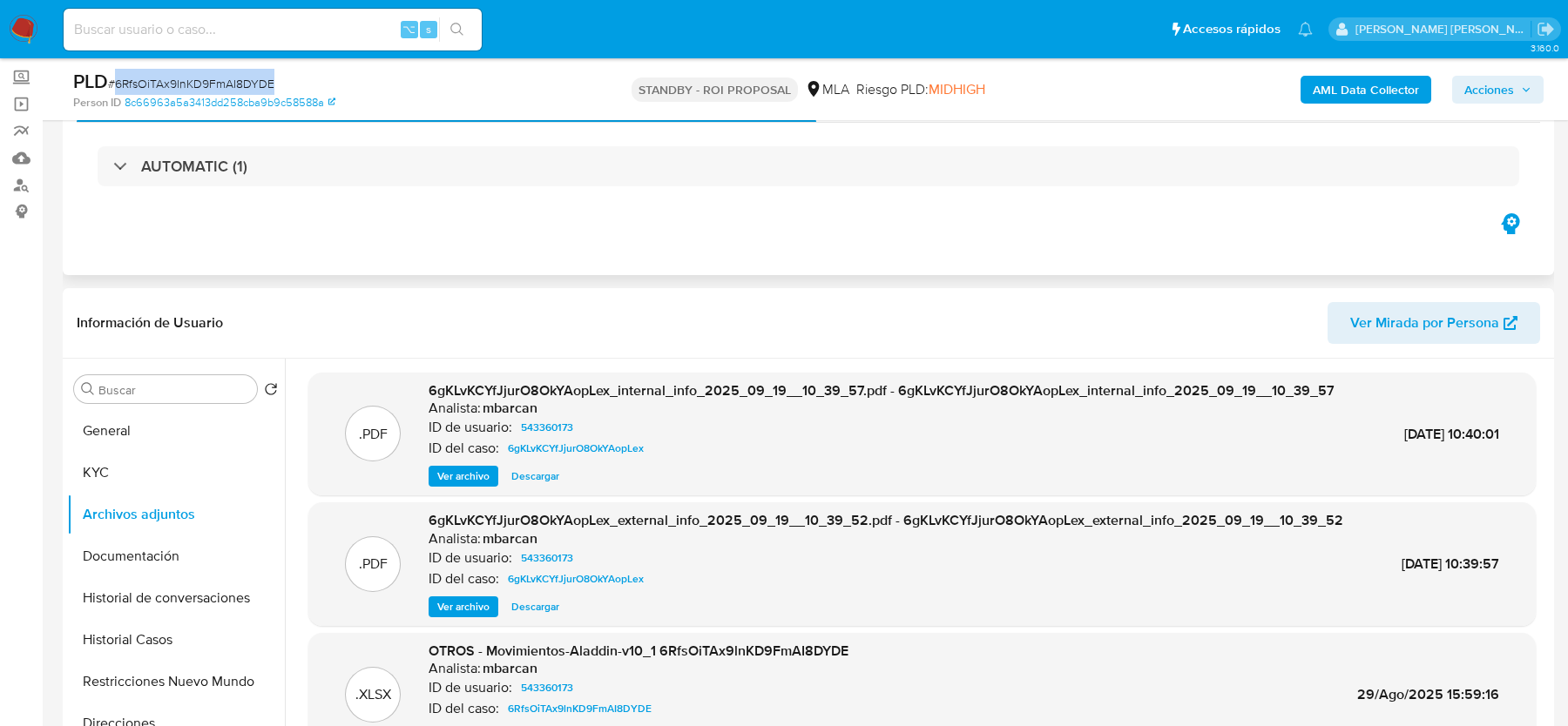
scroll to position [148, 0]
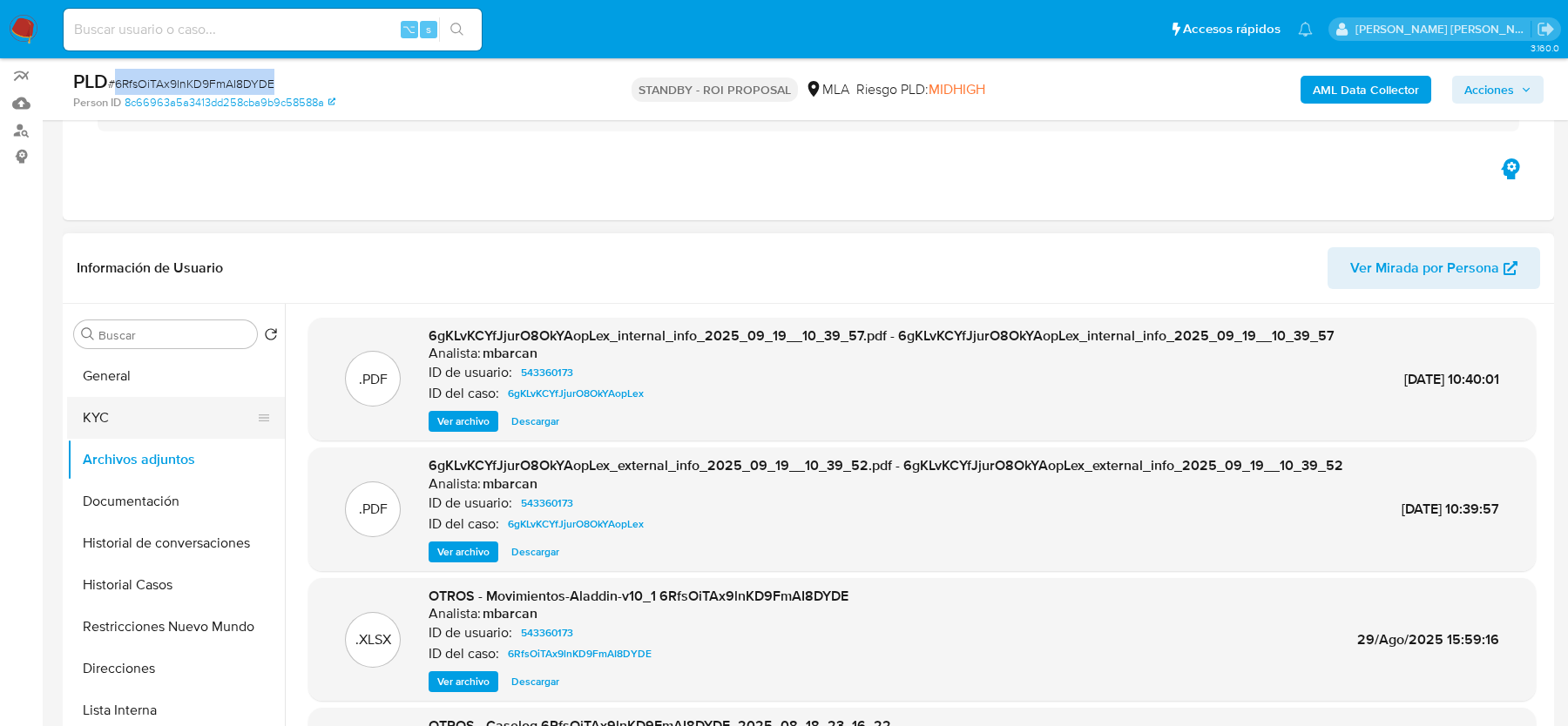
click at [146, 413] on button "KYC" at bounding box center [169, 418] width 204 height 42
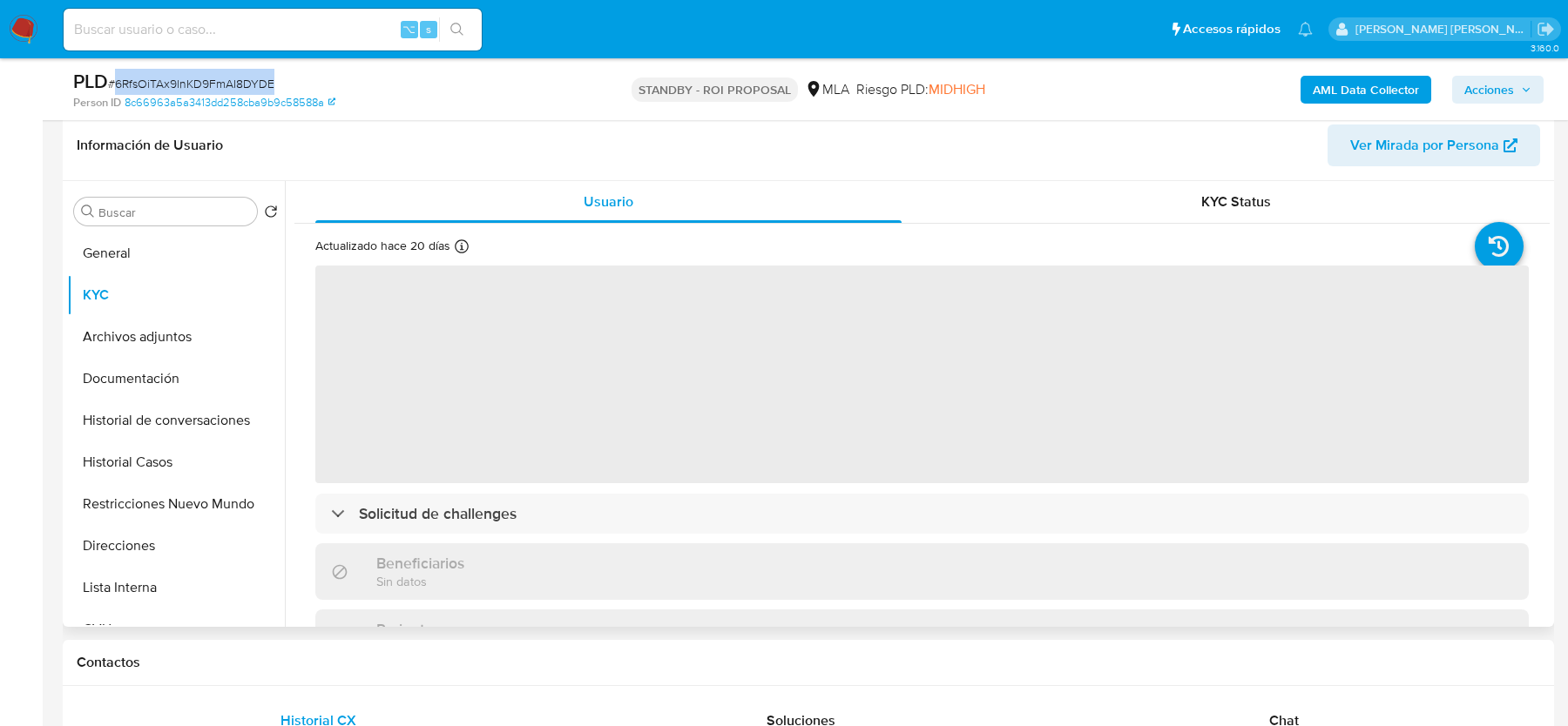
scroll to position [286, 0]
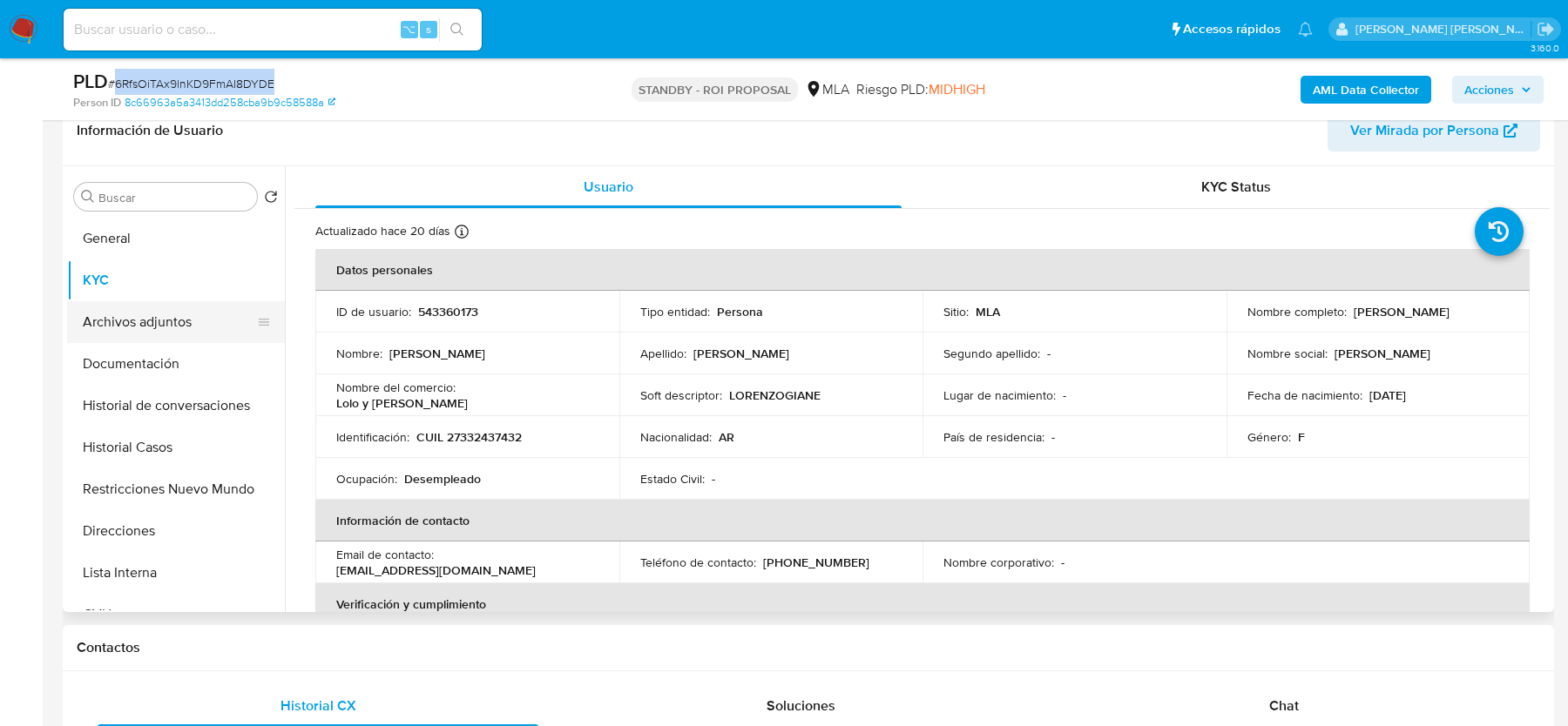
click at [157, 320] on button "Archivos adjuntos" at bounding box center [169, 322] width 204 height 42
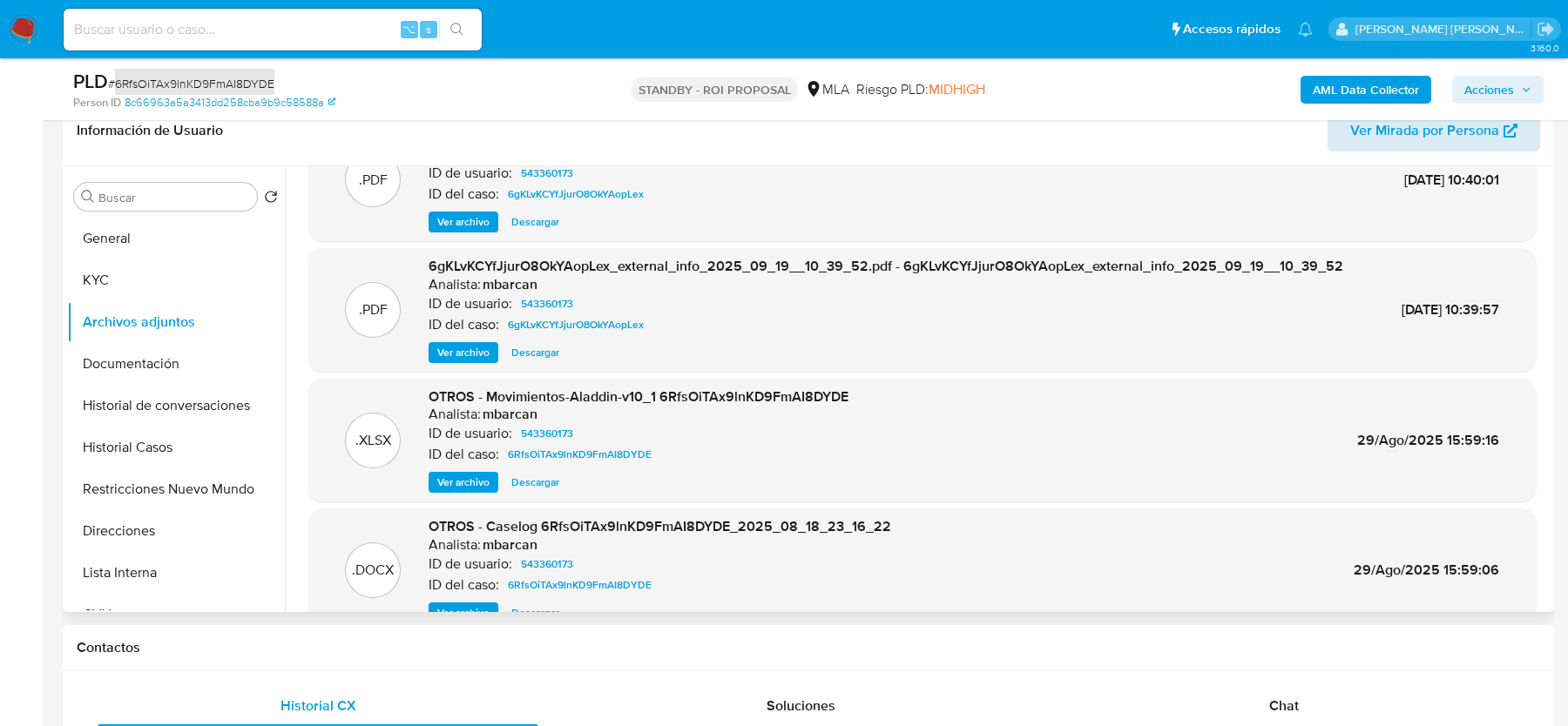
scroll to position [85, 0]
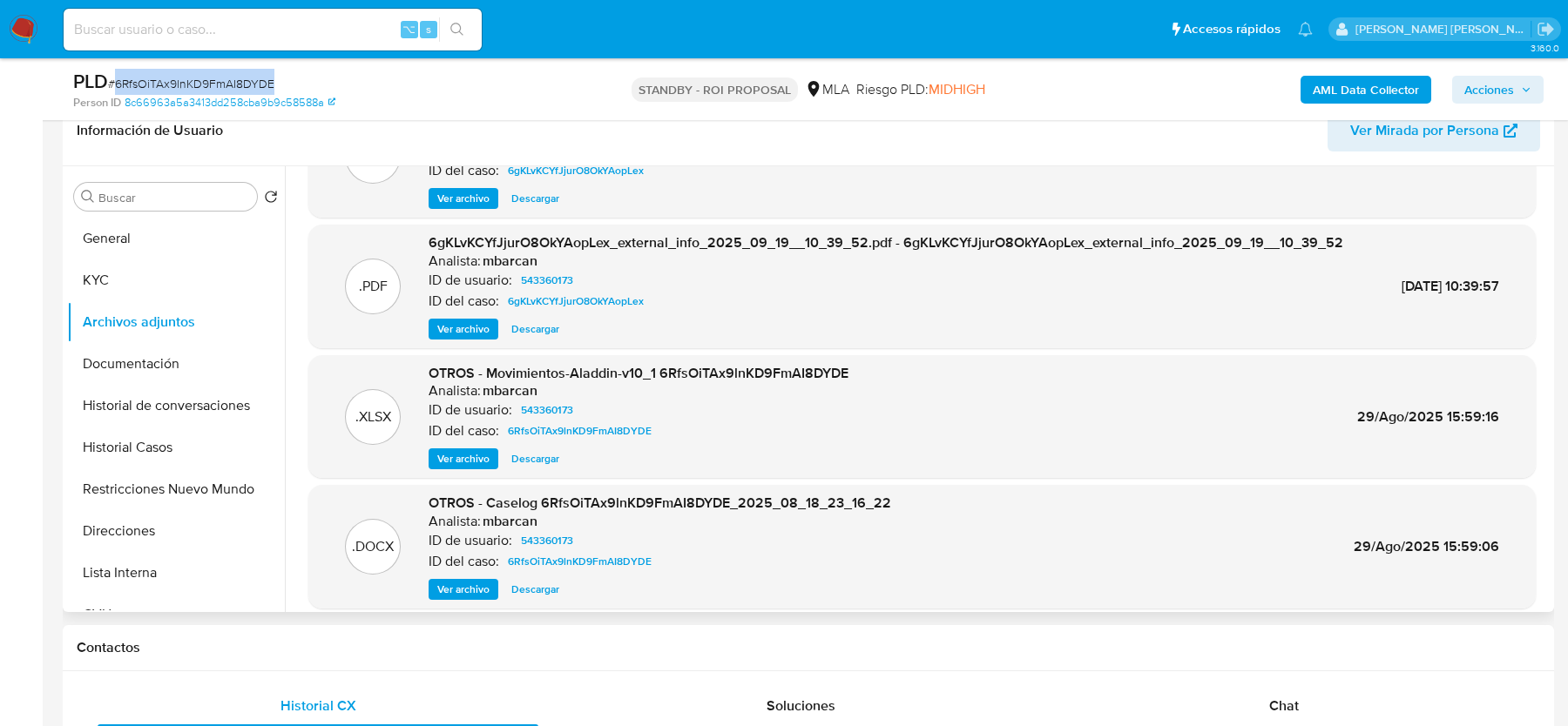
click at [453, 598] on span "Ver archivo" at bounding box center [463, 590] width 53 height 18
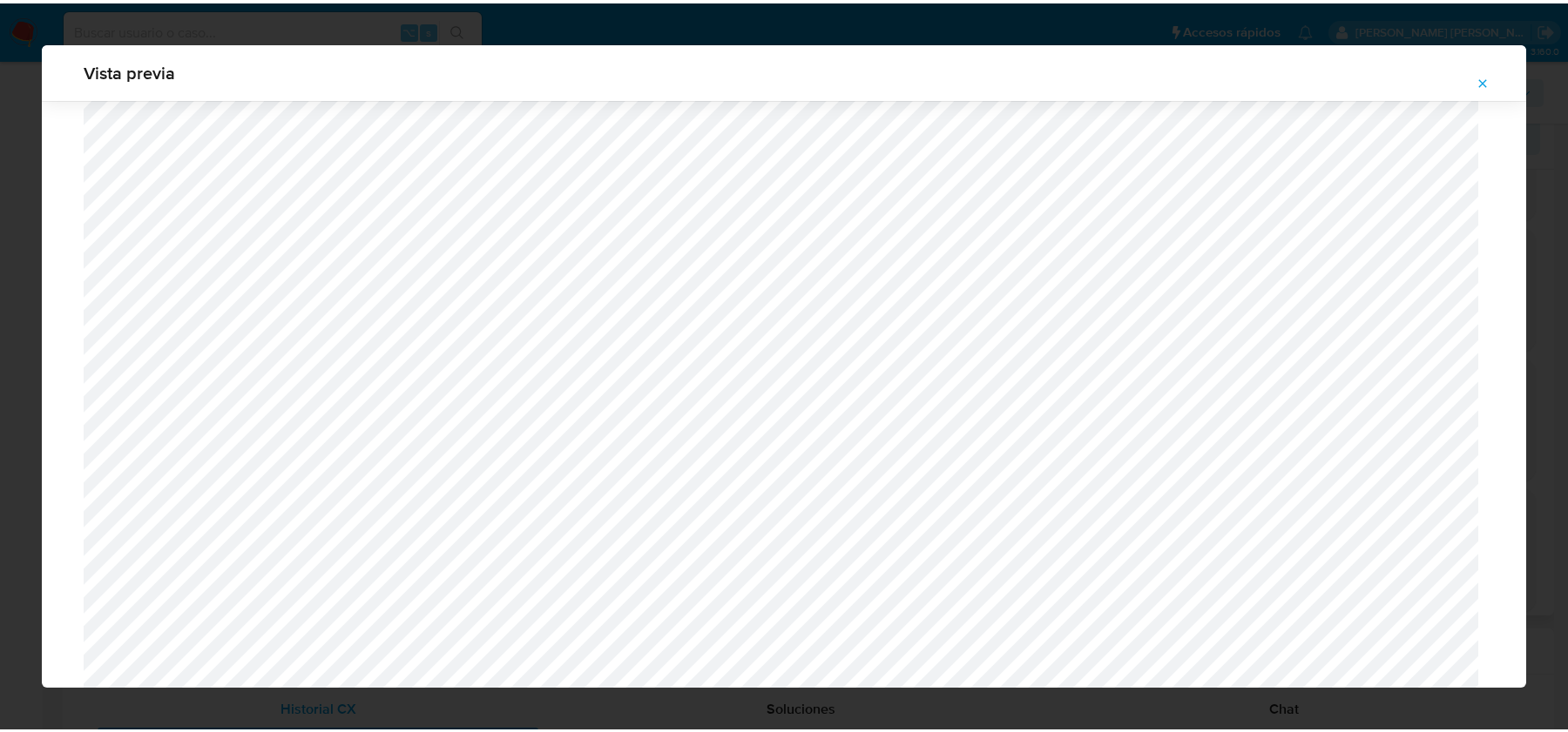
scroll to position [1712, 0]
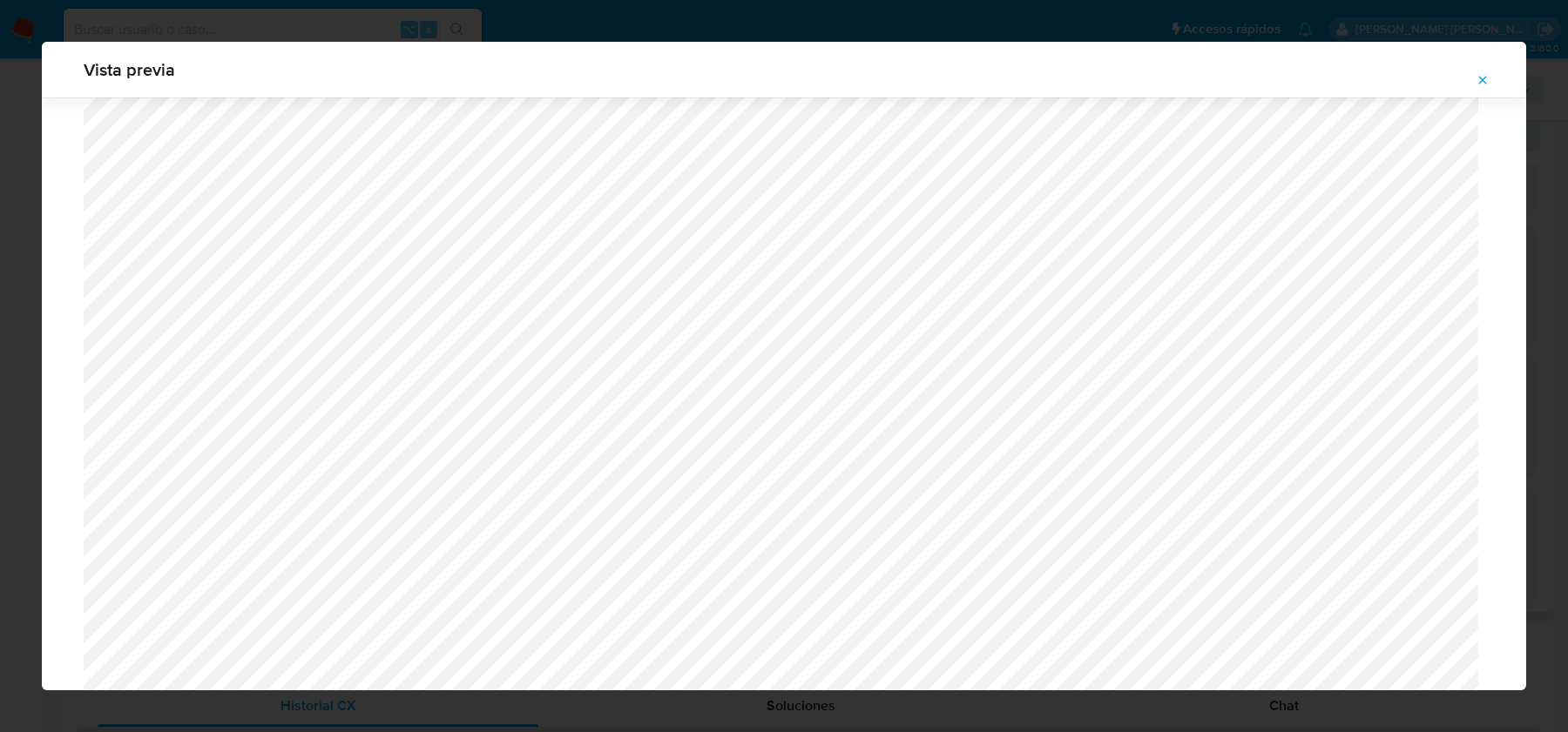
click at [1490, 81] on button "Attachment preview" at bounding box center [1483, 80] width 39 height 28
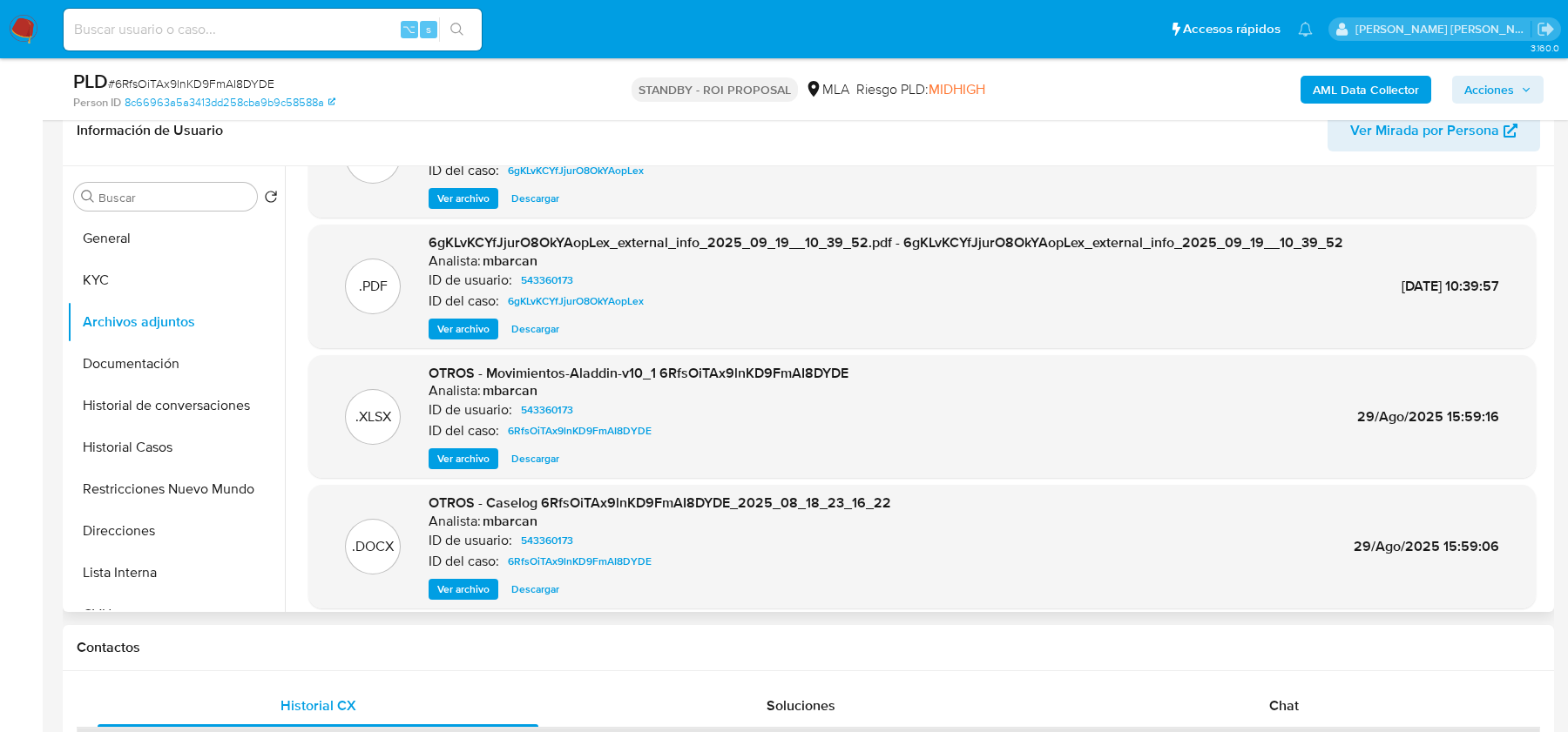
scroll to position [0, 0]
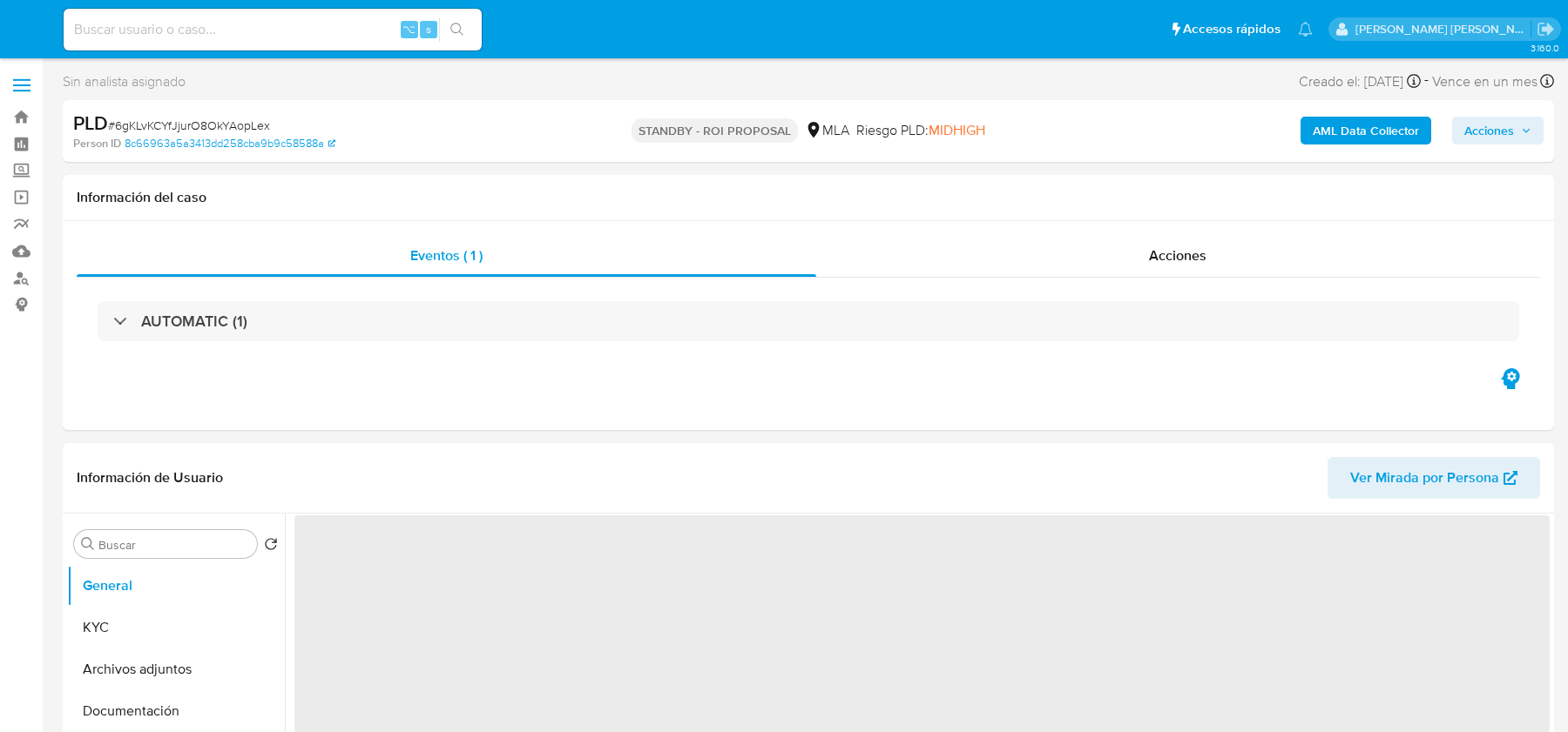
select select "10"
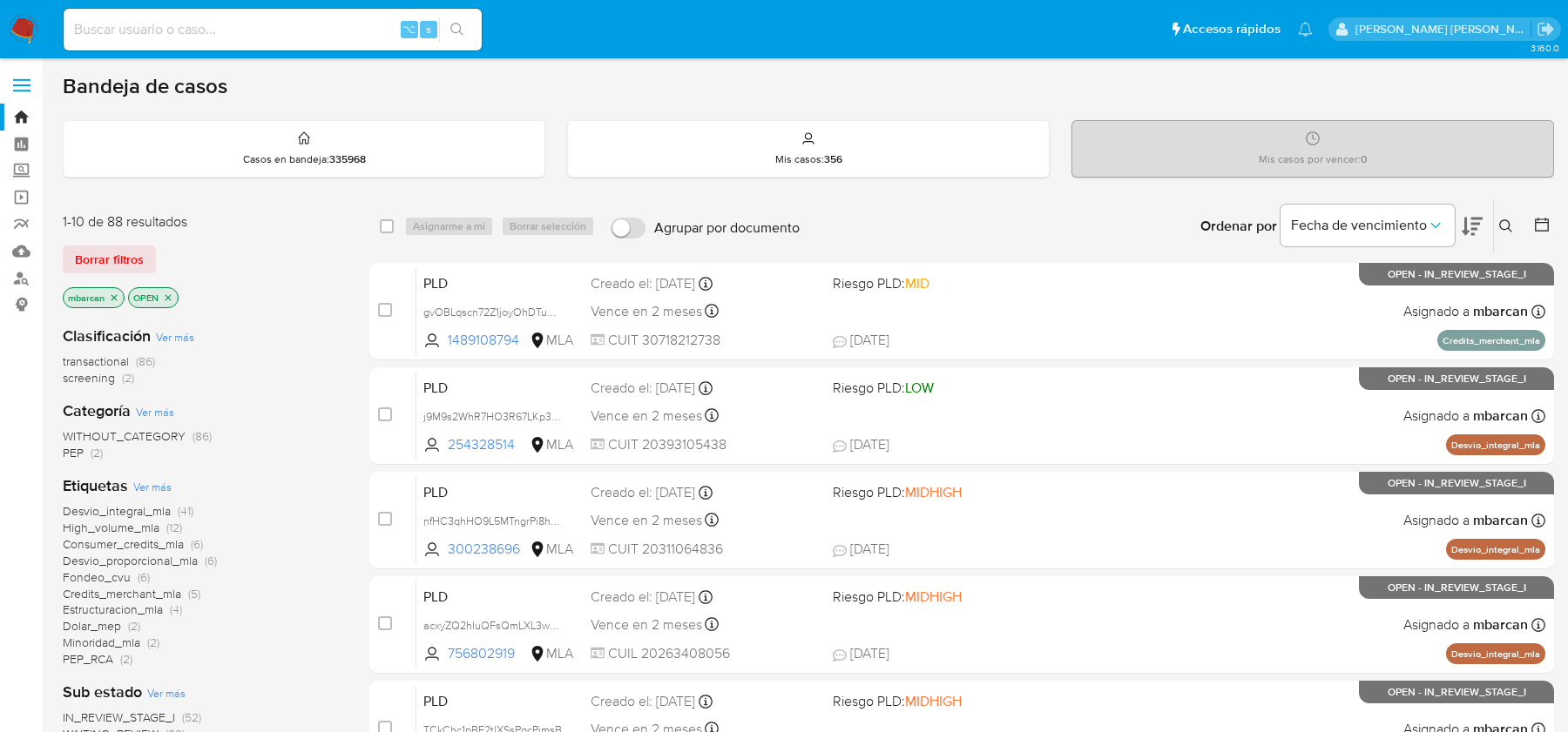
click at [320, 25] on input at bounding box center [272, 29] width 418 height 23
paste input "QZTY5NYhgdCn6C4RRZ321gjd"
type input "QZTY5NYhgdCn6C4RRZ321gjd"
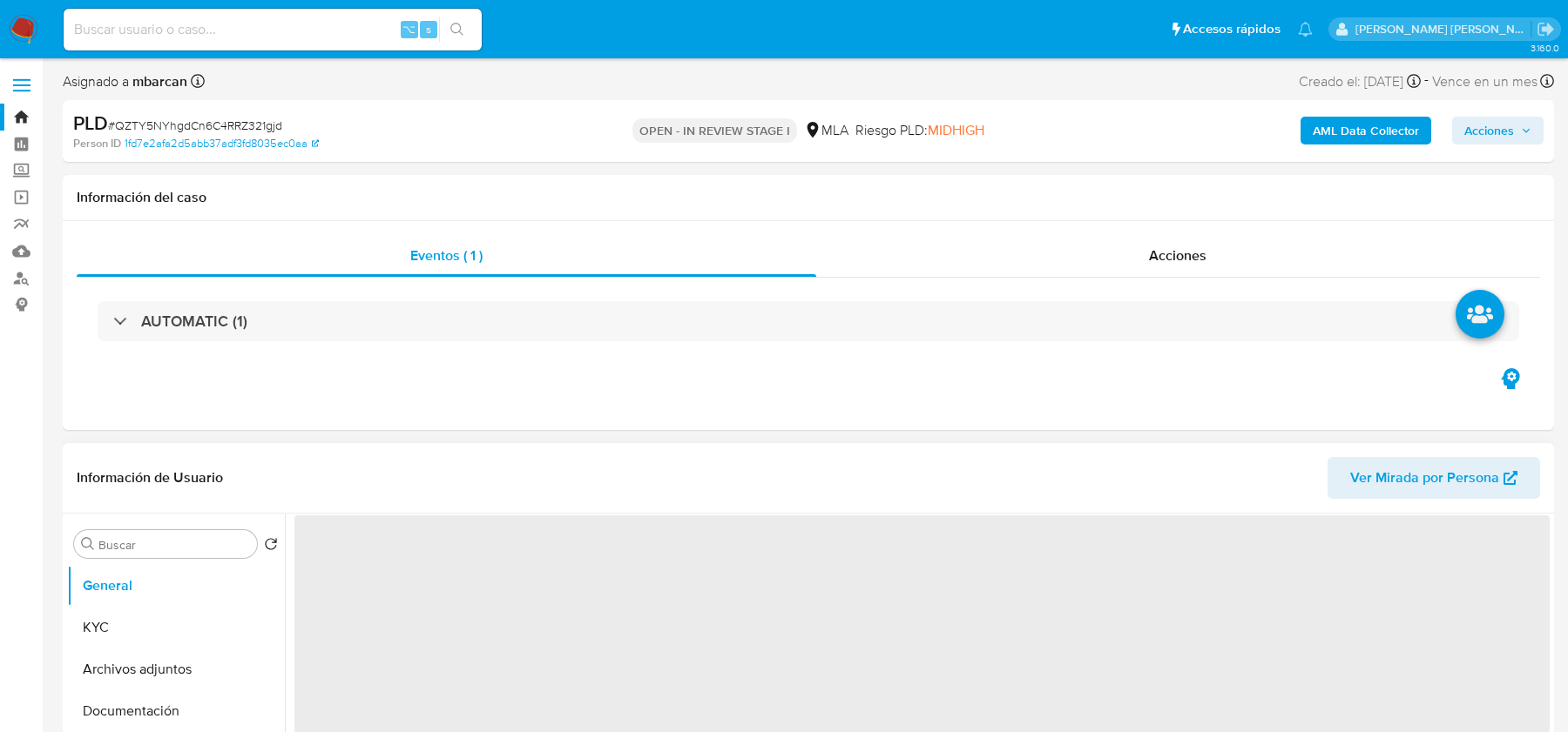
select select "10"
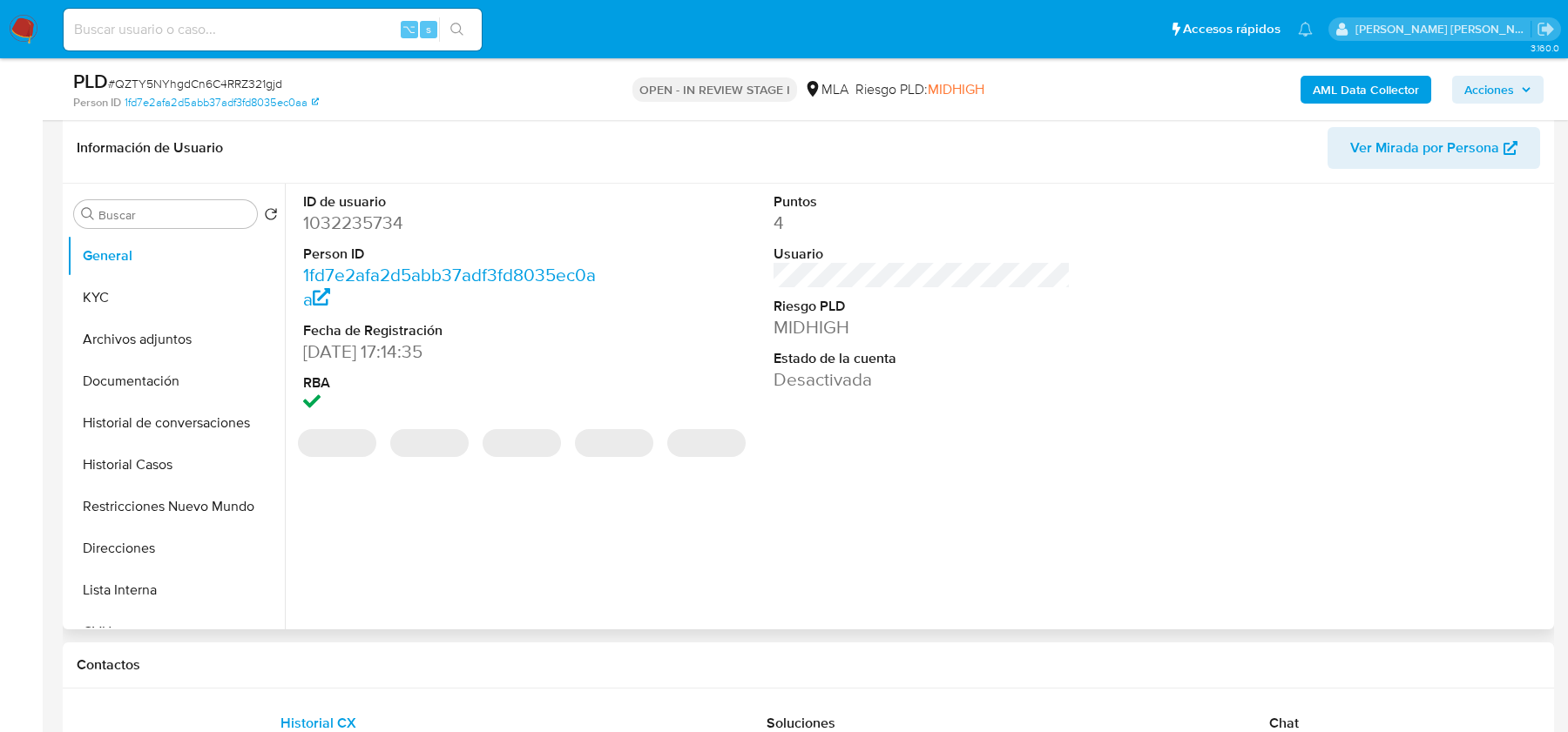
scroll to position [272, 0]
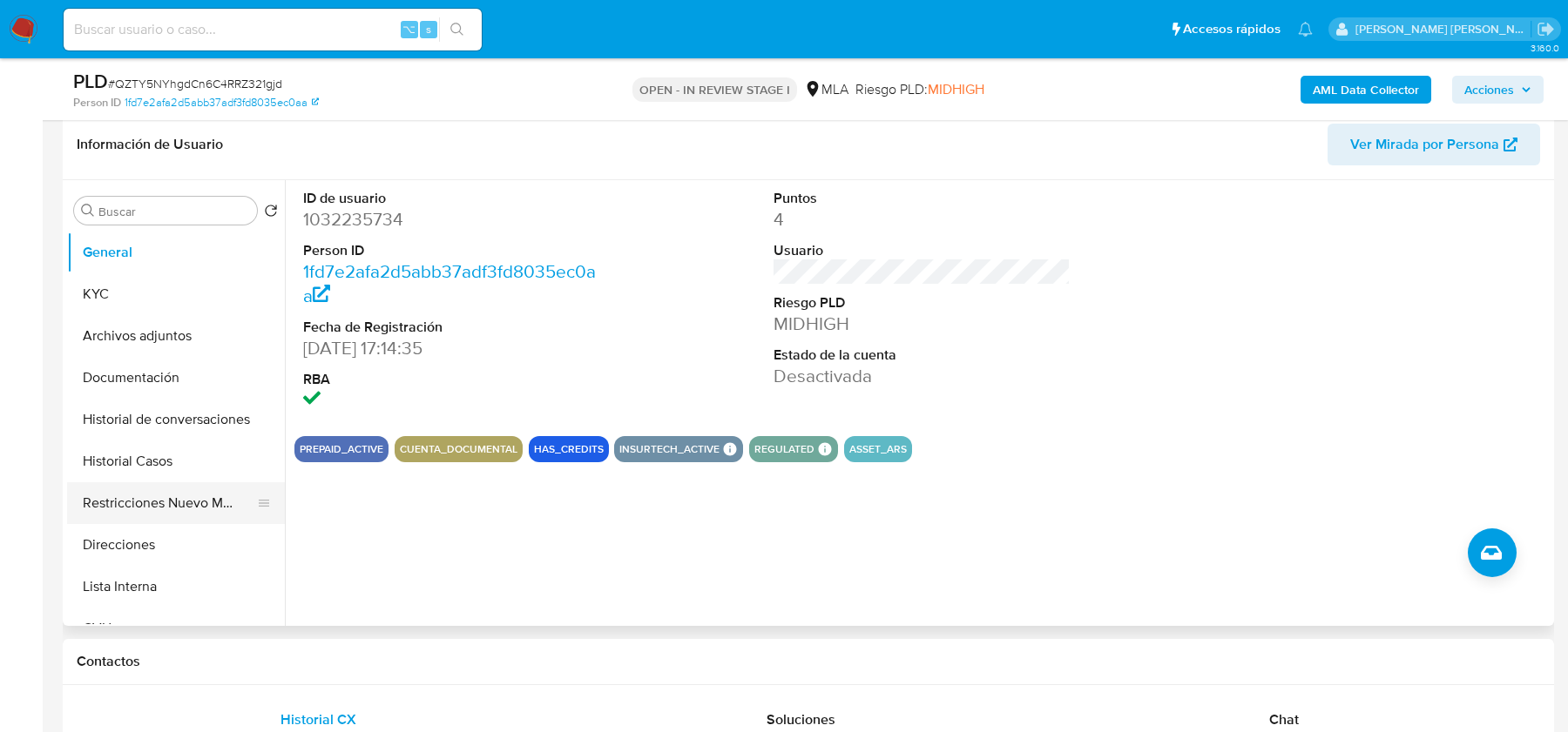
click at [128, 484] on button "Restricciones Nuevo Mundo" at bounding box center [169, 504] width 204 height 42
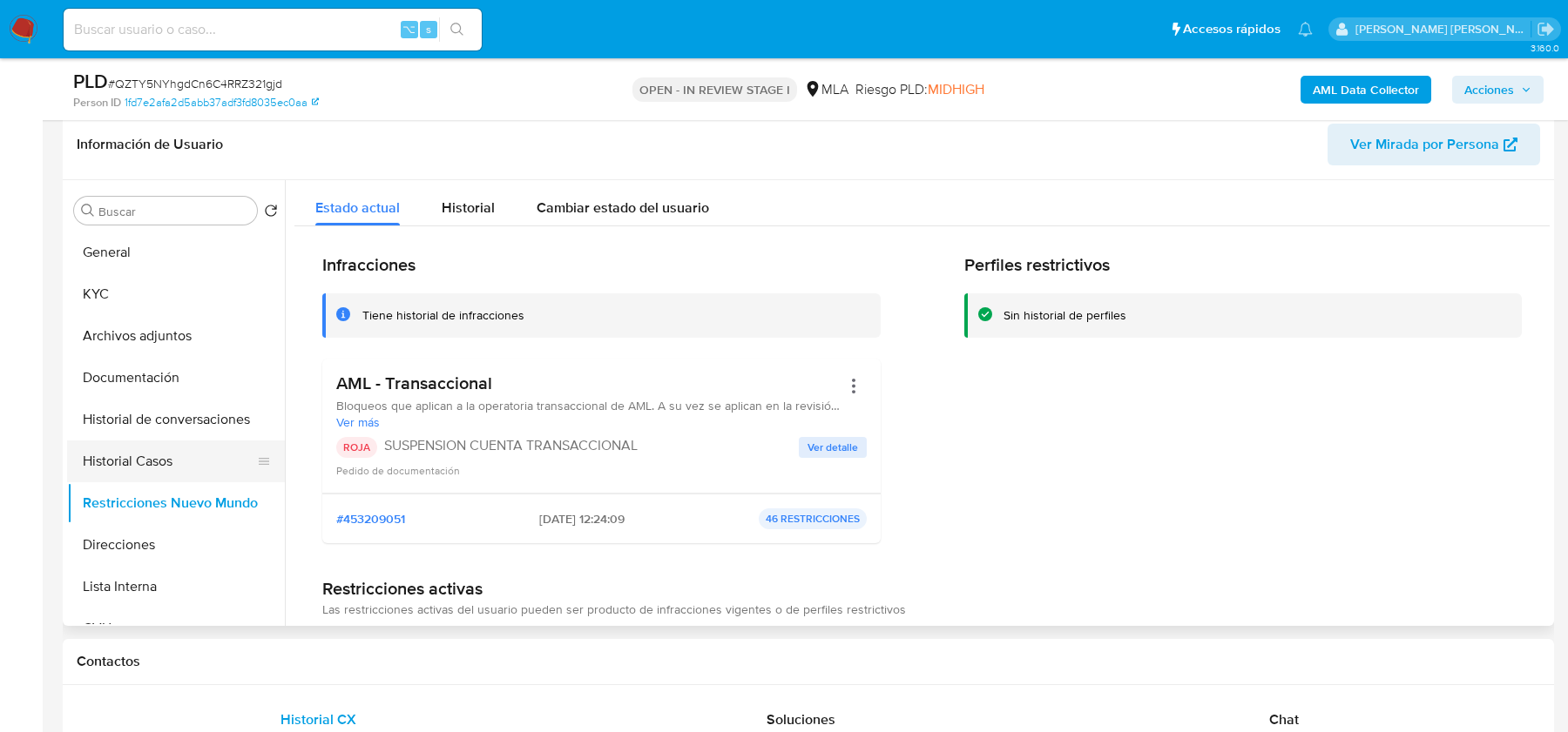
click at [130, 448] on button "Historial Casos" at bounding box center [169, 462] width 204 height 42
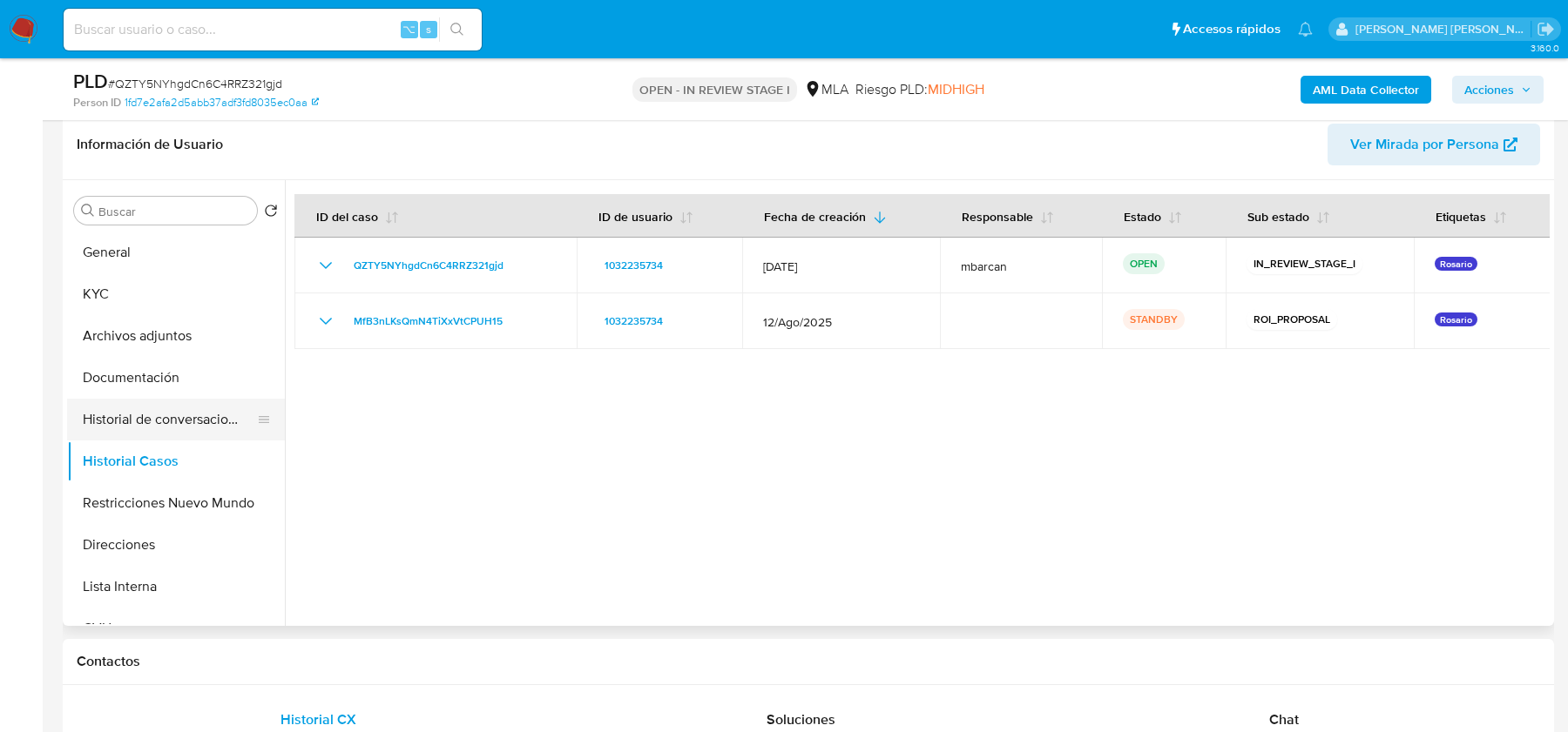
click at [155, 408] on button "Historial de conversaciones" at bounding box center [169, 420] width 204 height 42
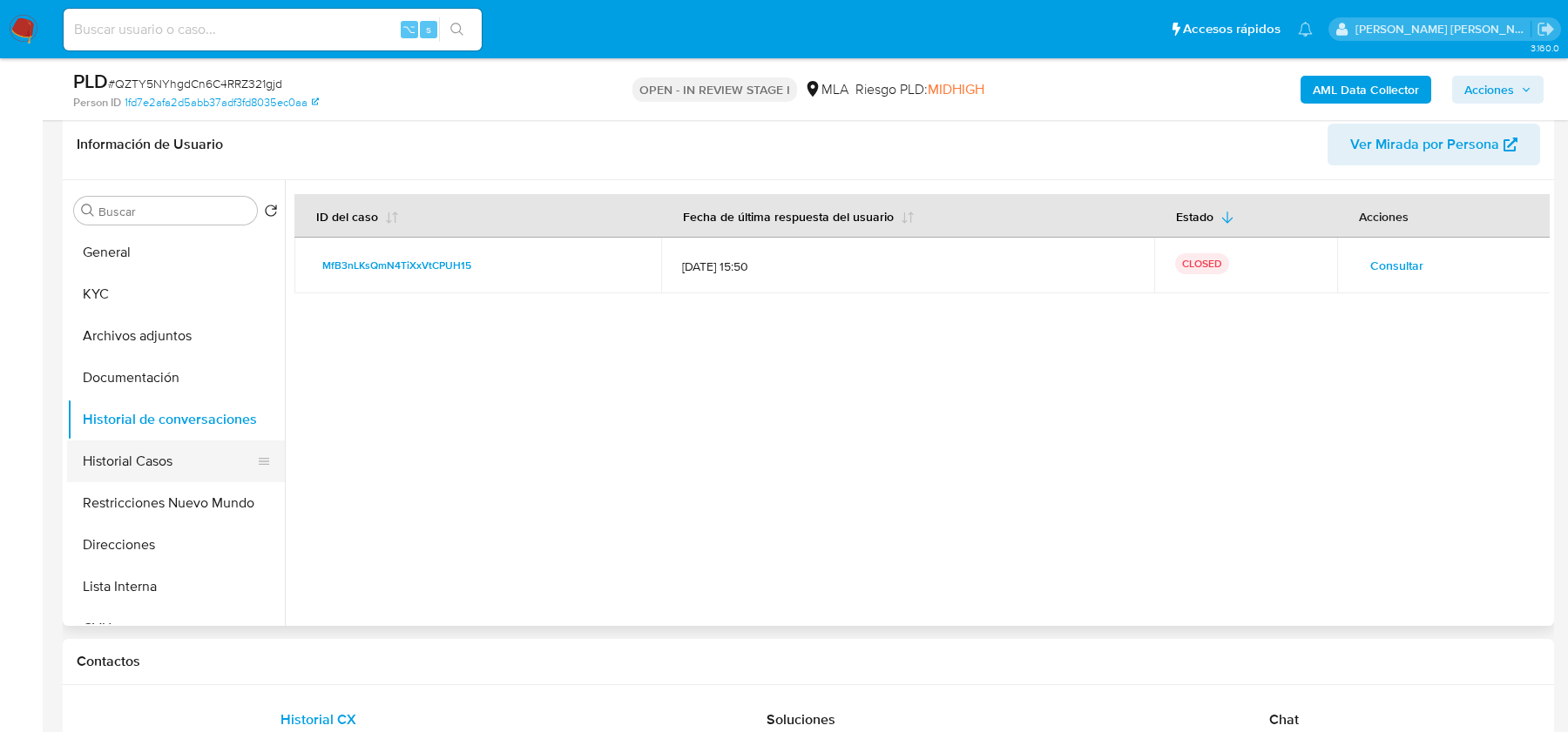
click at [131, 452] on button "Historial Casos" at bounding box center [169, 462] width 204 height 42
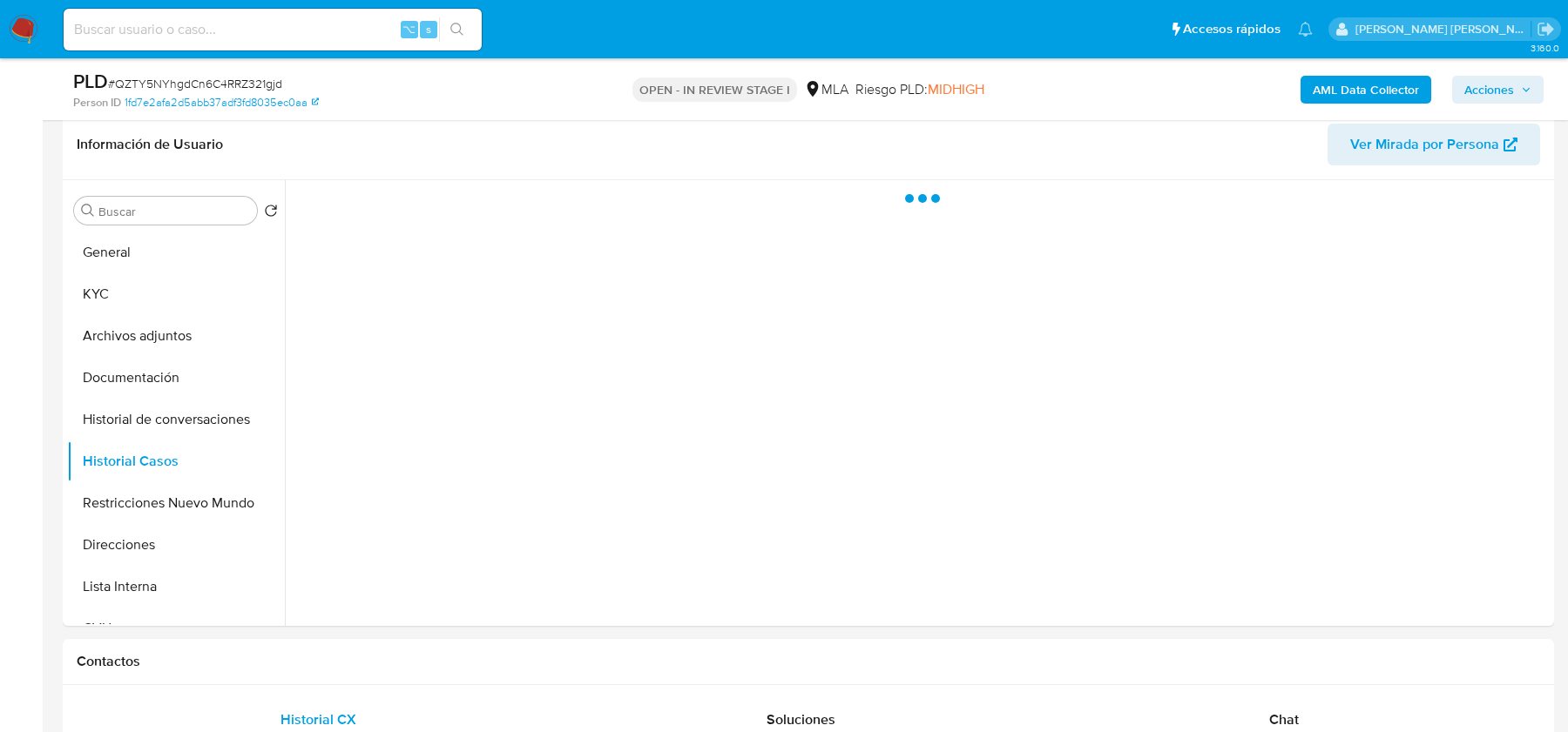
click at [236, 87] on span "# QZTY5NYhgdCn6C4RRZ321gjd" at bounding box center [195, 83] width 174 height 18
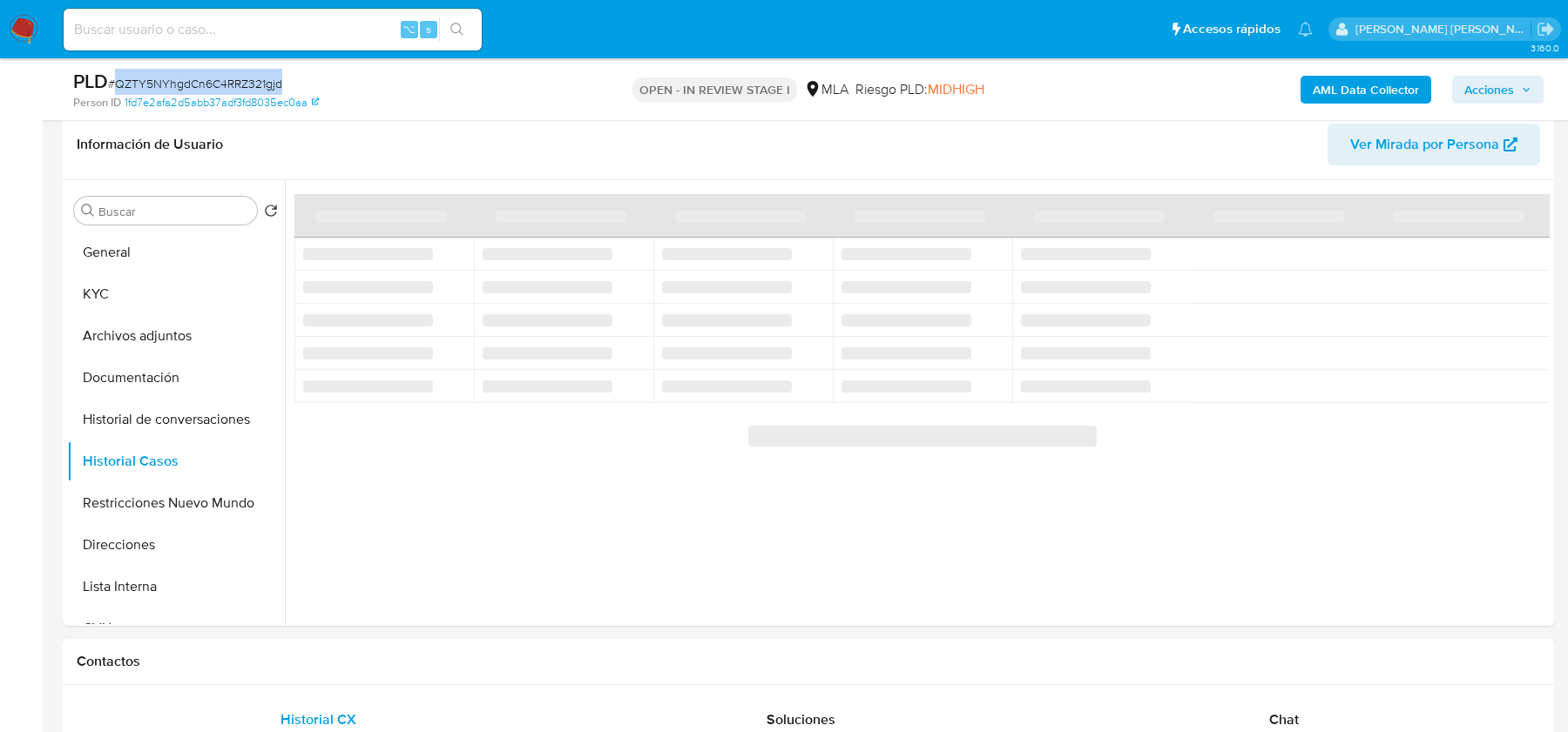
copy span "QZTY5NYhgdCn6C4RRZ321gjd"
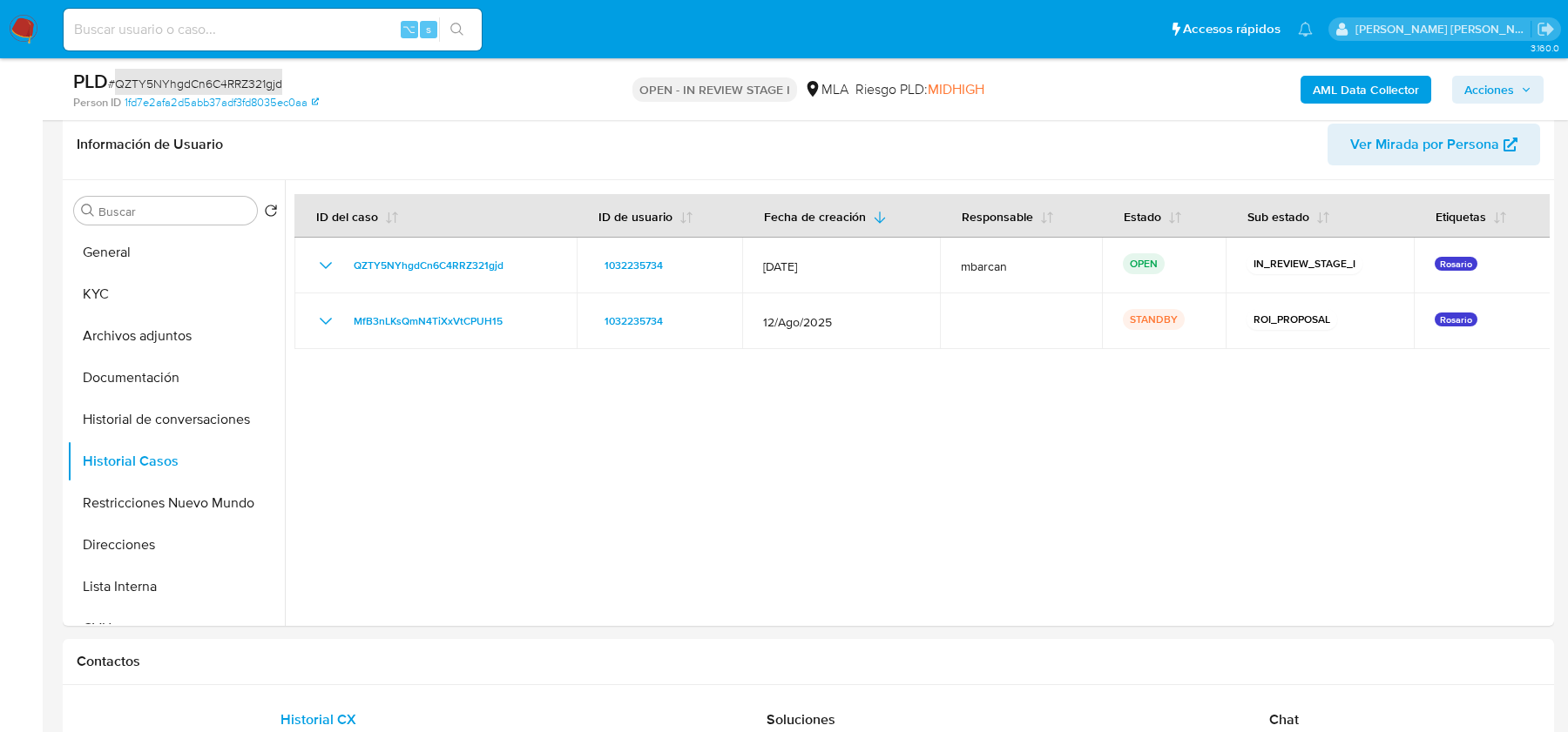
copy span "QZTY5NYhgdCn6C4RRZ321gjd"
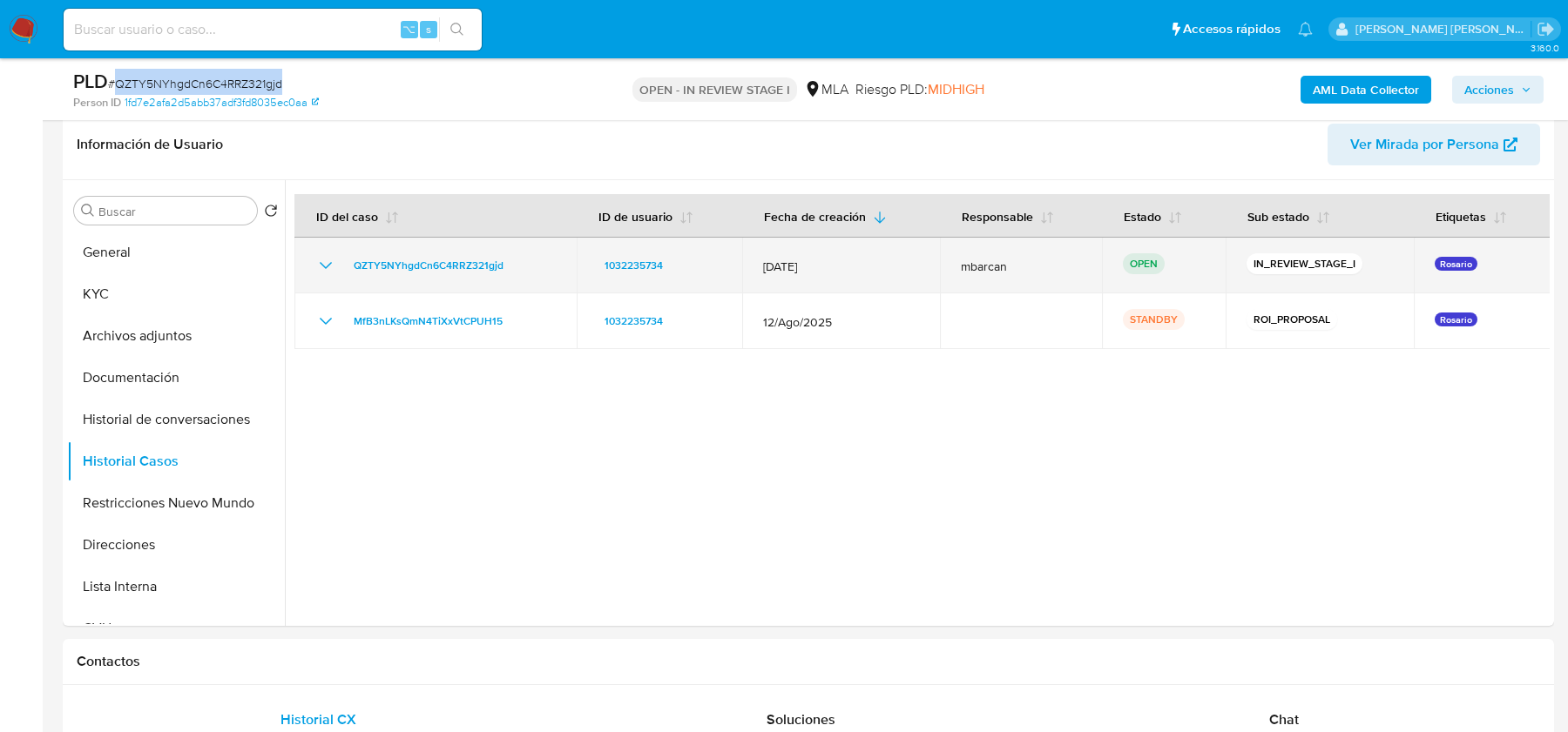
click at [520, 244] on td "QZTY5NYhgdCn6C4RRZ321gjd" at bounding box center [435, 265] width 282 height 56
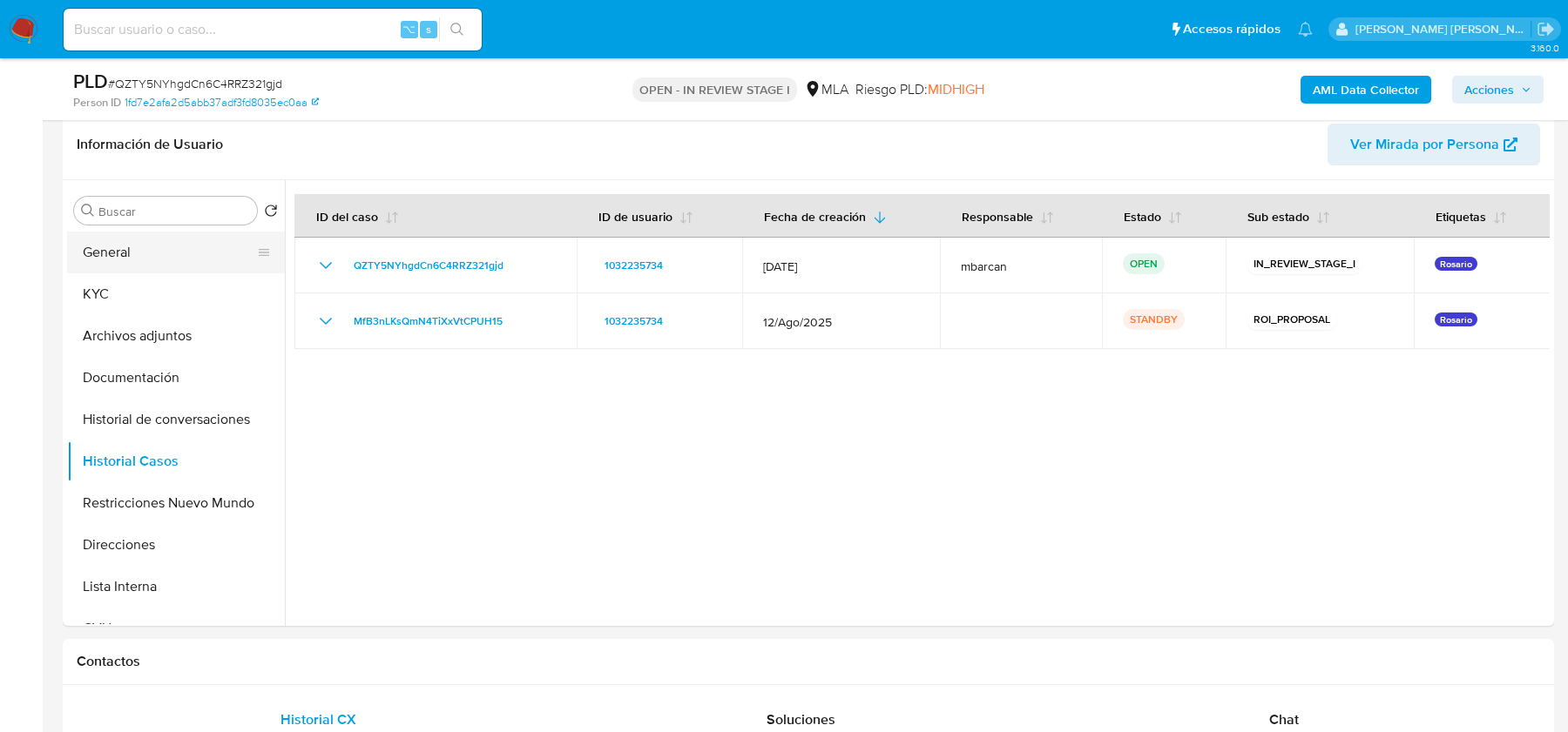
click at [149, 264] on button "General" at bounding box center [169, 252] width 204 height 42
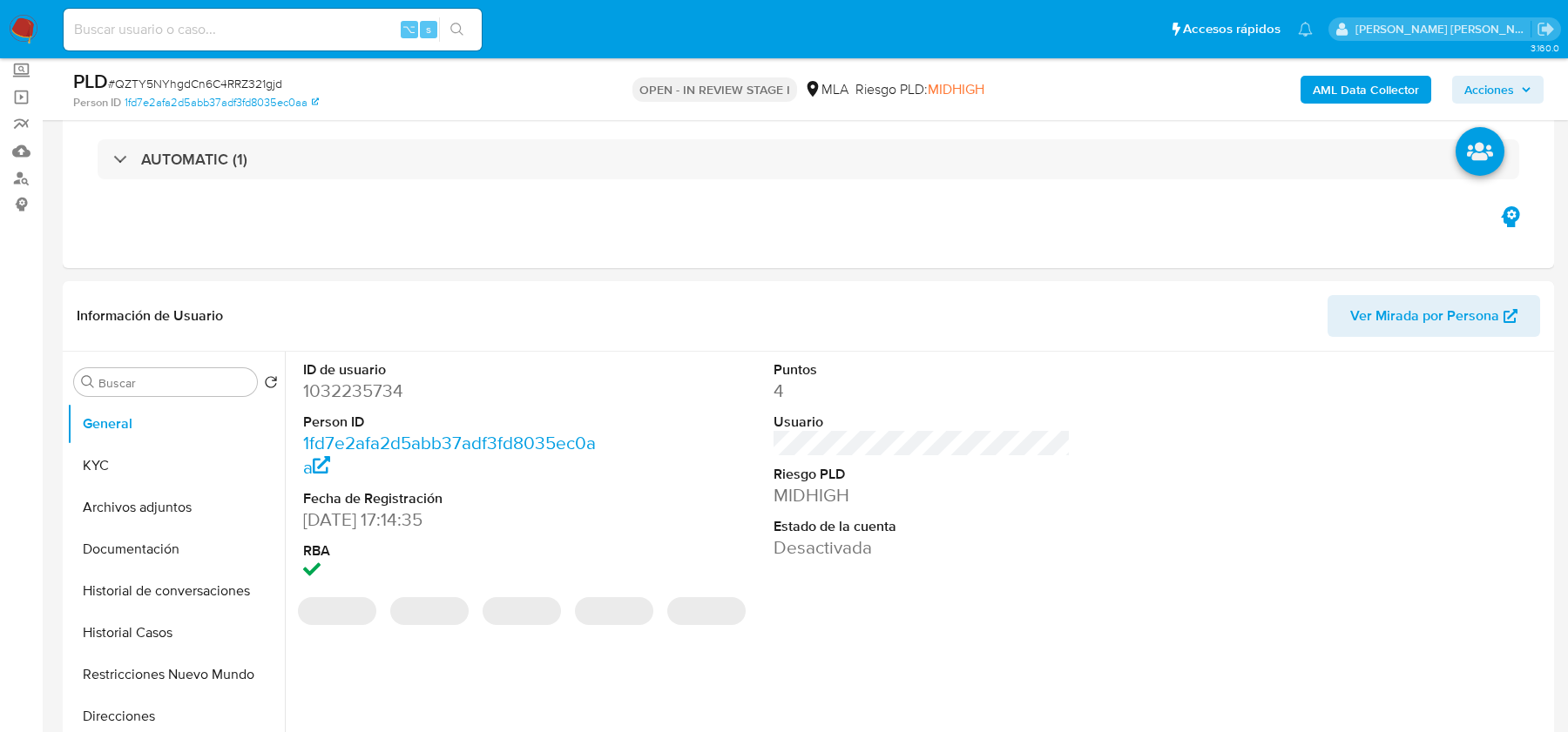
scroll to position [0, 0]
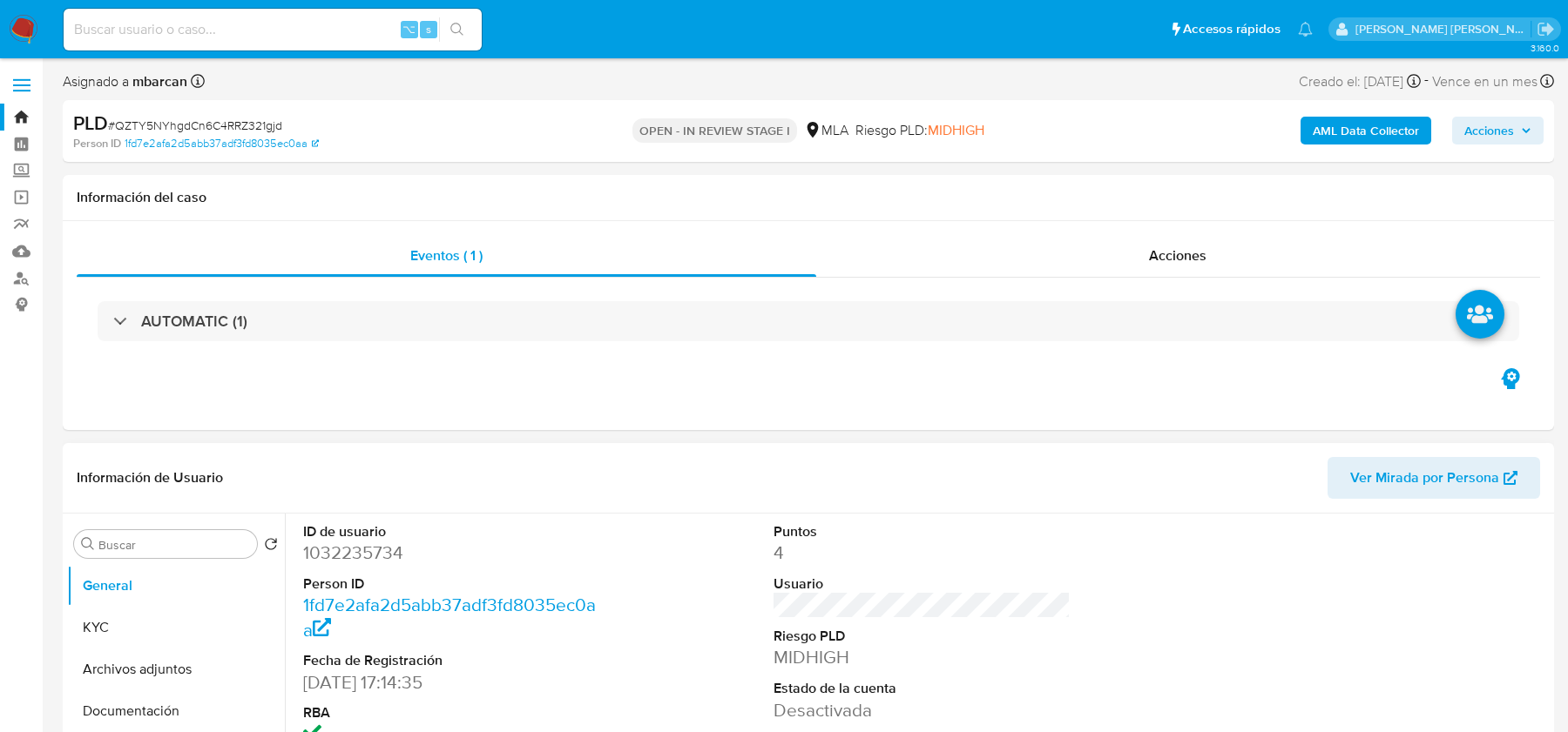
click at [336, 559] on dd "1032235734" at bounding box center [451, 552] width 296 height 25
copy dd "1032235734"
click at [1366, 127] on b "AML Data Collector" at bounding box center [1365, 130] width 106 height 28
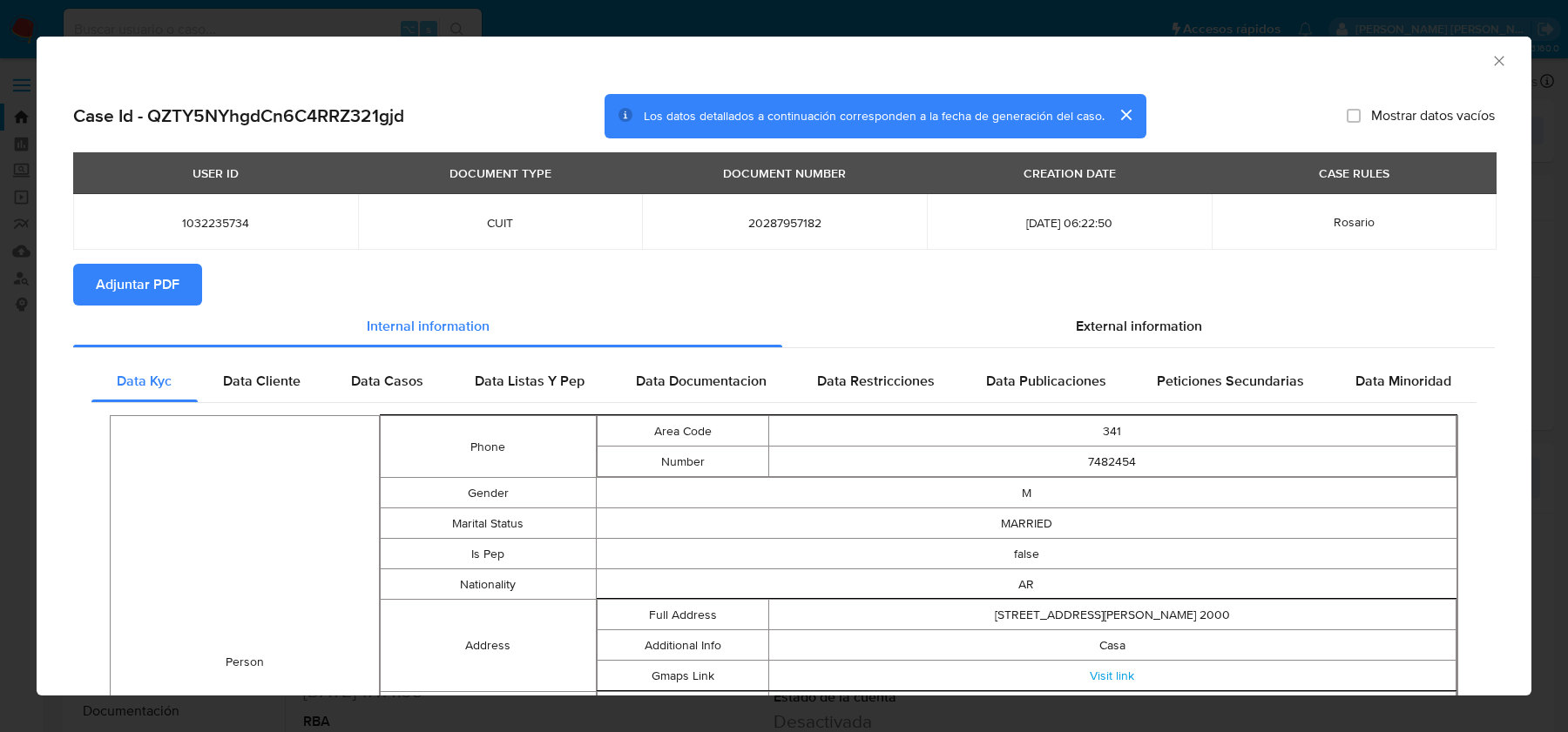
click at [295, 113] on h2 "Case Id - QZTY5NYhgdCn6C4RRZ321gjd" at bounding box center [238, 115] width 331 height 23
copy h2 "QZTY5NYhgdCn6C4RRZ321gjd"
click at [1143, 286] on section "Adjuntar PDF" at bounding box center [784, 285] width 1422 height 42
click at [1141, 316] on span "External information" at bounding box center [1139, 326] width 126 height 20
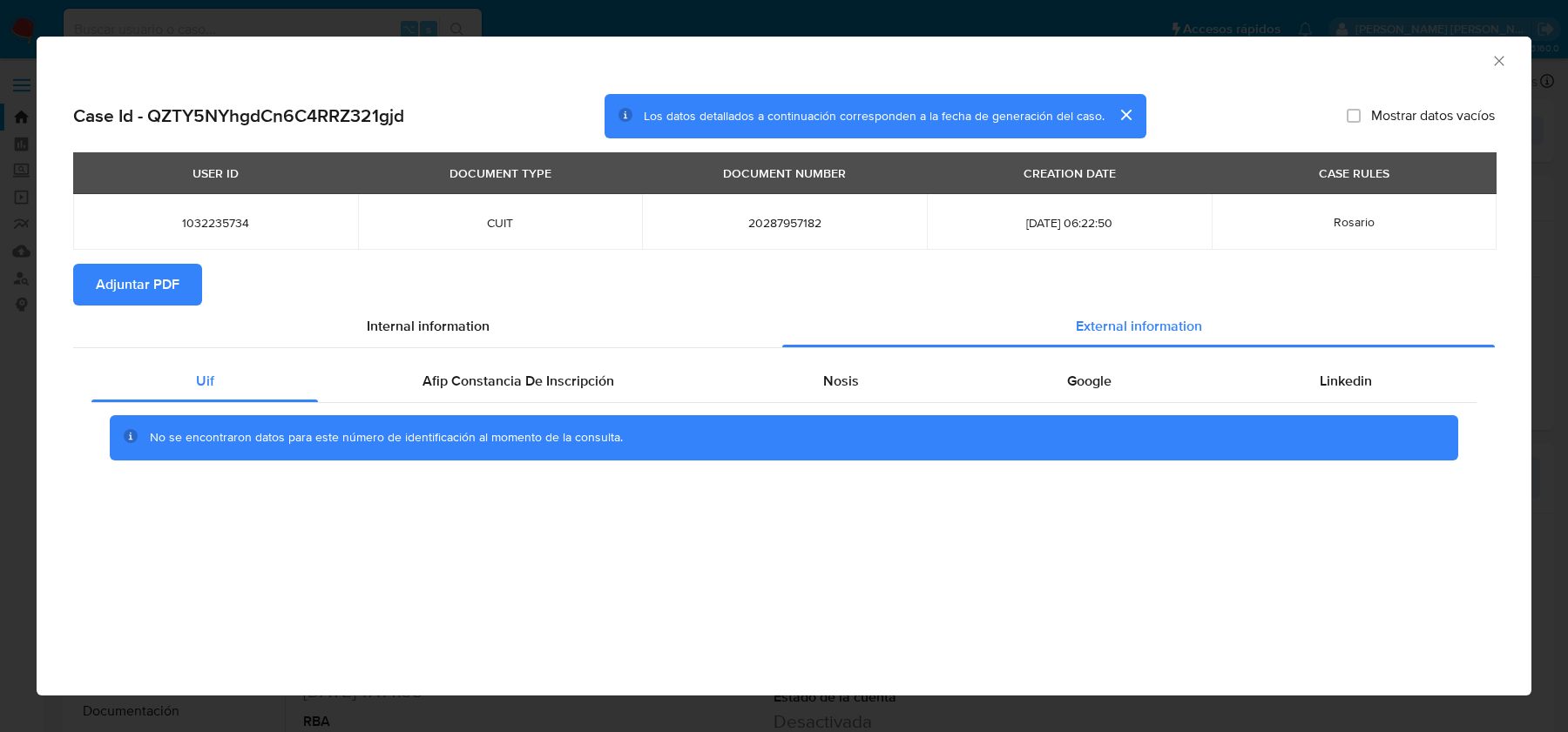
click at [176, 278] on span "Adjuntar PDF" at bounding box center [137, 284] width 83 height 39
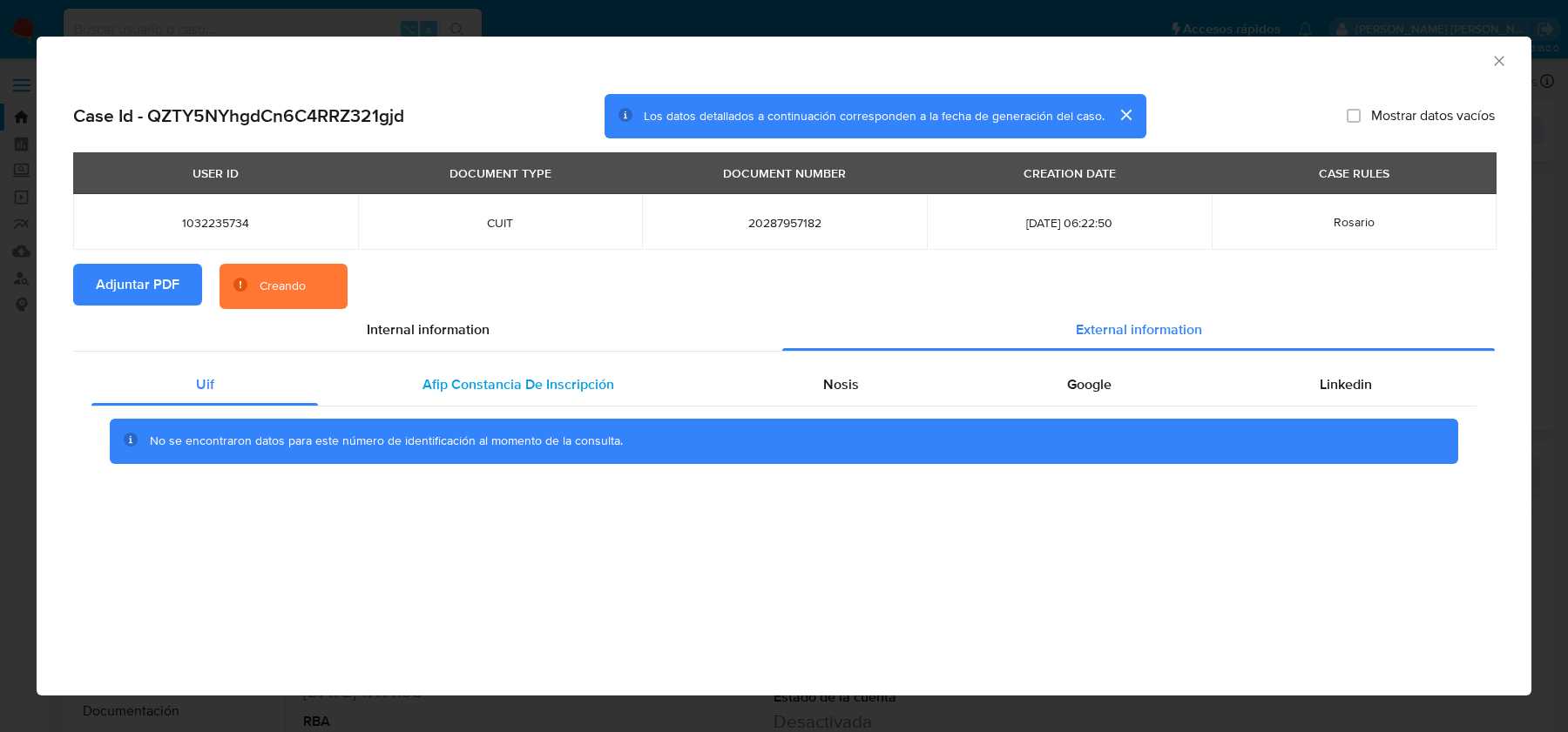
click at [588, 384] on span "Afip Constancia De Inscripción" at bounding box center [518, 384] width 192 height 20
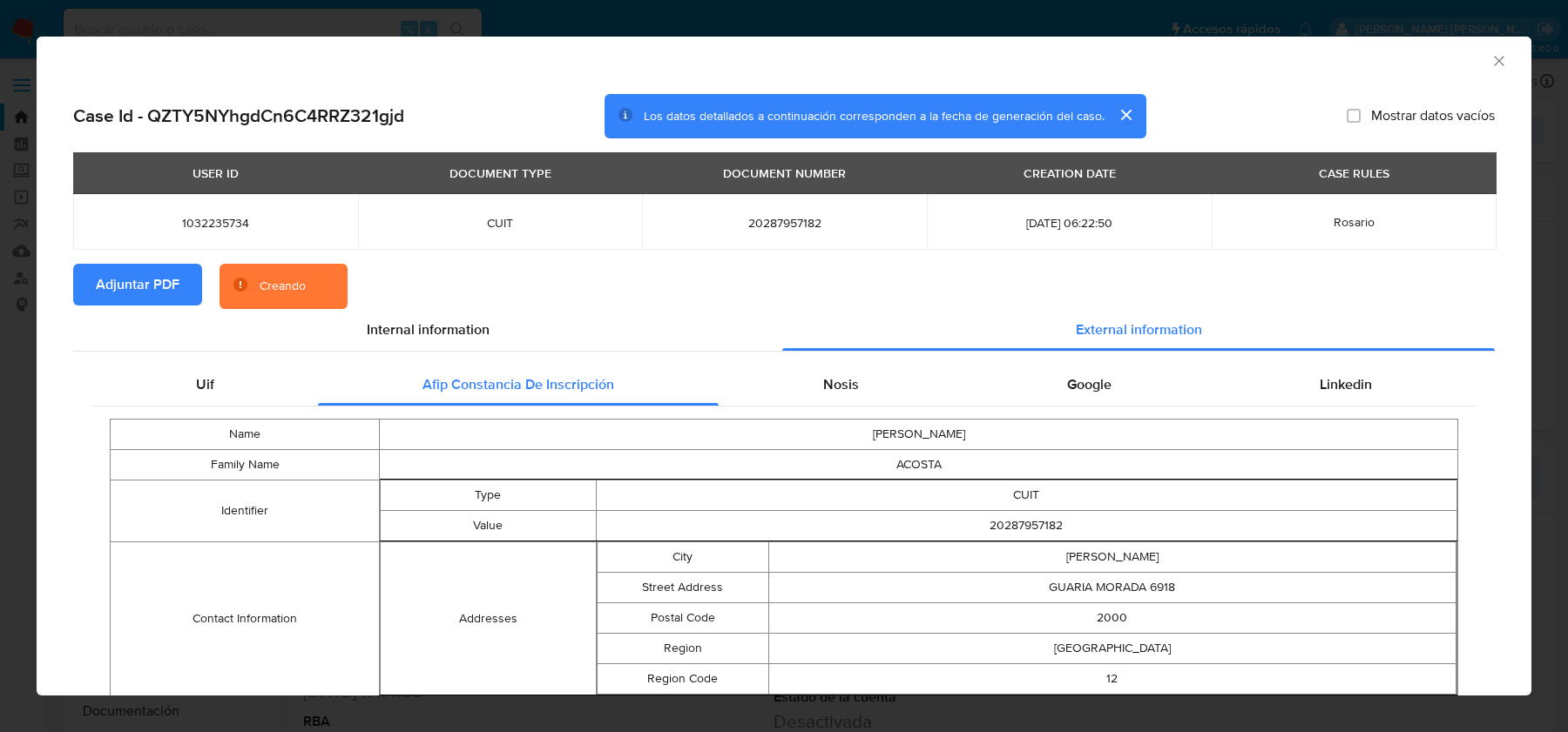
scroll to position [88, 0]
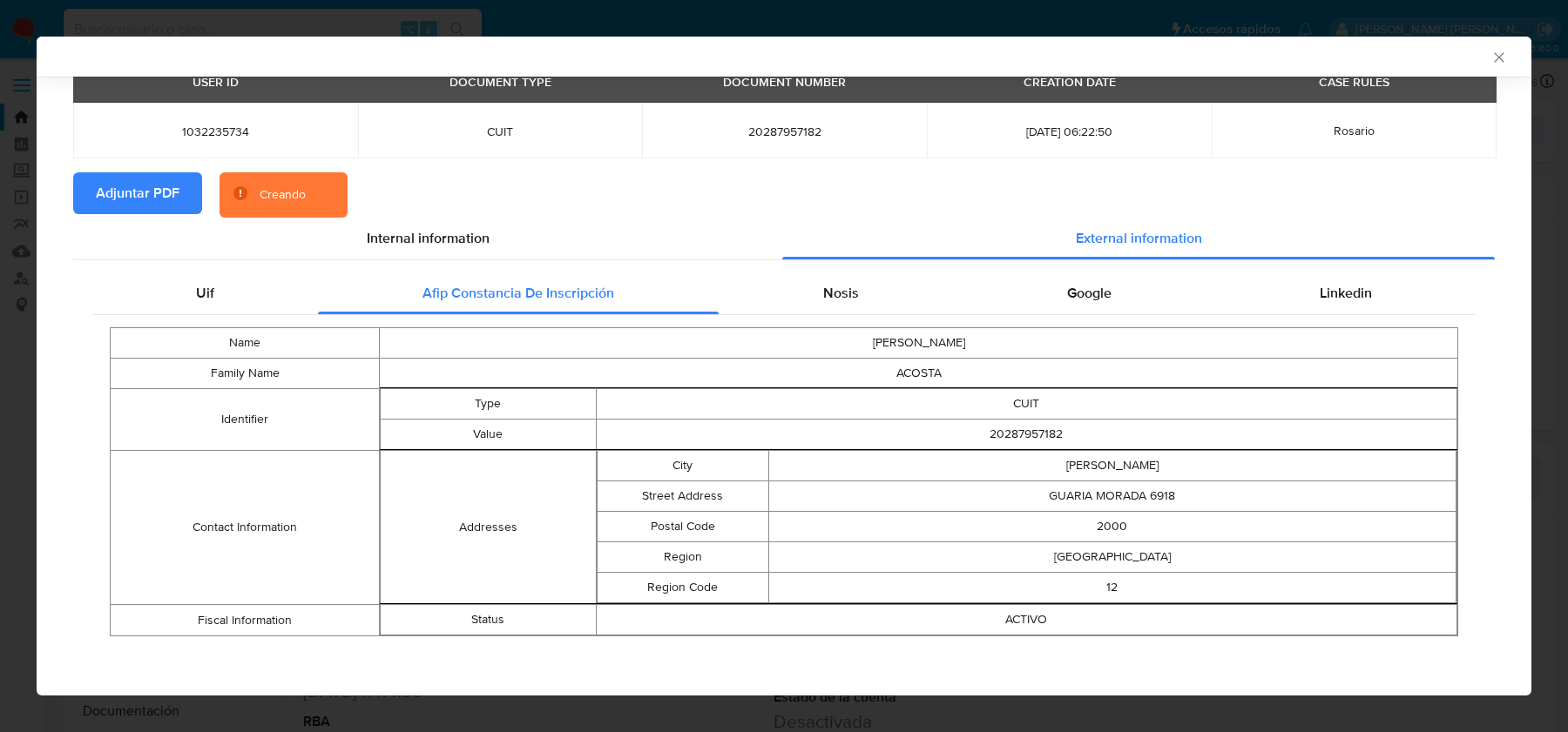
click at [816, 317] on div "Name ALBERTO DAVID Family Name ACOSTA Identifier Type CUIT Value 20287957182 Co…" at bounding box center [784, 482] width 1385 height 334
click at [819, 302] on div "Nosis" at bounding box center [840, 293] width 243 height 42
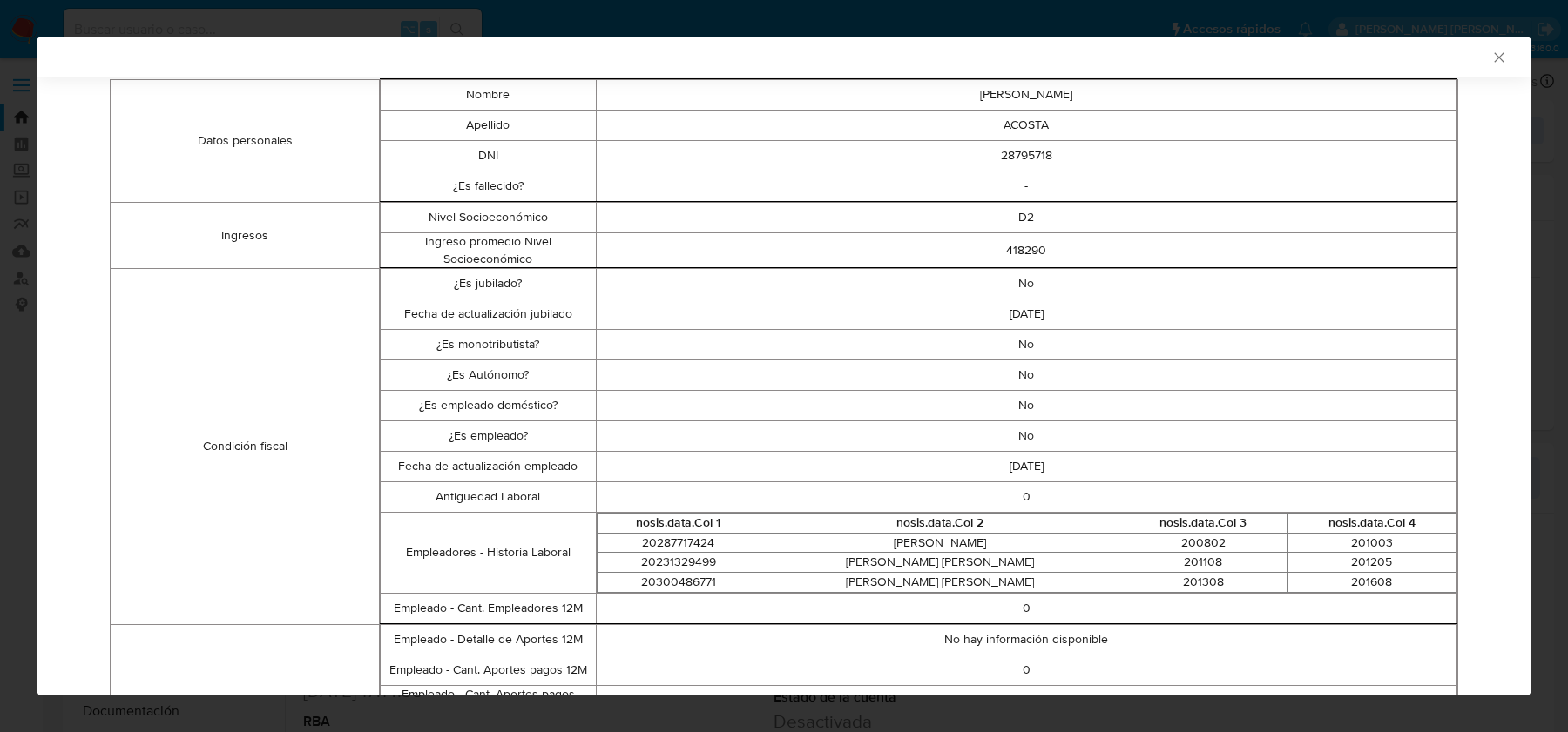
scroll to position [173, 0]
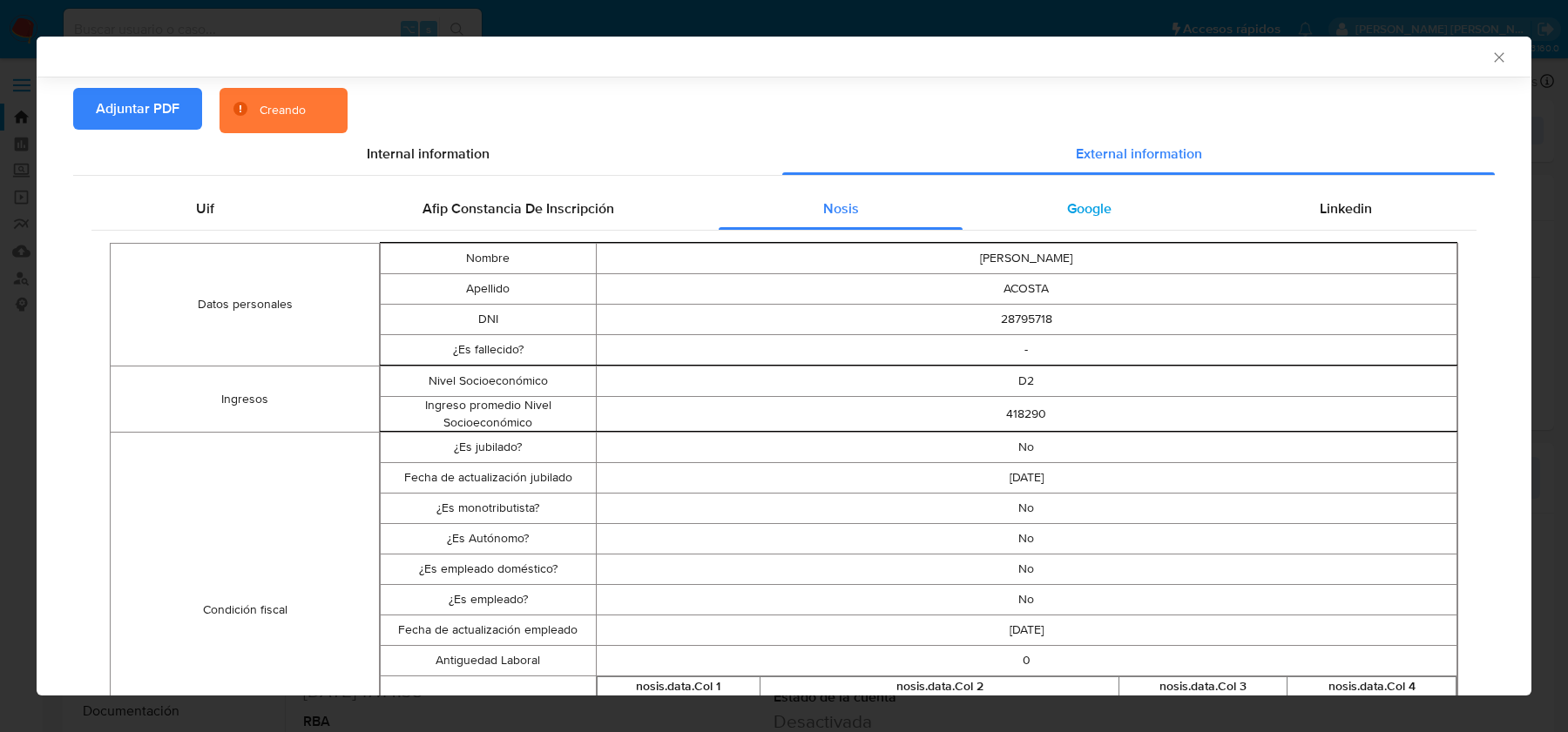
click at [1079, 215] on span "Google" at bounding box center [1089, 209] width 45 height 20
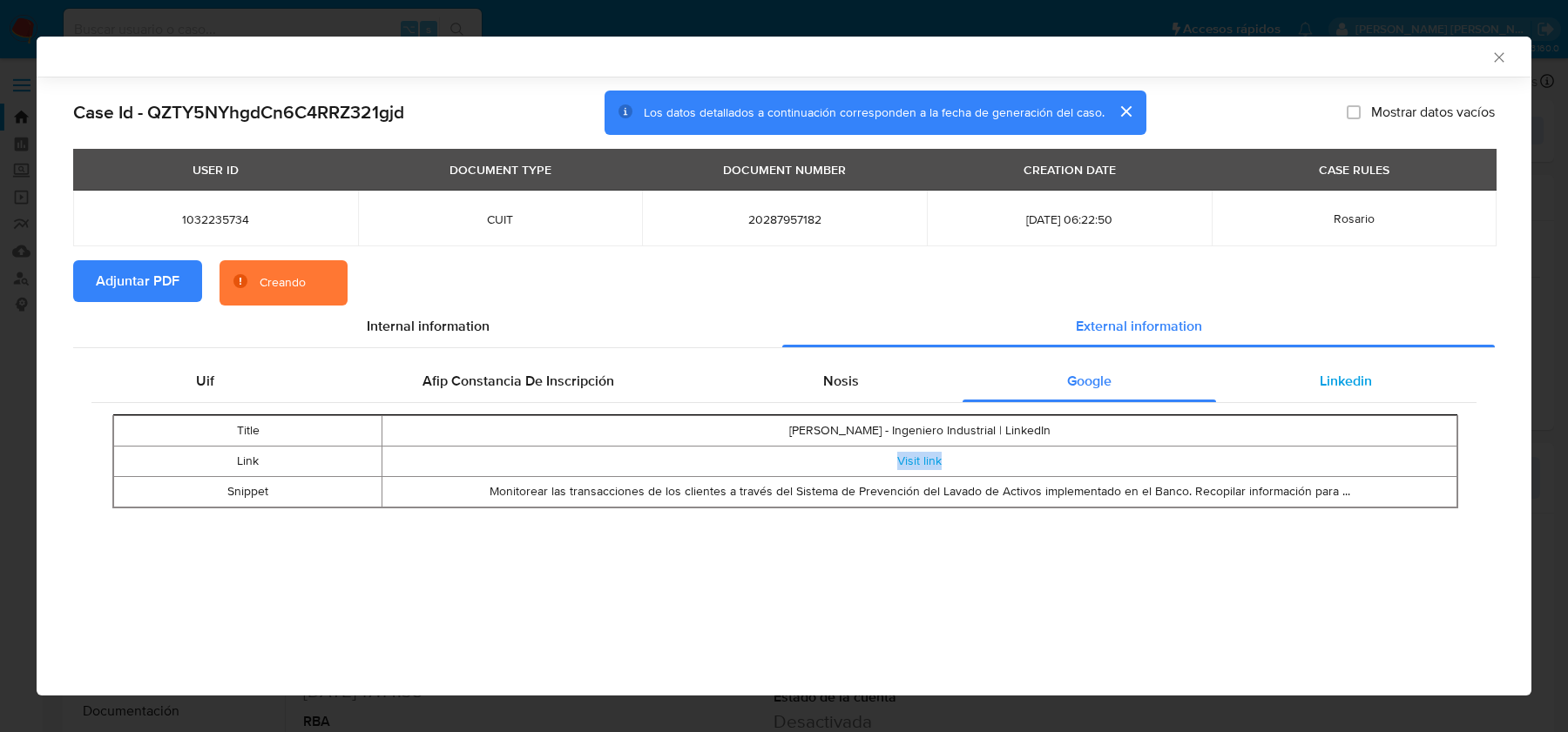
click at [1318, 391] on div "Linkedin" at bounding box center [1346, 381] width 260 height 42
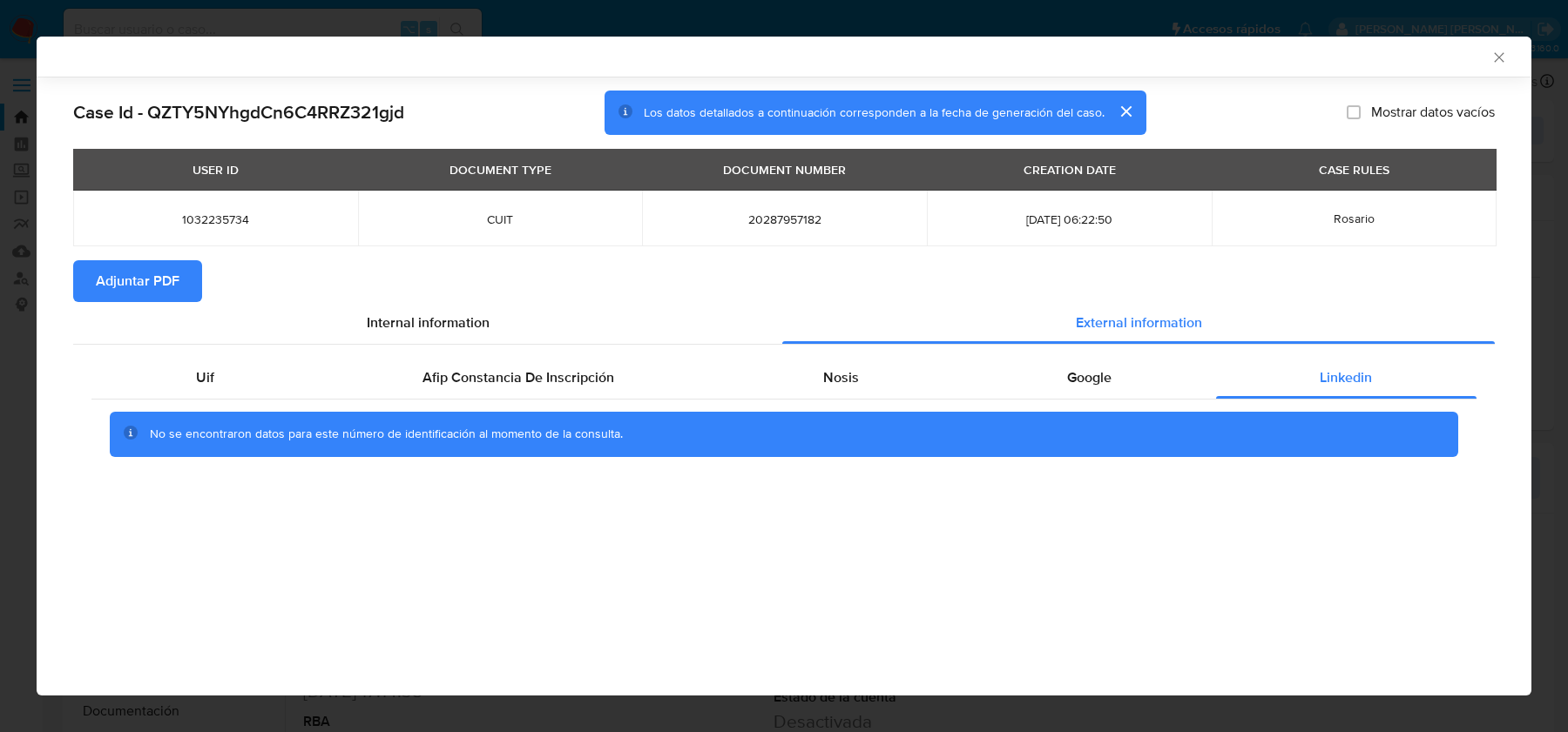
click at [1499, 58] on icon "Cerrar ventana" at bounding box center [1499, 58] width 10 height 10
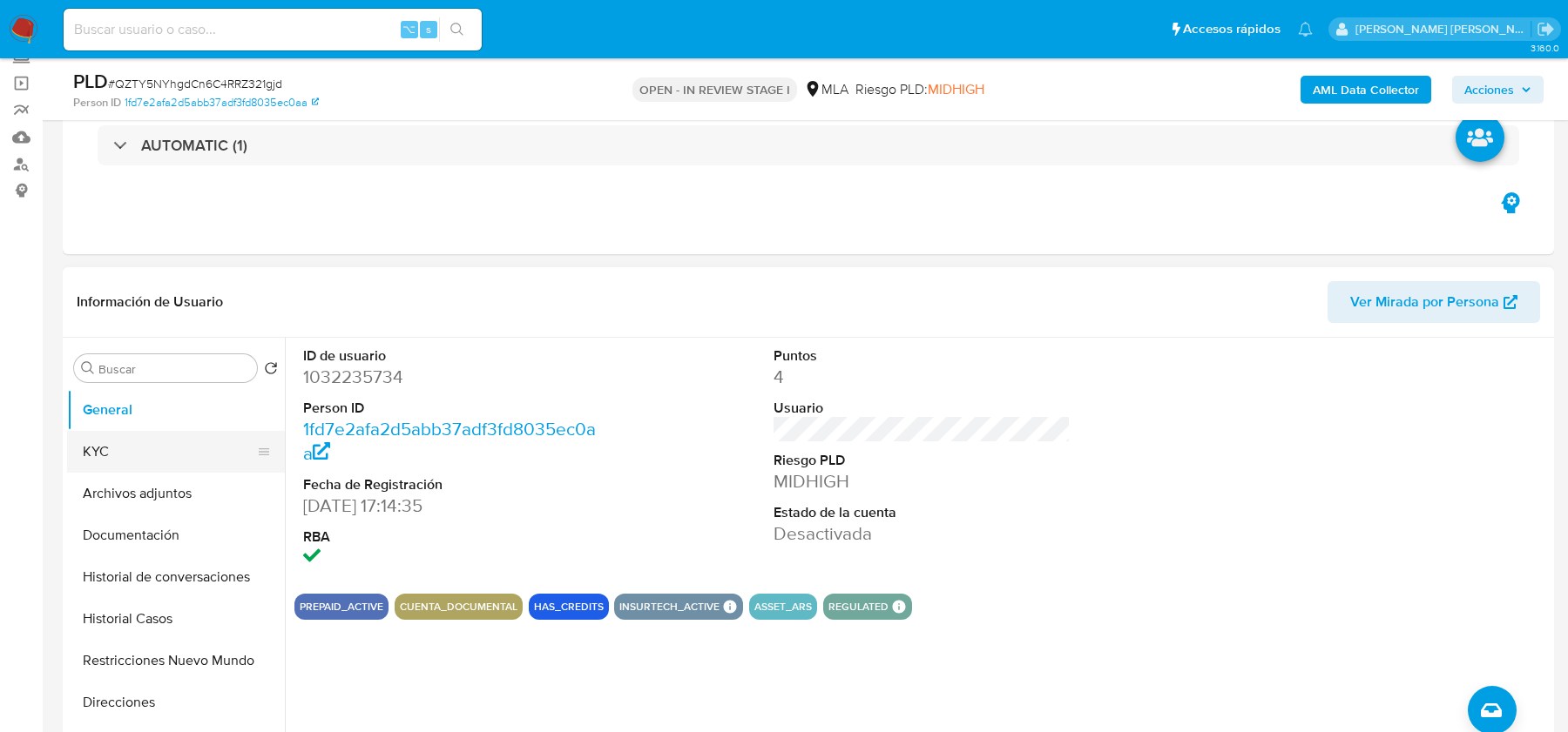
scroll to position [127, 0]
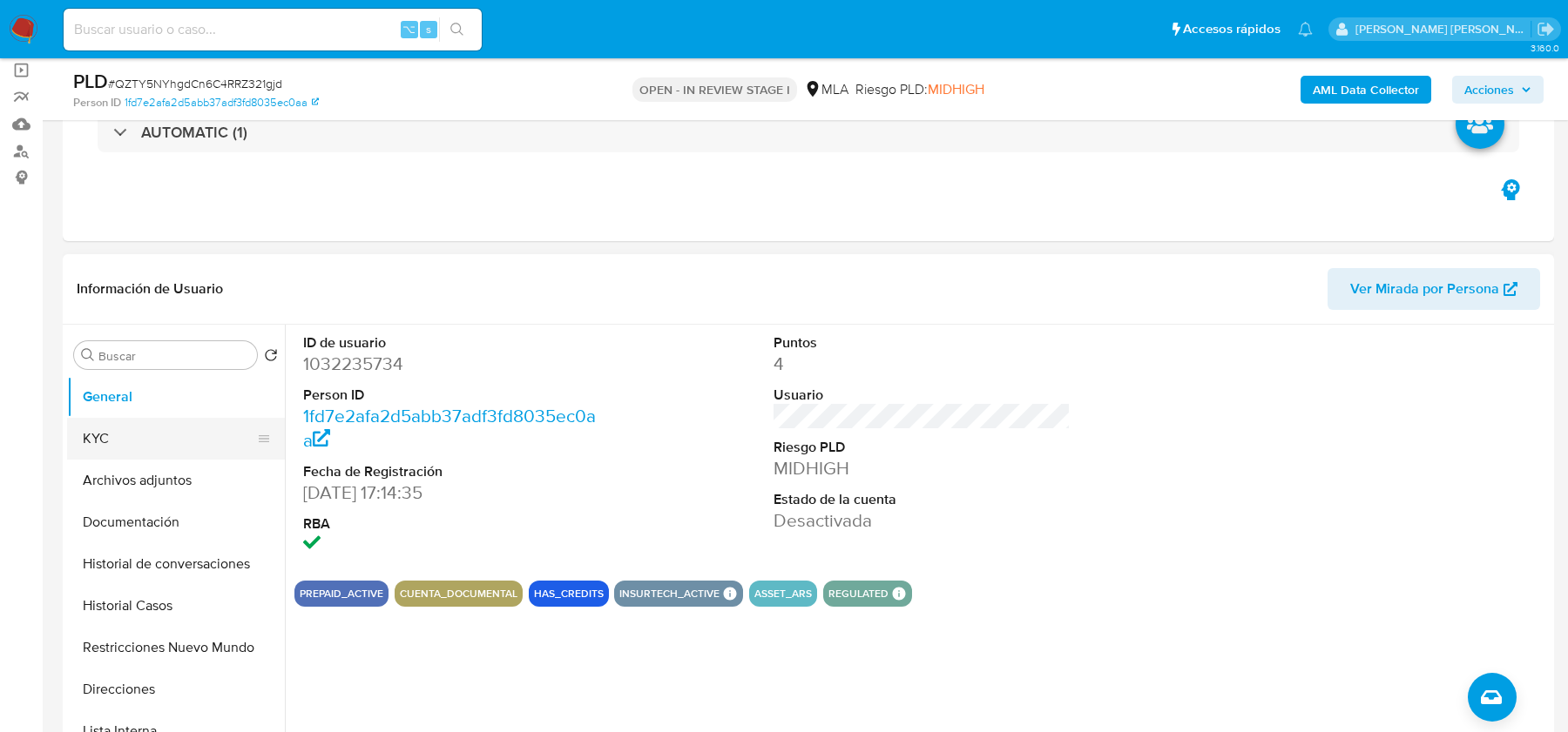
click at [172, 441] on button "KYC" at bounding box center [169, 439] width 204 height 42
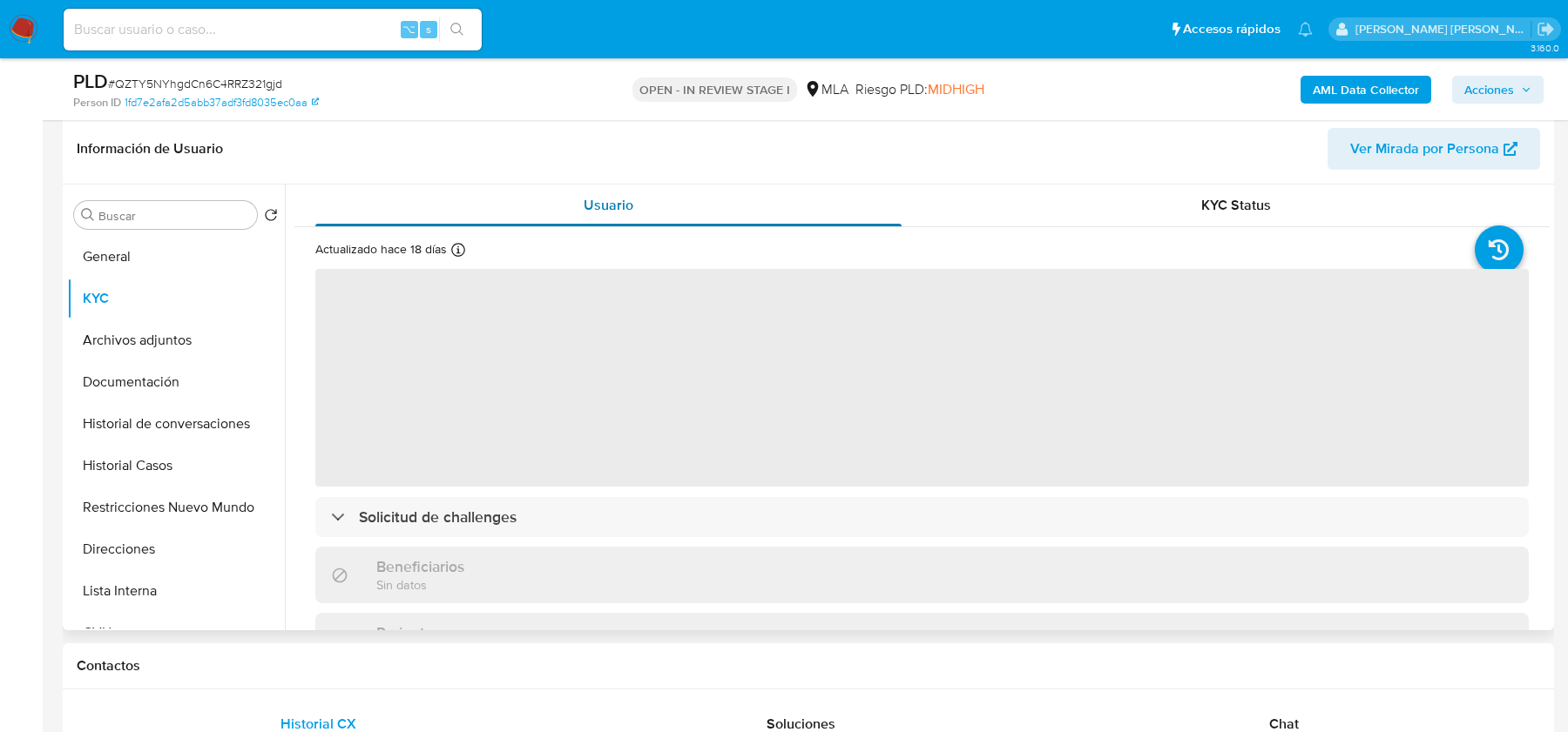
scroll to position [319, 0]
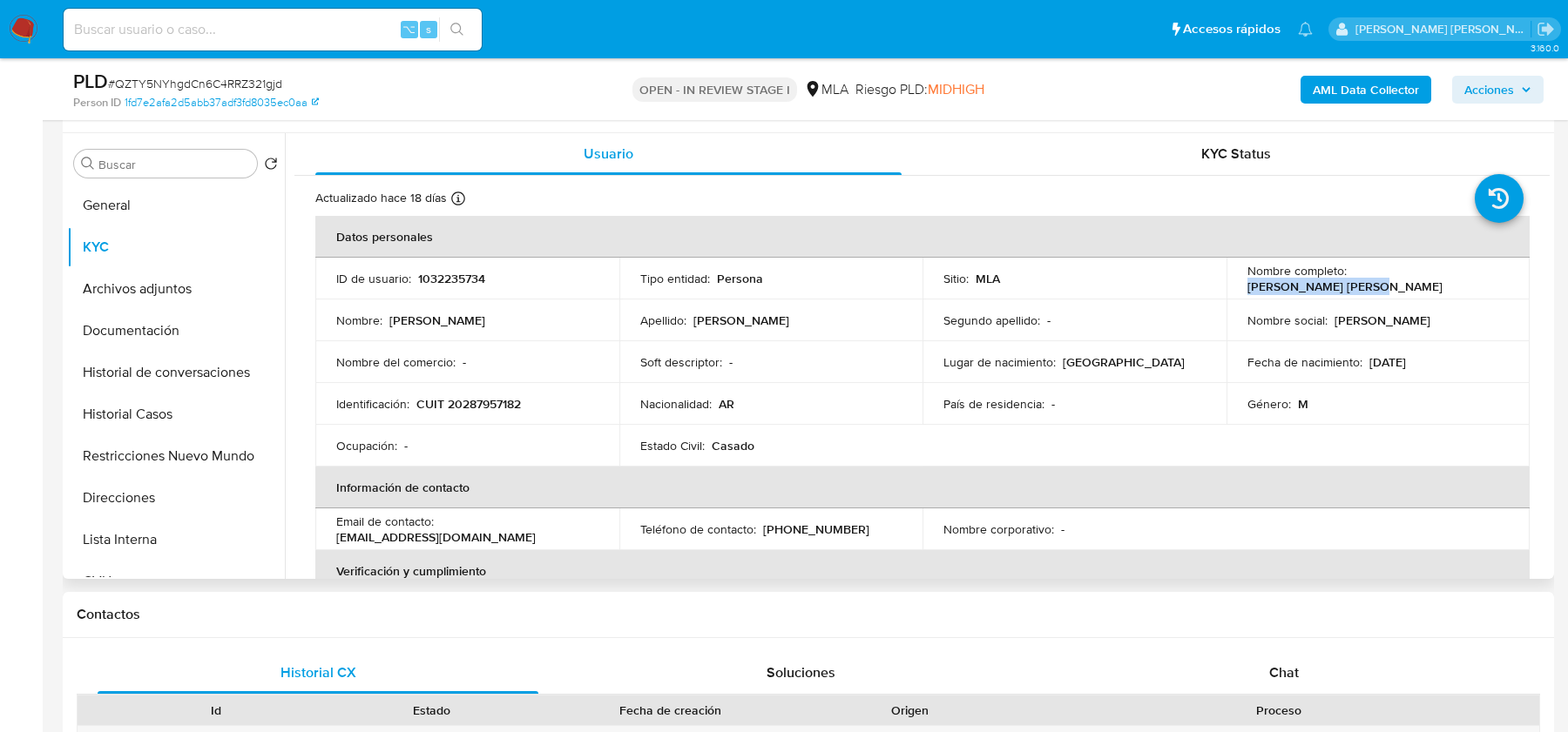
drag, startPoint x: 1350, startPoint y: 280, endPoint x: 1492, endPoint y: 279, distance: 142.0
click at [1492, 279] on div "Nombre completo : Alberto David Acosta" at bounding box center [1378, 279] width 262 height 32
copy p "[PERSON_NAME] [PERSON_NAME]"
click at [929, 342] on td "Lugar de nacimiento : SANTA FE" at bounding box center [1074, 363] width 304 height 42
click at [166, 407] on button "Historial Casos" at bounding box center [169, 414] width 204 height 42
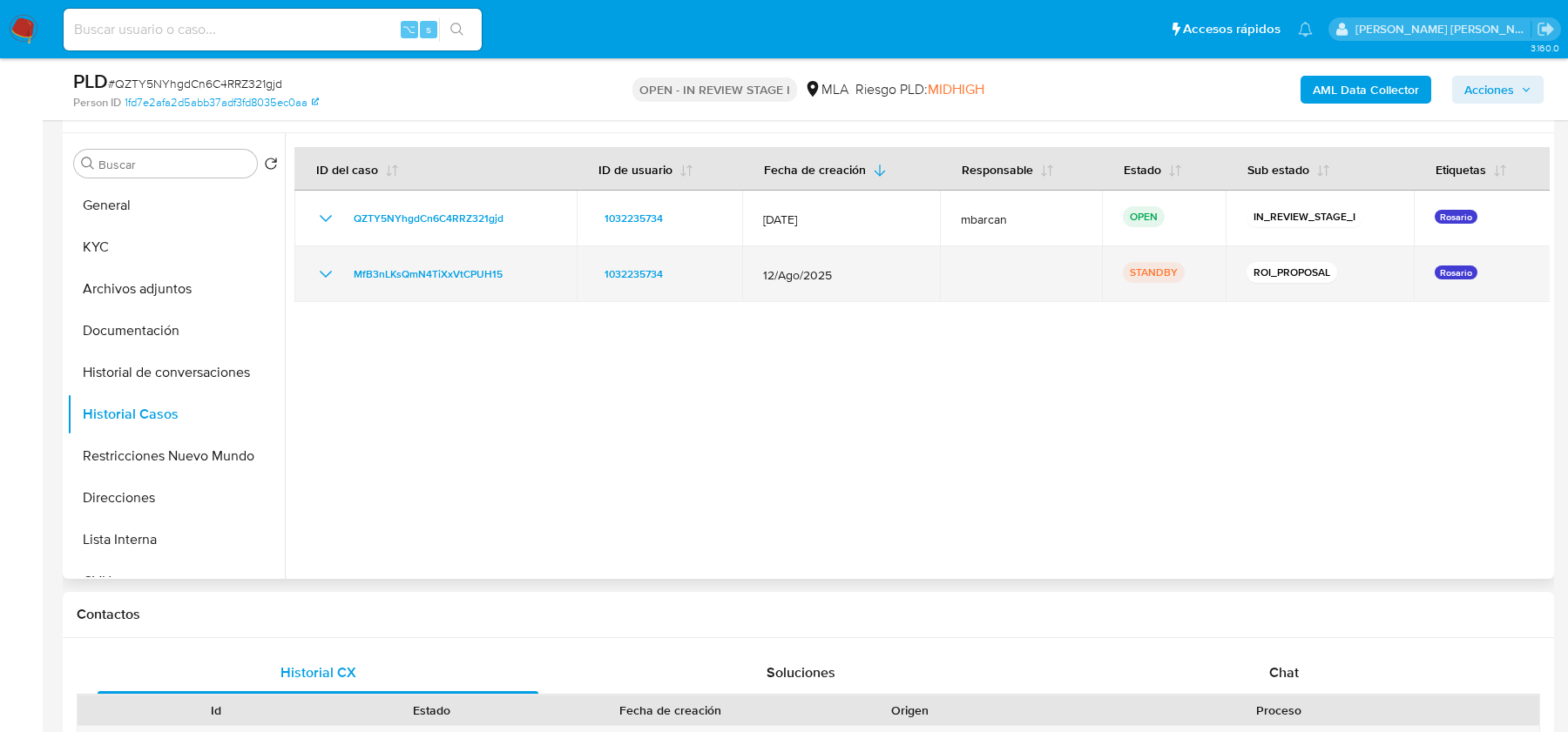
click at [537, 274] on div "MfB3nLKsQmN4TiXxVtCPUH15" at bounding box center [435, 274] width 240 height 21
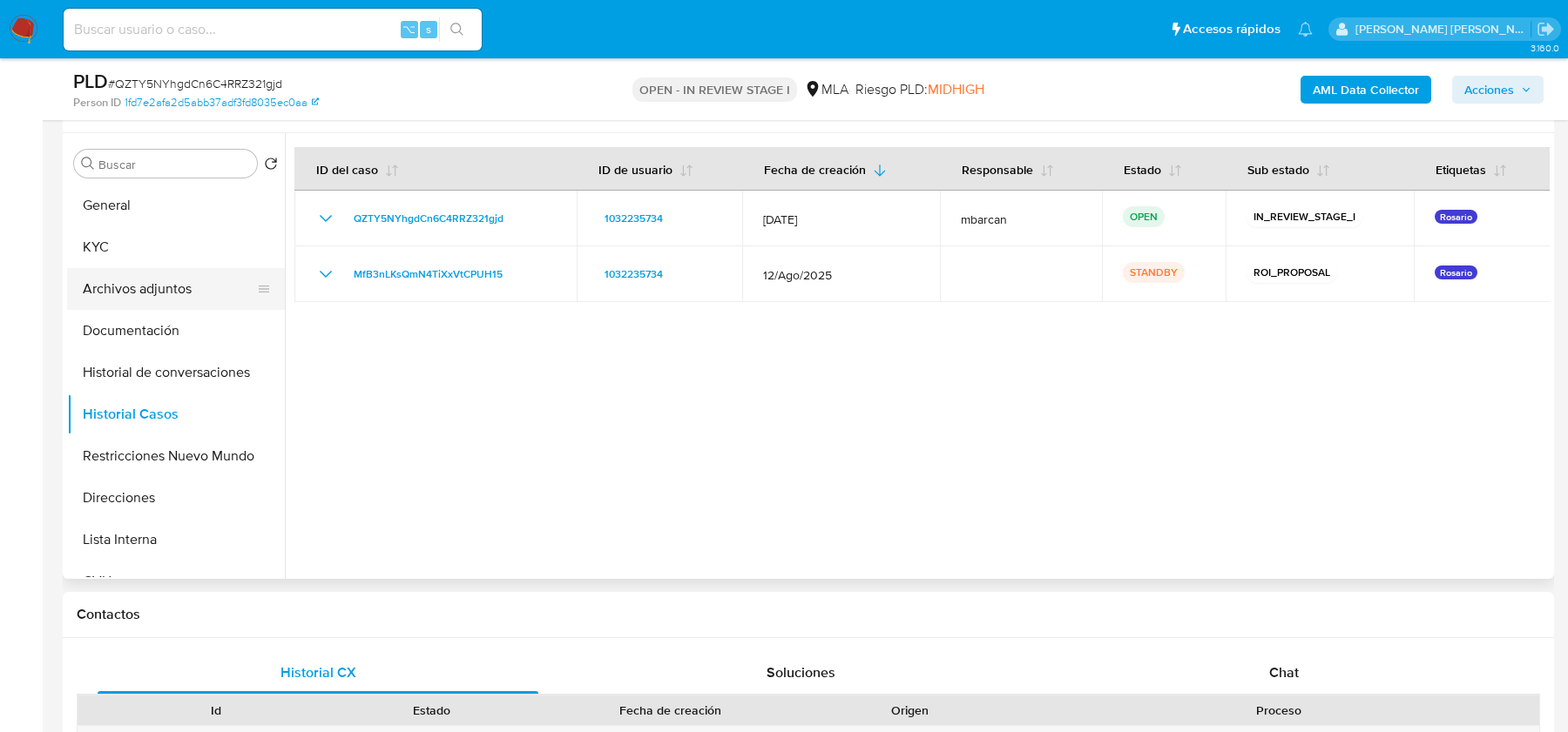
click at [195, 279] on button "Archivos adjuntos" at bounding box center [169, 289] width 204 height 42
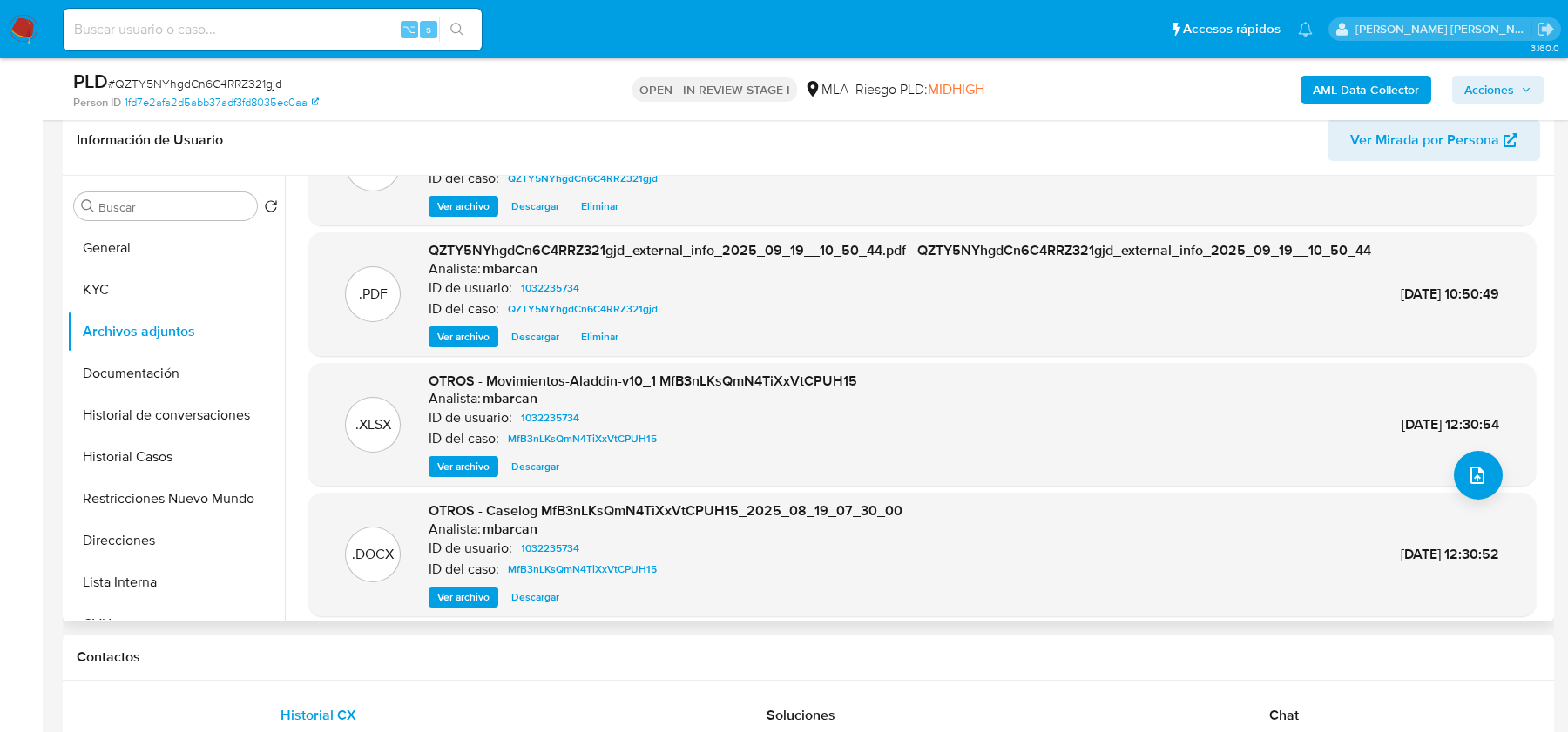
scroll to position [159, 0]
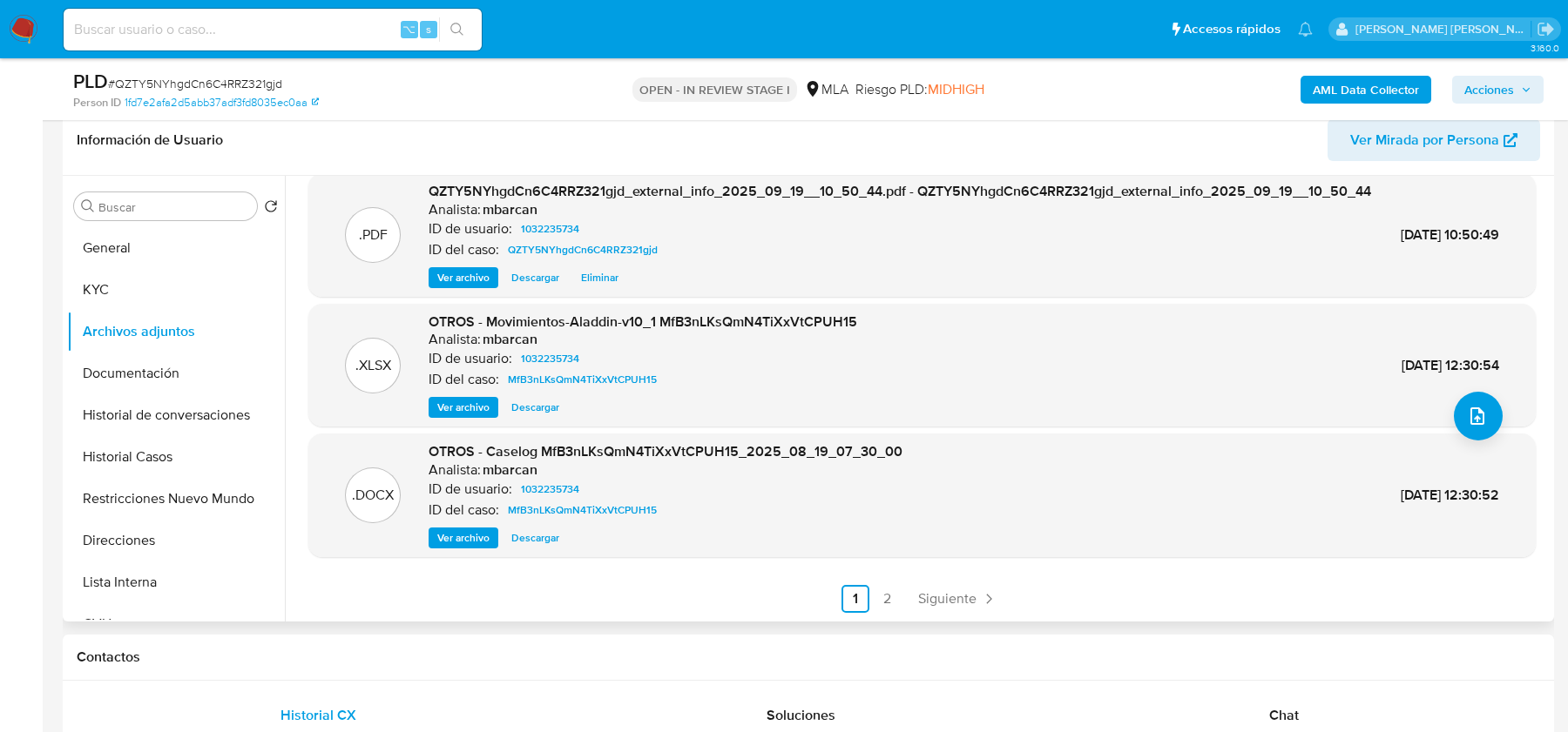
click at [466, 547] on span "Ver archivo" at bounding box center [463, 538] width 53 height 18
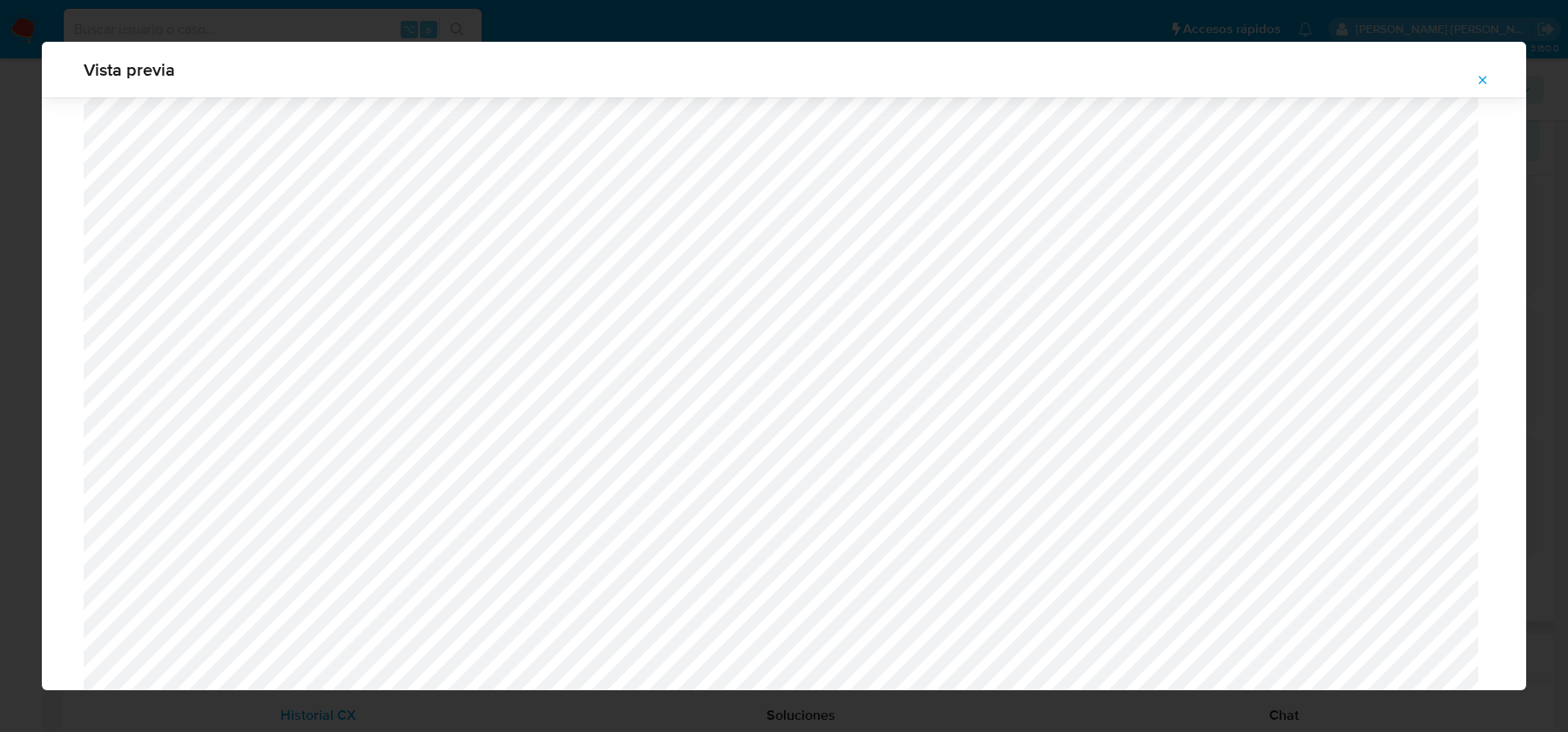
scroll to position [1347, 0]
click at [1484, 81] on icon "Attachment preview" at bounding box center [1484, 79] width 8 height 8
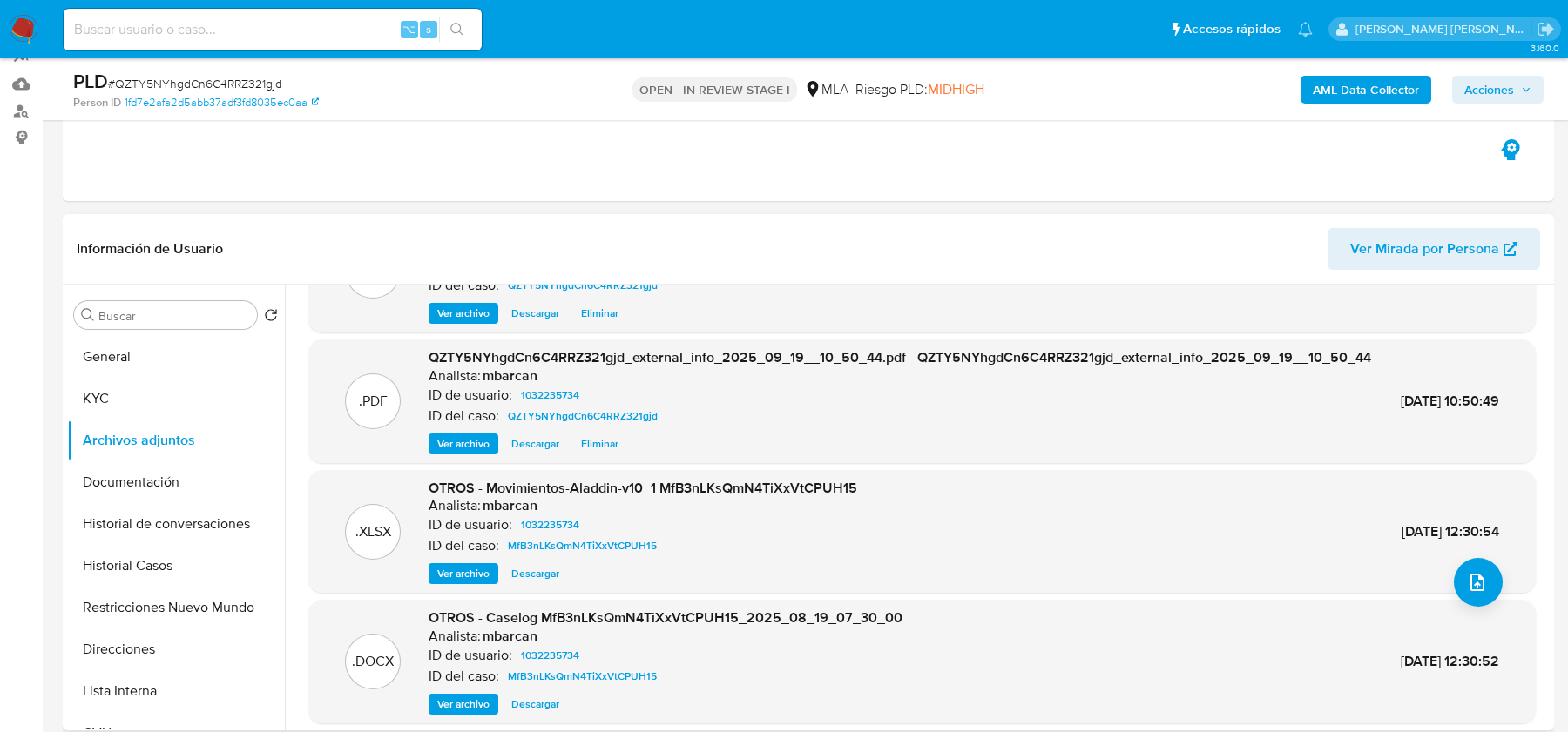
scroll to position [242, 0]
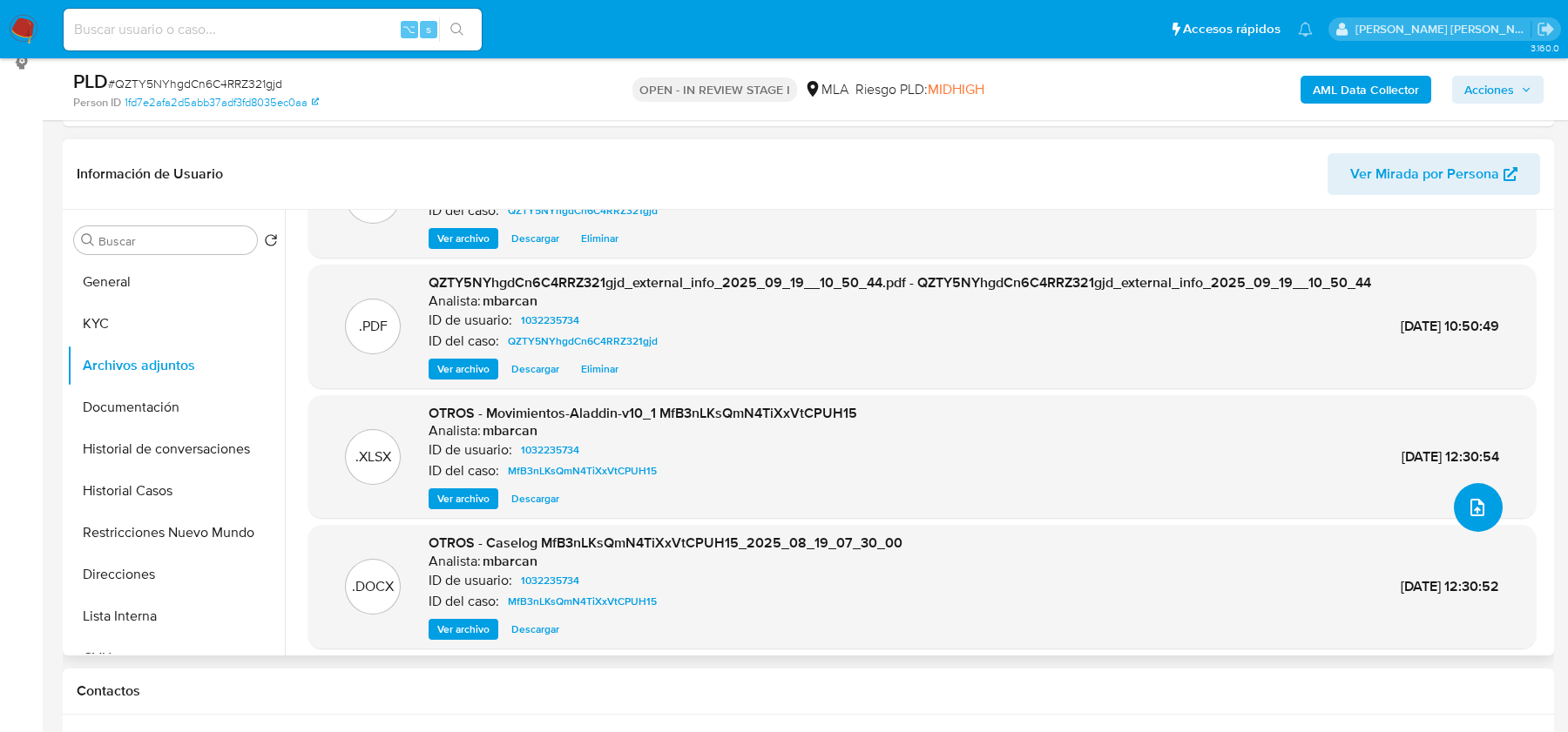
click at [1477, 502] on icon "upload-file" at bounding box center [1477, 508] width 21 height 21
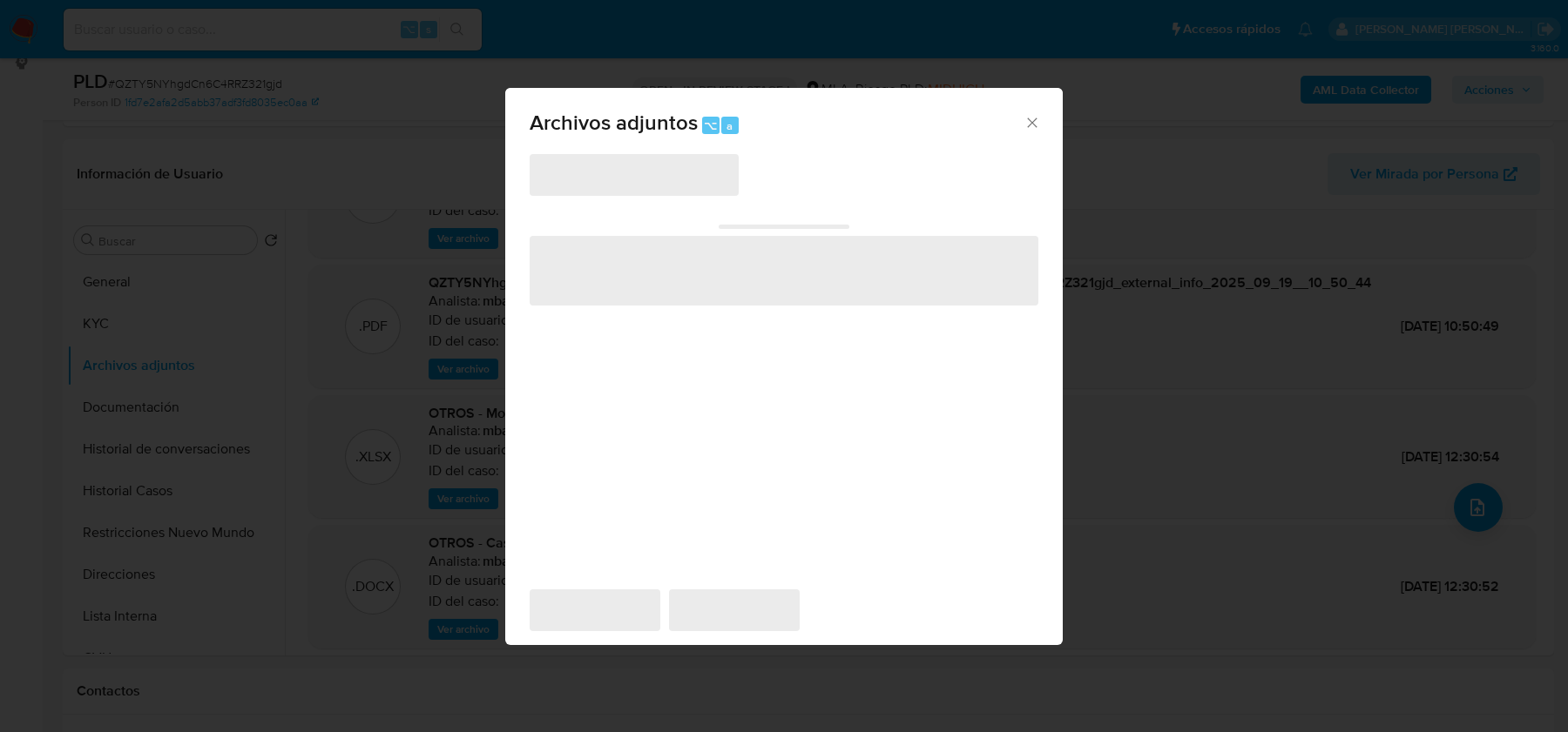
click at [640, 227] on div "‌" at bounding box center [784, 225] width 509 height 18
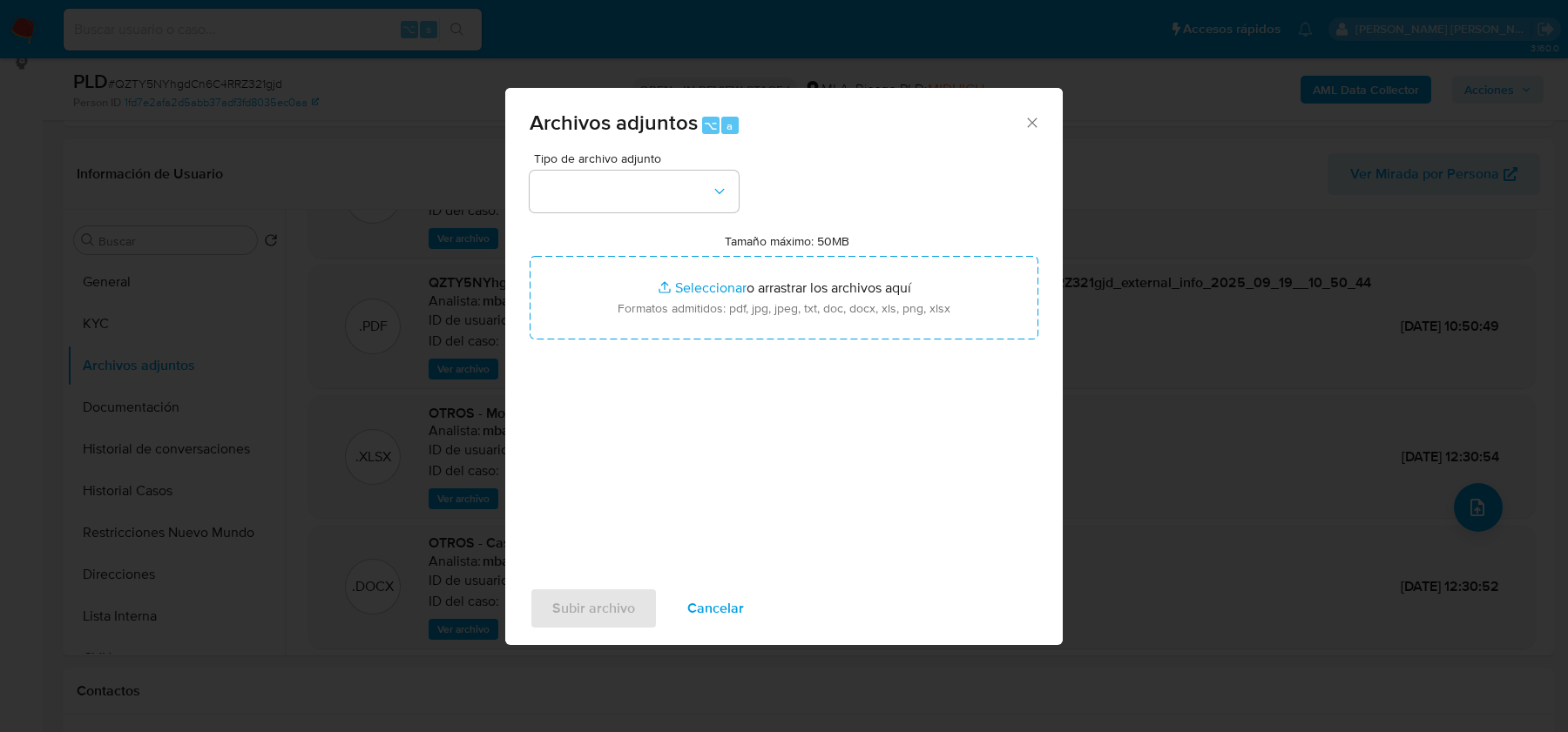
click at [642, 170] on div "Tipo de archivo adjunto" at bounding box center [634, 182] width 209 height 60
click at [645, 216] on div "Tipo de archivo adjunto Tamaño máximo: 50MB Seleccionar archivos Seleccionar o …" at bounding box center [784, 358] width 509 height 411
click at [645, 204] on button "button" at bounding box center [634, 192] width 209 height 42
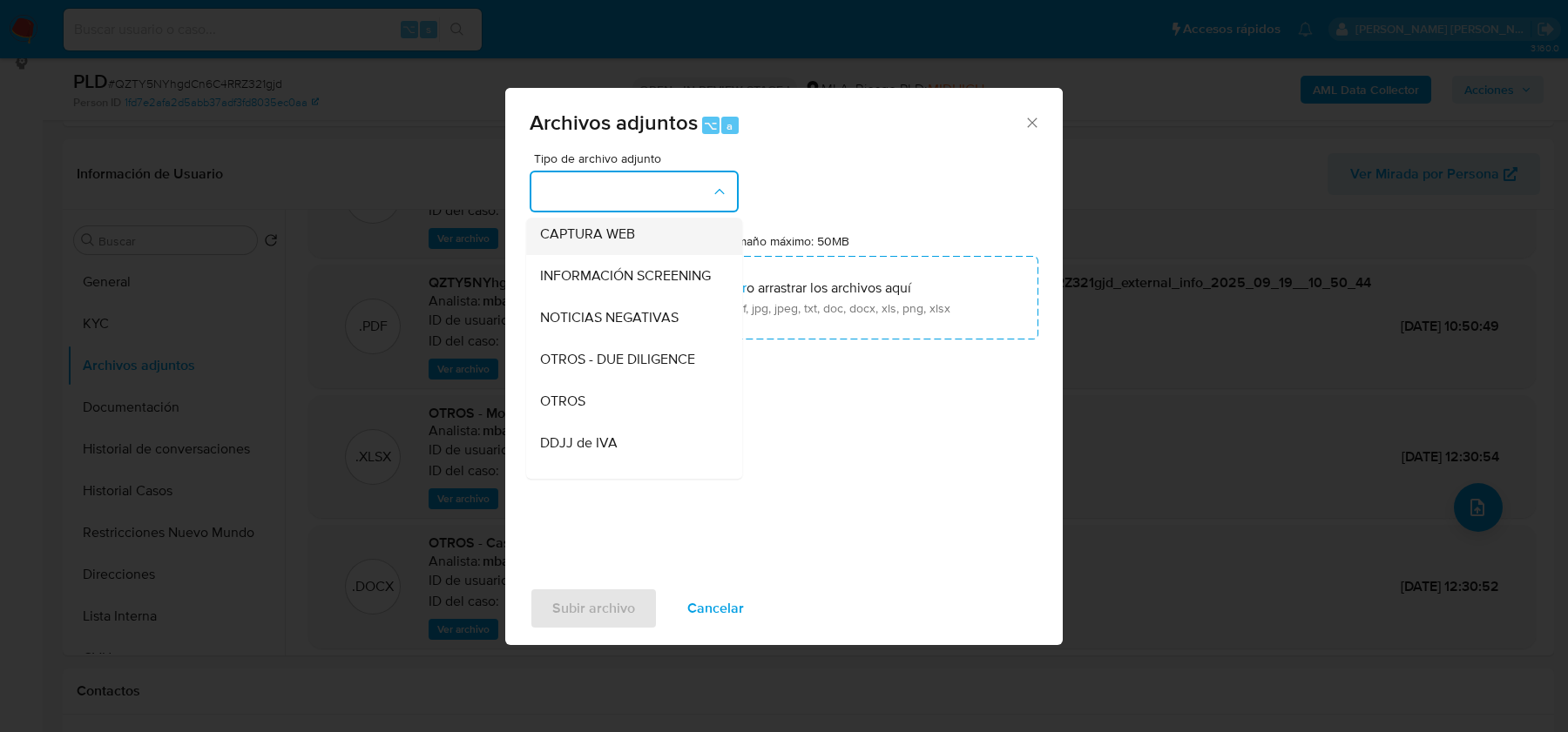
scroll to position [179, 0]
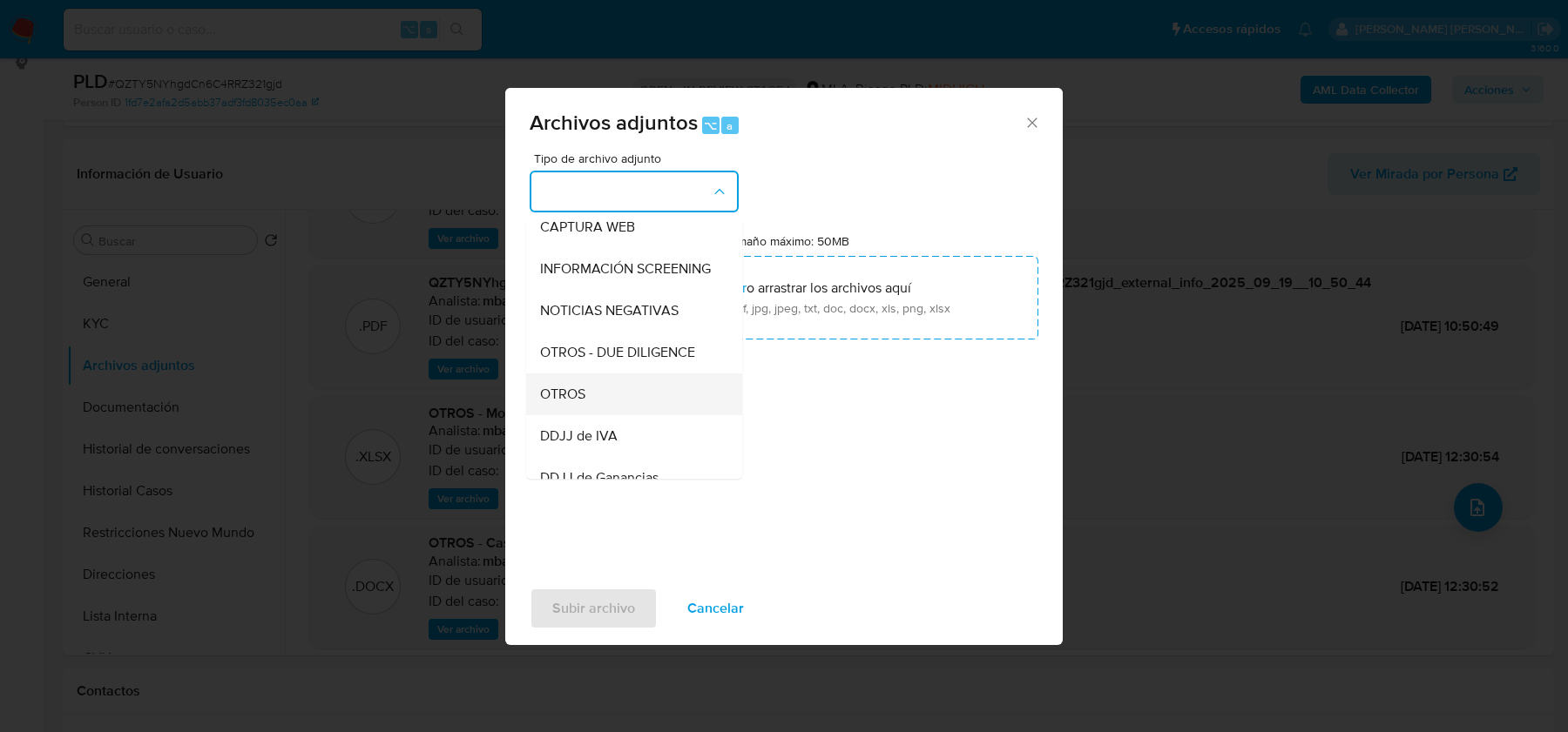
click at [666, 392] on div "OTROS" at bounding box center [629, 394] width 178 height 42
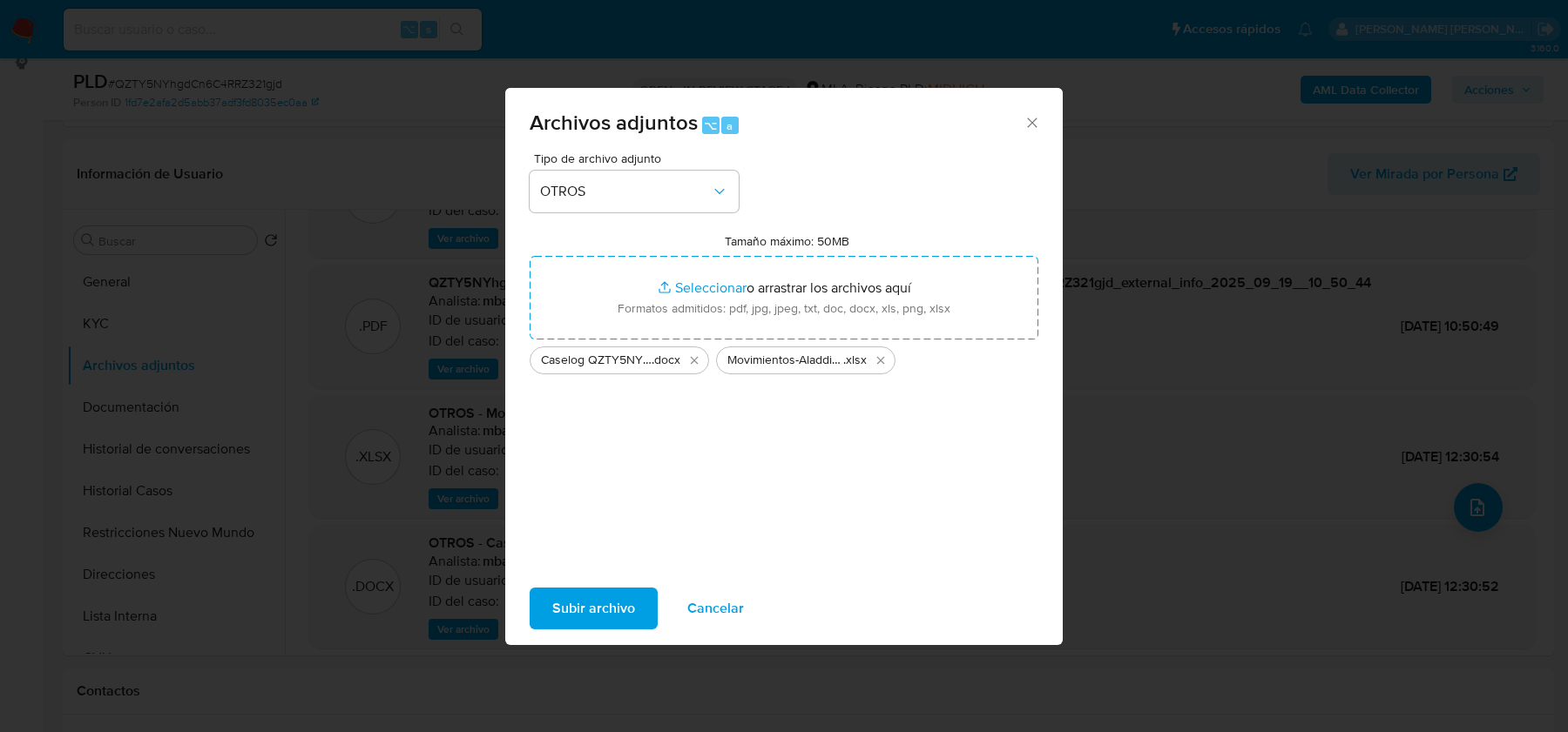
click at [569, 616] on span "Subir archivo" at bounding box center [593, 609] width 82 height 39
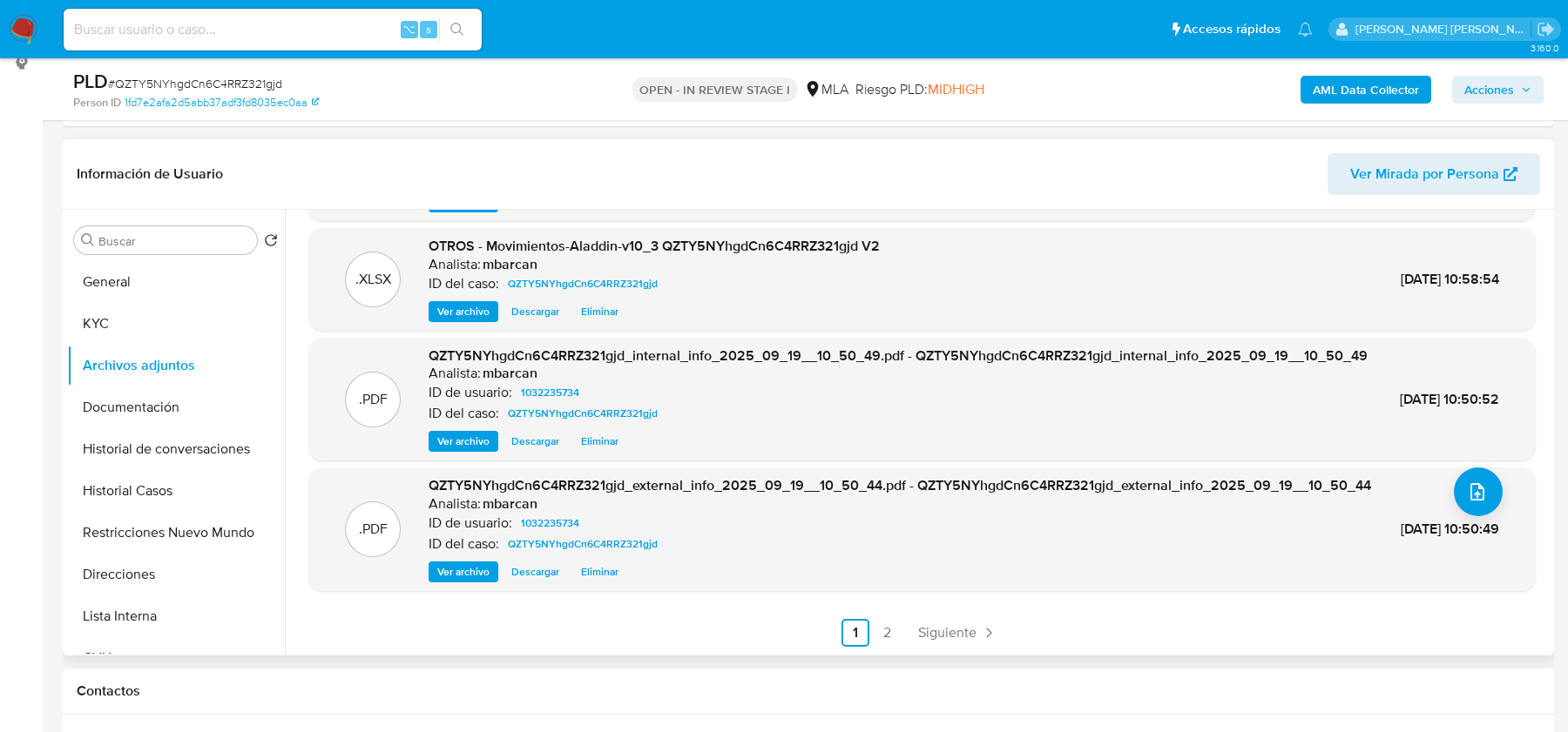
scroll to position [0, 0]
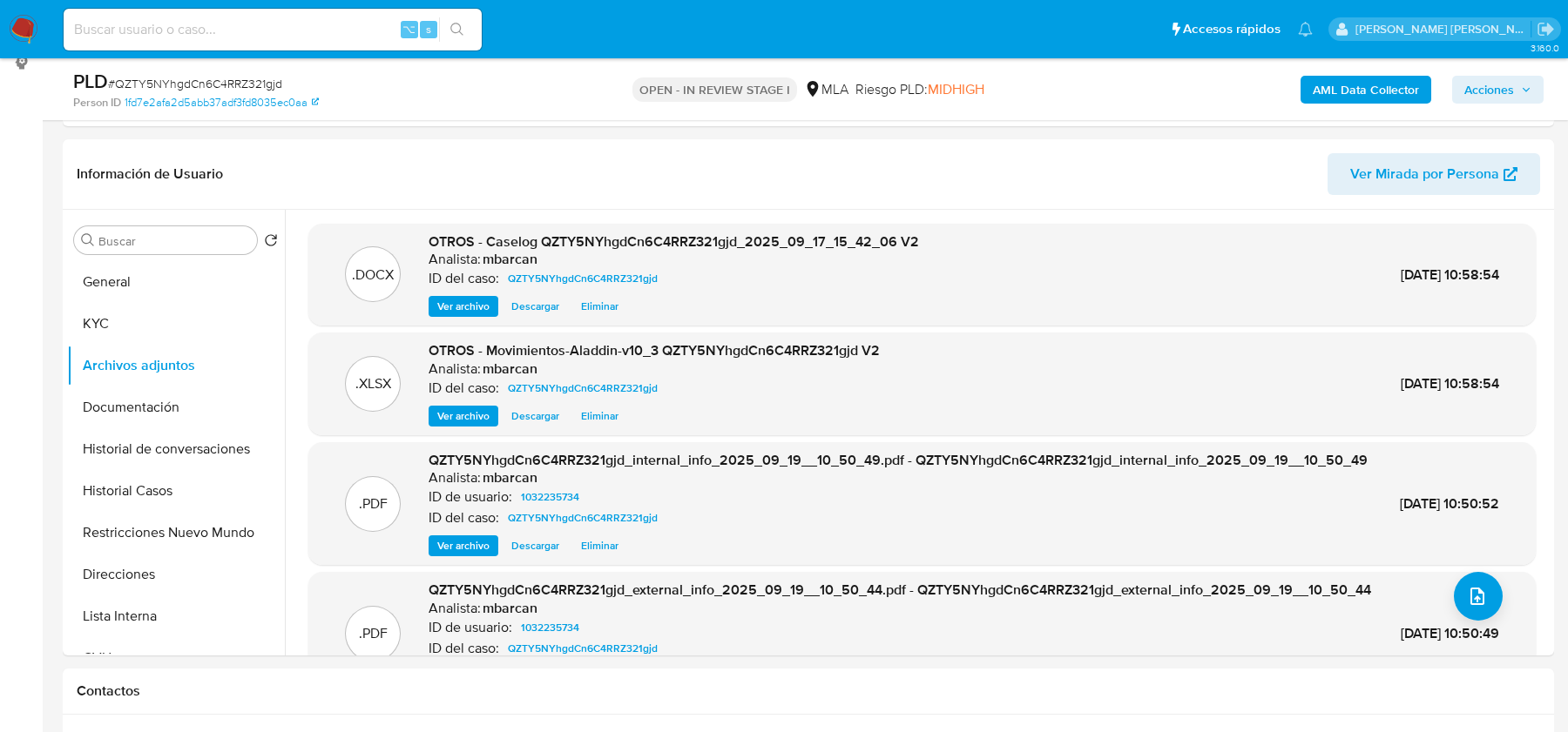
click at [1496, 95] on span "Acciones" at bounding box center [1490, 89] width 50 height 28
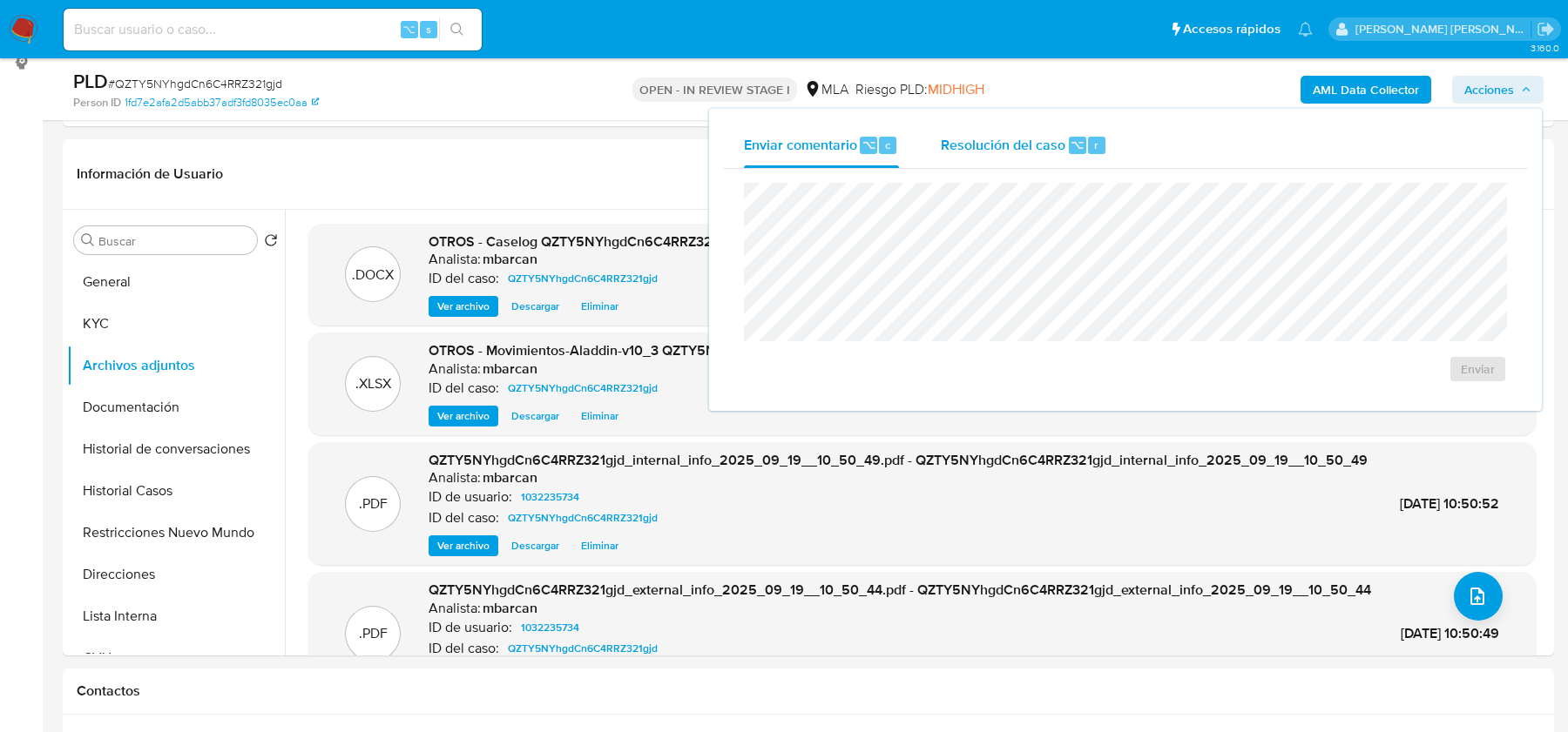
click at [1019, 134] on span "Resolución del caso" at bounding box center [1003, 144] width 124 height 20
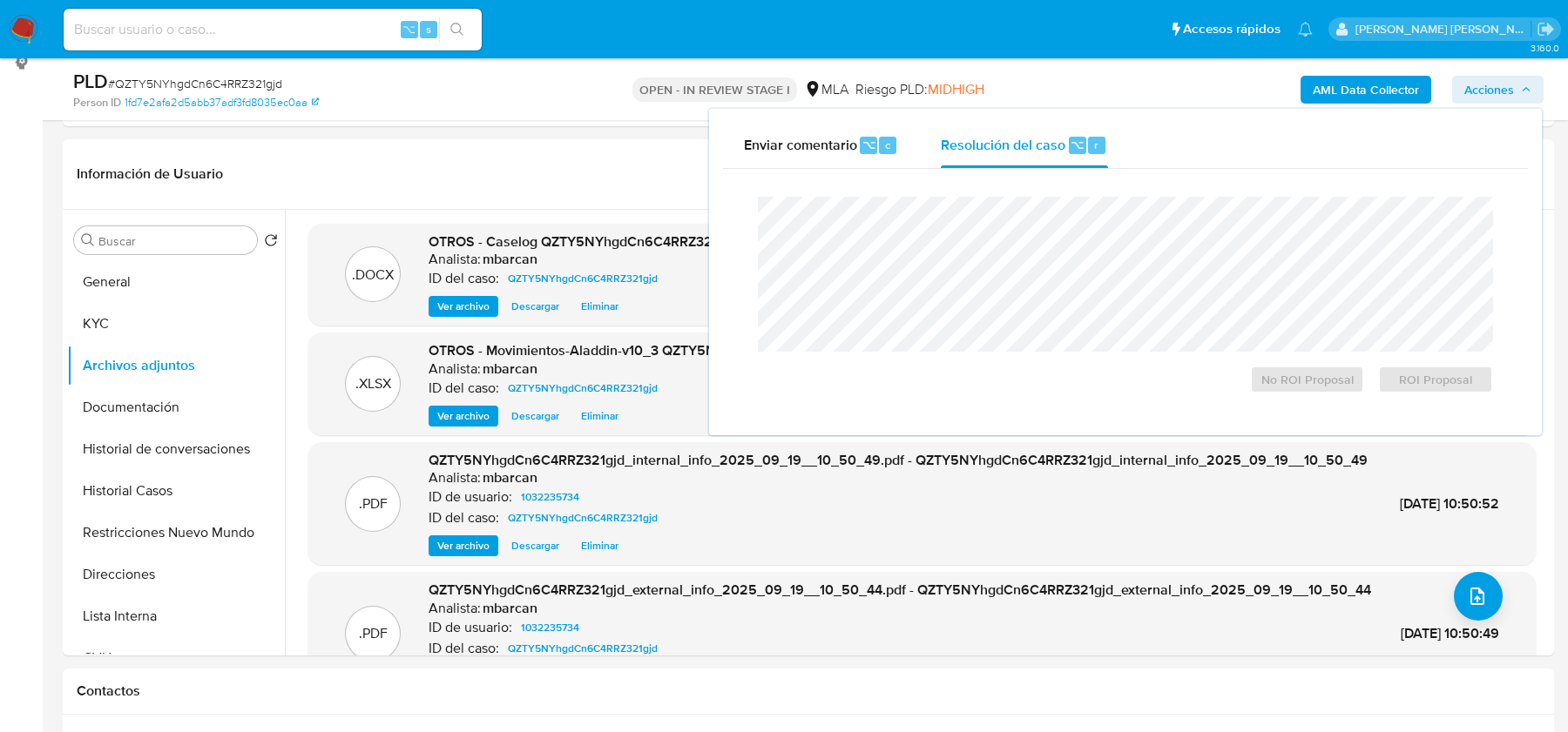
click at [890, 372] on div "No ROI Proposal ROI Proposal" at bounding box center [1126, 375] width 735 height 35
click at [1409, 378] on span "ROI Proposal" at bounding box center [1435, 379] width 90 height 25
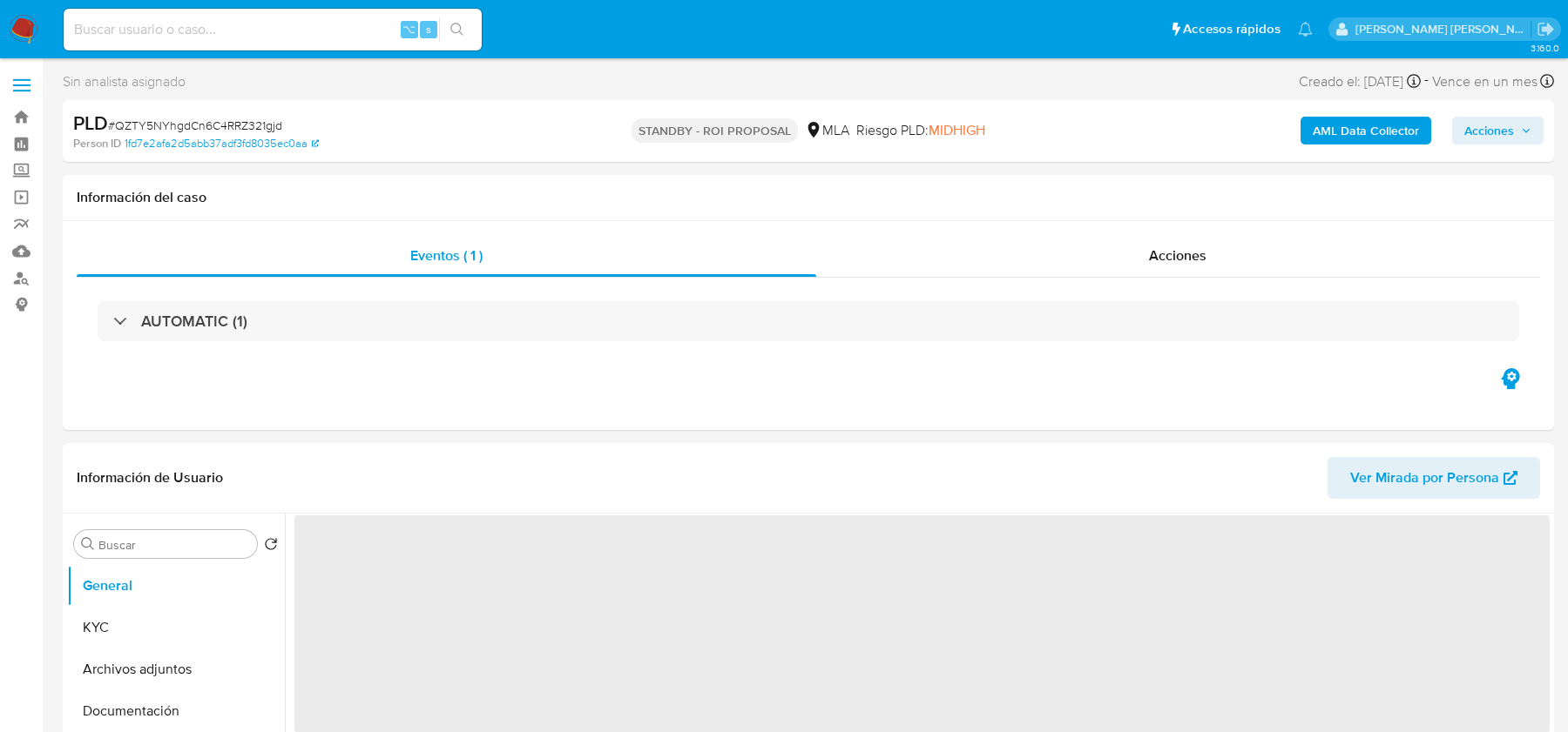
select select "10"
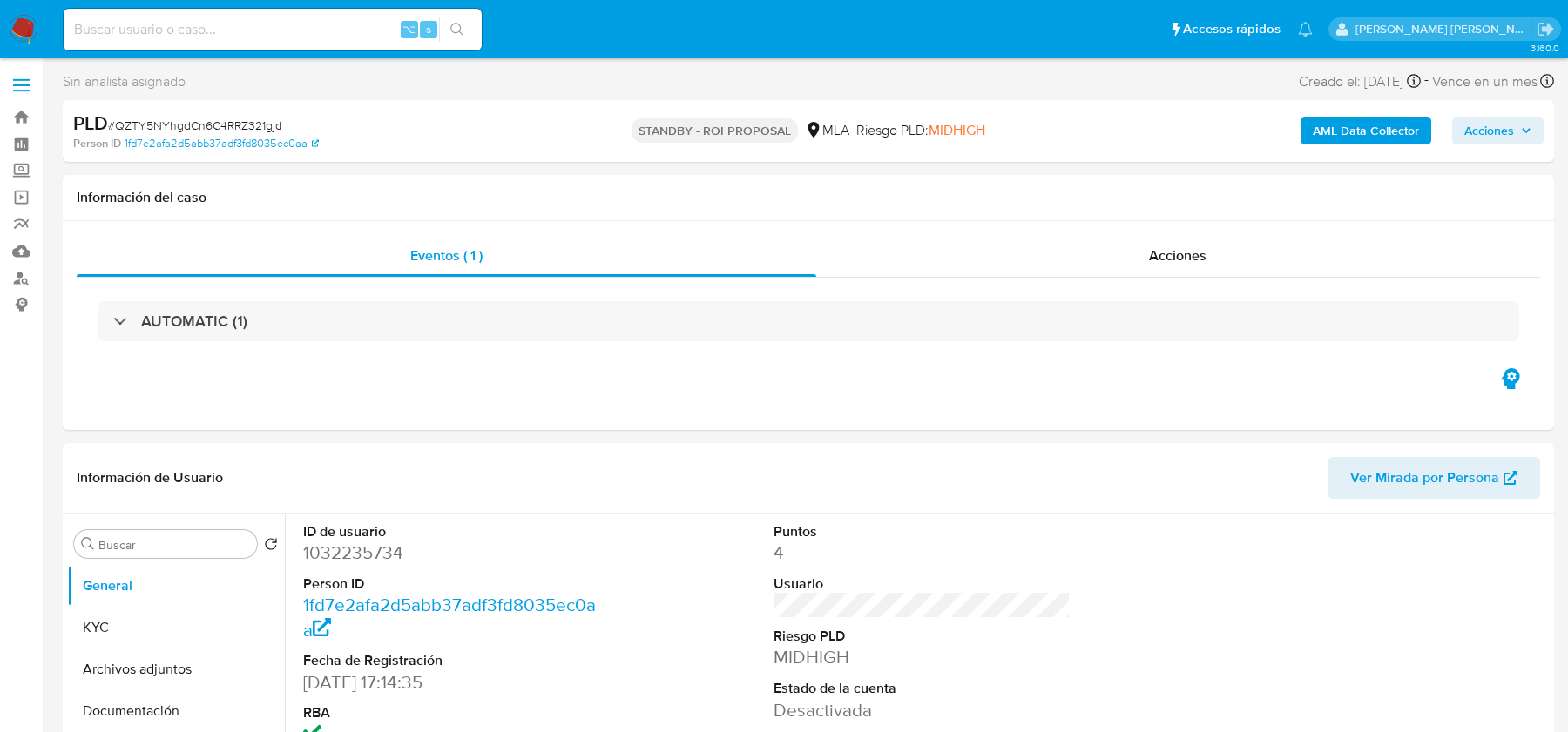
click at [18, 31] on img at bounding box center [24, 30] width 30 height 30
